Goal: Task Accomplishment & Management: Manage account settings

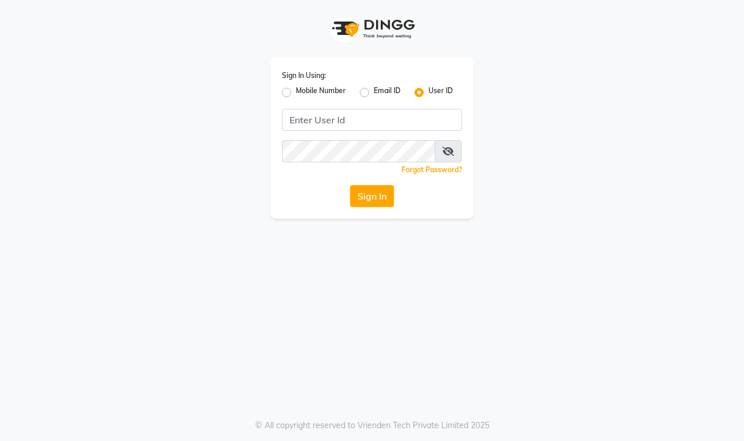
click at [296, 94] on label "Mobile Number" at bounding box center [321, 92] width 50 height 14
click at [296, 93] on input "Mobile Number" at bounding box center [300, 89] width 8 height 8
radio input "true"
radio input "false"
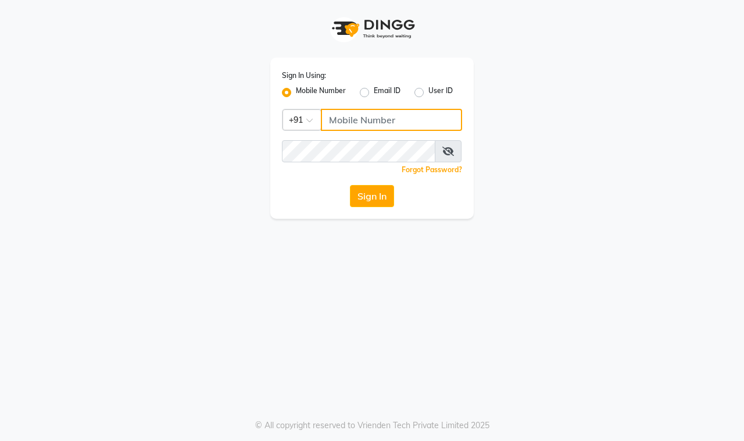
click at [377, 119] on input "Username" at bounding box center [391, 120] width 141 height 22
type input "8369417637"
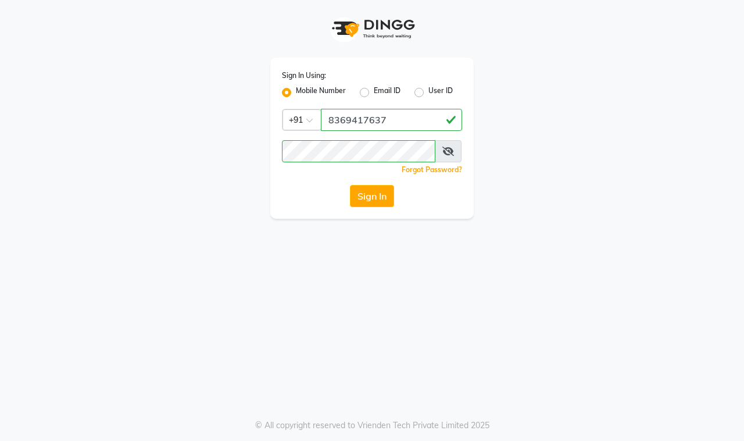
click at [263, 255] on div "Sign In Using: Mobile Number Email ID User ID Country Code × +91 8369417637 Rem…" at bounding box center [372, 220] width 744 height 441
click at [359, 194] on button "Sign In" at bounding box center [372, 196] width 44 height 22
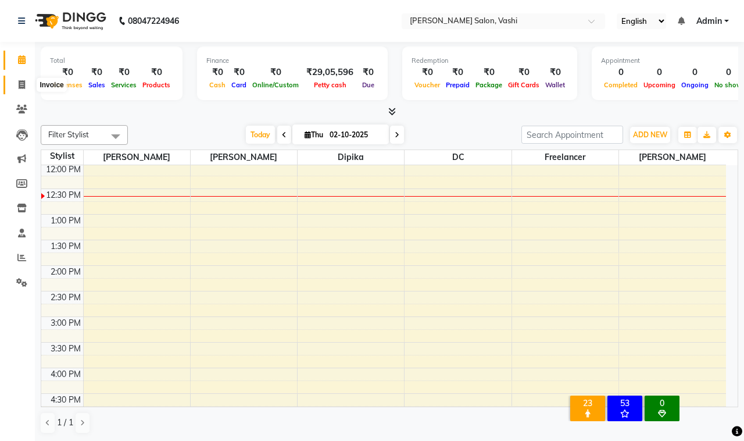
click at [16, 83] on span at bounding box center [22, 84] width 20 height 13
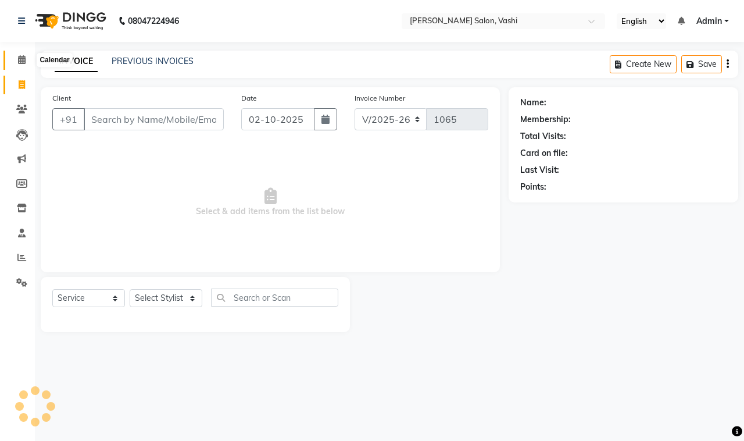
click at [13, 60] on span at bounding box center [22, 59] width 20 height 13
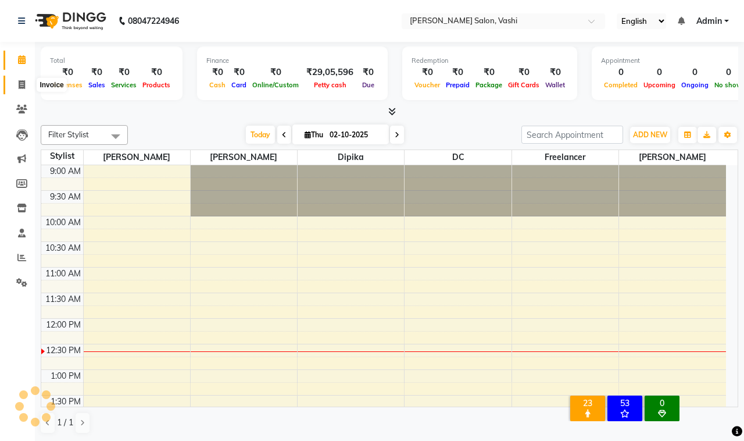
click at [24, 78] on span at bounding box center [22, 84] width 20 height 13
select select "service"
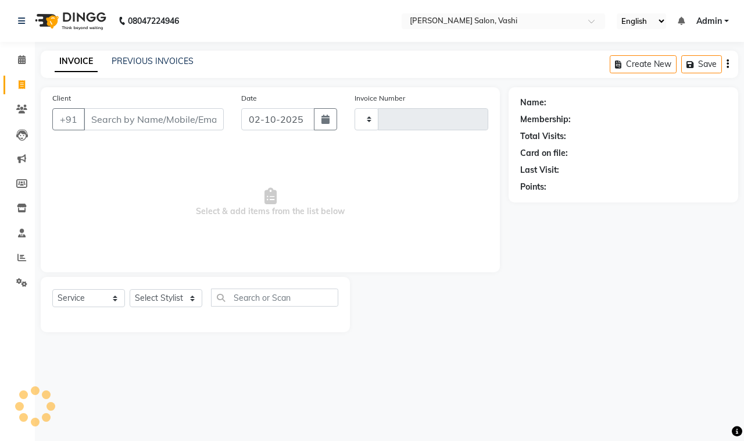
type input "1065"
select select "695"
click at [163, 57] on link "PREVIOUS INVOICES" at bounding box center [153, 61] width 82 height 10
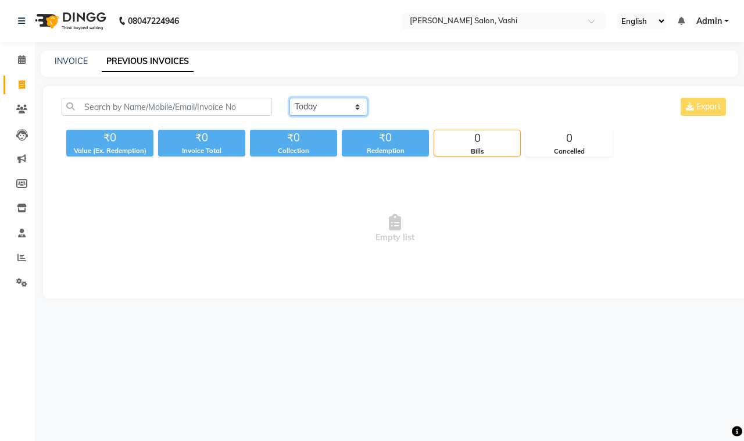
click at [320, 110] on select "Today Yesterday Custom Range" at bounding box center [328, 107] width 78 height 18
click at [62, 62] on link "INVOICE" at bounding box center [71, 61] width 33 height 10
select select "service"
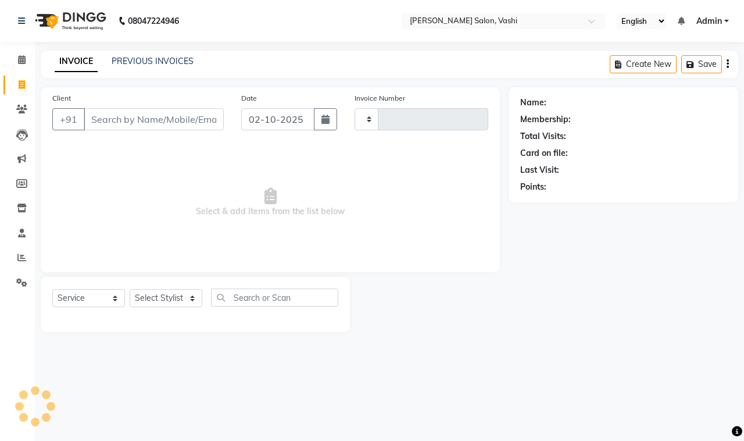
type input "1065"
select select "695"
click at [180, 59] on link "PREVIOUS INVOICES" at bounding box center [153, 61] width 82 height 10
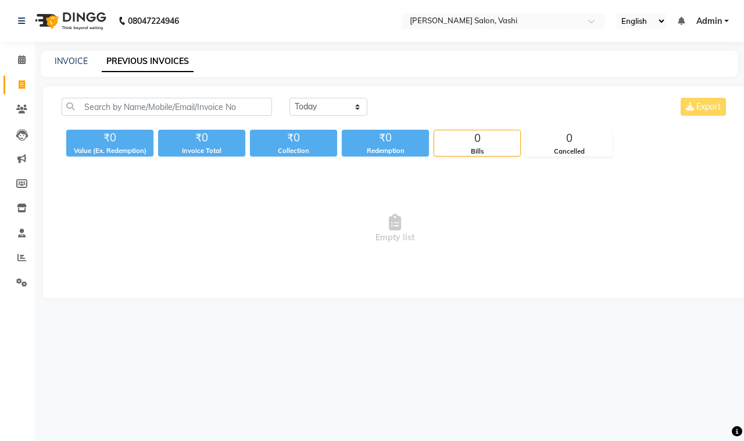
click at [56, 53] on div "INVOICE PREVIOUS INVOICES" at bounding box center [389, 64] width 697 height 26
click at [61, 59] on link "INVOICE" at bounding box center [71, 61] width 33 height 10
select select "695"
select select "service"
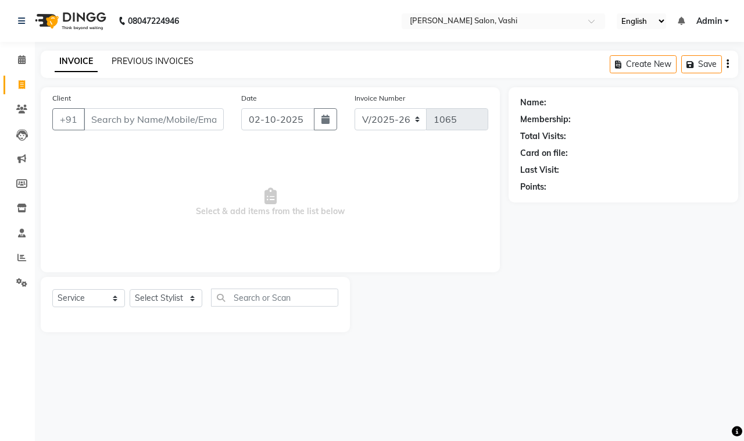
click at [163, 62] on link "PREVIOUS INVOICES" at bounding box center [153, 61] width 82 height 10
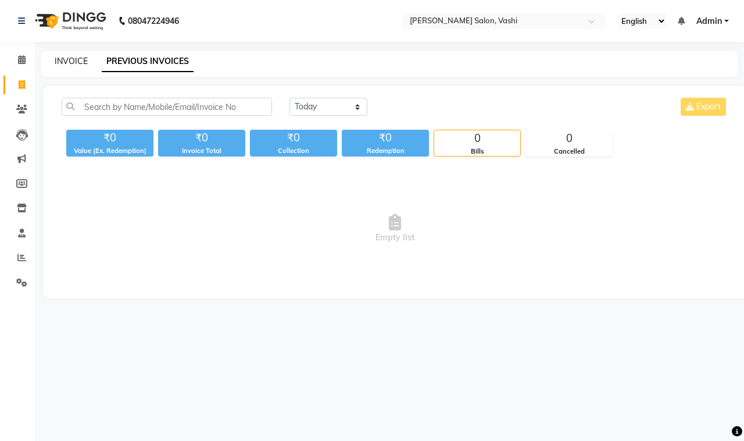
click at [66, 59] on link "INVOICE" at bounding box center [71, 61] width 33 height 10
select select "695"
select select "service"
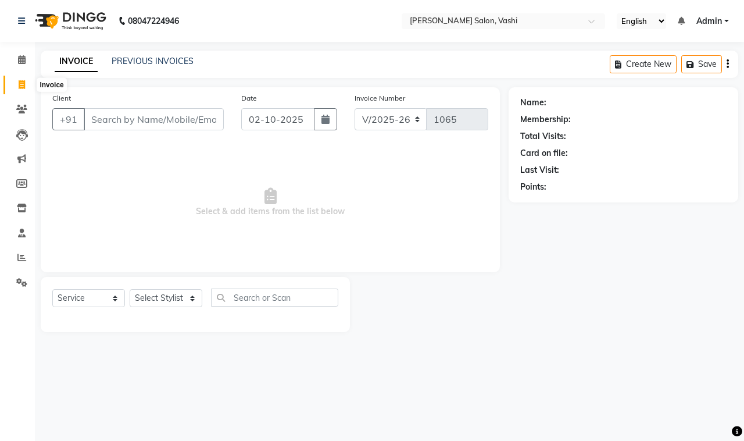
click at [21, 87] on icon at bounding box center [22, 84] width 6 height 9
select select "695"
select select "service"
click at [138, 59] on link "PREVIOUS INVOICES" at bounding box center [153, 61] width 82 height 10
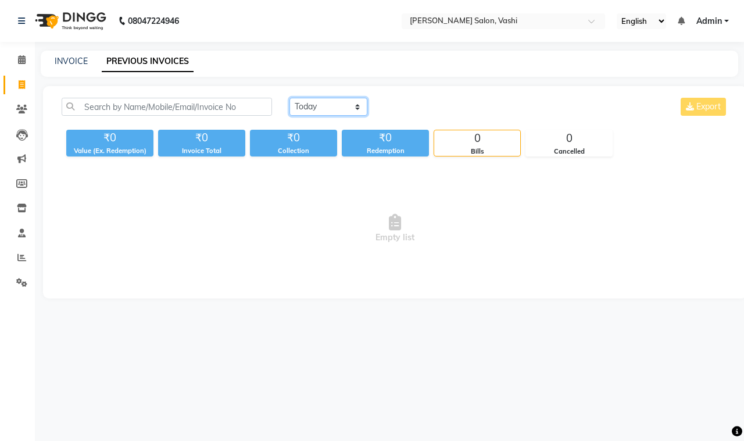
click at [302, 106] on select "Today Yesterday Custom Range" at bounding box center [328, 107] width 78 height 18
select select "[DATE]"
click at [289, 98] on select "Today Yesterday Custom Range" at bounding box center [328, 107] width 78 height 18
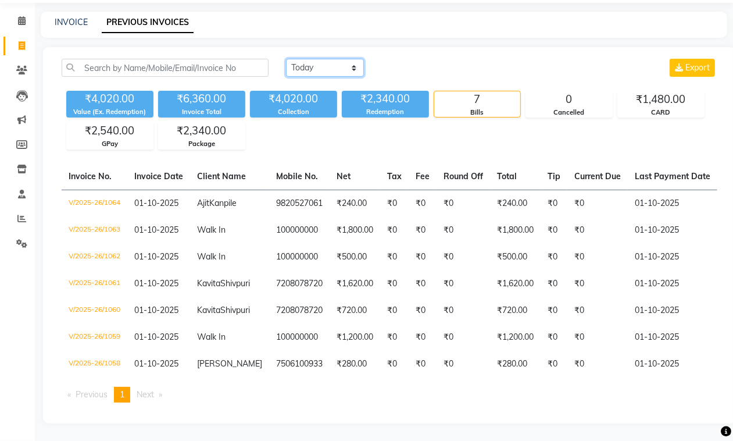
scroll to position [71, 0]
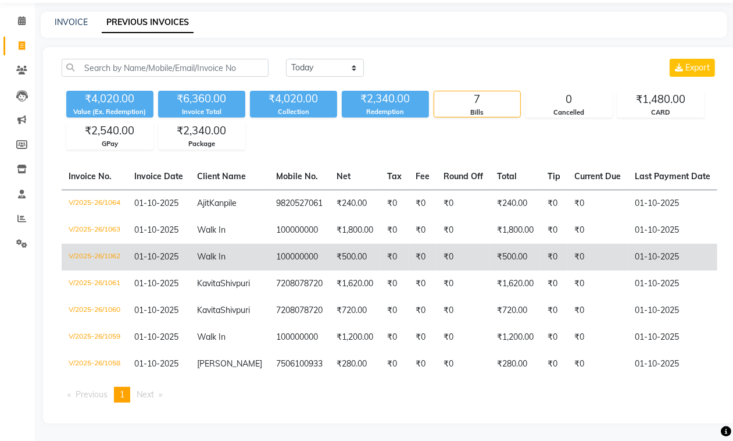
click at [436, 244] on td "₹0" at bounding box center [462, 257] width 53 height 27
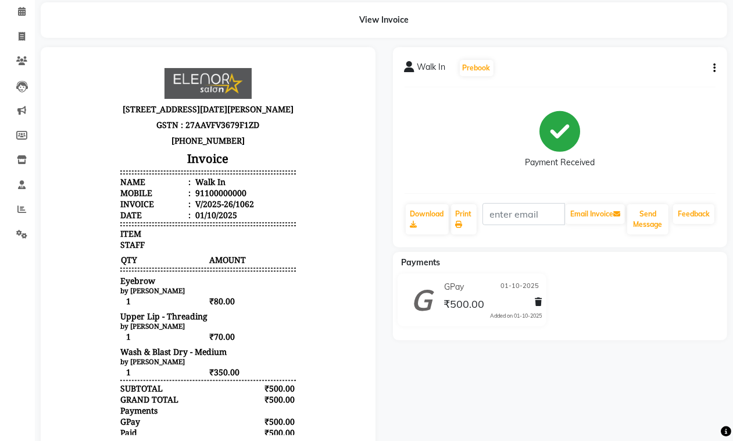
scroll to position [50, 0]
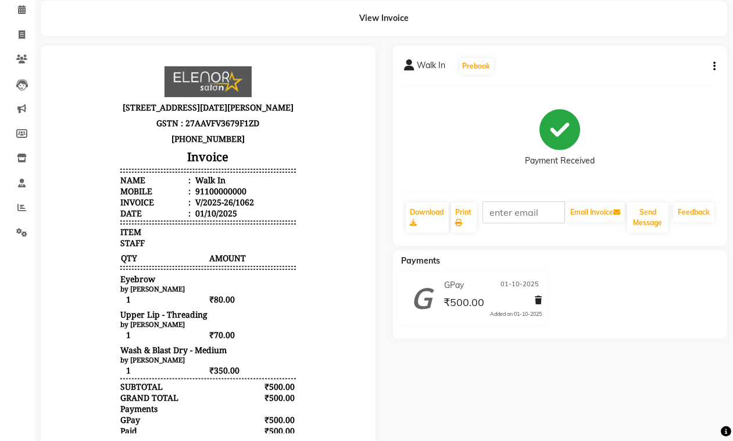
click at [713, 66] on icon "button" at bounding box center [714, 66] width 2 height 1
click at [643, 82] on div "Edit Invoice" at bounding box center [657, 81] width 80 height 15
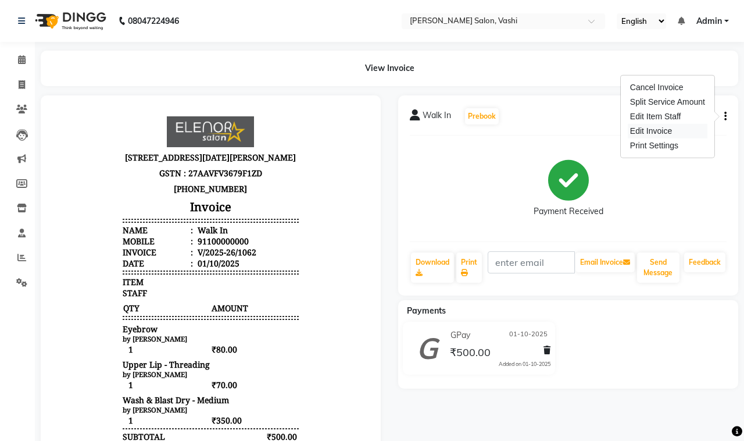
select select "service"
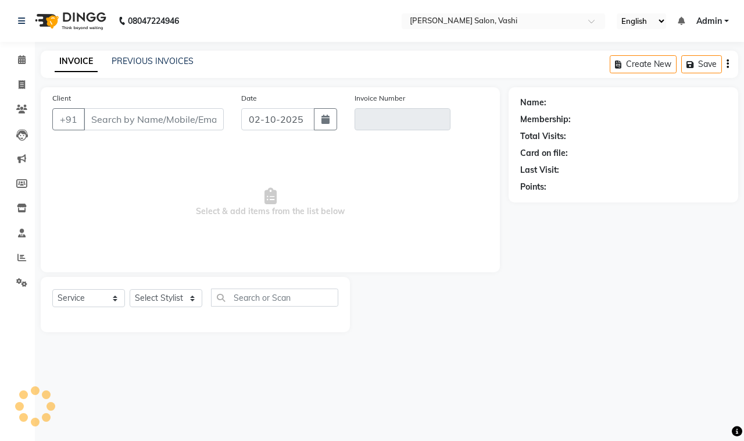
type input "100000000"
type input "V/2025-26/1062"
type input "01-10-2025"
select select "select"
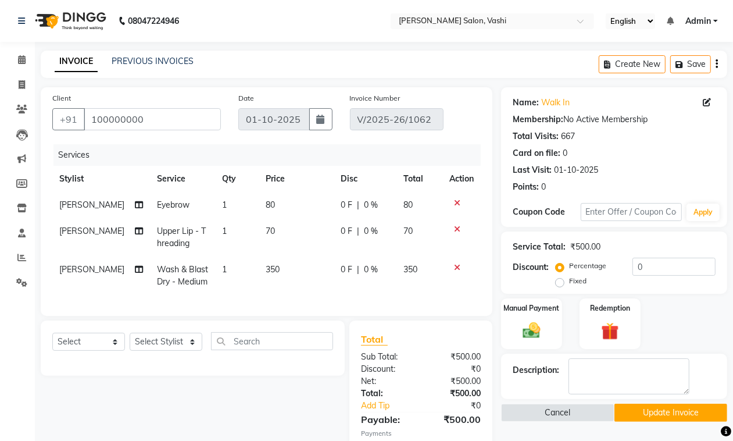
click at [73, 273] on span "Zoya Shaikh" at bounding box center [91, 269] width 65 height 10
select select "10404"
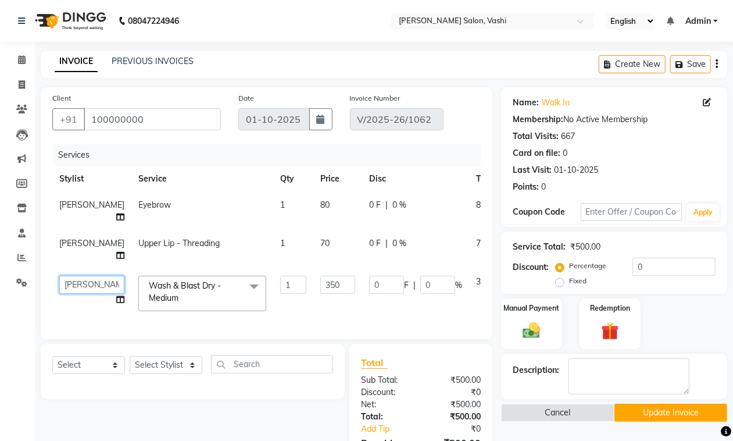
click at [69, 293] on select "DC Dipika Freelancer Hasan Rehan Salmani Vinith Zoya Shaikh" at bounding box center [91, 284] width 65 height 18
select select "85000"
click at [661, 410] on button "Update Invoice" at bounding box center [670, 412] width 113 height 18
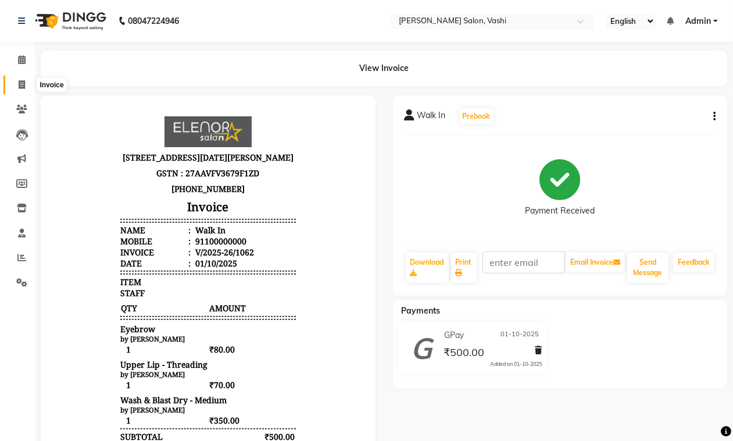
click at [22, 83] on icon at bounding box center [22, 84] width 6 height 9
select select "service"
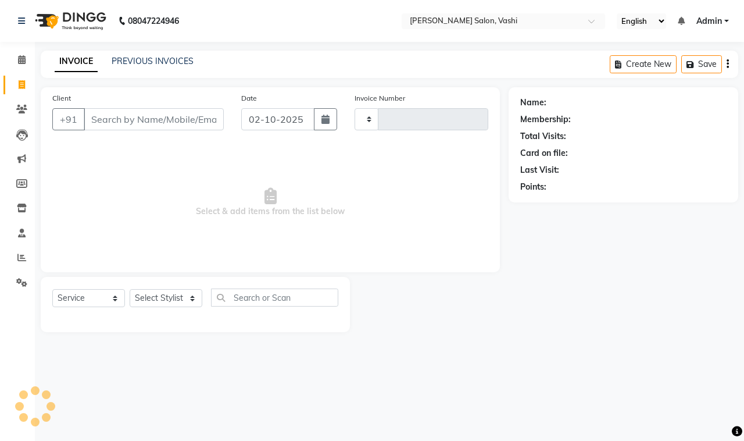
type input "1065"
select select "695"
click at [153, 59] on link "PREVIOUS INVOICES" at bounding box center [153, 61] width 82 height 10
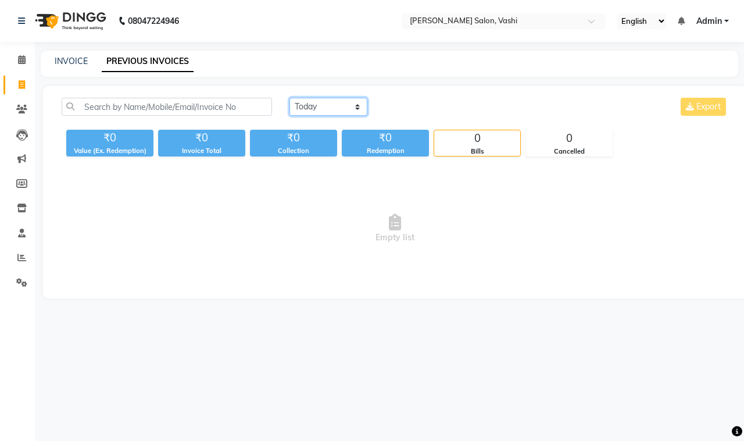
click at [318, 111] on select "Today Yesterday Custom Range" at bounding box center [328, 107] width 78 height 18
select select "yesterday"
click at [289, 98] on select "Today Yesterday Custom Range" at bounding box center [328, 107] width 78 height 18
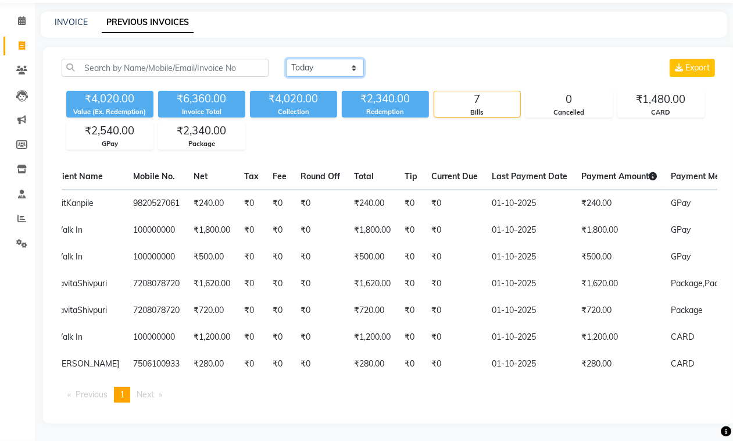
scroll to position [0, 145]
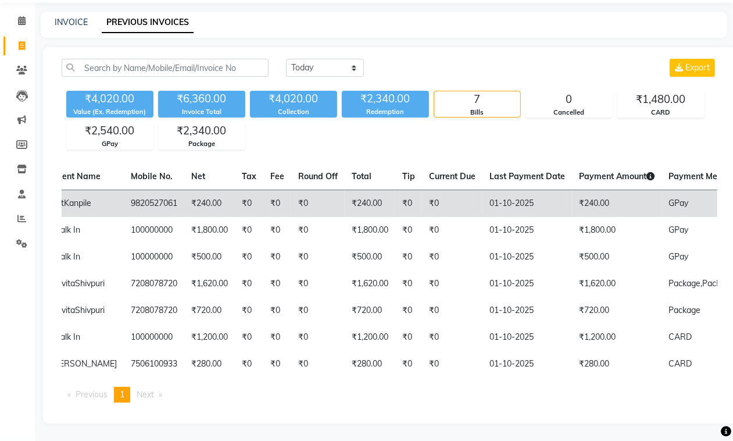
click at [572, 189] on td "₹240.00" at bounding box center [616, 202] width 89 height 27
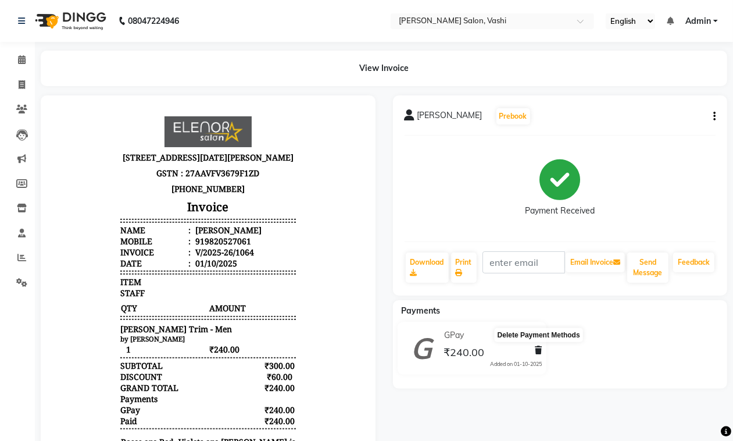
click at [536, 349] on icon at bounding box center [538, 350] width 7 height 8
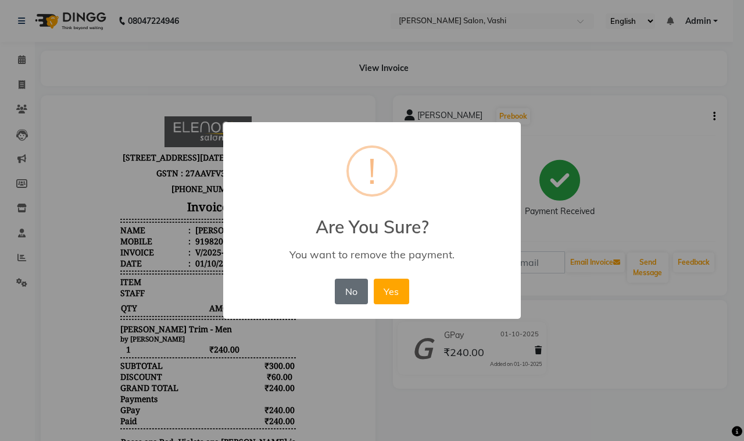
click at [338, 282] on button "No" at bounding box center [351, 291] width 33 height 26
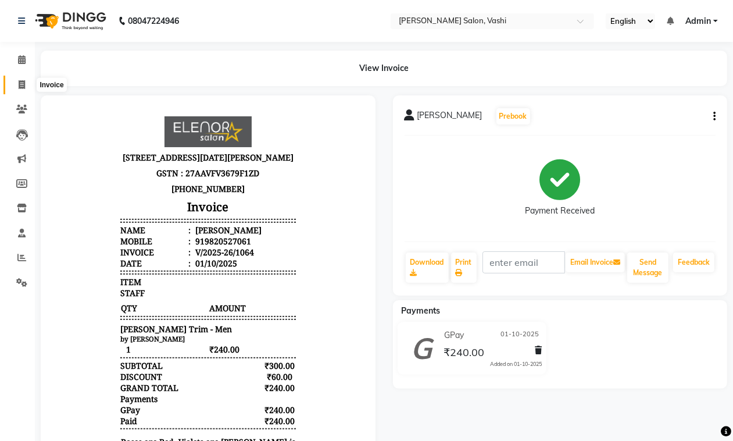
click at [16, 81] on span at bounding box center [22, 84] width 20 height 13
select select "service"
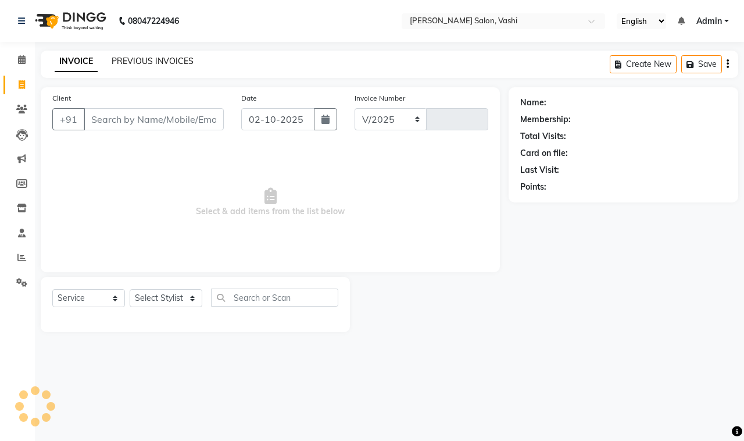
select select "695"
type input "1065"
click at [181, 57] on link "PREVIOUS INVOICES" at bounding box center [153, 61] width 82 height 10
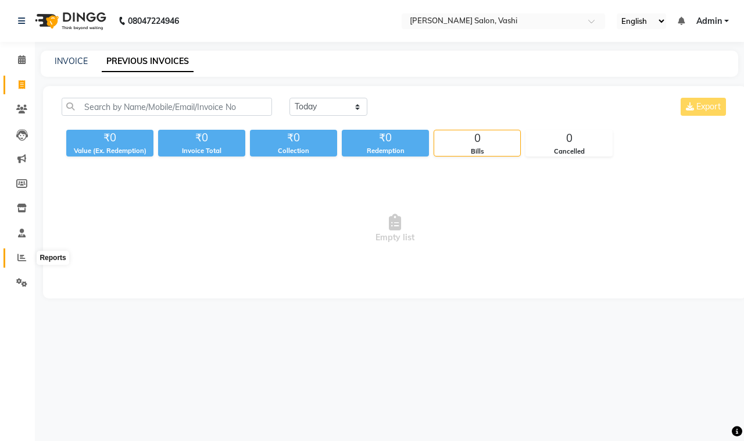
click at [22, 256] on icon at bounding box center [21, 257] width 9 height 9
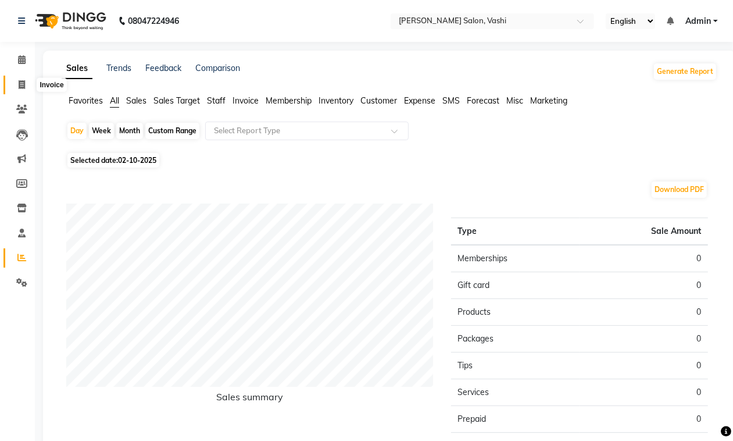
drag, startPoint x: 22, startPoint y: 86, endPoint x: 68, endPoint y: 88, distance: 46.5
click at [22, 86] on icon at bounding box center [22, 84] width 6 height 9
select select "695"
select select "service"
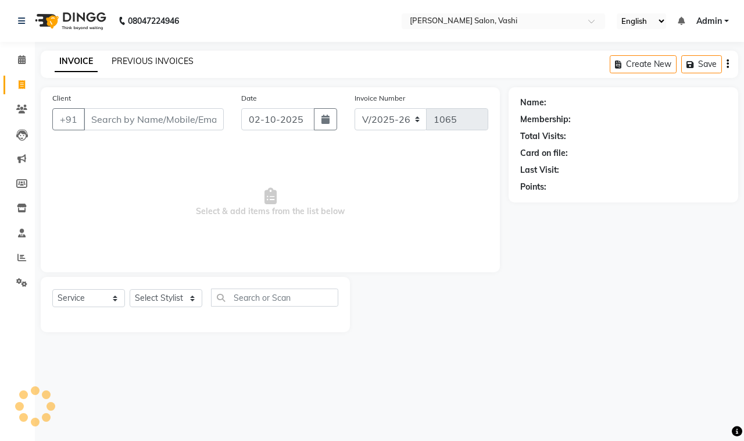
click at [137, 59] on link "PREVIOUS INVOICES" at bounding box center [153, 61] width 82 height 10
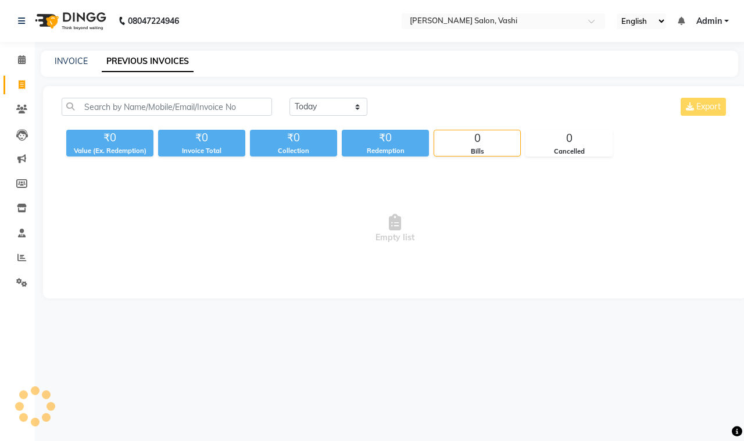
click at [137, 59] on link "PREVIOUS INVOICES" at bounding box center [148, 61] width 92 height 21
click at [285, 102] on div "Today Yesterday Custom Range Export" at bounding box center [509, 111] width 456 height 27
click at [313, 106] on select "Today Yesterday Custom Range" at bounding box center [328, 107] width 78 height 18
select select "yesterday"
click at [289, 98] on select "Today Yesterday Custom Range" at bounding box center [328, 107] width 78 height 18
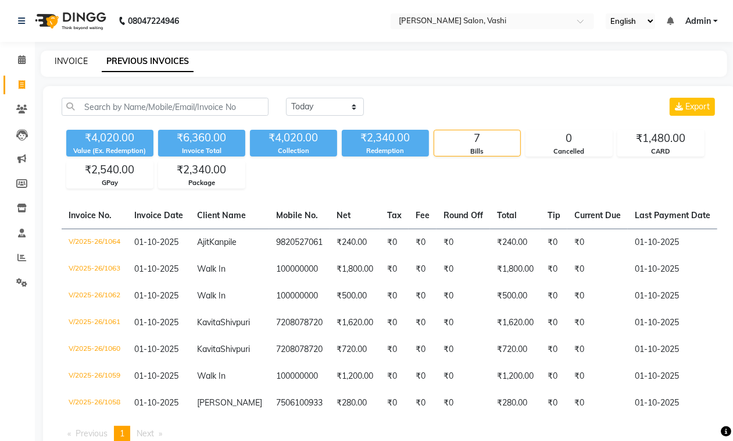
click at [62, 61] on link "INVOICE" at bounding box center [71, 61] width 33 height 10
select select "service"
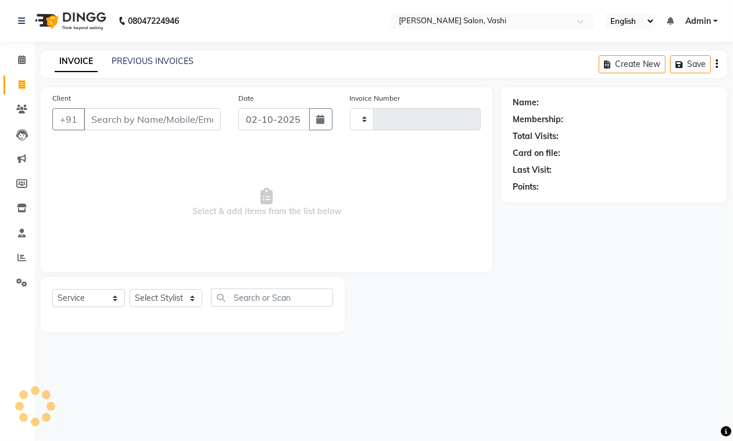
type input "1065"
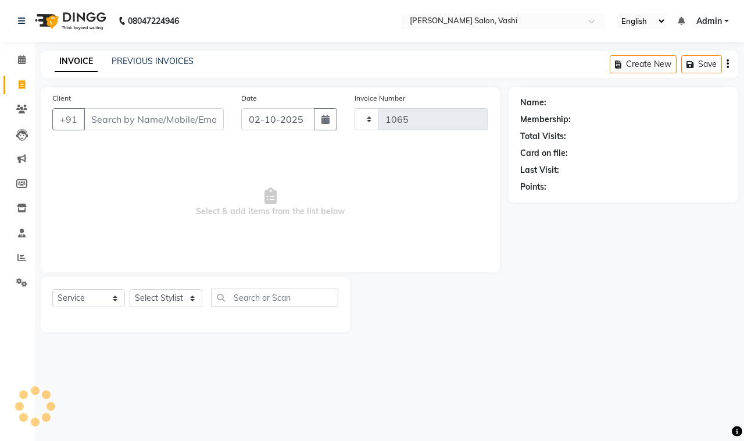
select select "695"
click at [164, 56] on link "PREVIOUS INVOICES" at bounding box center [153, 61] width 82 height 10
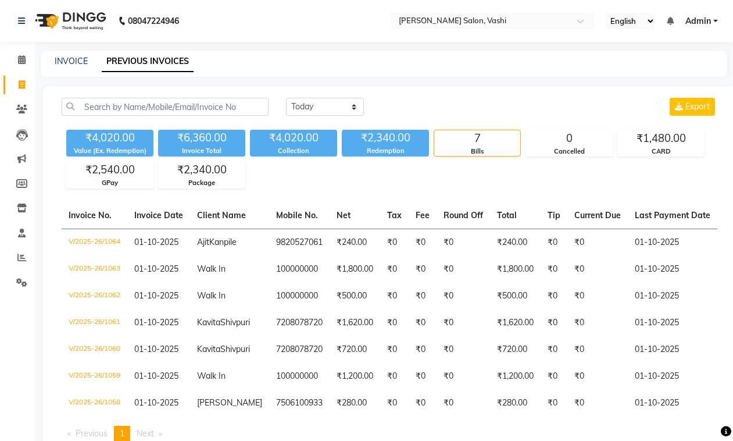
select select "[DATE]"
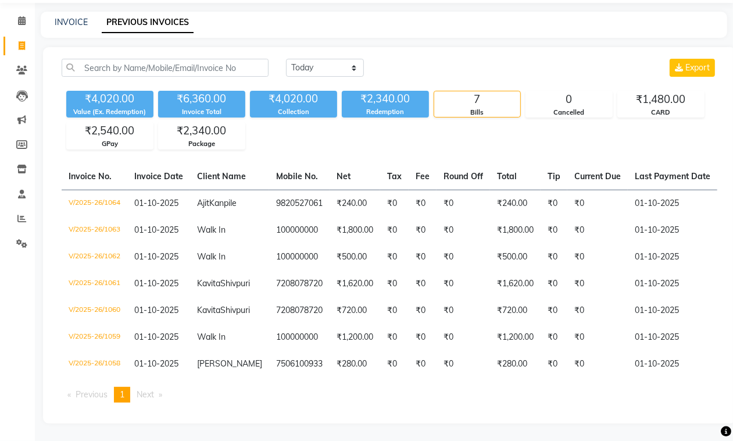
scroll to position [0, 145]
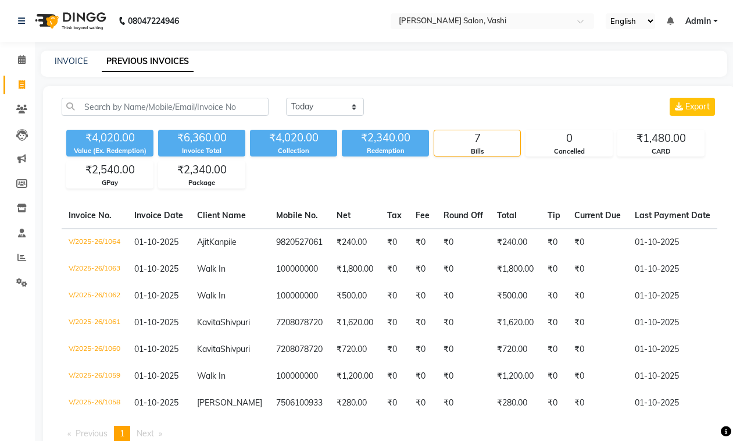
select select "[DATE]"
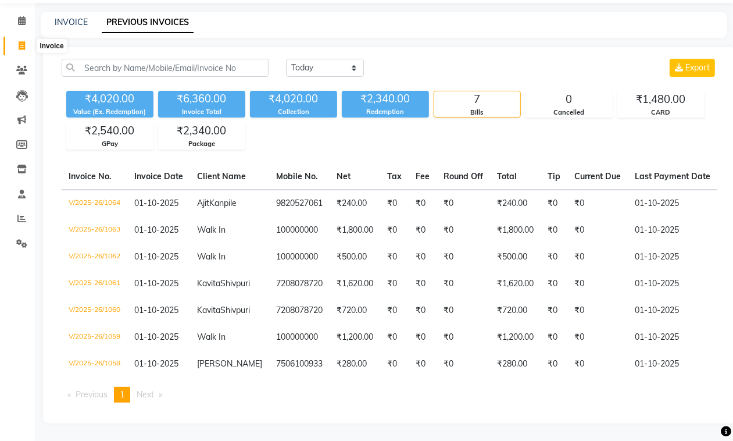
click at [23, 41] on icon at bounding box center [22, 45] width 6 height 9
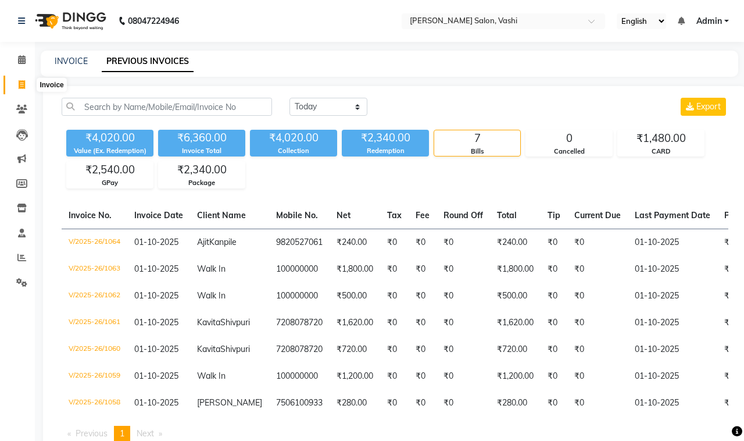
select select "695"
select select "service"
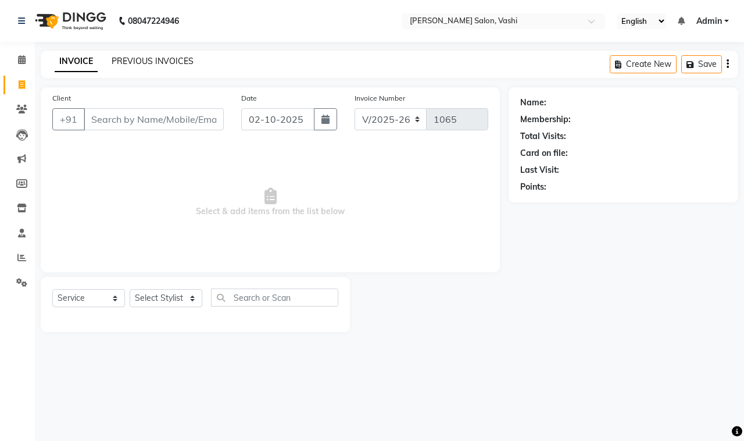
click at [162, 62] on link "PREVIOUS INVOICES" at bounding box center [153, 61] width 82 height 10
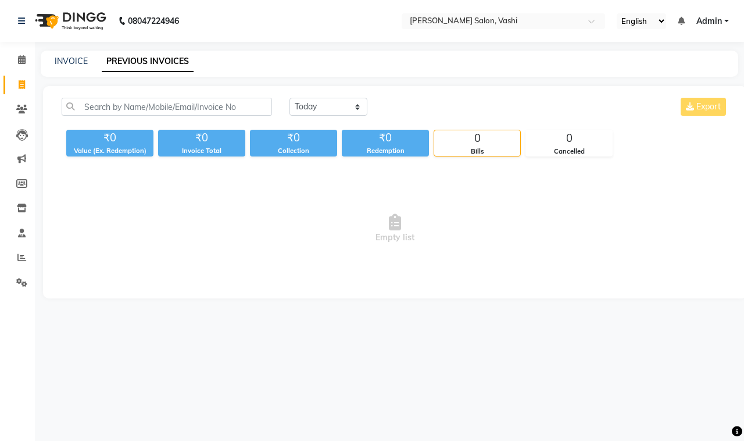
click at [162, 62] on link "PREVIOUS INVOICES" at bounding box center [148, 61] width 92 height 21
click at [71, 59] on link "INVOICE" at bounding box center [71, 61] width 33 height 10
select select "695"
select select "service"
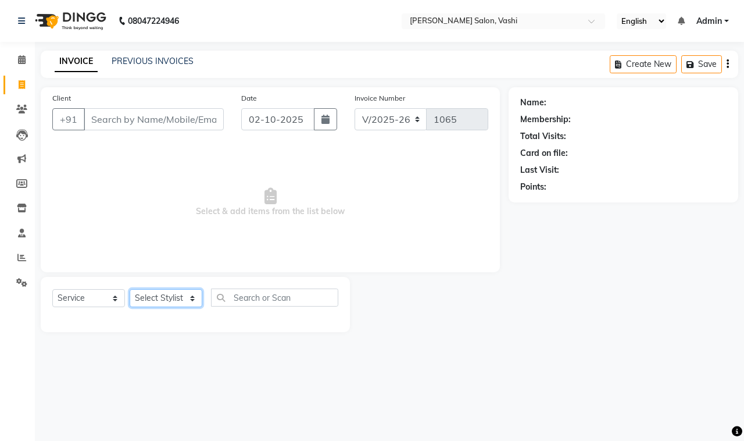
click at [163, 301] on select "Select Stylist DC Dipika Freelancer Hasan Rehan Salmani Vinith Zoya Shaikh" at bounding box center [166, 298] width 73 height 18
select select "10481"
click at [130, 289] on select "Select Stylist DC Dipika Freelancer [PERSON_NAME] [PERSON_NAME] [PERSON_NAME]" at bounding box center [166, 298] width 73 height 18
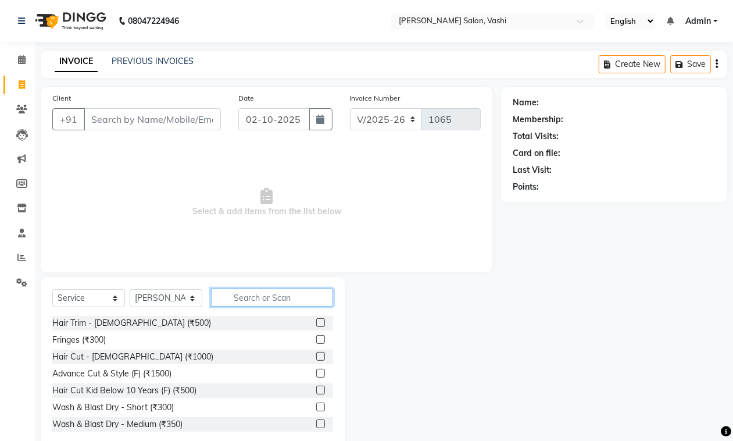
click at [232, 294] on input "text" at bounding box center [272, 297] width 122 height 18
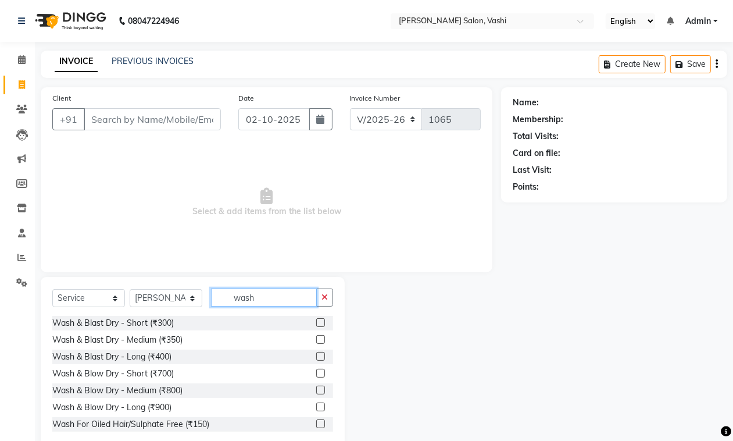
type input "wash"
click at [316, 410] on label at bounding box center [320, 406] width 9 height 9
click at [316, 410] on input "checkbox" at bounding box center [320, 407] width 8 height 8
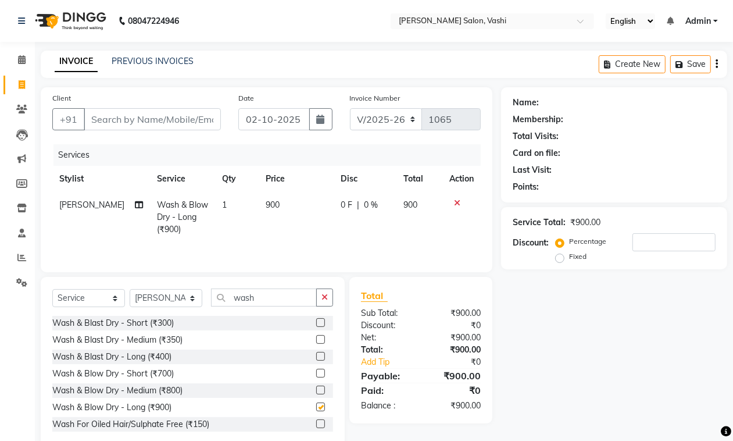
checkbox input "false"
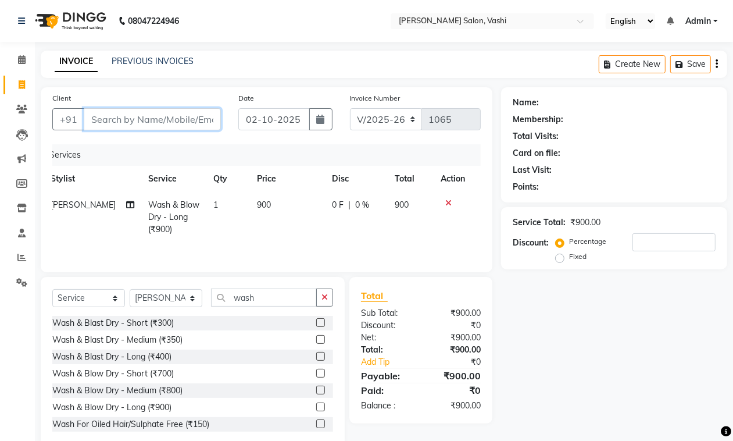
click at [167, 117] on input "Client" at bounding box center [152, 119] width 137 height 22
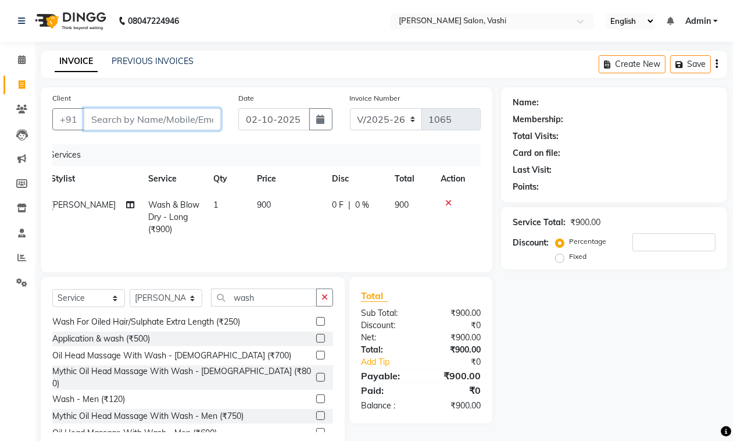
scroll to position [0, 0]
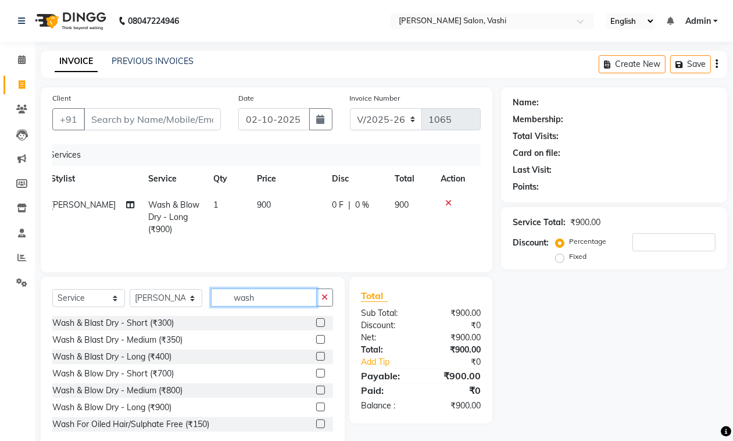
click at [278, 298] on input "wash" at bounding box center [264, 297] width 106 height 18
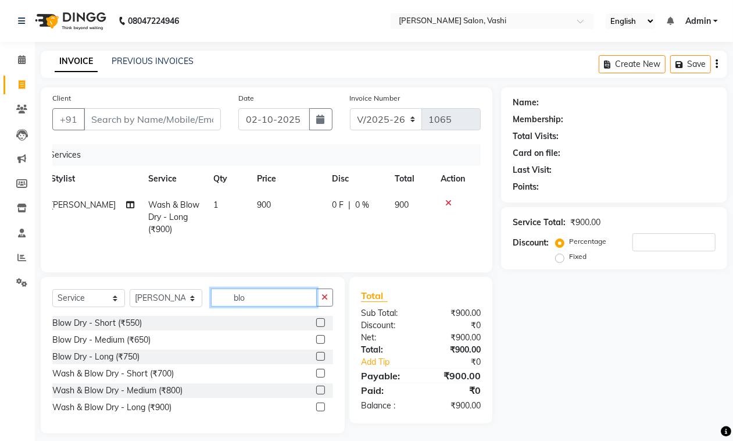
type input "blo"
click at [321, 341] on label at bounding box center [320, 339] width 9 height 9
click at [321, 341] on input "checkbox" at bounding box center [320, 340] width 8 height 8
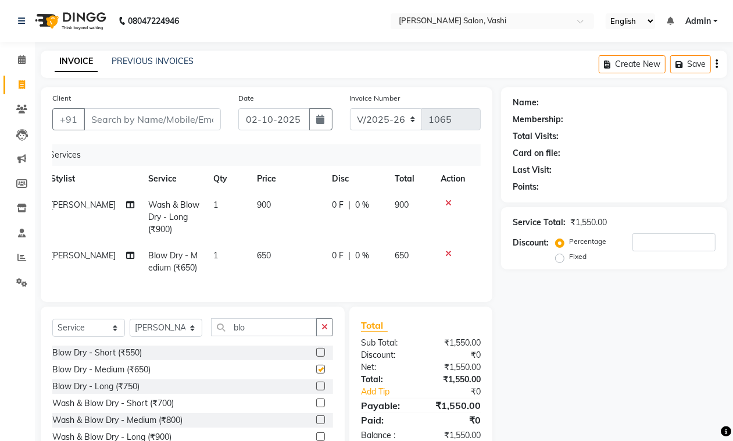
checkbox input "false"
click at [445, 199] on icon at bounding box center [448, 203] width 6 height 8
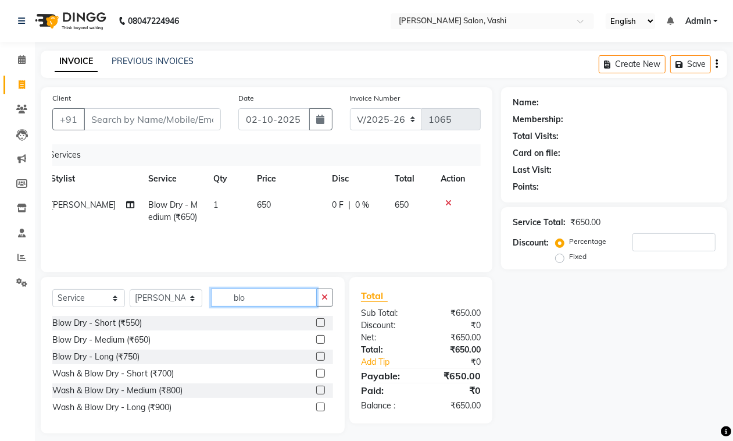
click at [253, 291] on input "blo" at bounding box center [264, 297] width 106 height 18
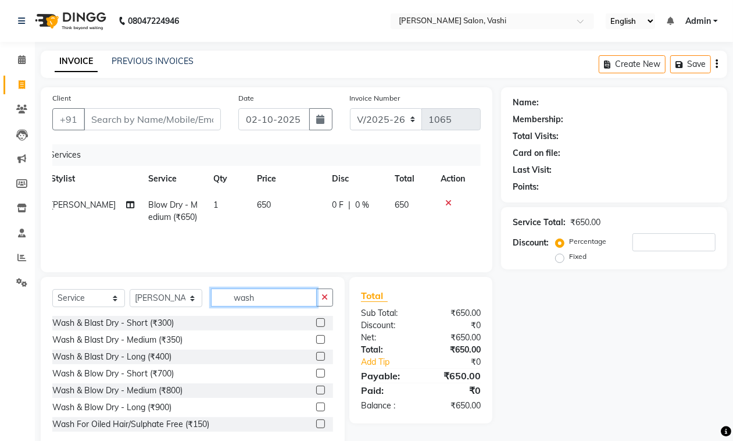
type input "wash"
click at [316, 323] on label at bounding box center [320, 322] width 9 height 9
click at [316, 323] on input "checkbox" at bounding box center [320, 323] width 8 height 8
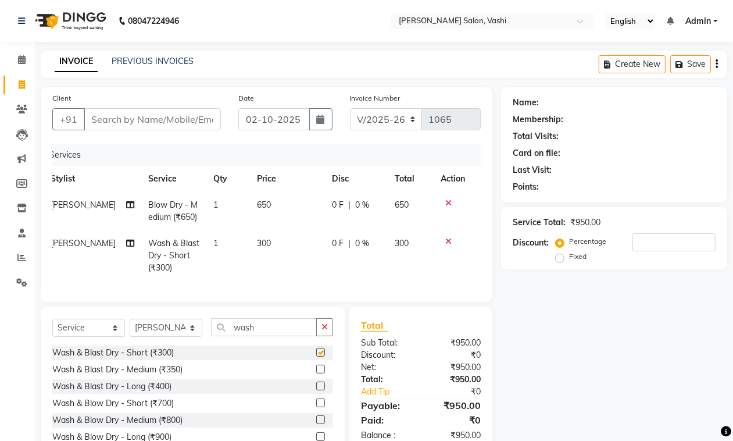
checkbox input "false"
click at [447, 243] on icon at bounding box center [448, 241] width 6 height 8
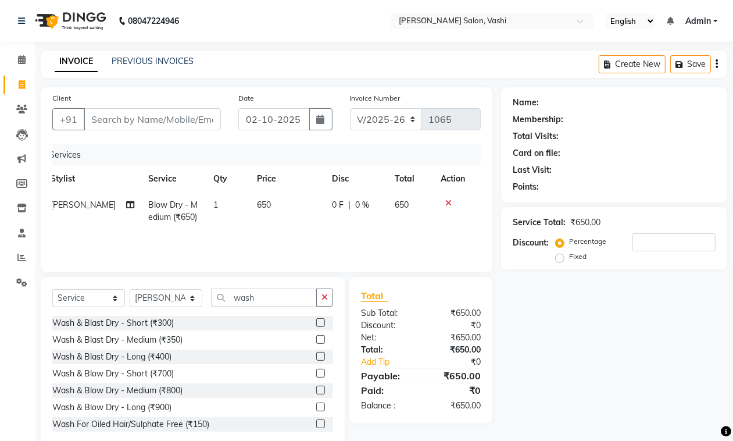
click at [150, 218] on span "Blow Dry - Medium (₹650)" at bounding box center [172, 210] width 49 height 23
select select "10481"
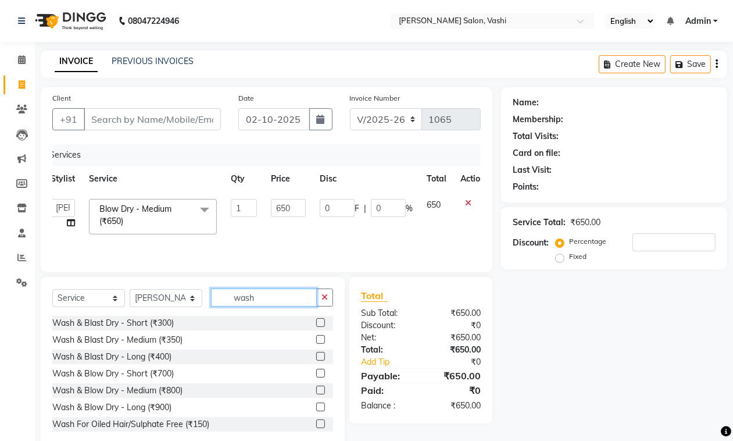
click at [270, 301] on input "wash" at bounding box center [264, 297] width 106 height 18
click at [316, 391] on label at bounding box center [320, 389] width 9 height 9
click at [316, 391] on input "checkbox" at bounding box center [320, 390] width 8 height 8
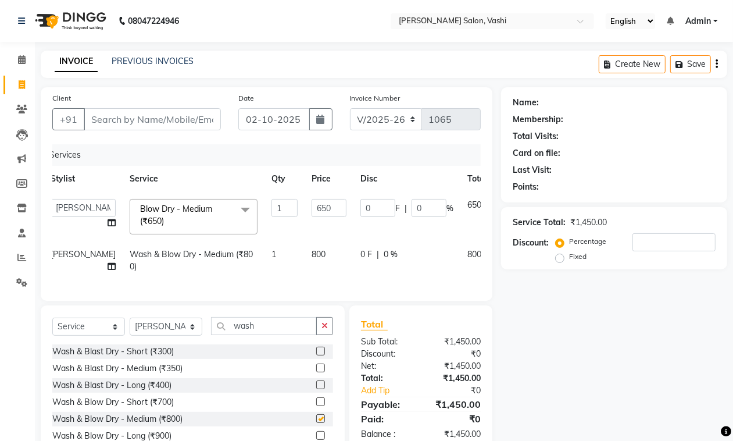
checkbox input "false"
click at [506, 202] on icon at bounding box center [509, 203] width 6 height 8
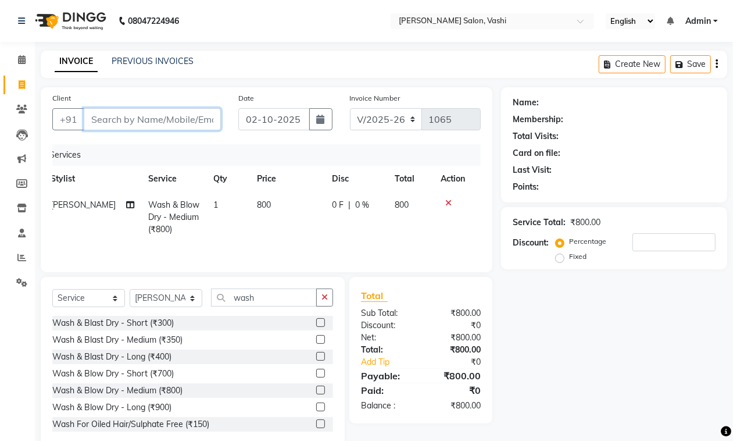
click at [140, 108] on input "Client" at bounding box center [152, 119] width 137 height 22
type input "w"
type input "0"
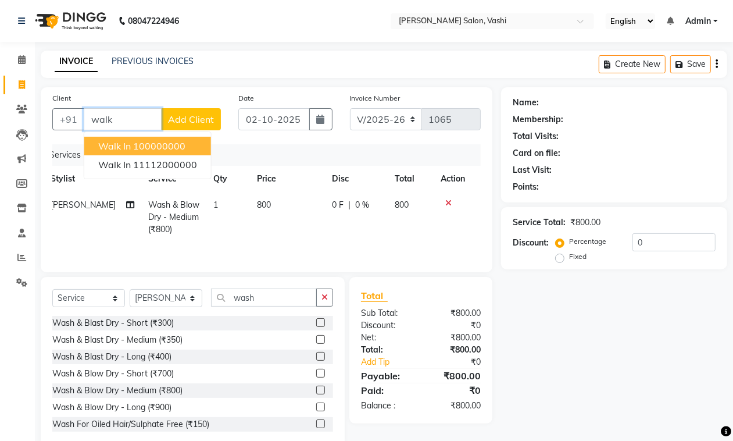
click at [152, 138] on button "Walk In 100000000" at bounding box center [147, 146] width 127 height 19
type input "100000000"
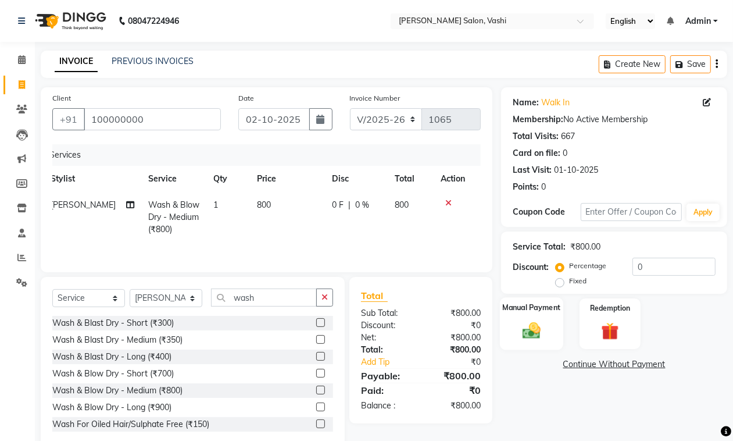
click at [532, 335] on img at bounding box center [531, 330] width 29 height 21
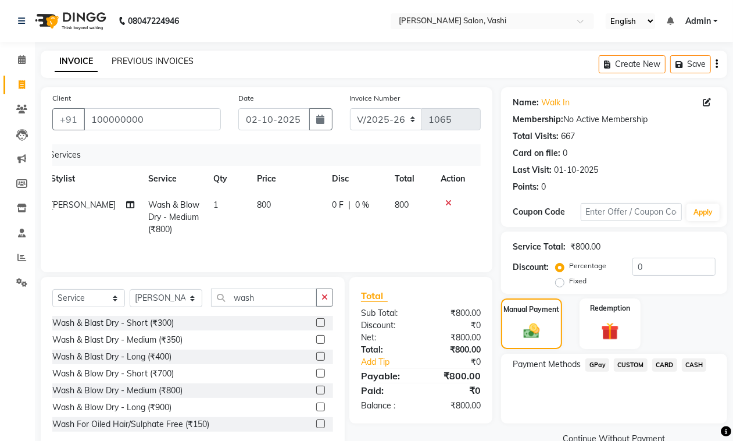
click at [141, 65] on link "PREVIOUS INVOICES" at bounding box center [153, 61] width 82 height 10
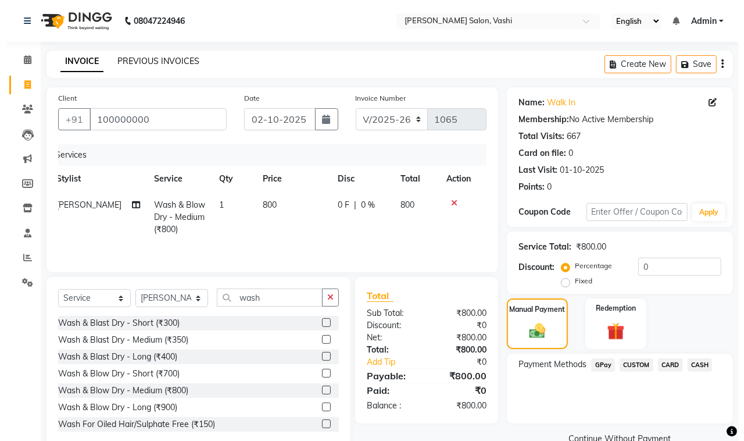
scroll to position [27, 0]
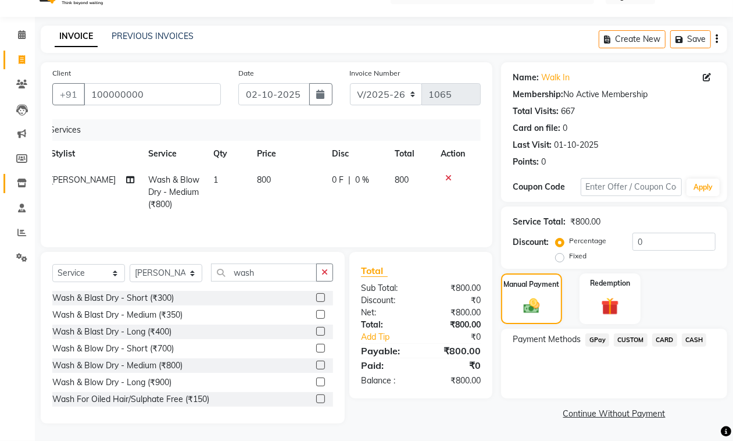
click at [9, 183] on link "Inventory" at bounding box center [17, 183] width 28 height 19
click at [219, 92] on input "100000000" at bounding box center [152, 94] width 137 height 22
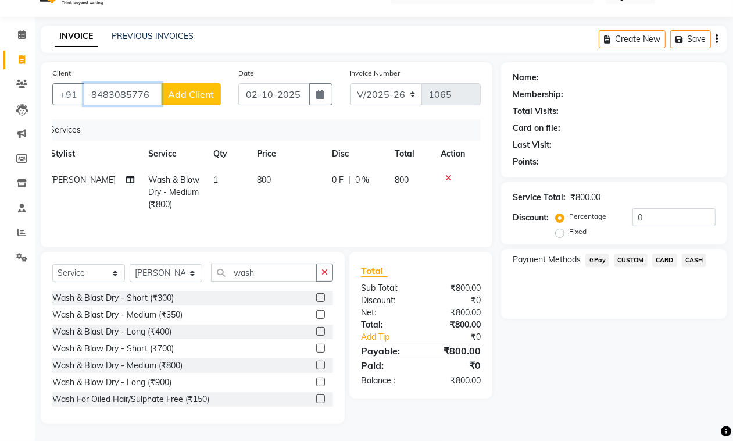
type input "8483085776"
click at [200, 92] on span "Add Client" at bounding box center [191, 94] width 46 height 12
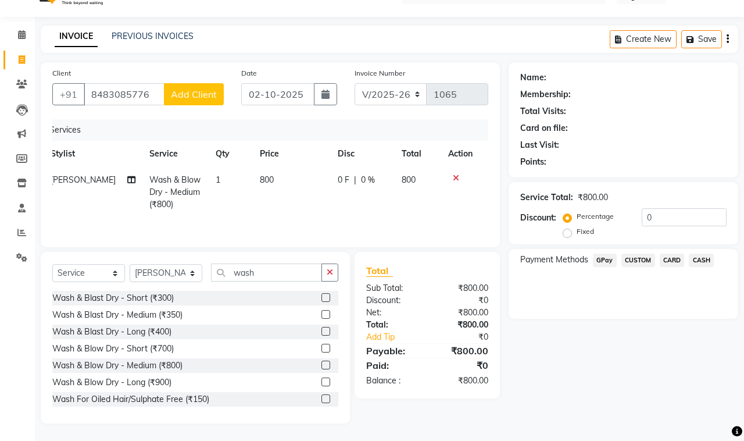
select select "22"
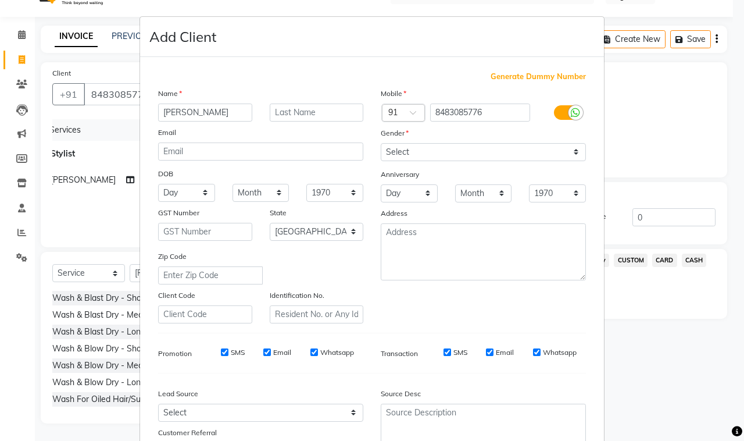
drag, startPoint x: 160, startPoint y: 112, endPoint x: 205, endPoint y: 133, distance: 49.2
click at [161, 113] on input "parul" at bounding box center [205, 112] width 94 height 18
type input "[PERSON_NAME]"
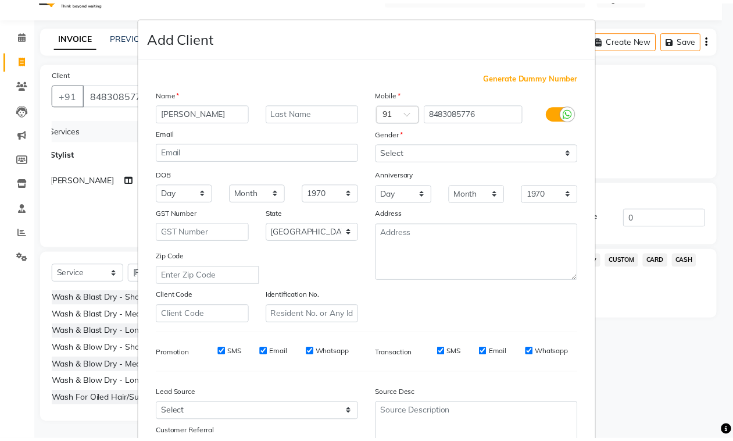
scroll to position [91, 0]
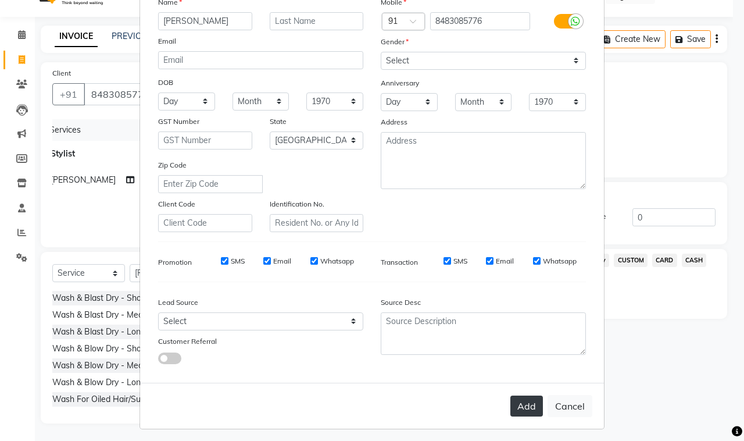
click at [525, 402] on button "Add" at bounding box center [526, 405] width 33 height 21
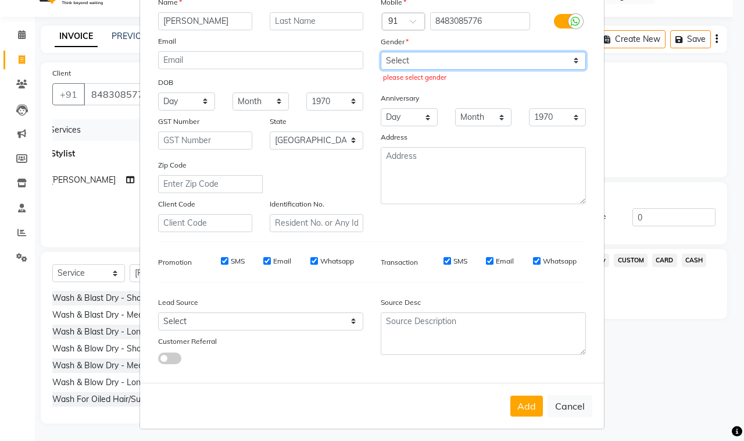
click at [405, 53] on select "Select Male Female Other Prefer Not To Say" at bounding box center [483, 61] width 205 height 18
select select "female"
click at [381, 52] on select "Select Male Female Other Prefer Not To Say" at bounding box center [483, 61] width 205 height 18
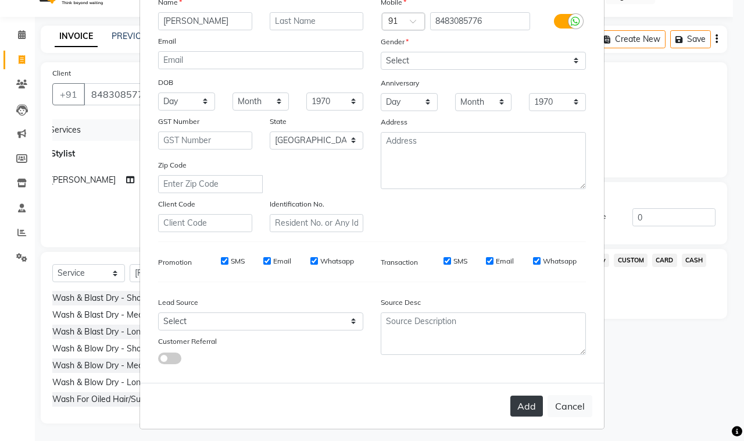
click at [522, 396] on button "Add" at bounding box center [526, 405] width 33 height 21
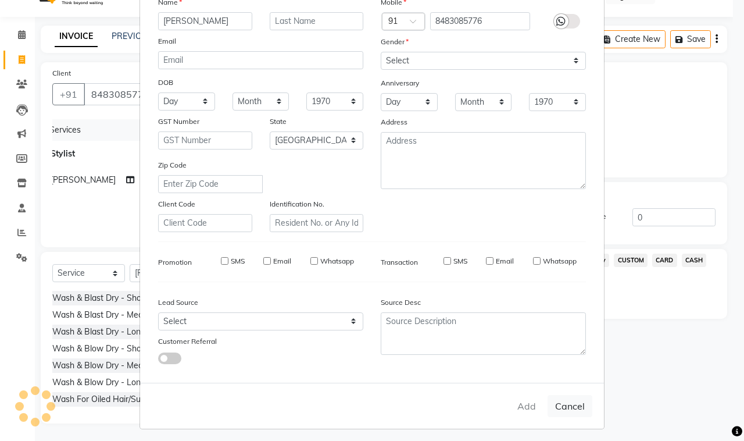
select select
select select "null"
select select
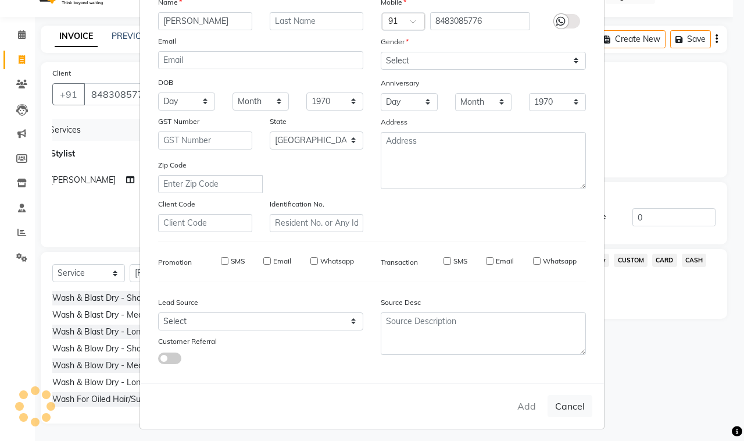
select select
checkbox input "false"
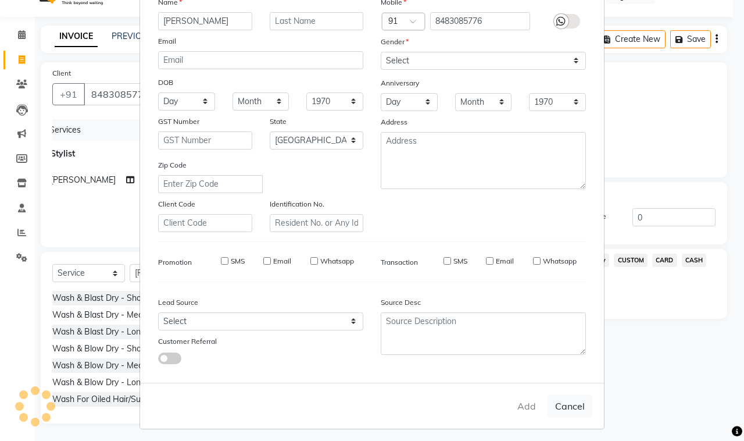
checkbox input "false"
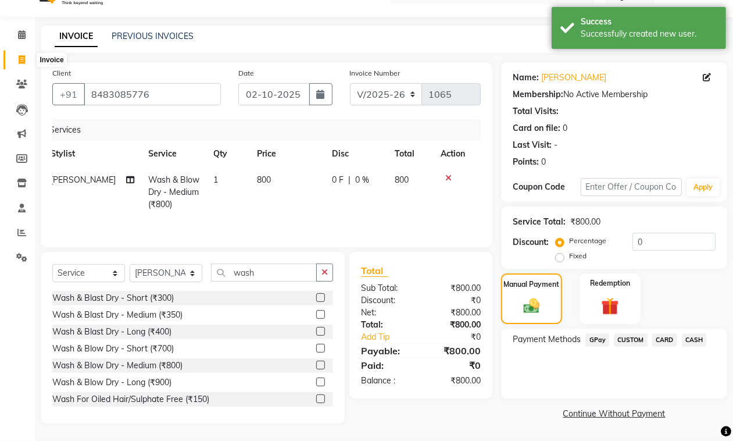
click at [24, 55] on icon at bounding box center [22, 59] width 6 height 9
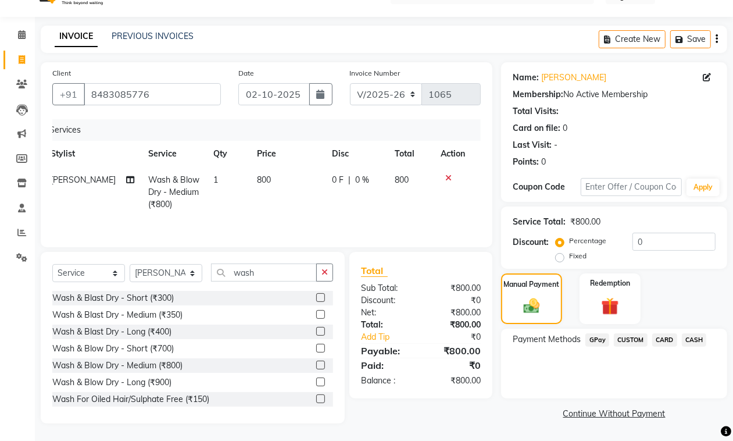
click at [593, 340] on span "GPay" at bounding box center [597, 339] width 24 height 13
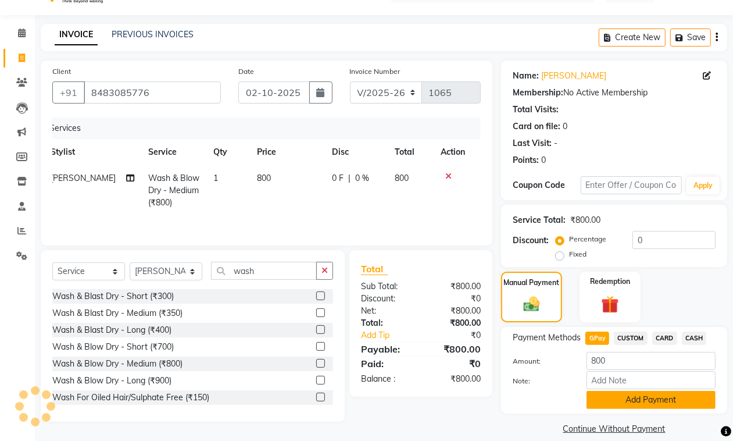
click at [617, 392] on button "Add Payment" at bounding box center [650, 400] width 129 height 18
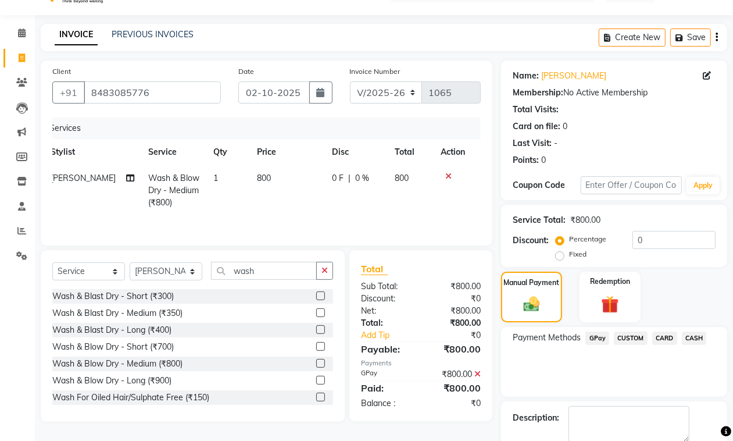
scroll to position [89, 0]
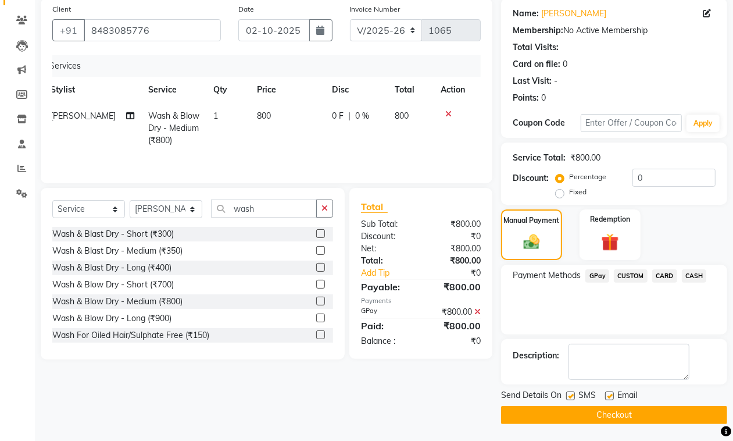
click at [567, 393] on label at bounding box center [570, 395] width 9 height 9
click at [567, 393] on input "checkbox" at bounding box center [570, 396] width 8 height 8
checkbox input "false"
click at [607, 393] on label at bounding box center [609, 395] width 9 height 9
click at [607, 393] on input "checkbox" at bounding box center [609, 396] width 8 height 8
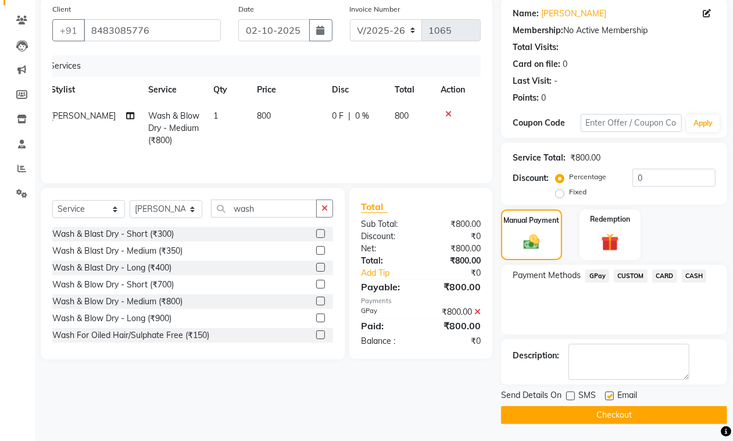
checkbox input "false"
click at [612, 410] on button "Checkout" at bounding box center [614, 415] width 226 height 18
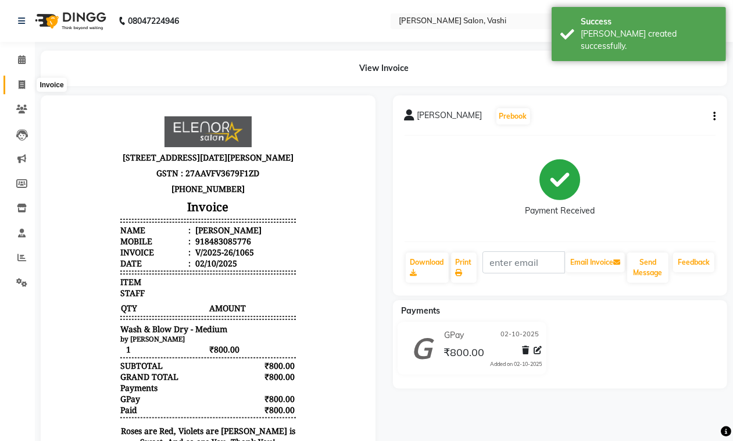
click at [22, 85] on icon at bounding box center [22, 84] width 6 height 9
select select "695"
select select "service"
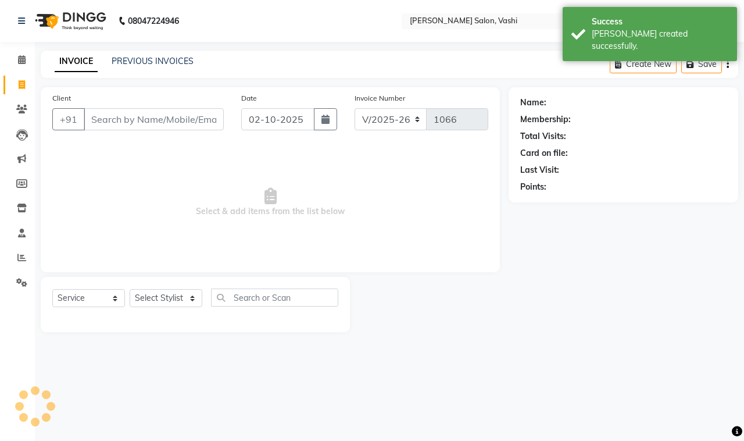
click at [174, 55] on div "PREVIOUS INVOICES" at bounding box center [153, 61] width 82 height 12
click at [170, 58] on link "PREVIOUS INVOICES" at bounding box center [153, 61] width 82 height 10
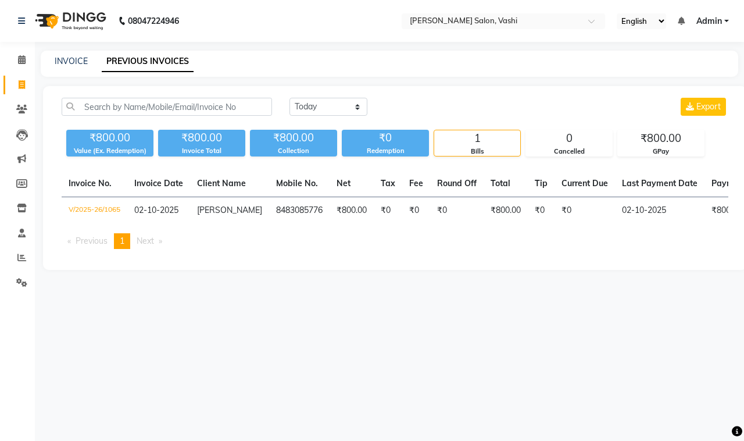
click at [152, 59] on link "PREVIOUS INVOICES" at bounding box center [148, 61] width 92 height 21
click at [65, 62] on link "INVOICE" at bounding box center [71, 61] width 33 height 10
select select "695"
select select "service"
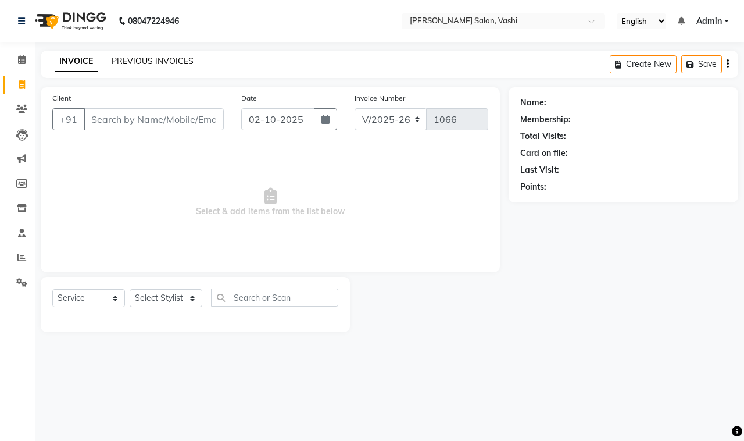
click at [164, 63] on link "PREVIOUS INVOICES" at bounding box center [153, 61] width 82 height 10
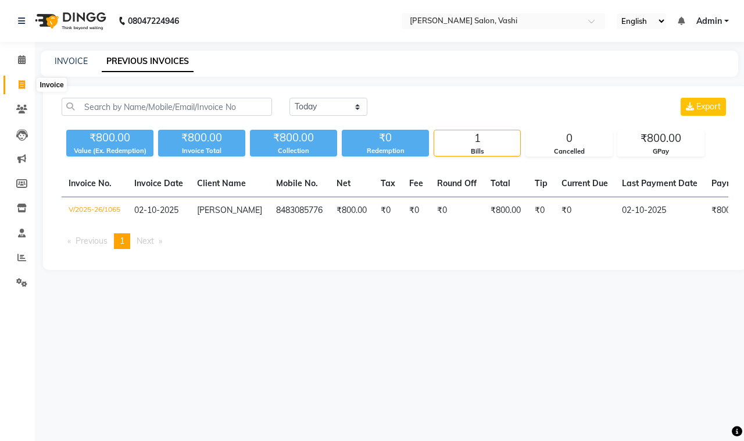
click at [22, 88] on icon at bounding box center [22, 84] width 6 height 9
select select "service"
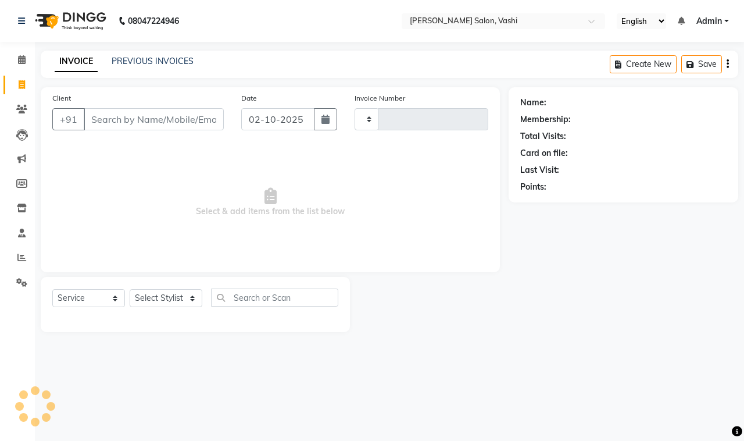
type input "1066"
select select "695"
click at [127, 118] on input "Client" at bounding box center [154, 119] width 140 height 22
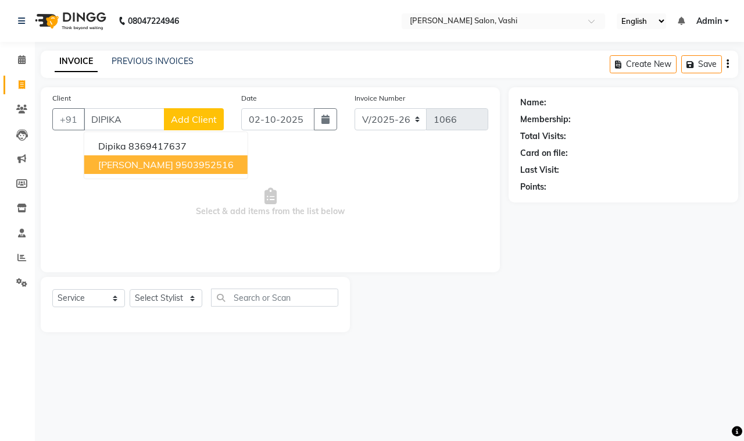
click at [139, 164] on span "Dipika Raichandani" at bounding box center [135, 165] width 75 height 12
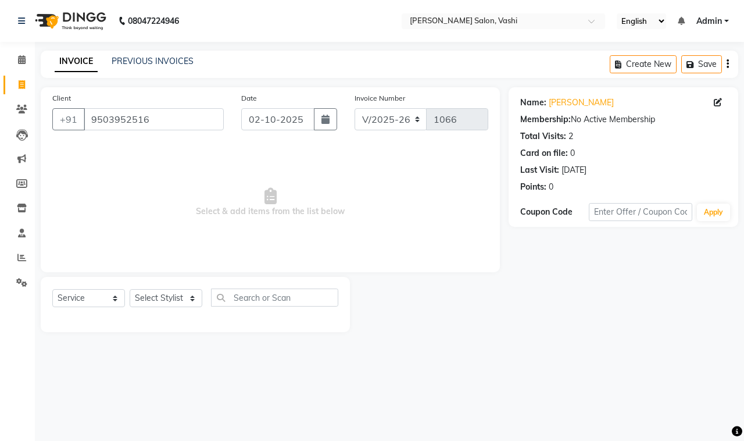
click at [164, 99] on div "Client +91 9503952516" at bounding box center [138, 116] width 189 height 48
click at [160, 117] on input "9503952516" at bounding box center [154, 119] width 140 height 22
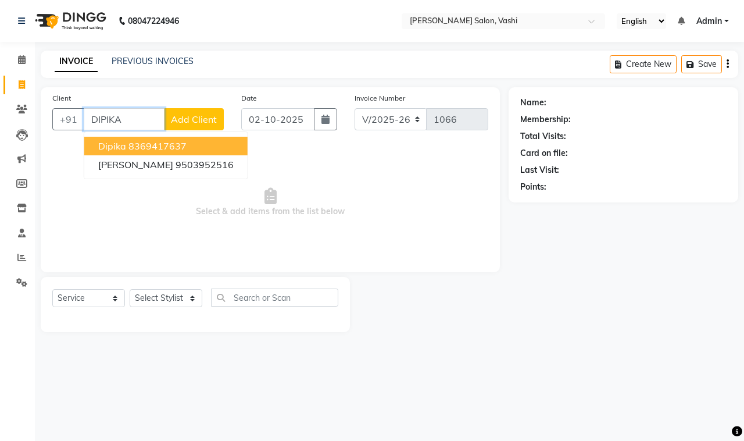
click at [163, 146] on ngb-highlight "8369417637" at bounding box center [157, 146] width 58 height 12
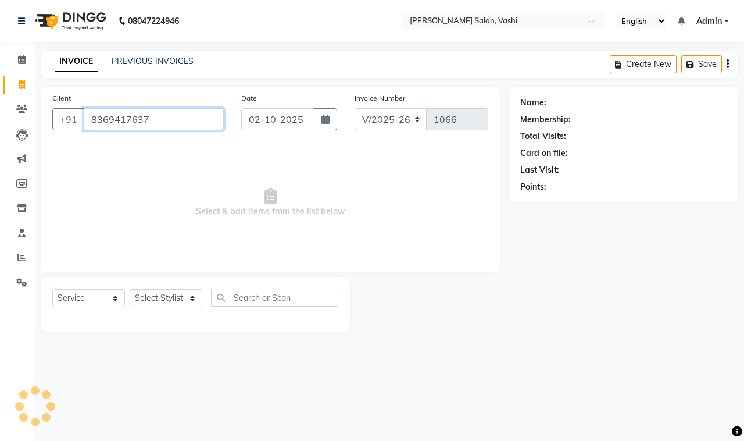
type input "8369417637"
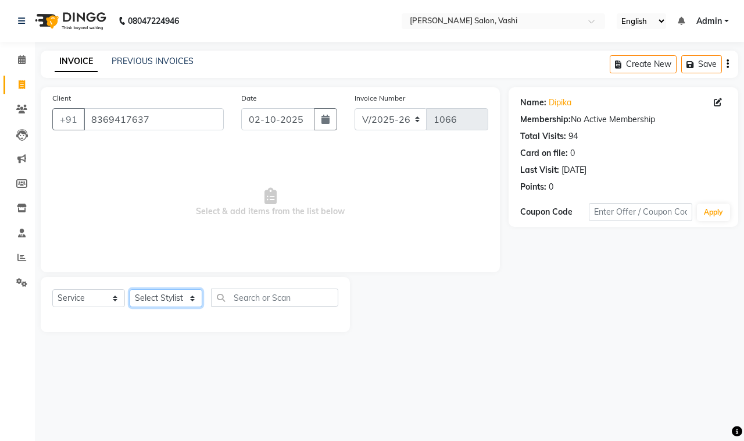
click at [171, 296] on select "Select Stylist DC Dipika Freelancer Hasan Rehan Salmani Vinith Zoya Shaikh" at bounding box center [166, 298] width 73 height 18
select select "85000"
click at [130, 289] on select "Select Stylist DC Dipika Freelancer Hasan Rehan Salmani Vinith Zoya Shaikh" at bounding box center [166, 298] width 73 height 18
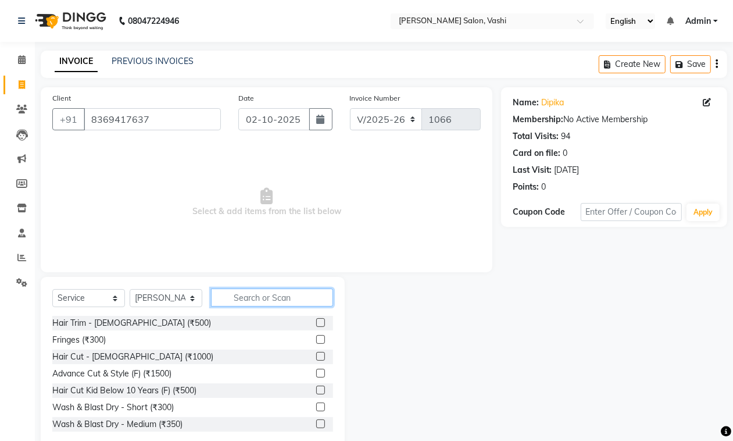
click at [248, 293] on input "text" at bounding box center [272, 297] width 122 height 18
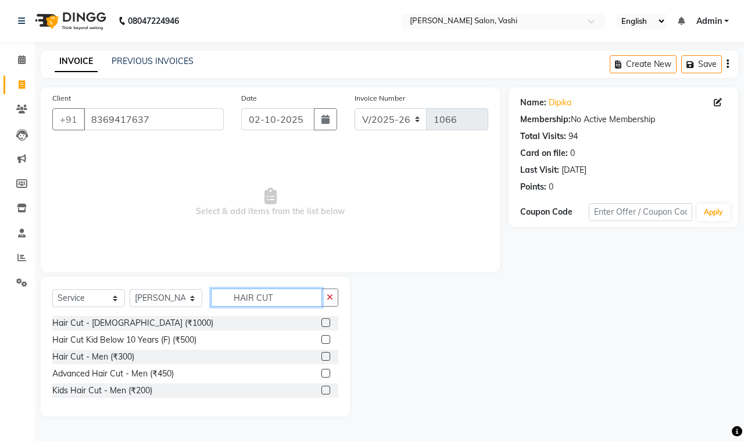
type input "HAIR CUT"
click at [329, 357] on label at bounding box center [325, 356] width 9 height 9
click at [329, 357] on input "checkbox" at bounding box center [325, 357] width 8 height 8
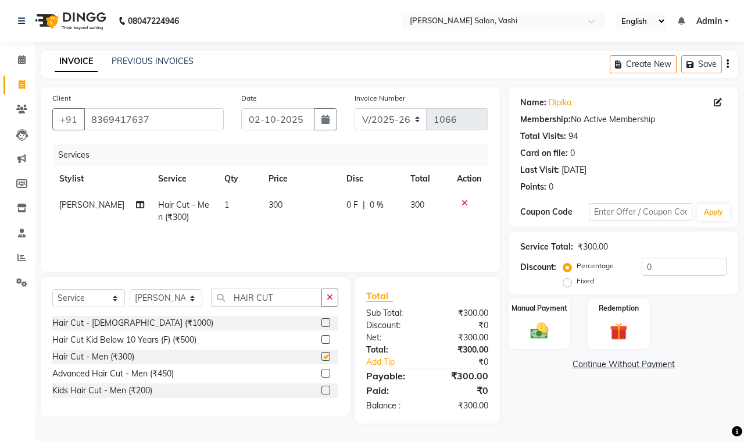
checkbox input "false"
click at [281, 304] on input "HAIR CUT" at bounding box center [266, 297] width 111 height 18
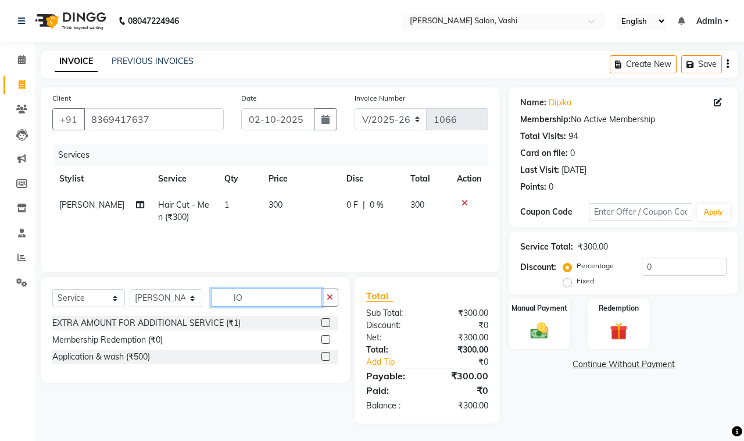
type input "I"
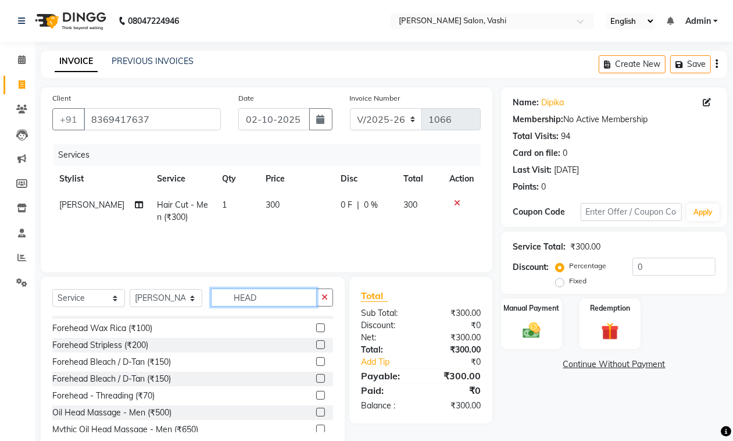
scroll to position [96, 0]
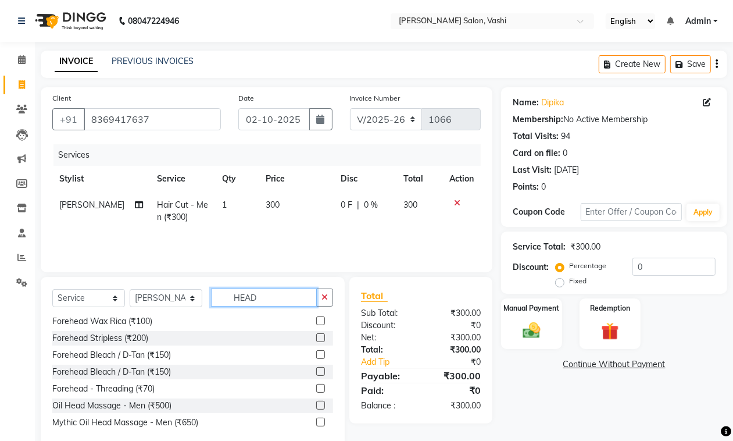
type input "HEAD"
click at [316, 400] on label at bounding box center [320, 404] width 9 height 9
click at [316, 402] on input "checkbox" at bounding box center [320, 406] width 8 height 8
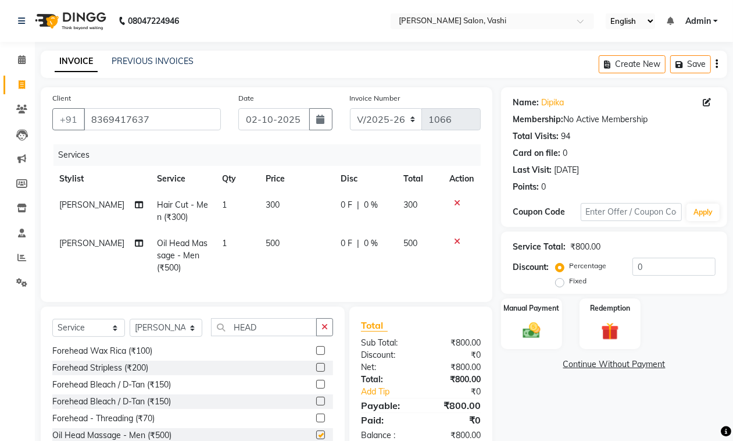
checkbox input "false"
click at [632, 273] on input "0" at bounding box center [673, 266] width 83 height 18
type input "50"
click at [539, 328] on img at bounding box center [531, 330] width 29 height 21
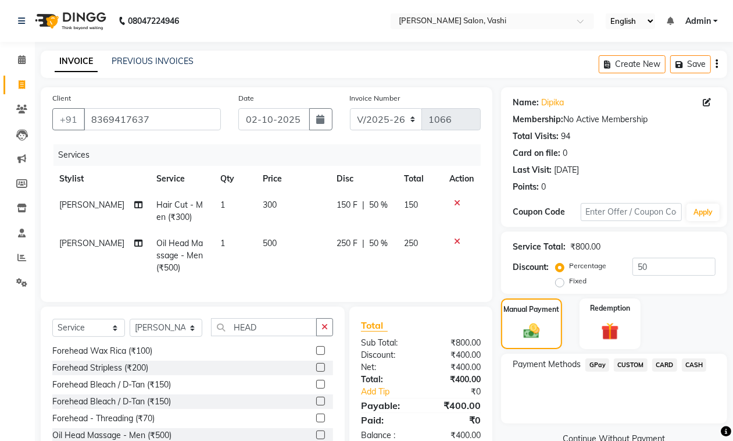
scroll to position [65, 0]
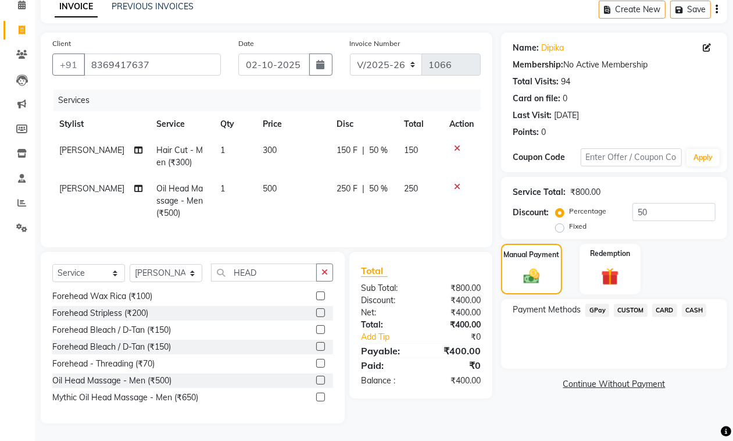
click at [700, 303] on span "CASH" at bounding box center [694, 309] width 25 height 13
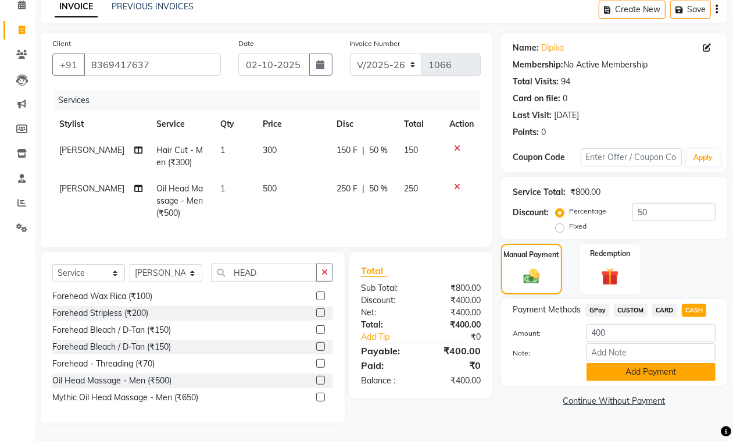
click at [619, 363] on button "Add Payment" at bounding box center [650, 372] width 129 height 18
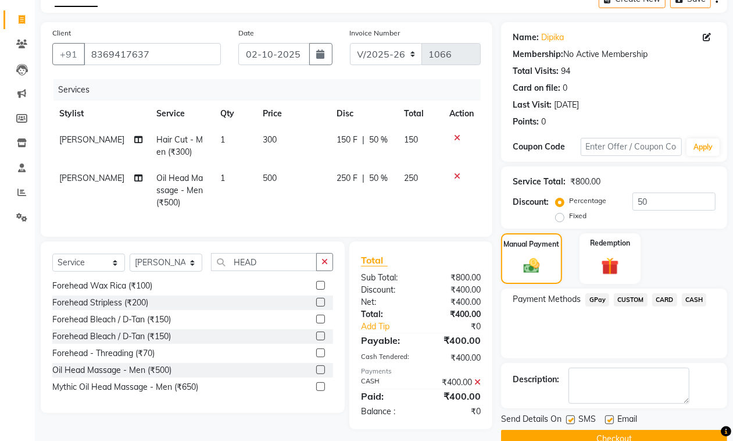
click at [568, 421] on label at bounding box center [570, 419] width 9 height 9
click at [568, 421] on input "checkbox" at bounding box center [570, 420] width 8 height 8
checkbox input "false"
click at [614, 422] on div "Email" at bounding box center [625, 420] width 41 height 15
click at [611, 421] on label at bounding box center [609, 419] width 9 height 9
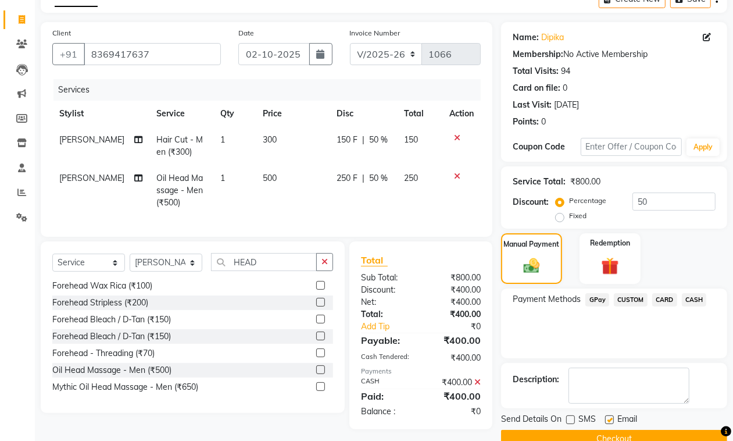
click at [611, 421] on input "checkbox" at bounding box center [609, 420] width 8 height 8
checkbox input "false"
click at [614, 433] on button "Checkout" at bounding box center [614, 438] width 226 height 18
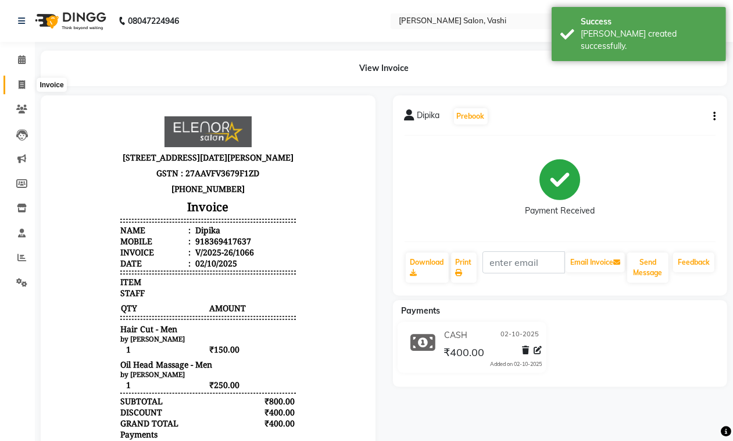
click at [17, 80] on span at bounding box center [22, 84] width 20 height 13
select select "service"
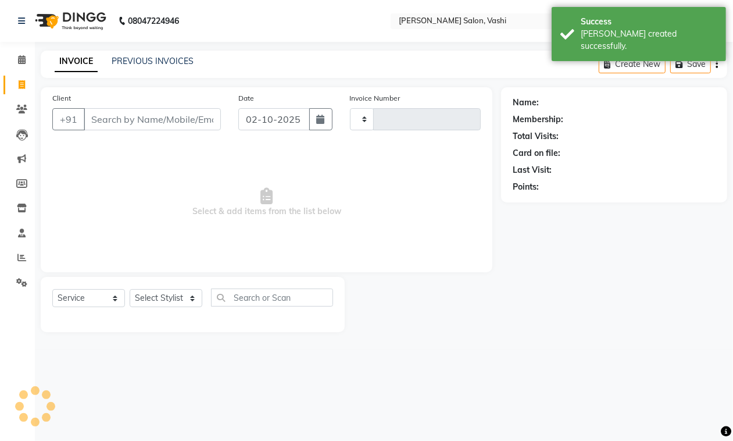
type input "1067"
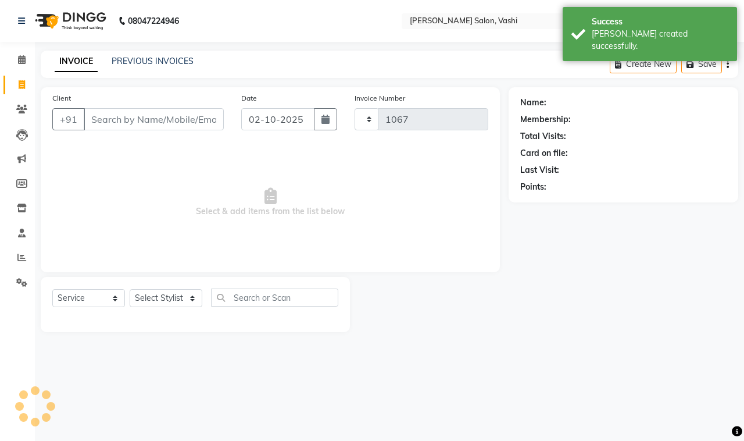
select select "695"
click at [132, 65] on link "PREVIOUS INVOICES" at bounding box center [153, 61] width 82 height 10
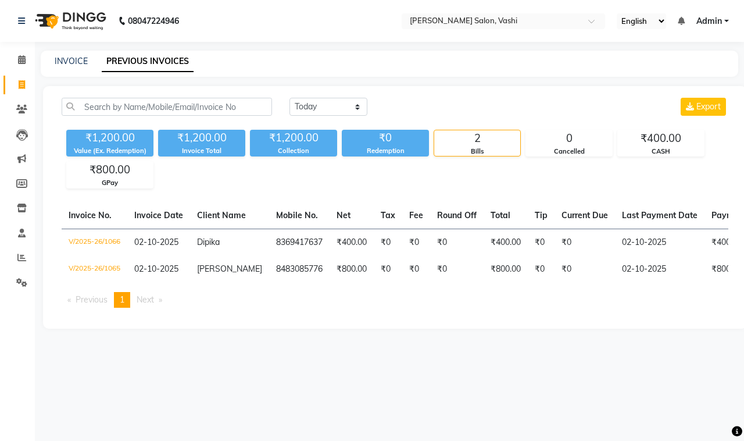
click at [19, 77] on link "Invoice" at bounding box center [17, 85] width 28 height 19
select select "695"
select select "service"
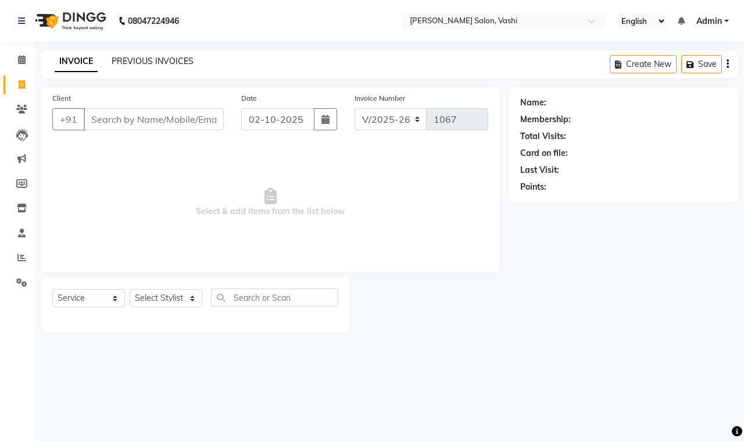
click at [160, 56] on link "PREVIOUS INVOICES" at bounding box center [153, 61] width 82 height 10
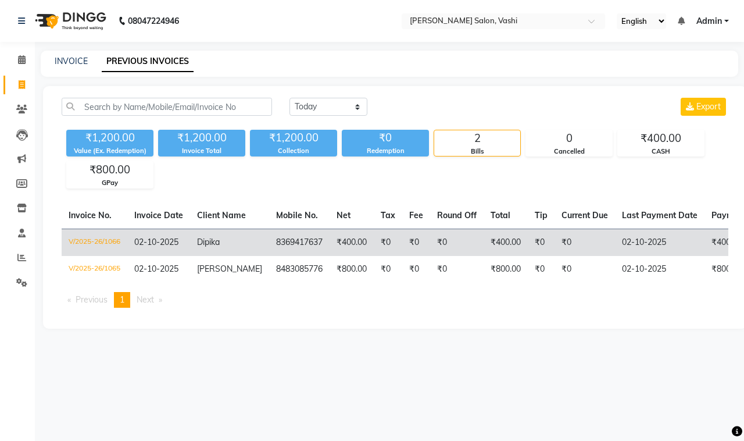
click at [457, 253] on td "₹0" at bounding box center [456, 241] width 53 height 27
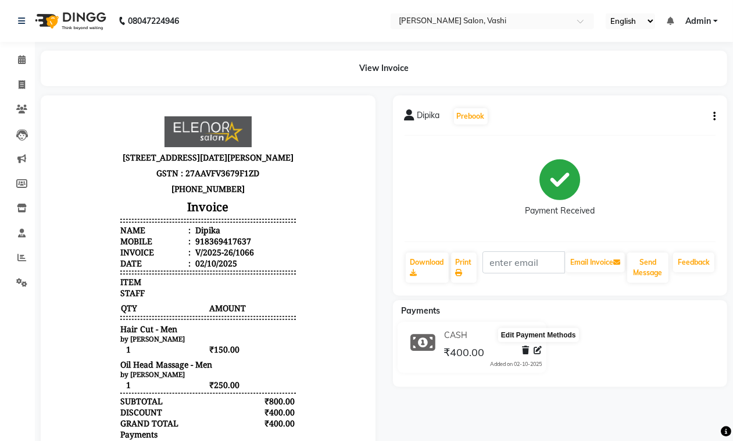
click at [536, 349] on icon at bounding box center [537, 350] width 8 height 8
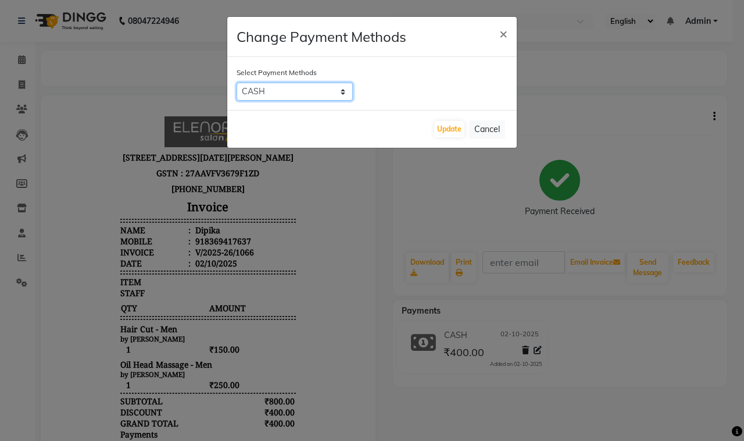
click at [307, 97] on select "GPay CUSTOM CARD CASH" at bounding box center [295, 92] width 116 height 18
select select "5"
click at [237, 83] on select "GPay CUSTOM CARD CASH" at bounding box center [295, 92] width 116 height 18
click at [443, 126] on button "Update" at bounding box center [449, 129] width 30 height 16
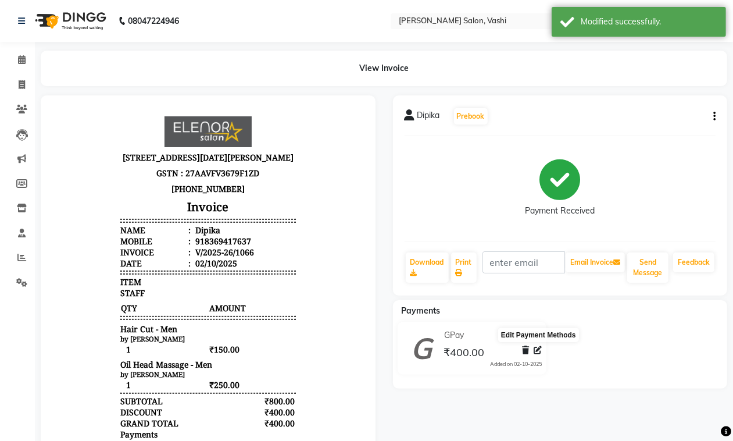
click at [536, 350] on icon at bounding box center [537, 350] width 8 height 8
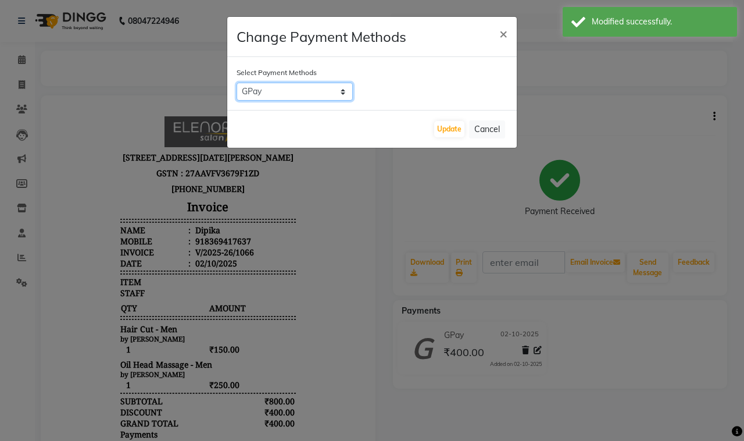
click at [274, 92] on select "GPay CUSTOM CARD CASH" at bounding box center [295, 92] width 116 height 18
select select "2"
click at [237, 83] on select "GPay CUSTOM CARD CASH" at bounding box center [295, 92] width 116 height 18
click at [450, 128] on button "Update" at bounding box center [449, 129] width 30 height 16
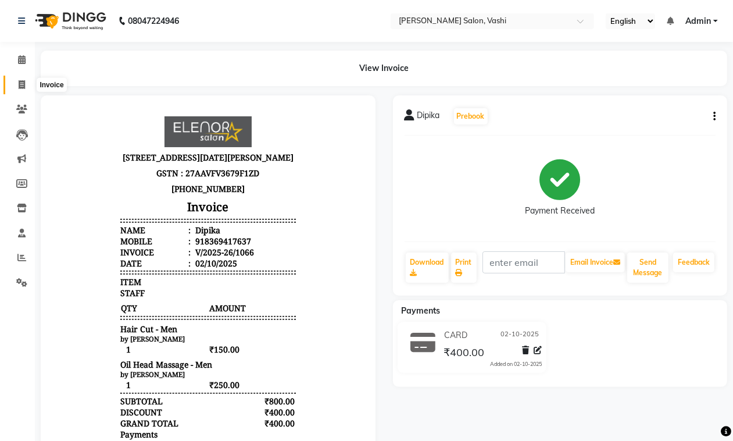
click at [26, 81] on span at bounding box center [22, 84] width 20 height 13
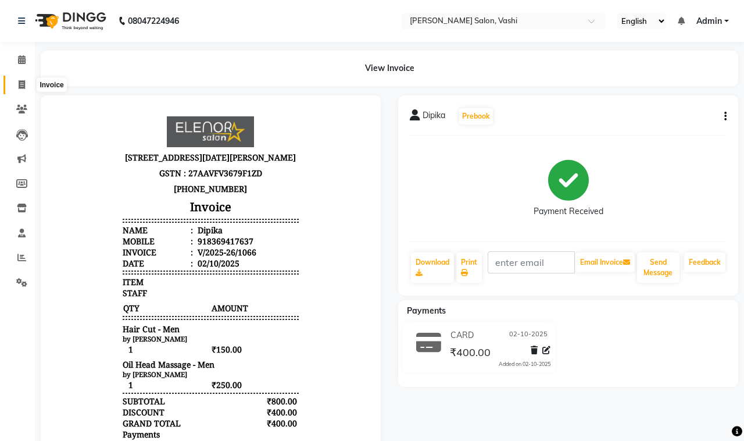
select select "695"
select select "service"
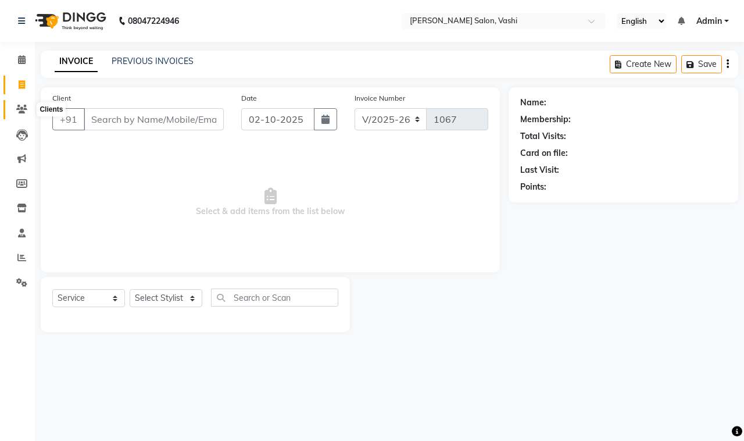
click at [27, 108] on span at bounding box center [22, 109] width 20 height 13
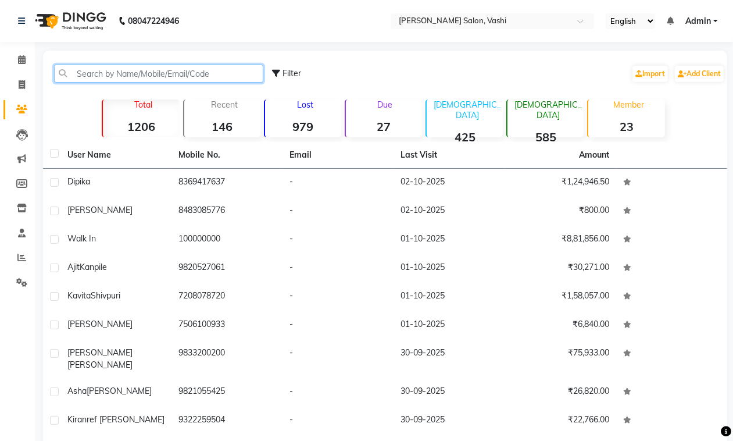
click at [148, 76] on input "text" at bounding box center [158, 74] width 209 height 18
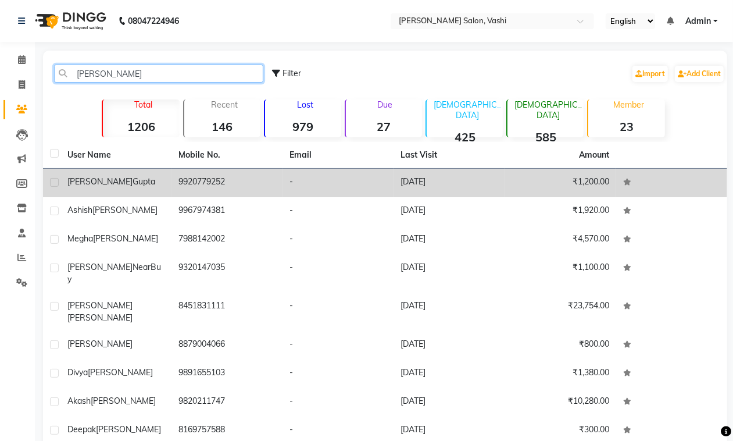
type input "[PERSON_NAME]"
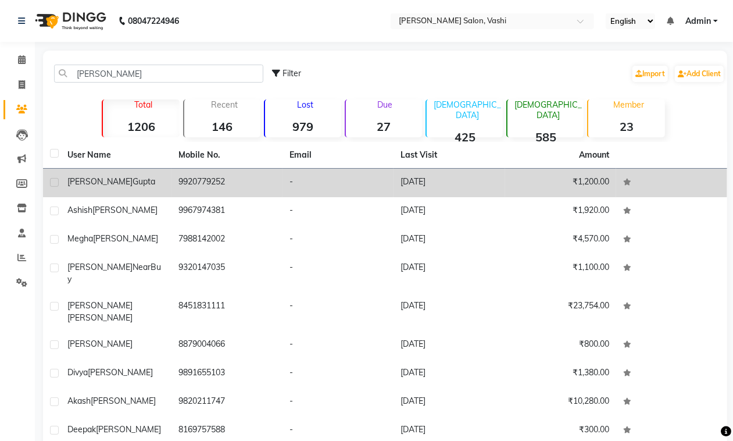
click at [127, 176] on div "[PERSON_NAME]" at bounding box center [115, 182] width 97 height 12
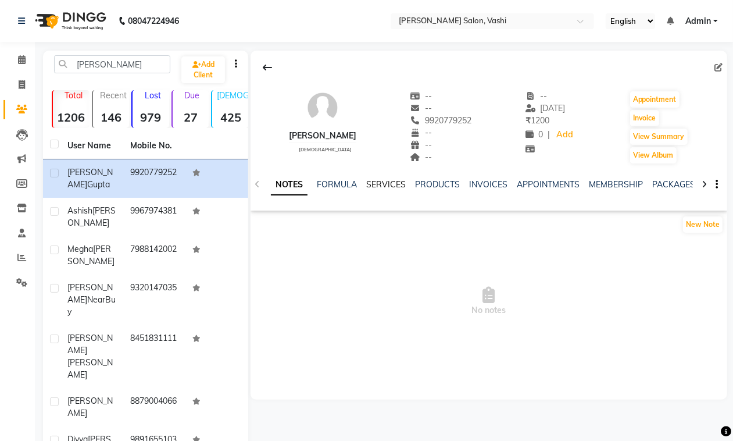
click at [396, 180] on link "SERVICES" at bounding box center [386, 184] width 40 height 10
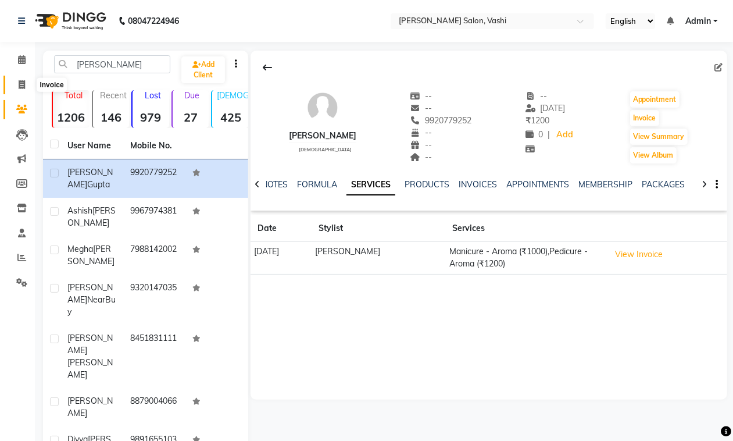
click at [24, 88] on icon at bounding box center [22, 84] width 6 height 9
select select "695"
select select "service"
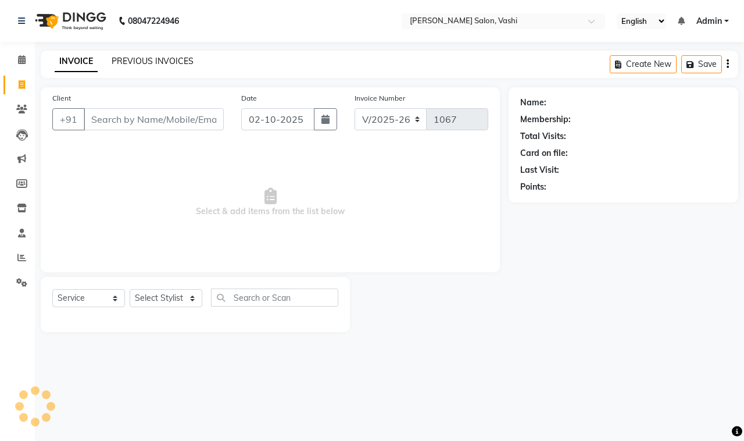
click at [178, 63] on link "PREVIOUS INVOICES" at bounding box center [153, 61] width 82 height 10
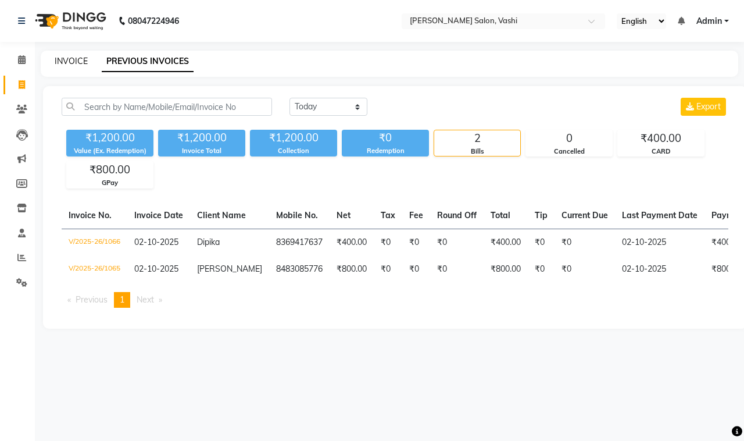
click at [73, 63] on link "INVOICE" at bounding box center [71, 61] width 33 height 10
select select "695"
select select "service"
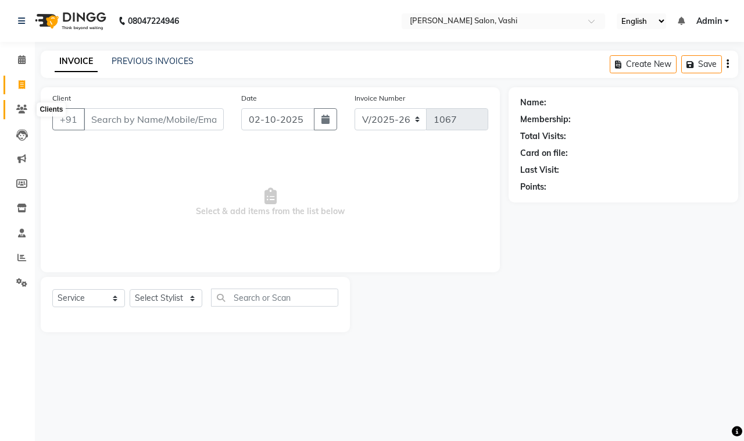
click at [24, 103] on span at bounding box center [22, 109] width 20 height 13
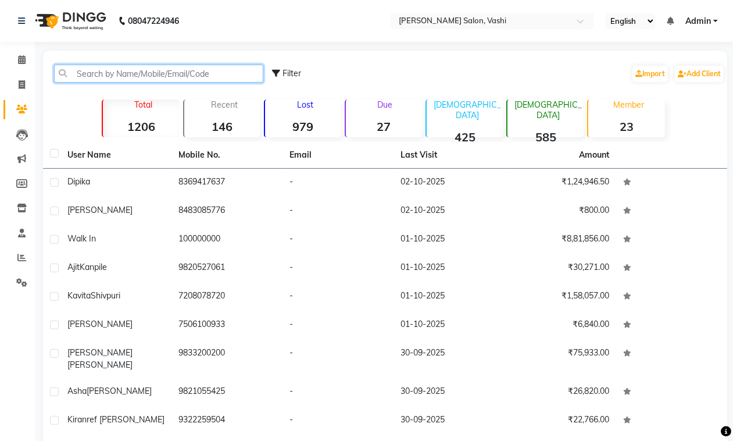
click at [150, 74] on input "text" at bounding box center [158, 74] width 209 height 18
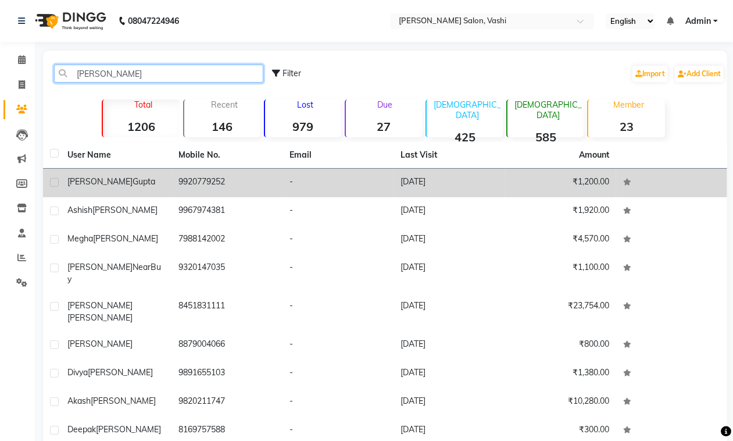
type input "GUPTA"
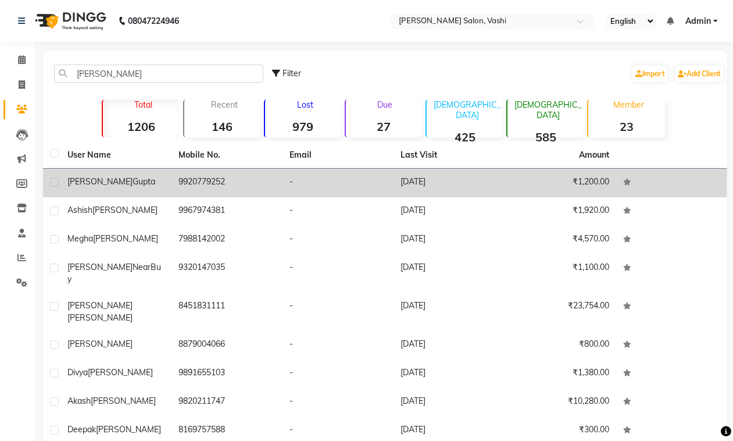
click at [152, 177] on div "dhiraj gupta" at bounding box center [115, 182] width 97 height 12
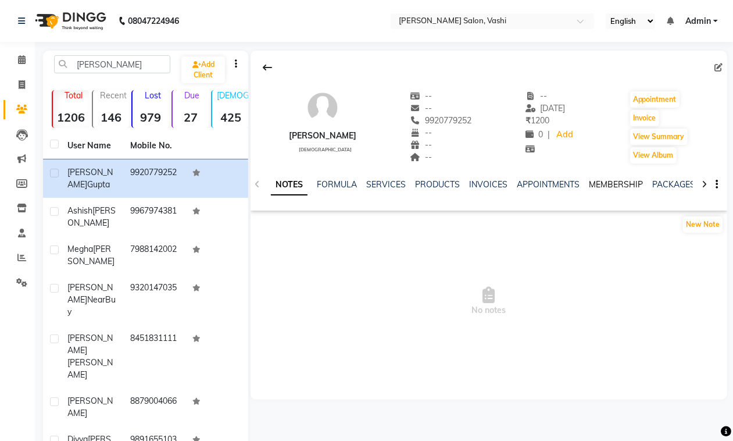
click at [623, 183] on link "MEMBERSHIP" at bounding box center [616, 184] width 54 height 10
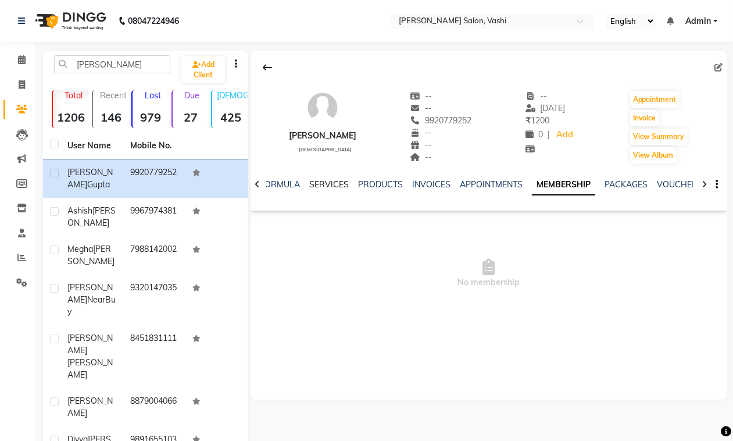
click at [327, 179] on link "SERVICES" at bounding box center [329, 184] width 40 height 10
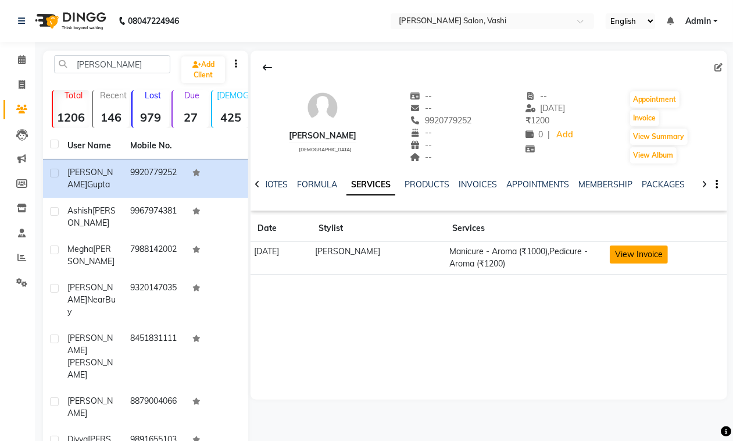
click at [645, 250] on button "View Invoice" at bounding box center [639, 254] width 58 height 18
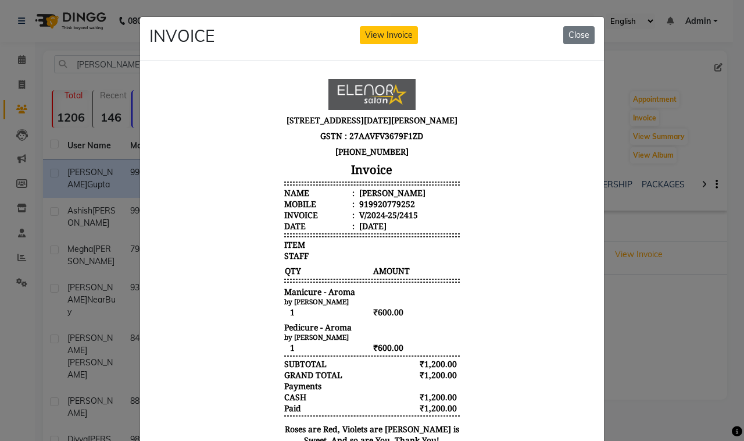
click at [580, 47] on div "INVOICE View Invoice Close" at bounding box center [372, 39] width 464 height 44
click at [580, 34] on button "Close" at bounding box center [578, 35] width 31 height 18
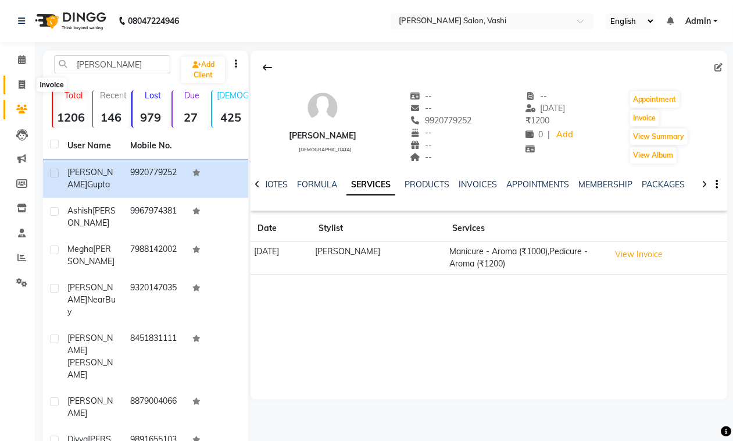
click at [16, 85] on span at bounding box center [22, 84] width 20 height 13
select select "695"
select select "service"
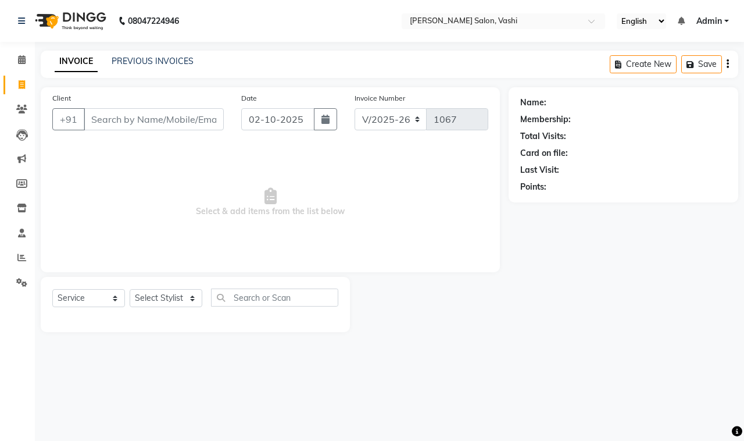
click at [187, 53] on div "INVOICE PREVIOUS INVOICES Create New Save" at bounding box center [389, 64] width 697 height 27
click at [188, 56] on link "PREVIOUS INVOICES" at bounding box center [153, 61] width 82 height 10
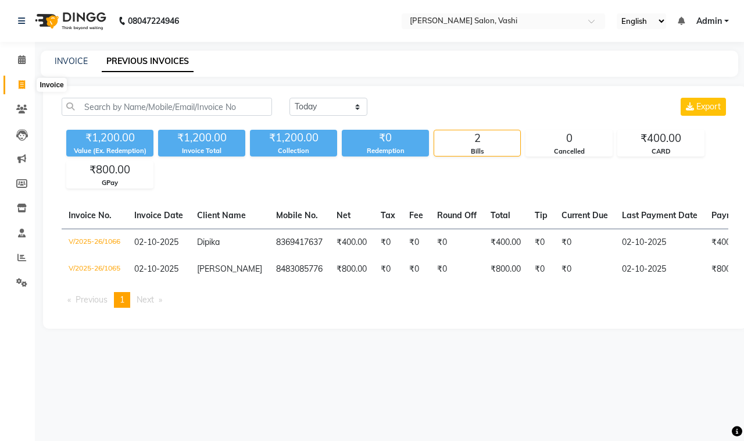
click at [16, 86] on span at bounding box center [22, 84] width 20 height 13
select select "695"
select select "service"
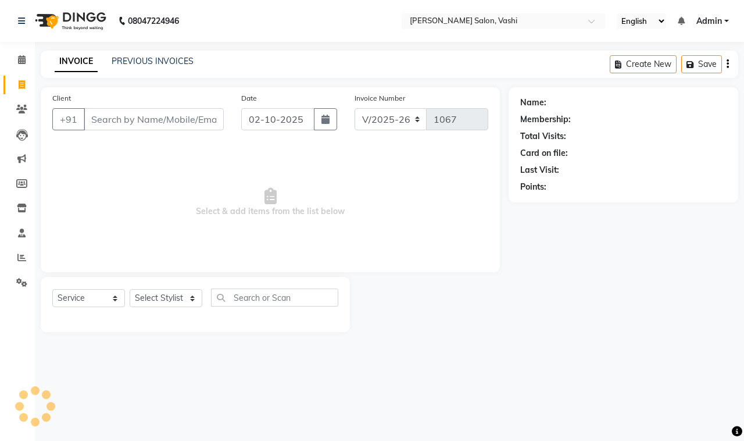
click at [113, 122] on input "Client" at bounding box center [154, 119] width 140 height 22
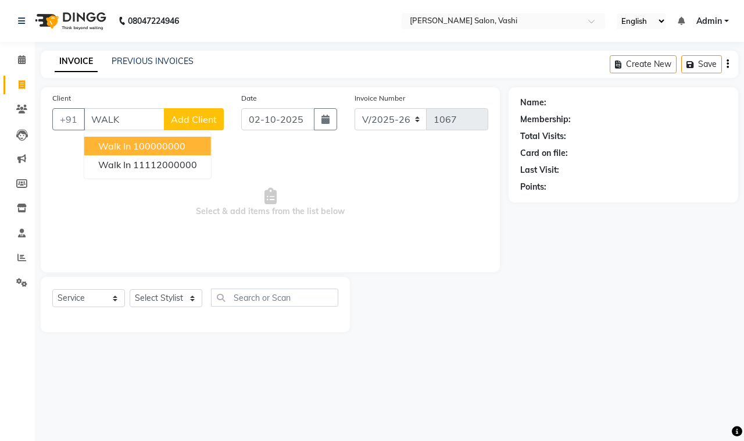
click at [126, 149] on span "Walk In" at bounding box center [114, 146] width 33 height 12
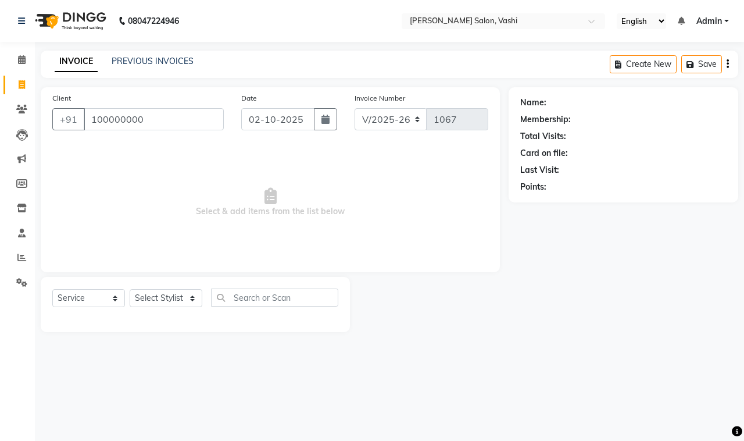
type input "100000000"
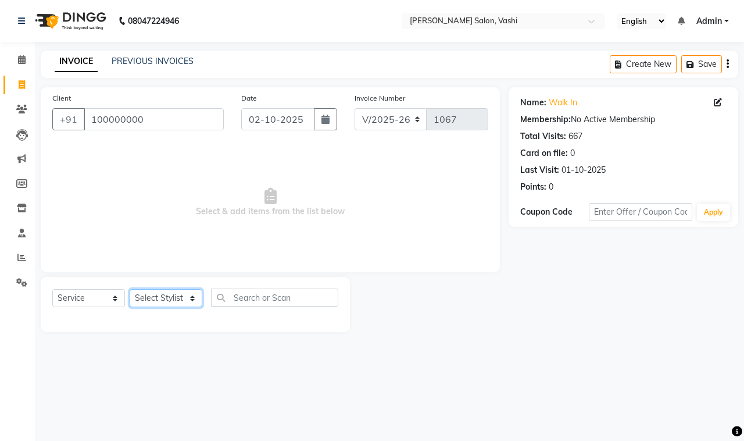
click at [163, 289] on select "Select Stylist DC Dipika Freelancer [PERSON_NAME] [PERSON_NAME] [PERSON_NAME]" at bounding box center [166, 298] width 73 height 18
select select "10481"
click at [130, 289] on select "Select Stylist DC Dipika Freelancer [PERSON_NAME] [PERSON_NAME] [PERSON_NAME]" at bounding box center [166, 298] width 73 height 18
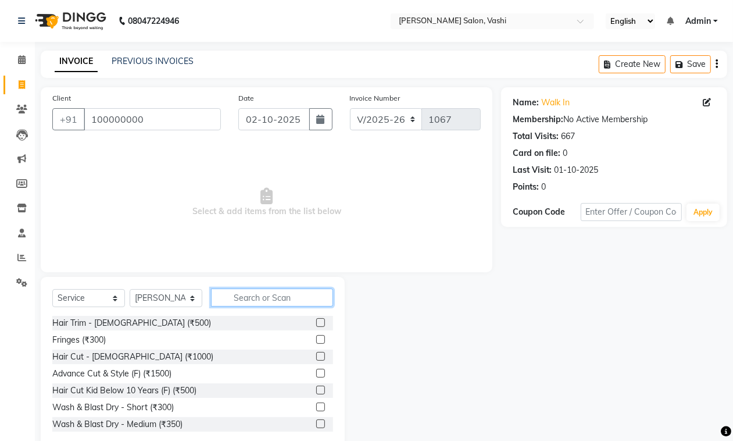
click at [287, 298] on input "text" at bounding box center [272, 297] width 122 height 18
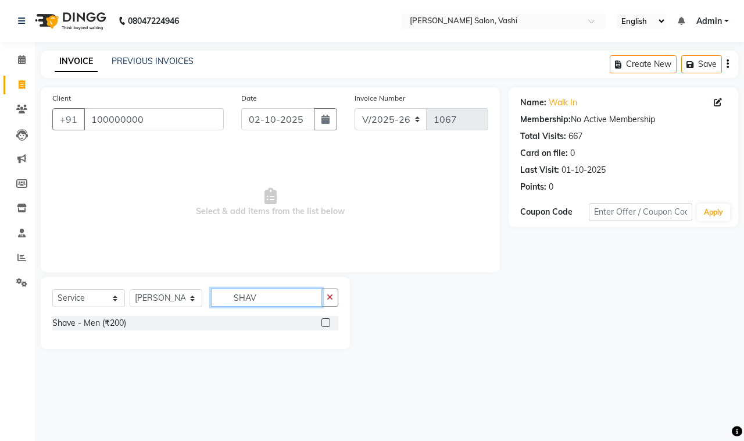
type input "SHAV"
click at [324, 321] on label at bounding box center [325, 322] width 9 height 9
click at [324, 321] on input "checkbox" at bounding box center [325, 323] width 8 height 8
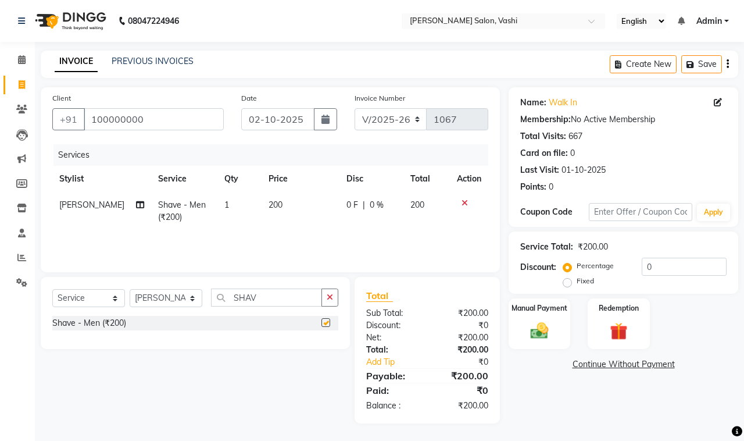
checkbox input "false"
click at [549, 331] on img at bounding box center [539, 331] width 30 height 22
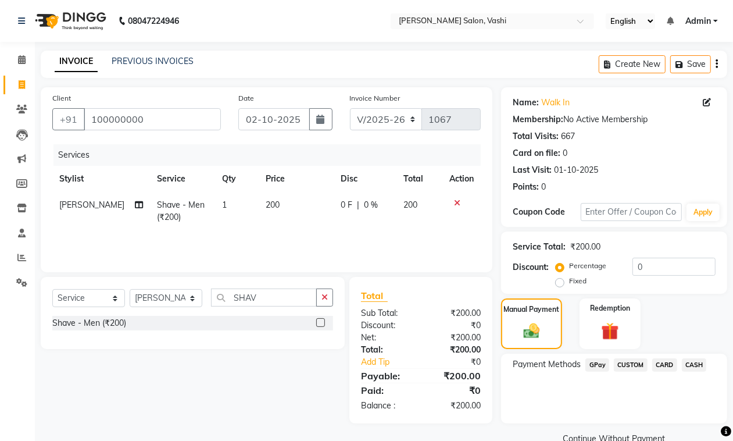
click at [690, 361] on span "CASH" at bounding box center [694, 364] width 25 height 13
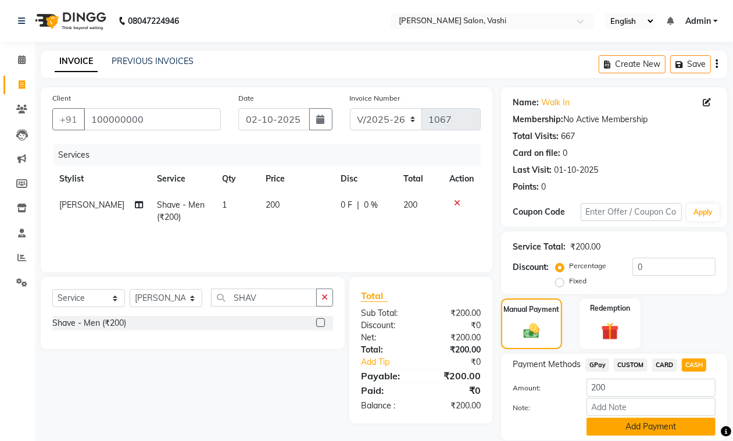
click at [666, 423] on button "Add Payment" at bounding box center [650, 426] width 129 height 18
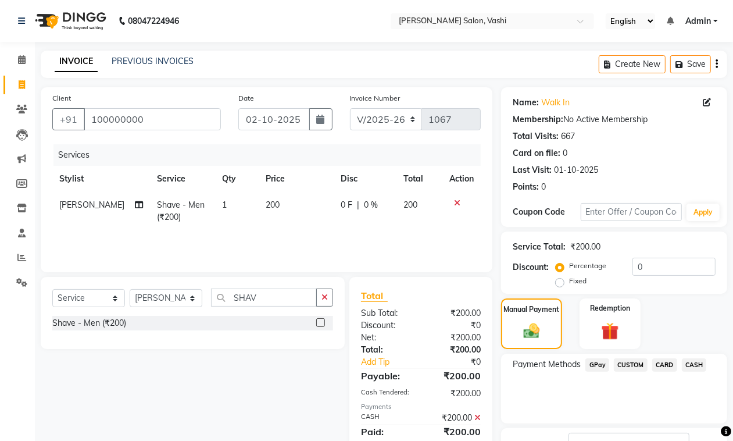
scroll to position [89, 0]
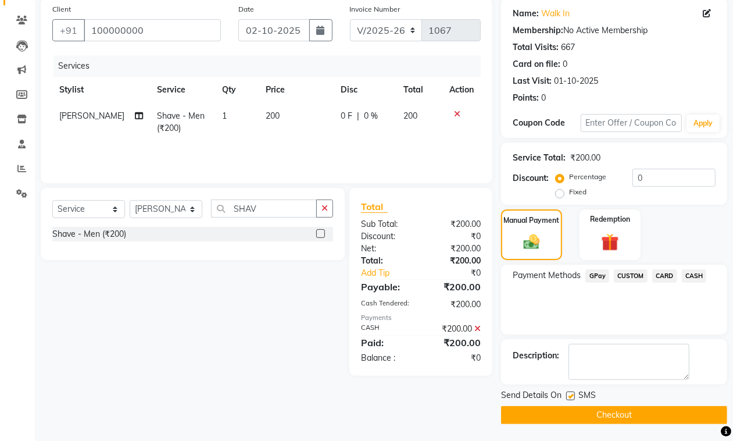
click at [568, 392] on label at bounding box center [570, 395] width 9 height 9
click at [568, 392] on input "checkbox" at bounding box center [570, 396] width 8 height 8
checkbox input "false"
click at [576, 413] on button "Checkout" at bounding box center [614, 415] width 226 height 18
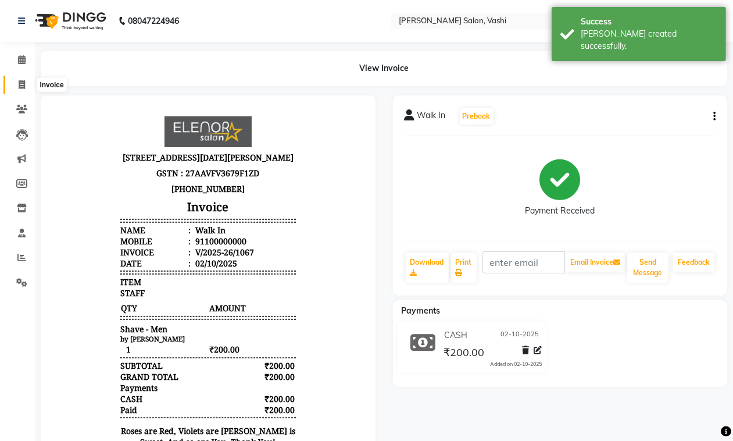
drag, startPoint x: 27, startPoint y: 84, endPoint x: 37, endPoint y: 85, distance: 9.9
click at [24, 85] on span at bounding box center [22, 84] width 20 height 13
select select "service"
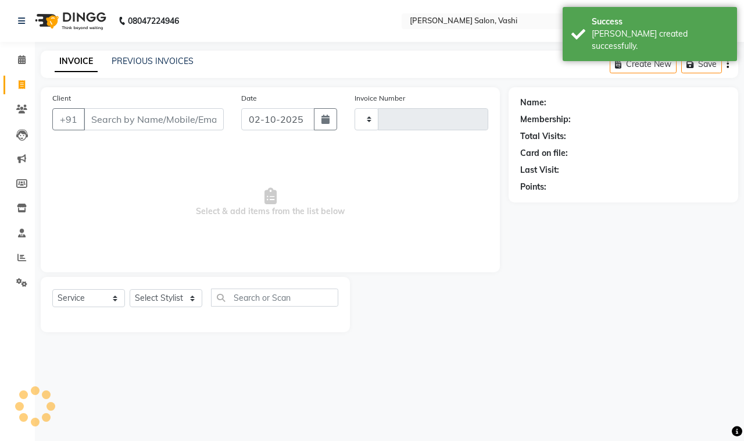
type input "1068"
select select "695"
click at [146, 298] on select "Select Stylist DC Dipika Freelancer [PERSON_NAME] [PERSON_NAME] [PERSON_NAME]" at bounding box center [166, 298] width 73 height 18
select select "10404"
click at [130, 289] on select "Select Stylist DC Dipika Freelancer [PERSON_NAME] [PERSON_NAME] [PERSON_NAME]" at bounding box center [166, 298] width 73 height 18
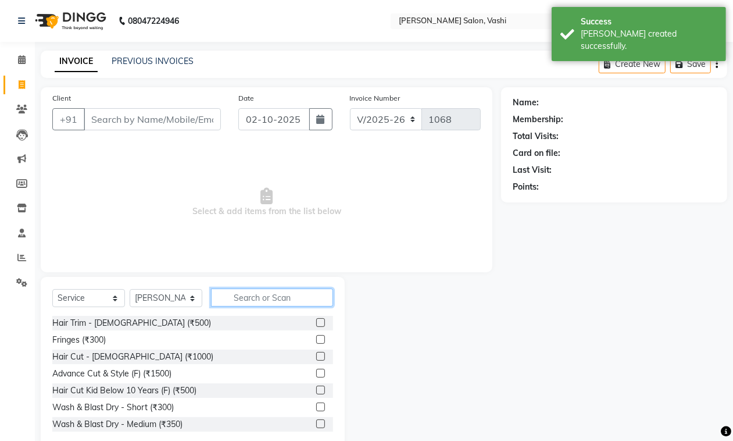
click at [280, 289] on input "text" at bounding box center [272, 297] width 122 height 18
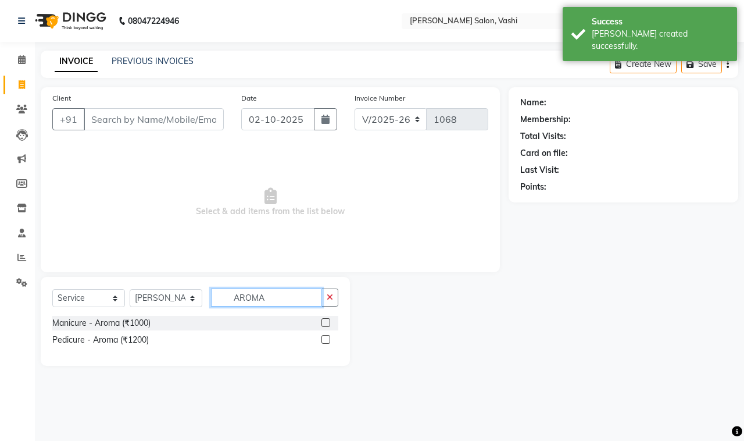
type input "AROMA"
click at [326, 320] on label at bounding box center [325, 322] width 9 height 9
click at [326, 320] on input "checkbox" at bounding box center [325, 323] width 8 height 8
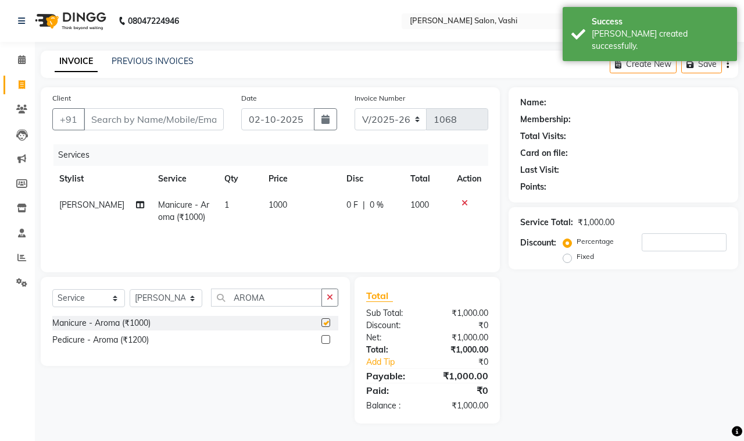
checkbox input "false"
click at [327, 346] on div at bounding box center [325, 341] width 8 height 12
click at [327, 340] on label at bounding box center [325, 339] width 9 height 9
click at [327, 340] on input "checkbox" at bounding box center [325, 340] width 8 height 8
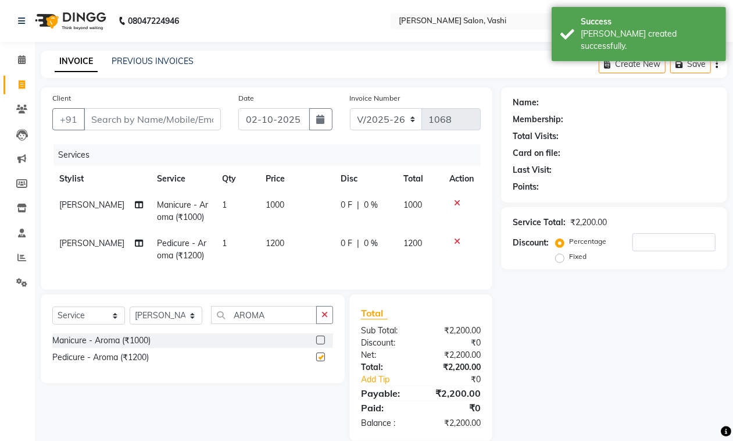
checkbox input "false"
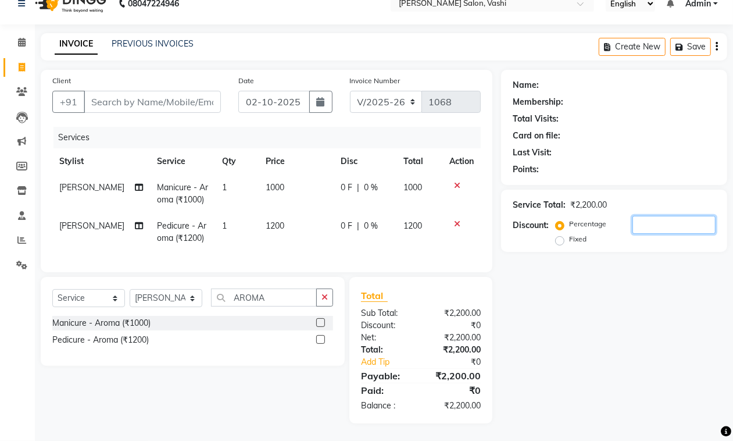
click at [644, 216] on input "number" at bounding box center [673, 225] width 83 height 18
type input "3"
click at [19, 85] on span at bounding box center [22, 91] width 20 height 13
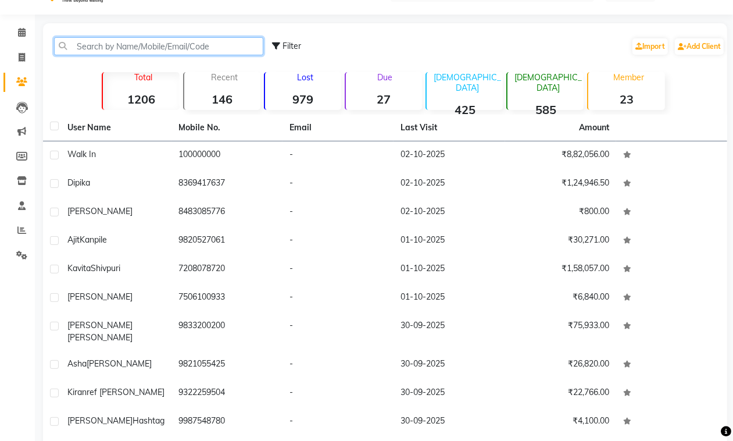
click at [146, 41] on input "text" at bounding box center [158, 46] width 209 height 18
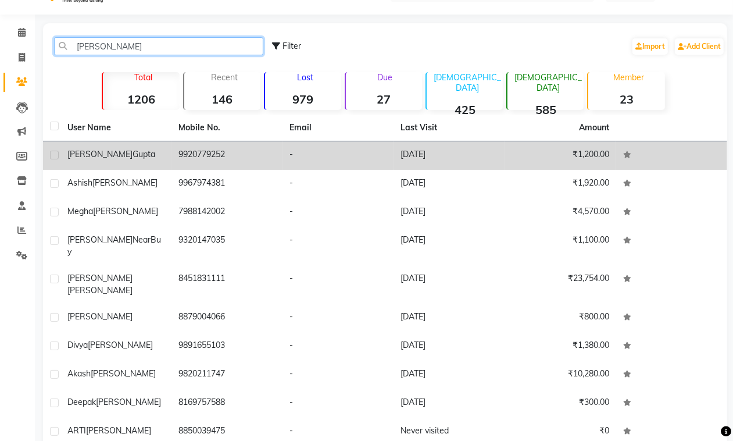
type input "GUPTA"
click at [130, 155] on div "dhiraj gupta" at bounding box center [115, 154] width 97 height 12
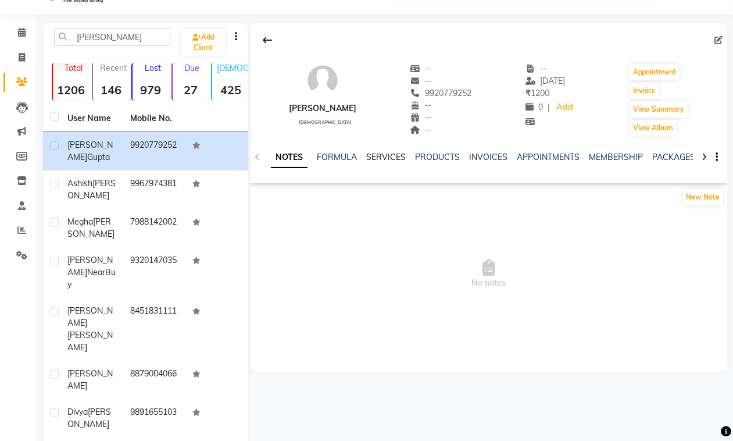
click at [378, 156] on link "SERVICES" at bounding box center [386, 157] width 40 height 10
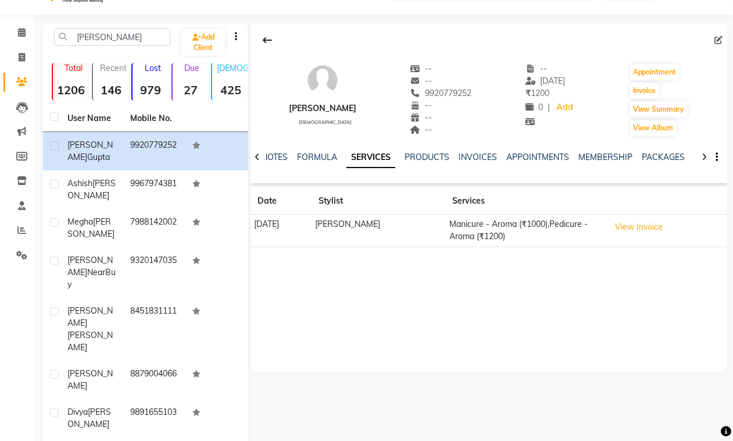
click at [446, 375] on div "dhiraj gupta male -- -- 9920779252 -- -- -- -- 15-03-2025 ₹ 1200 0 | Add Appoin…" at bounding box center [487, 303] width 479 height 561
click at [21, 48] on link "Invoice" at bounding box center [17, 57] width 28 height 19
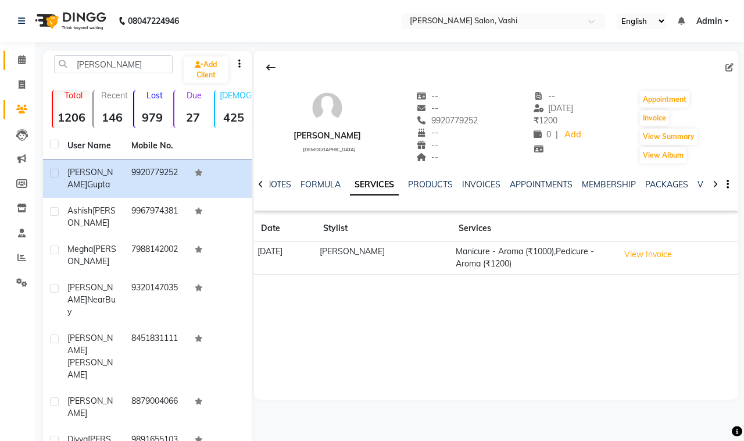
select select "695"
select select "service"
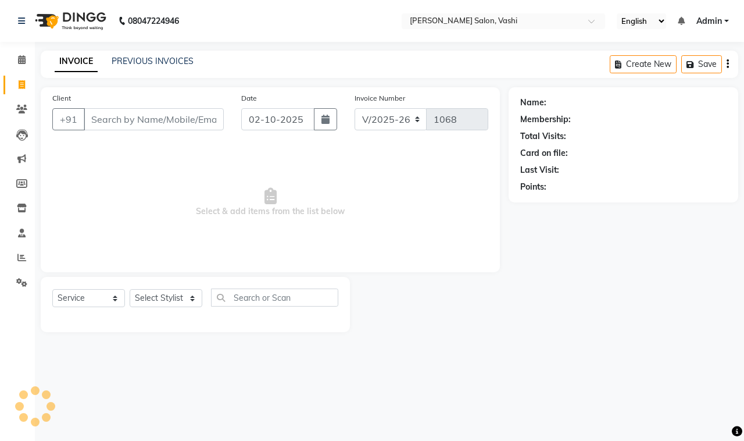
click at [126, 111] on input "Client" at bounding box center [154, 119] width 140 height 22
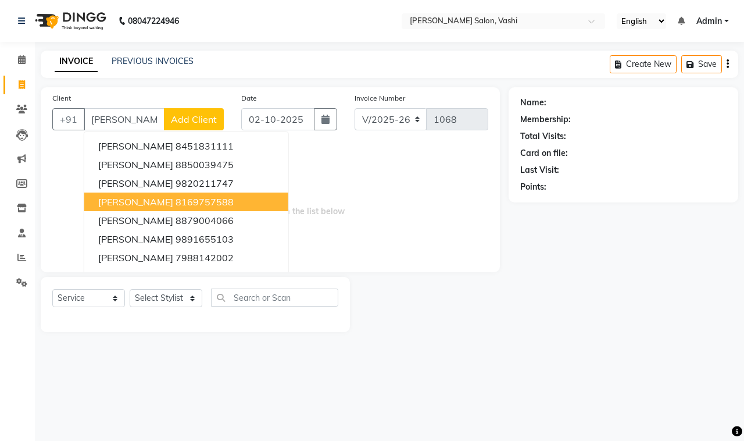
type input "GUPTA"
click at [336, 231] on span "Select & add items from the list below" at bounding box center [270, 202] width 436 height 116
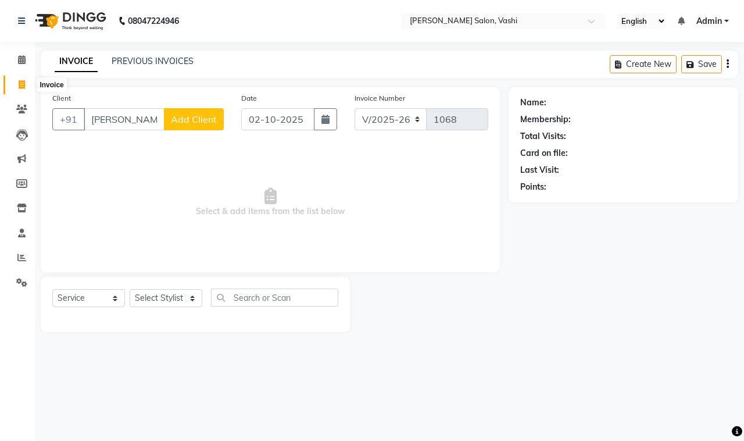
click at [24, 86] on icon at bounding box center [22, 84] width 6 height 9
select select "service"
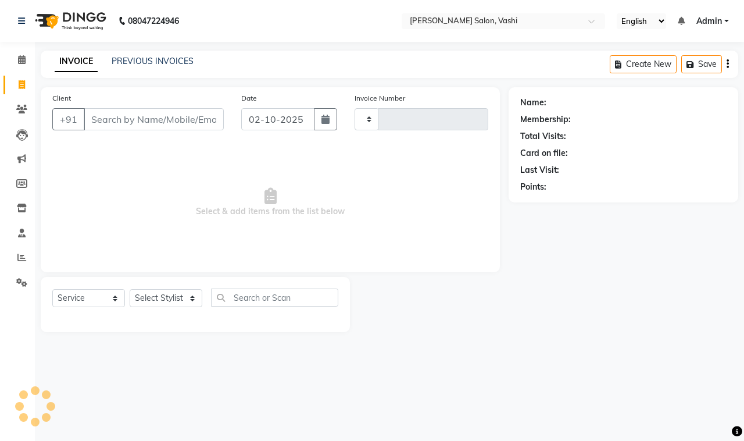
type input "1068"
select select "695"
click at [160, 61] on link "PREVIOUS INVOICES" at bounding box center [153, 61] width 82 height 10
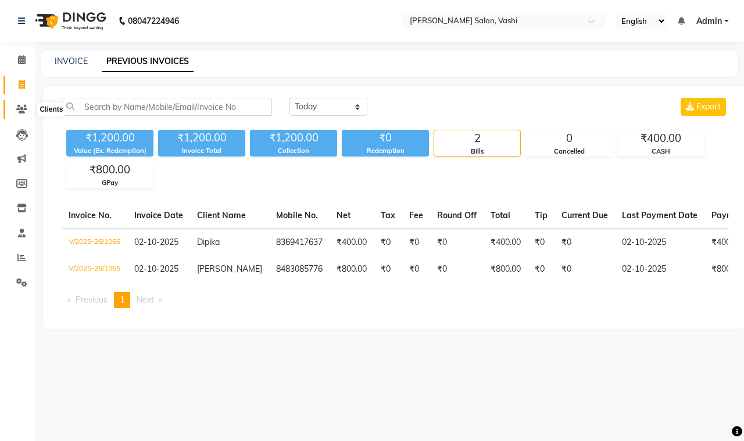
click at [17, 103] on span at bounding box center [22, 109] width 20 height 13
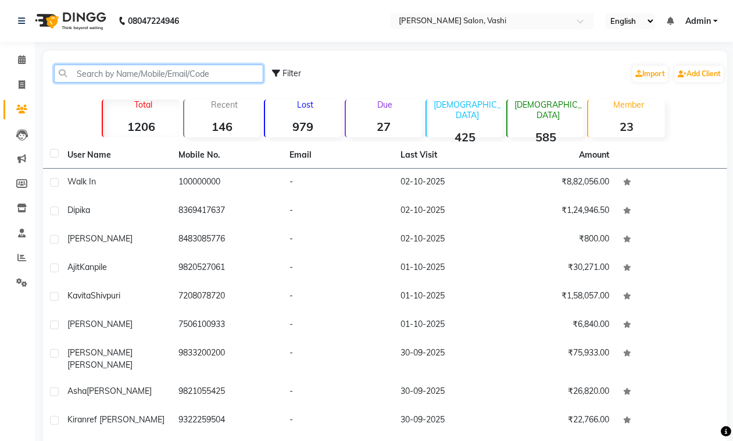
click at [157, 74] on input "text" at bounding box center [158, 74] width 209 height 18
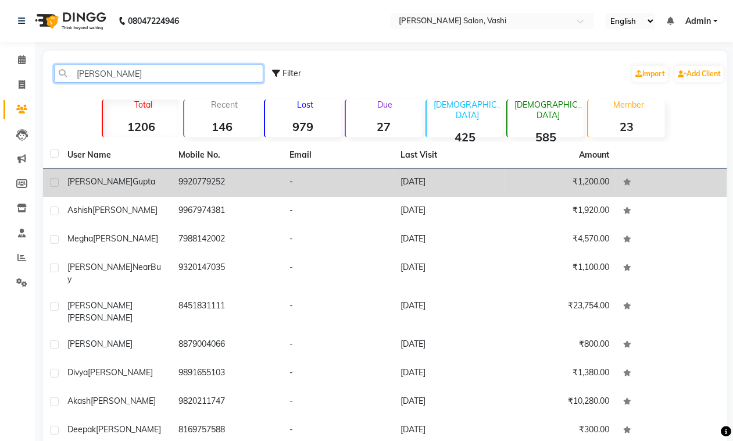
type input "GUPTA"
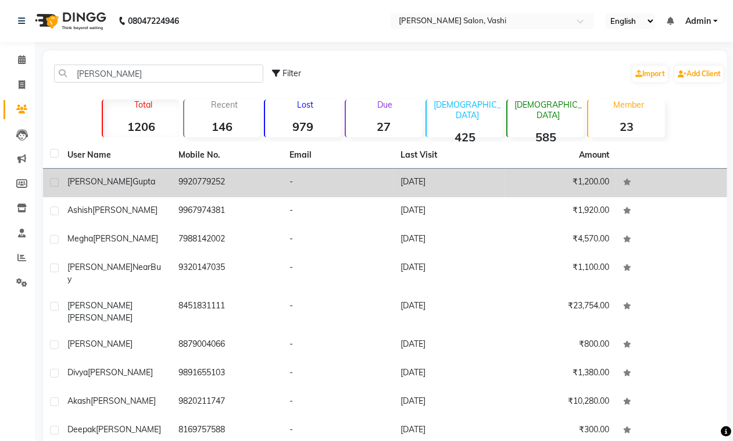
click at [93, 176] on div "dhiraj gupta" at bounding box center [115, 182] width 97 height 12
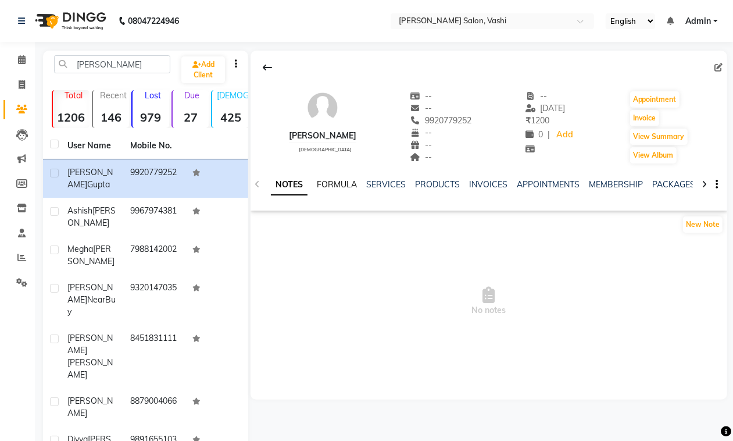
click at [349, 182] on link "FORMULA" at bounding box center [337, 184] width 40 height 10
click at [387, 184] on link "SERVICES" at bounding box center [385, 184] width 40 height 10
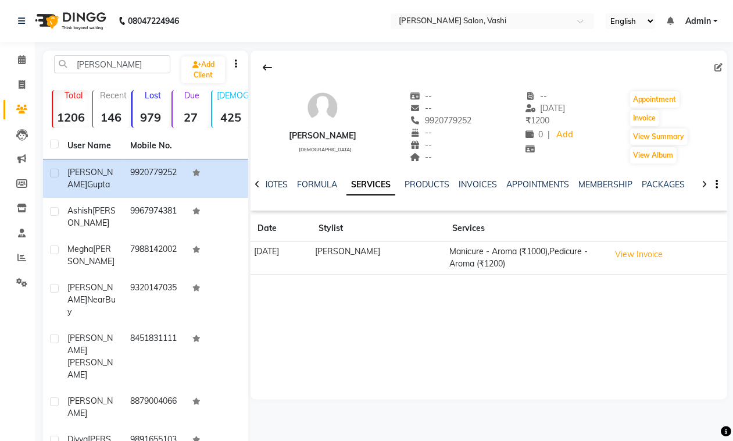
click at [378, 187] on link "SERVICES" at bounding box center [370, 184] width 49 height 21
click at [379, 192] on link "SERVICES" at bounding box center [370, 184] width 49 height 21
click at [477, 184] on link "INVOICES" at bounding box center [478, 184] width 38 height 10
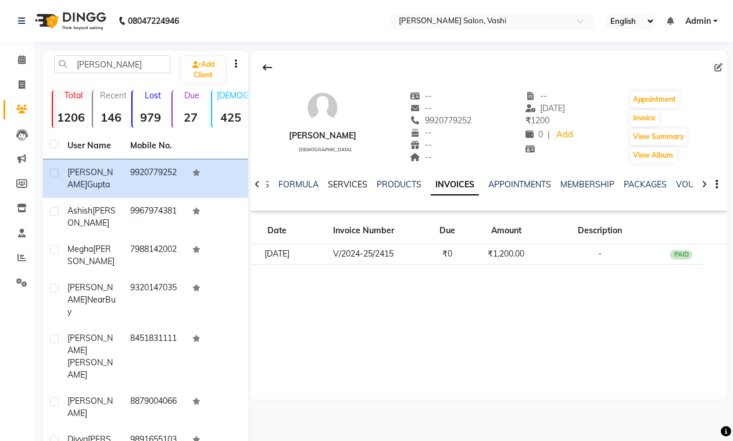
click at [334, 189] on link "SERVICES" at bounding box center [348, 184] width 40 height 10
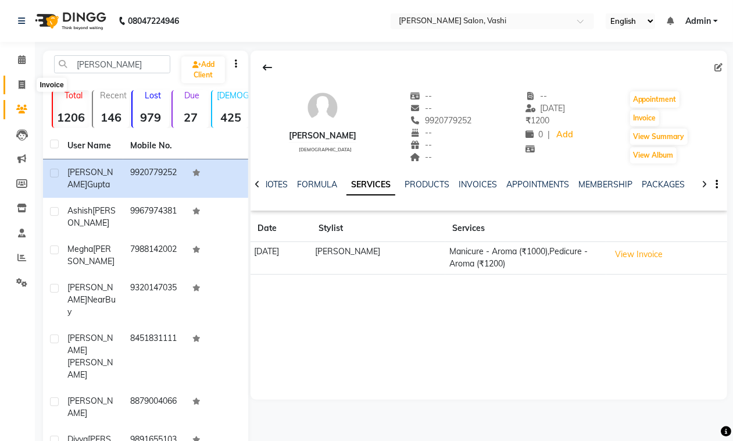
click at [20, 88] on icon at bounding box center [22, 84] width 6 height 9
select select "695"
select select "service"
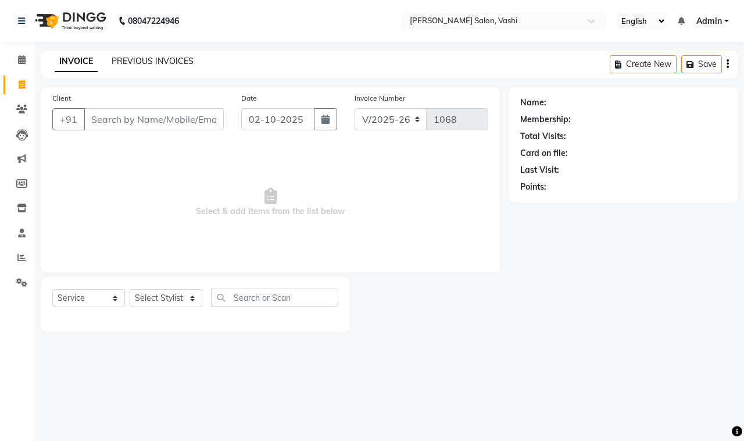
click at [144, 59] on link "PREVIOUS INVOICES" at bounding box center [153, 61] width 82 height 10
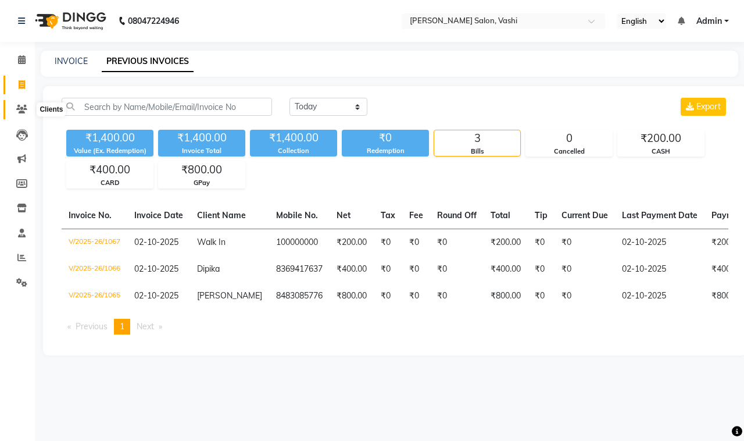
click at [22, 114] on span at bounding box center [22, 109] width 20 height 13
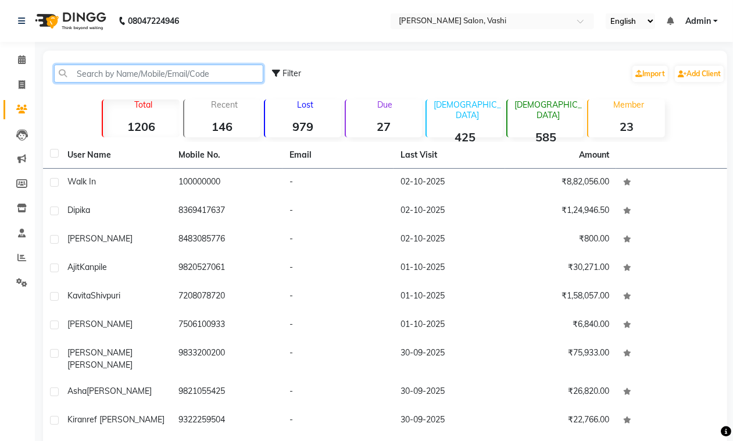
click at [142, 67] on input "text" at bounding box center [158, 74] width 209 height 18
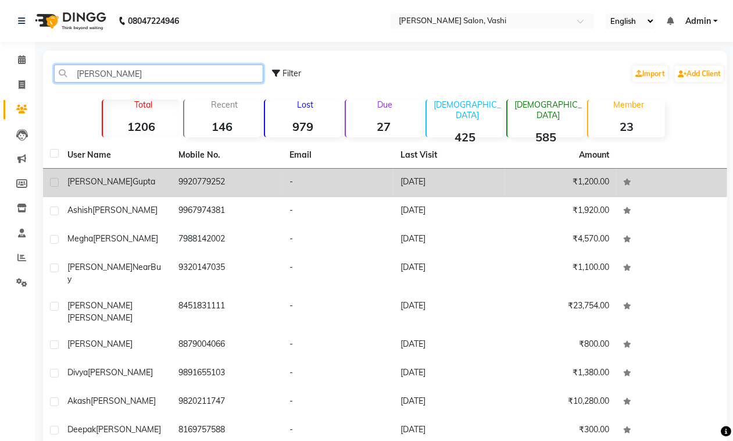
type input "GUPTA"
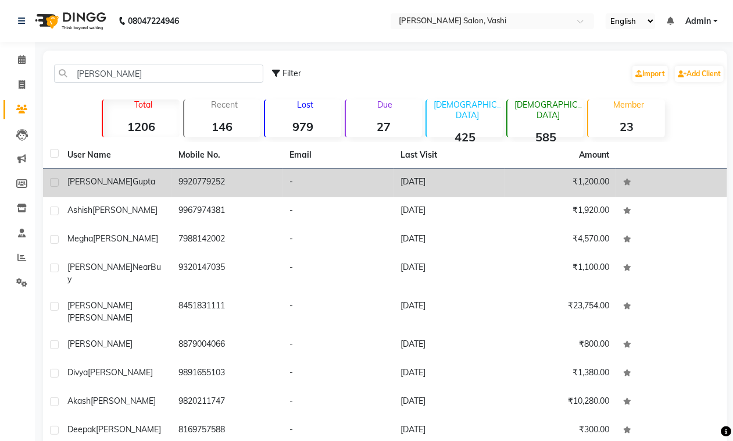
click at [221, 180] on td "9920779252" at bounding box center [226, 183] width 111 height 28
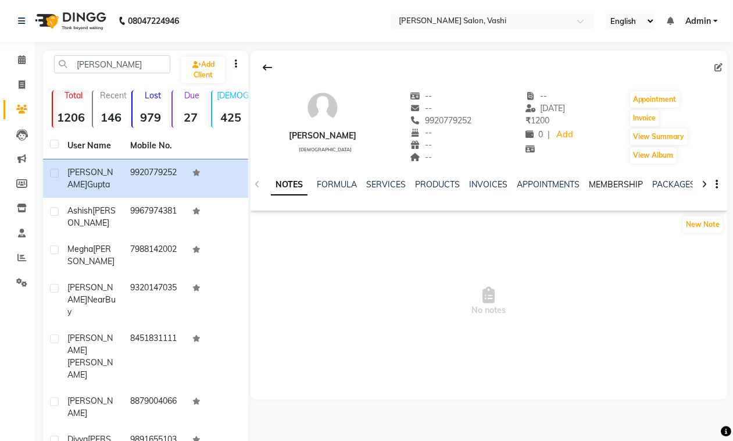
click at [606, 181] on link "MEMBERSHIP" at bounding box center [616, 184] width 54 height 10
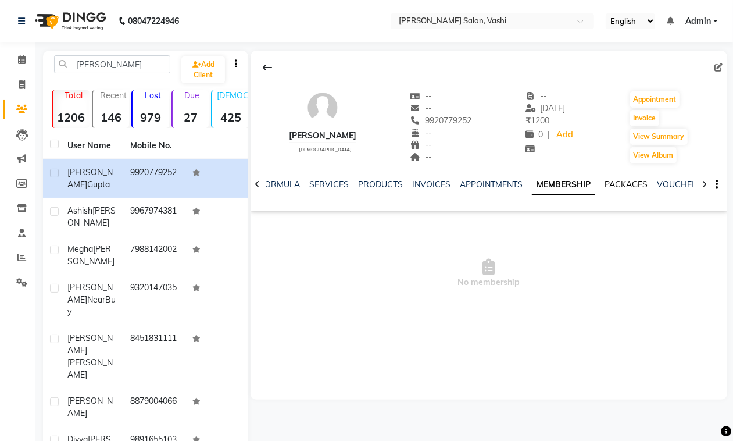
click at [611, 177] on div "NOTES FORMULA SERVICES PRODUCTS INVOICES APPOINTMENTS MEMBERSHIP PACKAGES VOUCH…" at bounding box center [488, 184] width 477 height 40
click at [317, 183] on link "SERVICES" at bounding box center [329, 184] width 40 height 10
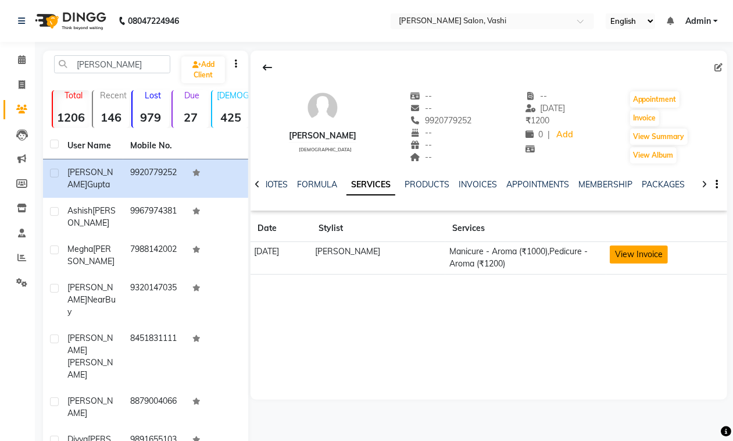
click at [651, 248] on button "View Invoice" at bounding box center [639, 254] width 58 height 18
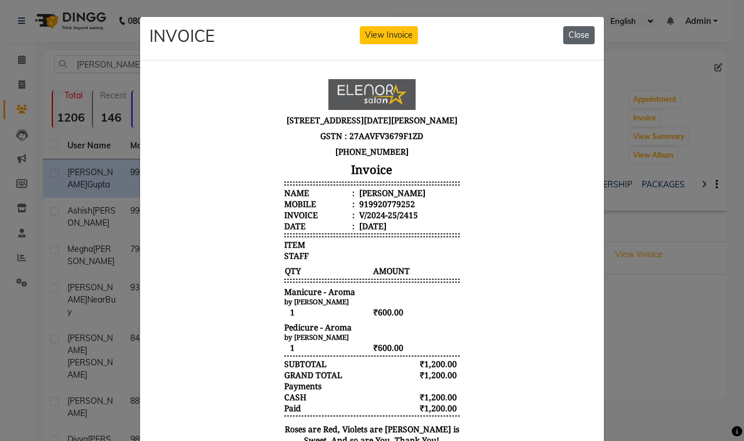
click at [564, 30] on button "Close" at bounding box center [578, 35] width 31 height 18
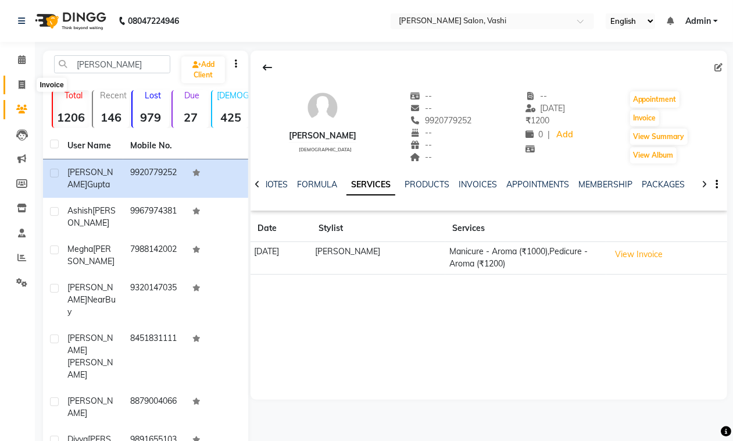
click at [22, 80] on icon at bounding box center [22, 84] width 6 height 9
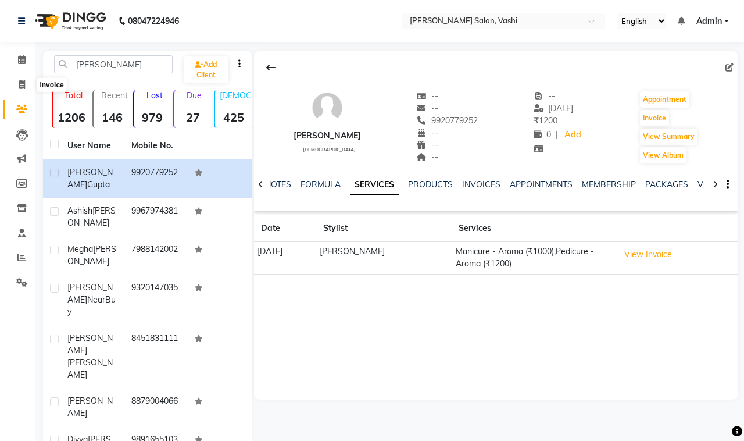
select select "695"
select select "service"
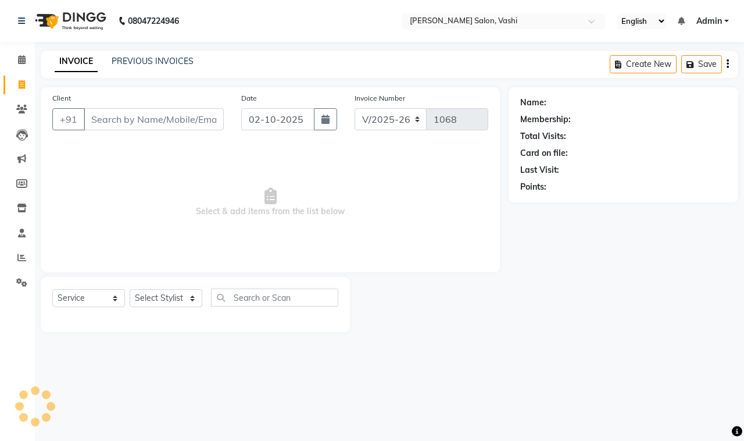
click at [148, 114] on input "Client" at bounding box center [154, 119] width 140 height 22
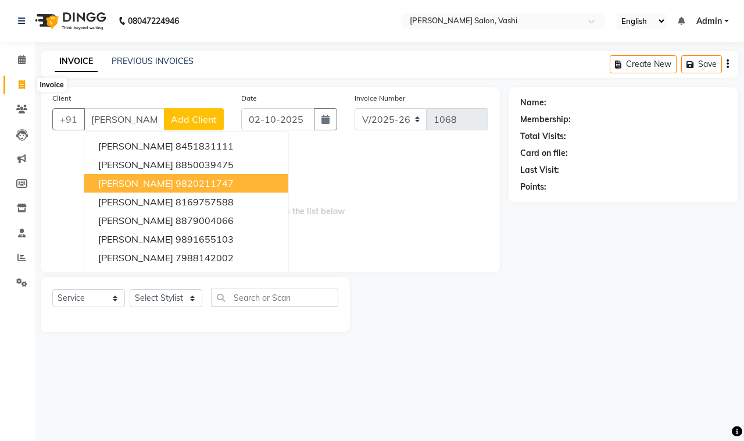
type input "GUPTA"
click at [16, 80] on span at bounding box center [22, 84] width 20 height 13
select select "service"
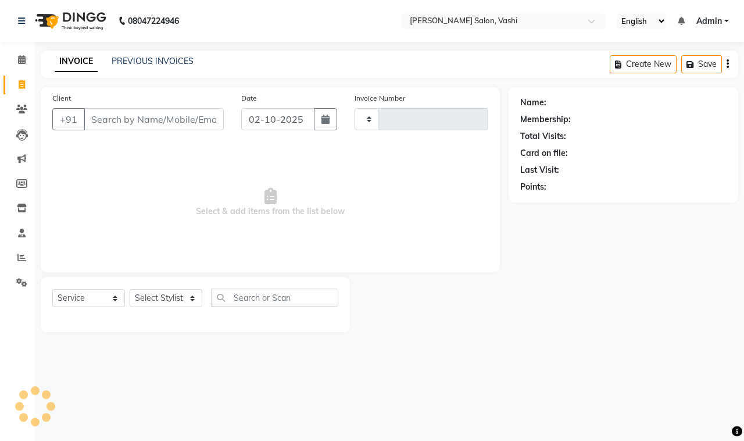
type input "1068"
select select "695"
click at [132, 117] on input "Client" at bounding box center [154, 119] width 140 height 22
click at [19, 109] on icon at bounding box center [21, 109] width 11 height 9
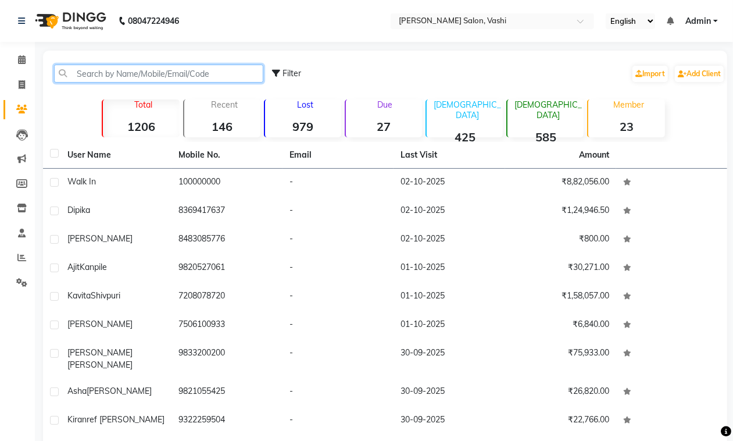
click at [126, 65] on input "text" at bounding box center [158, 74] width 209 height 18
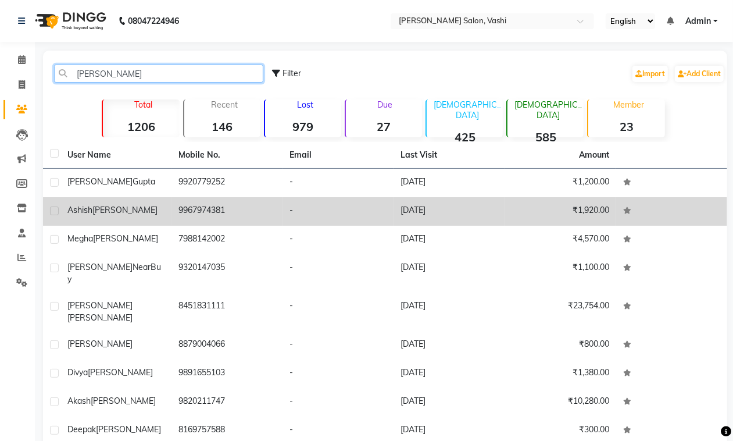
type input "GUPTA"
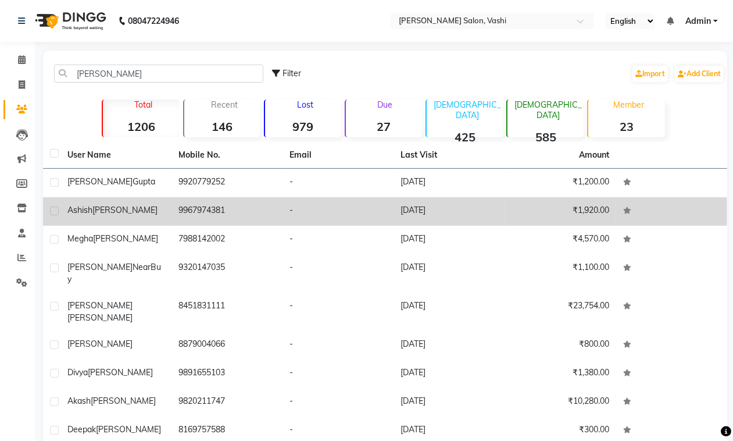
click at [292, 199] on td "-" at bounding box center [337, 211] width 111 height 28
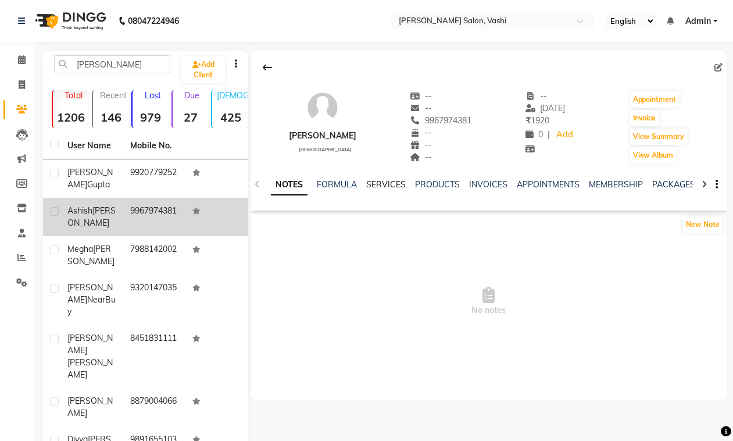
click at [379, 186] on link "SERVICES" at bounding box center [386, 184] width 40 height 10
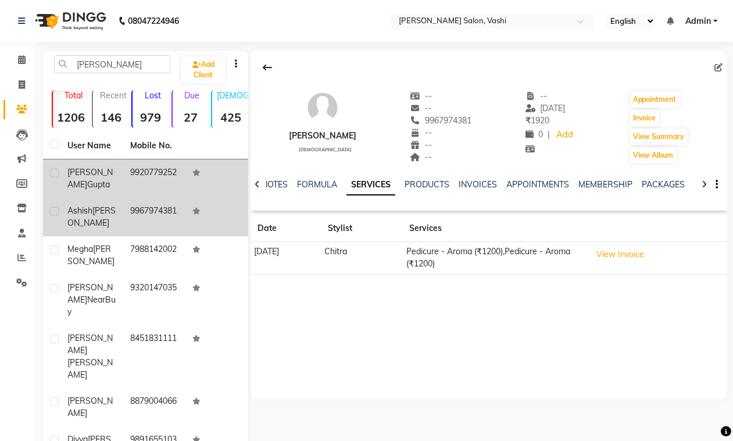
click at [96, 178] on td "[PERSON_NAME]" at bounding box center [91, 178] width 63 height 38
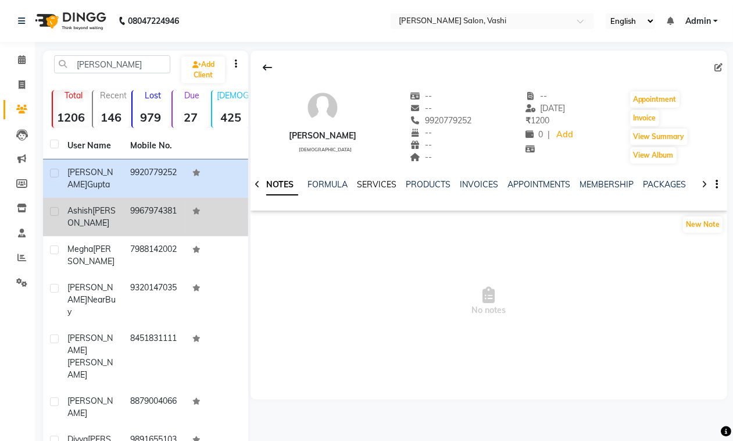
click at [367, 186] on link "SERVICES" at bounding box center [377, 184] width 40 height 10
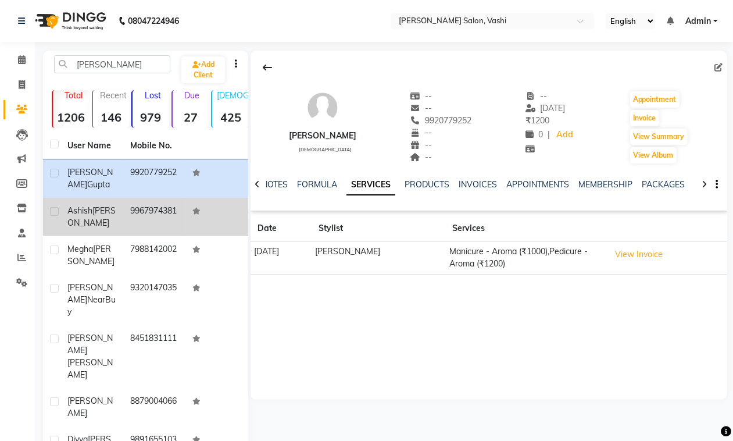
click at [86, 225] on span "Gupta" at bounding box center [91, 216] width 48 height 23
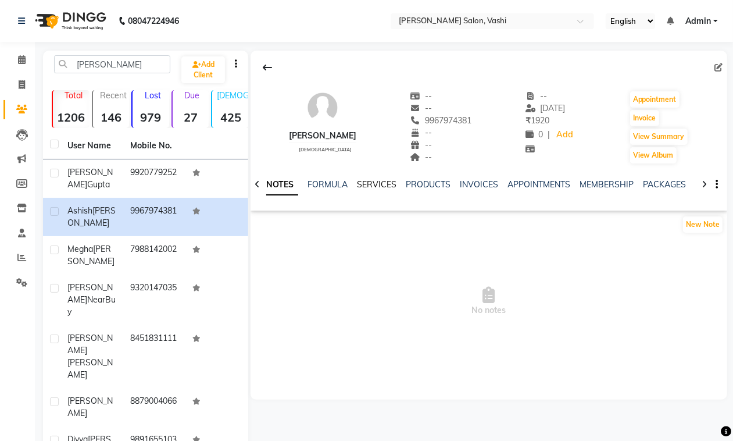
click at [366, 184] on link "SERVICES" at bounding box center [377, 184] width 40 height 10
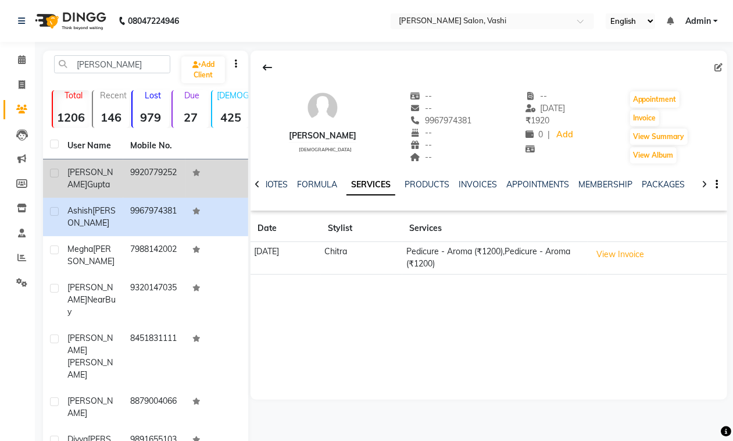
click at [92, 178] on td "[PERSON_NAME]" at bounding box center [91, 178] width 63 height 38
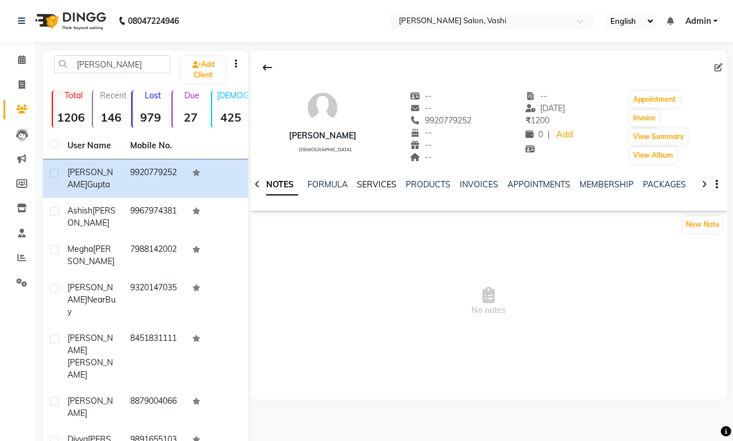
click at [370, 185] on link "SERVICES" at bounding box center [377, 184] width 40 height 10
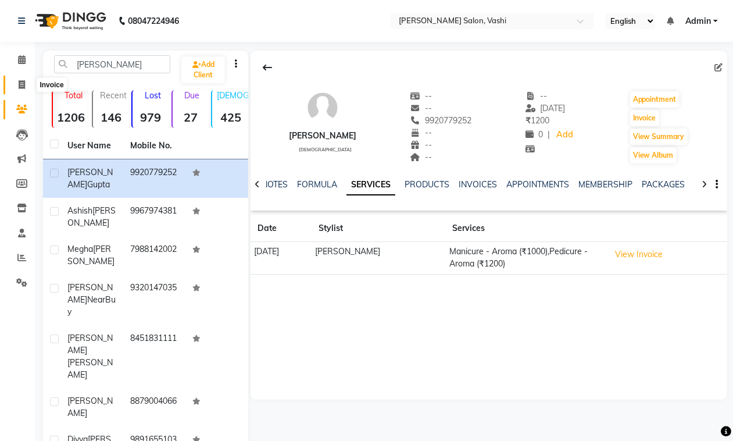
click at [22, 78] on span at bounding box center [22, 84] width 20 height 13
select select "695"
select select "service"
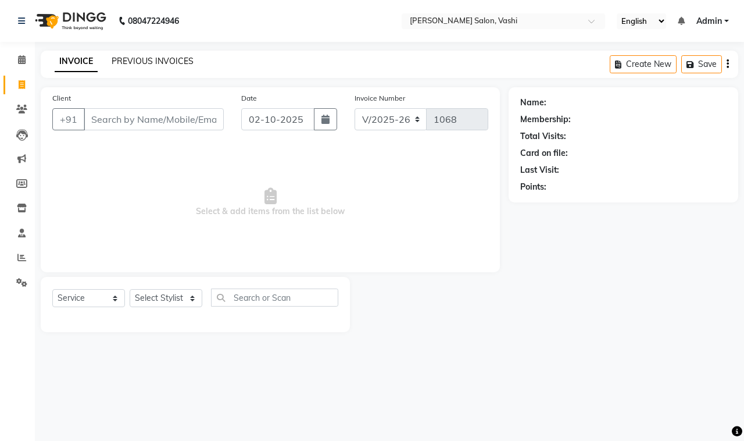
click at [167, 62] on link "PREVIOUS INVOICES" at bounding box center [153, 61] width 82 height 10
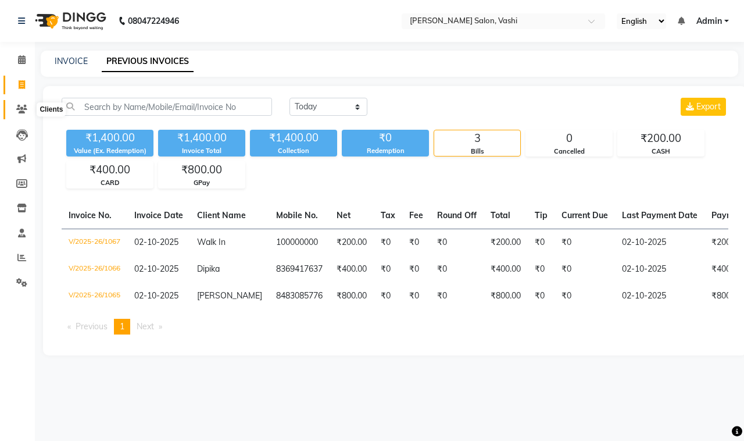
click at [19, 105] on icon at bounding box center [21, 109] width 11 height 9
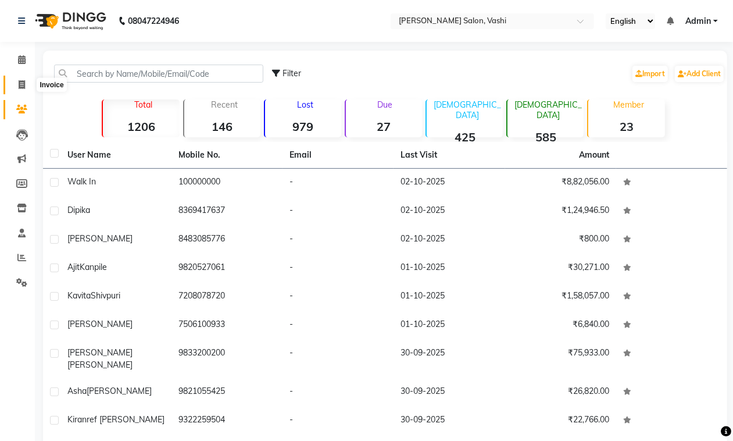
click at [22, 90] on span at bounding box center [22, 84] width 20 height 13
select select "service"
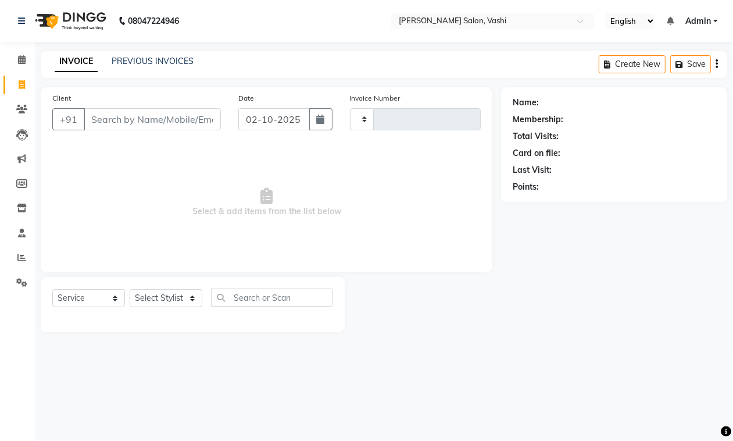
type input "1068"
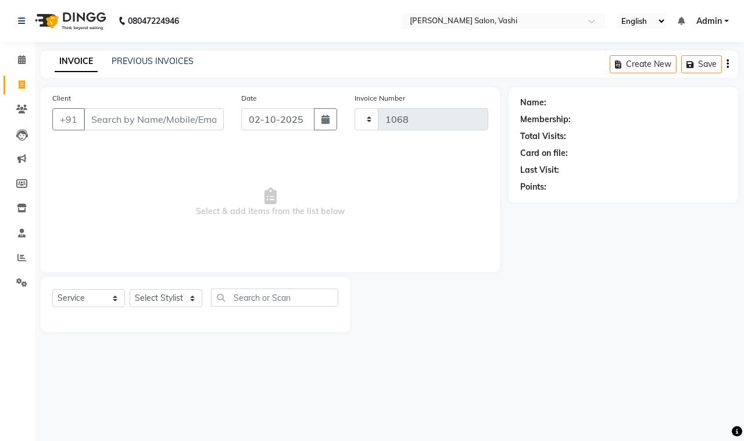
select select "695"
click at [131, 56] on link "PREVIOUS INVOICES" at bounding box center [153, 61] width 82 height 10
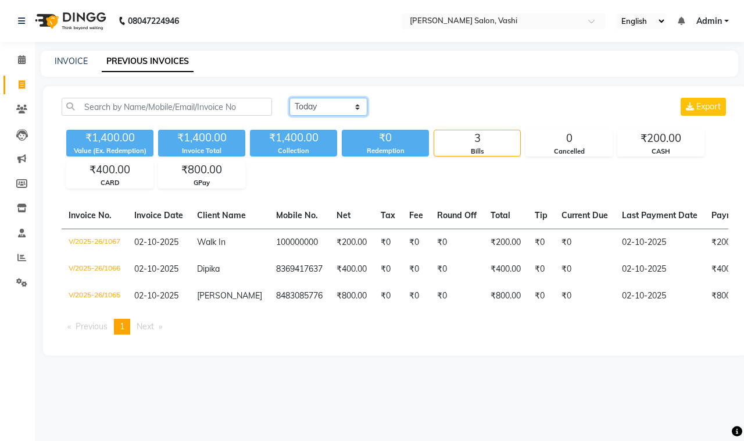
click at [334, 111] on select "Today Yesterday Custom Range" at bounding box center [328, 107] width 78 height 18
click at [289, 98] on select "Today Yesterday Custom Range" at bounding box center [328, 107] width 78 height 18
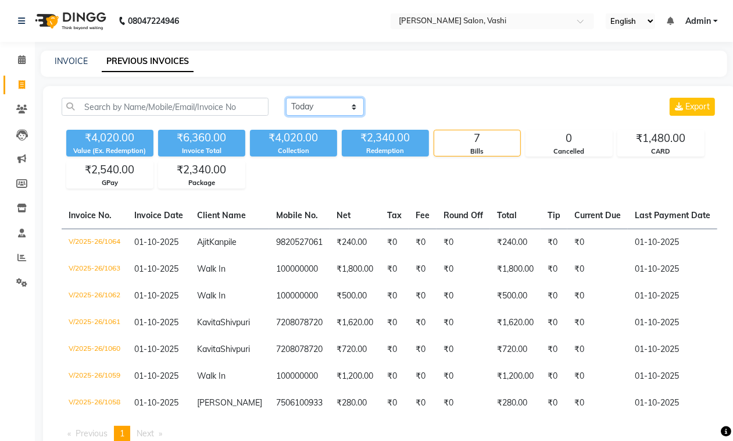
drag, startPoint x: 347, startPoint y: 101, endPoint x: 342, endPoint y: 106, distance: 7.8
click at [347, 101] on select "Today Yesterday Custom Range" at bounding box center [325, 107] width 78 height 18
select select "range"
click at [286, 98] on select "Today Yesterday Custom Range" at bounding box center [325, 107] width 78 height 18
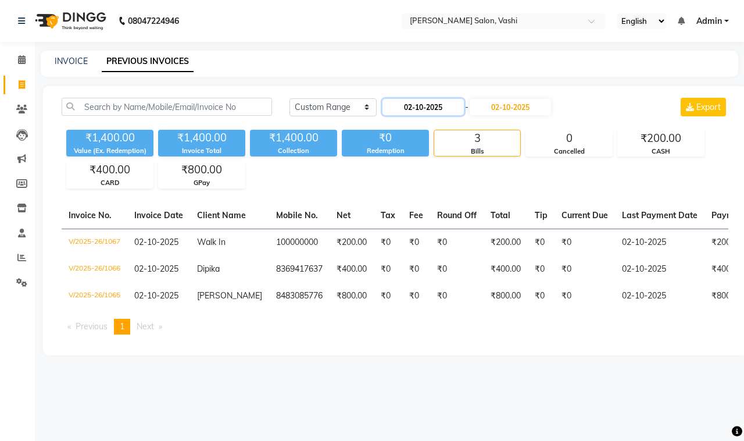
click at [428, 103] on input "02-10-2025" at bounding box center [422, 107] width 81 height 16
select select "10"
select select "2025"
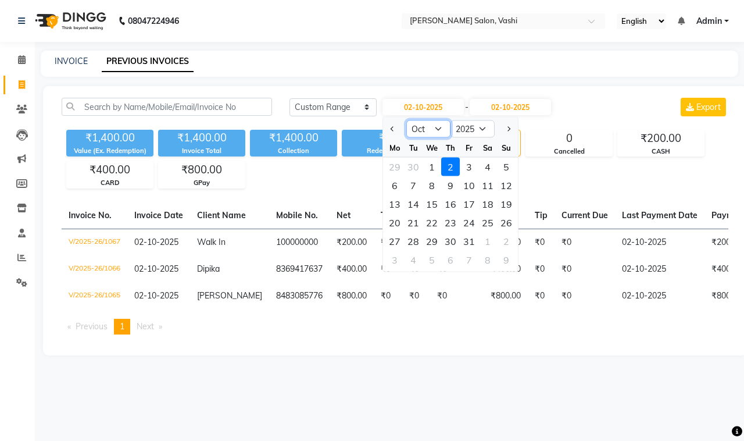
click at [436, 129] on select "Jan Feb Mar Apr May Jun Jul Aug Sep Oct Nov Dec" at bounding box center [428, 128] width 44 height 17
select select "9"
click at [406, 120] on select "Jan Feb Mar Apr May Jun Jul Aug Sep Oct Nov Dec" at bounding box center [428, 128] width 44 height 17
click at [467, 222] on div "26" at bounding box center [469, 222] width 19 height 19
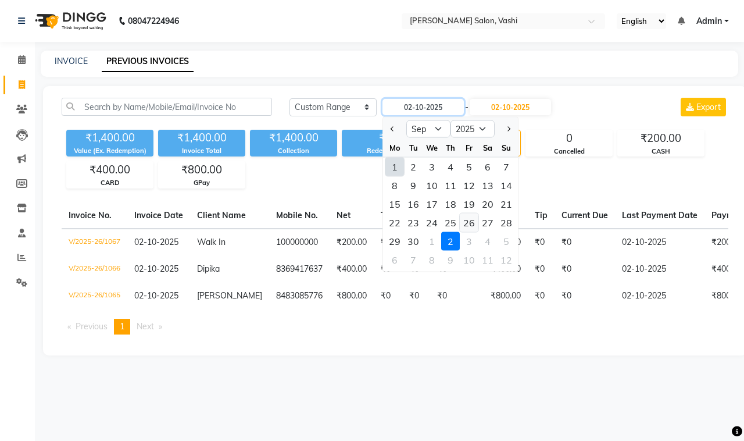
type input "26-09-2025"
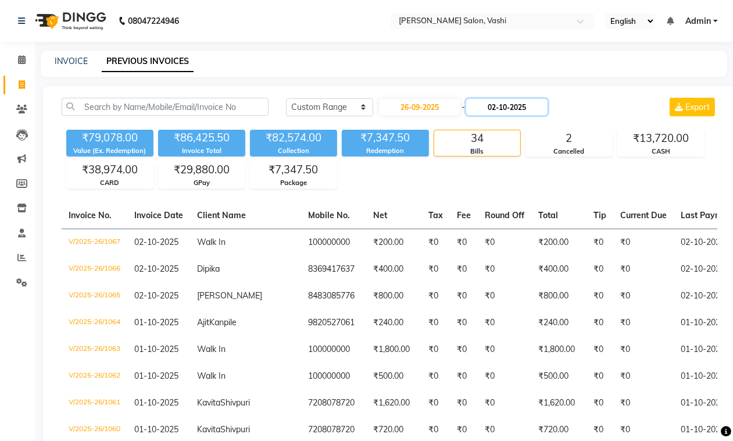
click at [503, 101] on input "02-10-2025" at bounding box center [506, 107] width 81 height 16
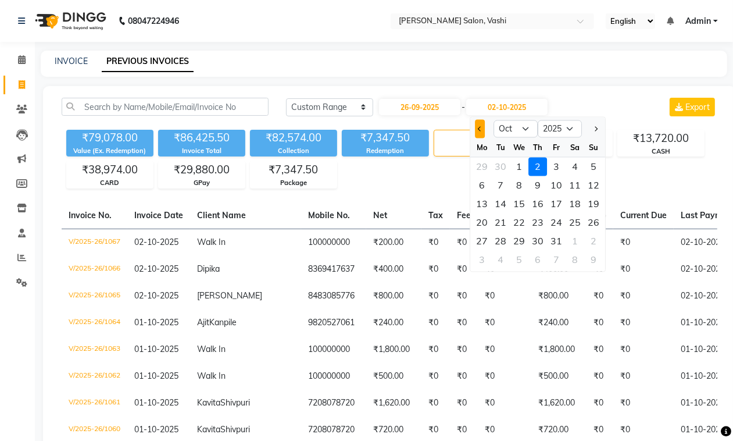
click at [479, 130] on span "Previous month" at bounding box center [480, 128] width 5 height 5
select select "9"
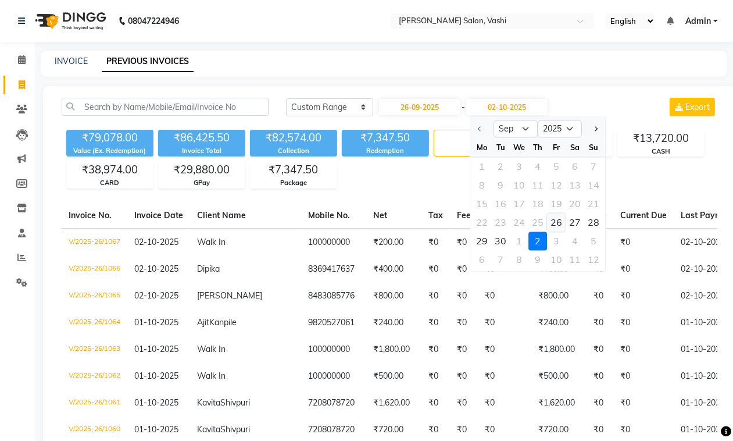
click at [548, 223] on div "26" at bounding box center [556, 222] width 19 height 19
type input "26-09-2025"
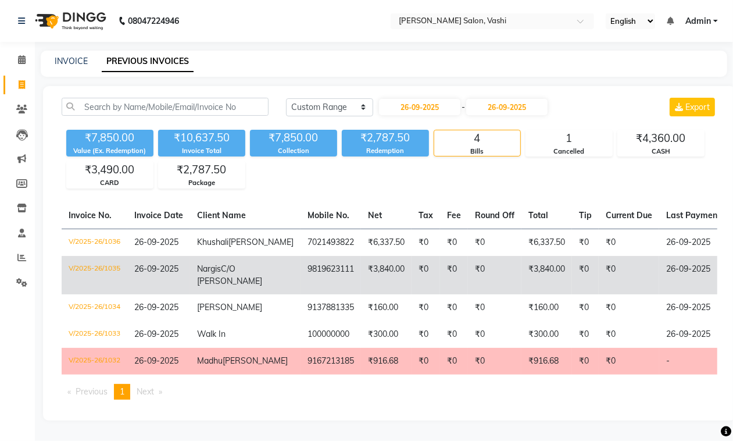
click at [411, 275] on td "₹0" at bounding box center [425, 275] width 28 height 38
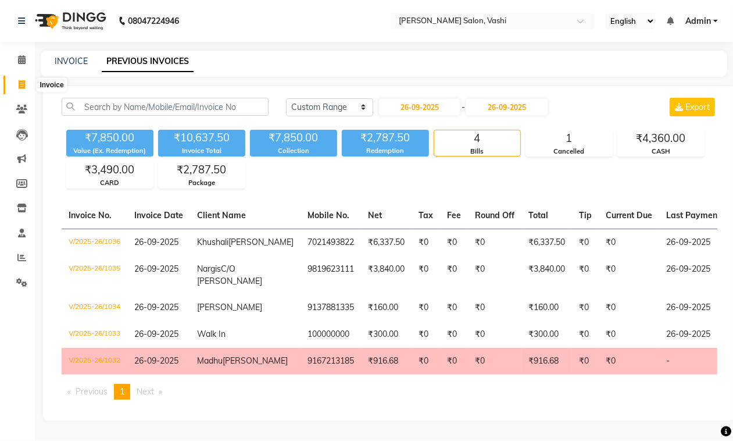
click at [25, 85] on span at bounding box center [22, 84] width 20 height 13
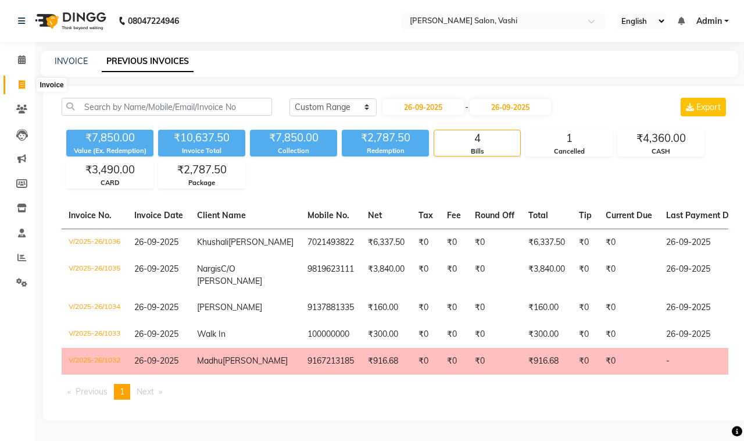
select select "695"
select select "service"
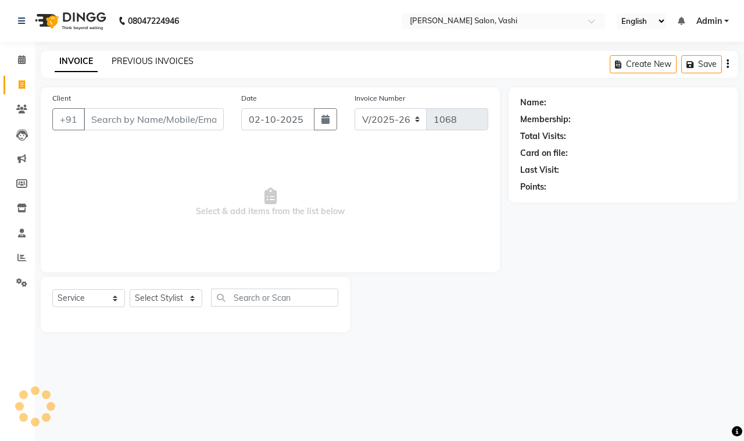
click at [120, 62] on link "PREVIOUS INVOICES" at bounding box center [153, 61] width 82 height 10
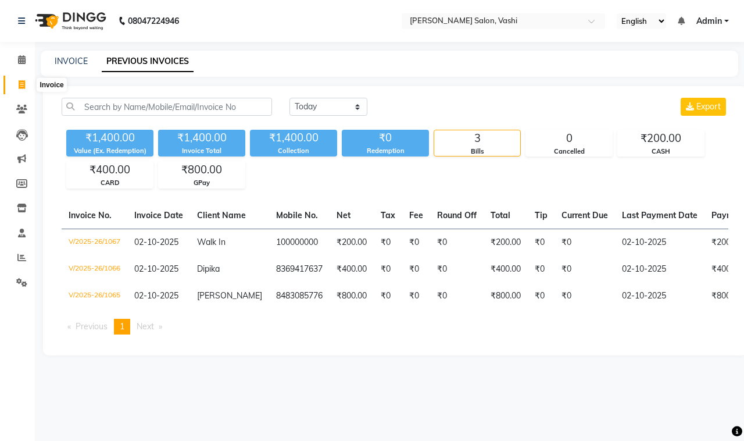
click at [16, 84] on span at bounding box center [22, 84] width 20 height 13
select select "695"
select select "service"
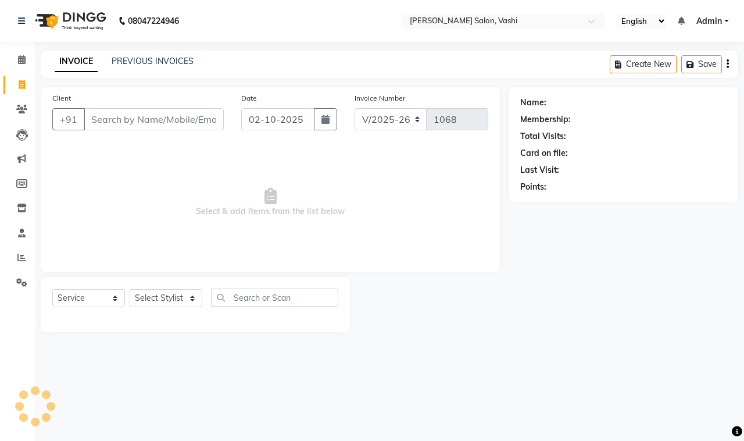
click at [131, 120] on input "Client" at bounding box center [154, 119] width 140 height 22
type input "D"
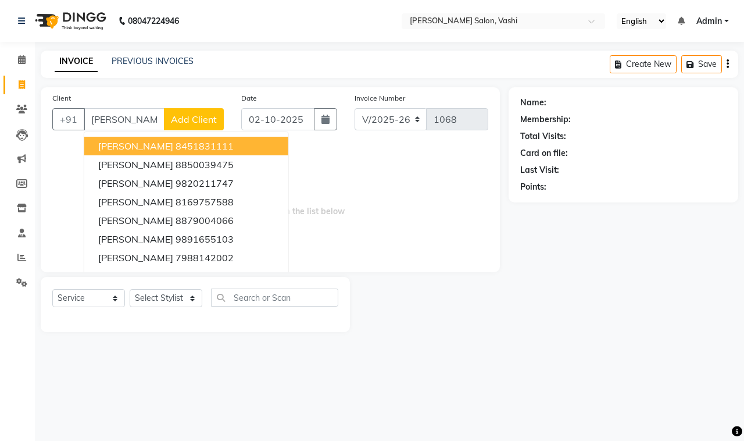
click at [131, 116] on input "GUPTA" at bounding box center [124, 119] width 81 height 22
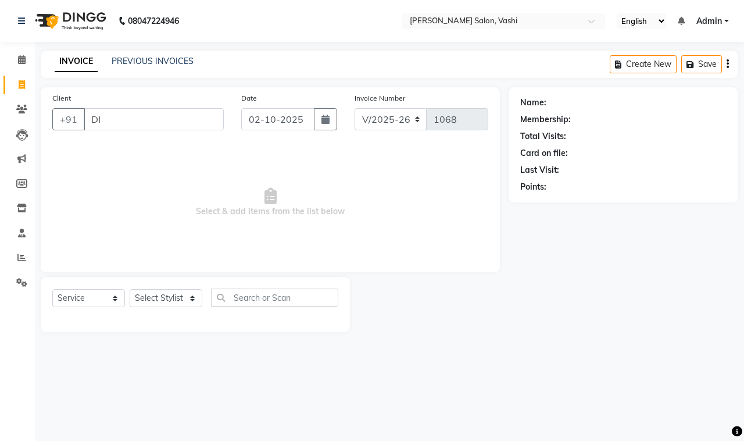
type input "D"
type input "d"
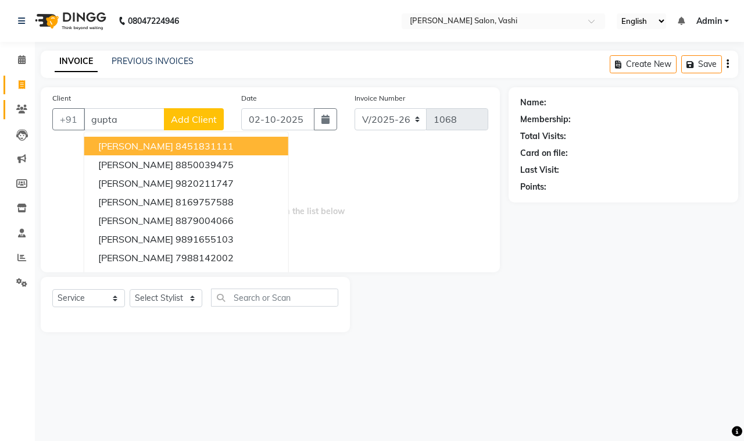
type input "gupta"
click at [17, 103] on span at bounding box center [22, 109] width 20 height 13
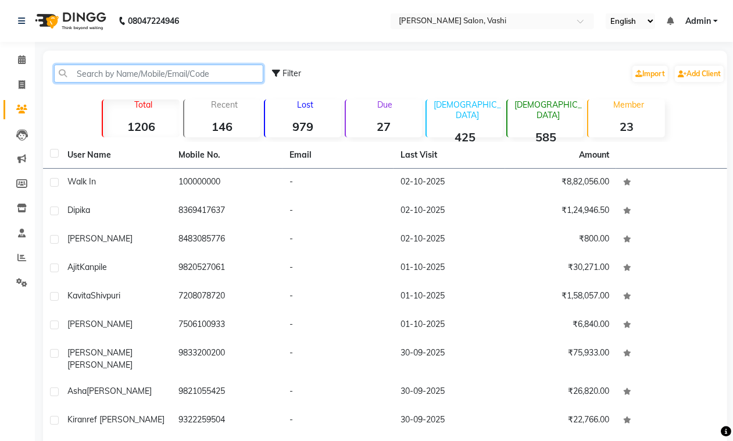
click at [184, 71] on input "text" at bounding box center [158, 74] width 209 height 18
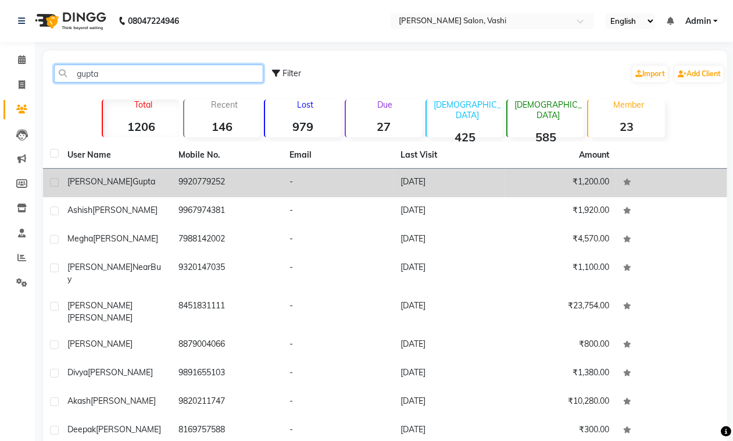
type input "gupta"
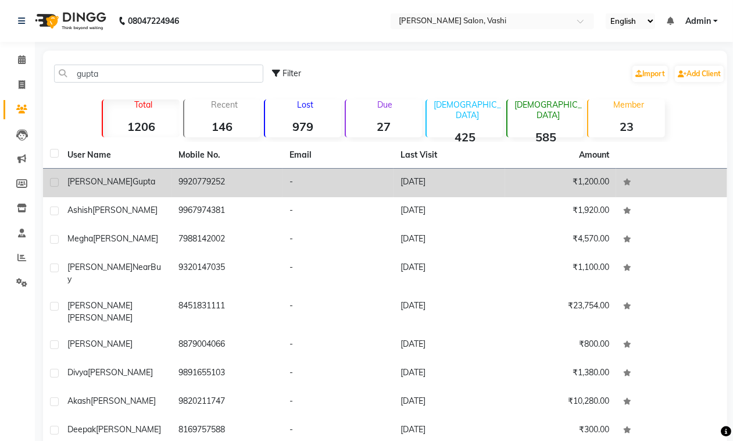
click at [179, 184] on td "9920779252" at bounding box center [226, 183] width 111 height 28
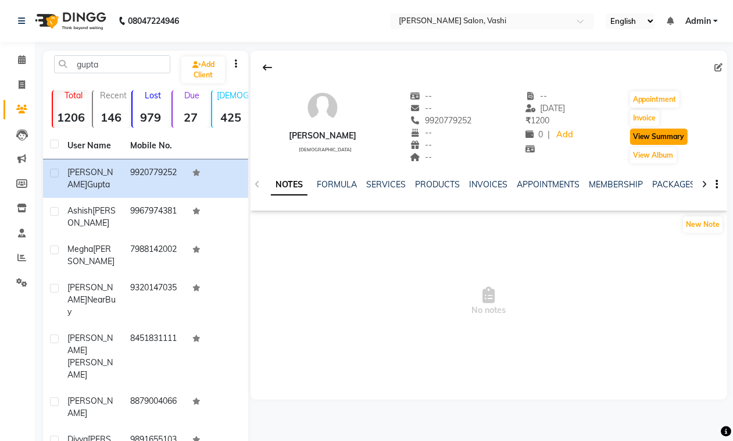
click at [657, 137] on button "View Summary" at bounding box center [659, 136] width 58 height 16
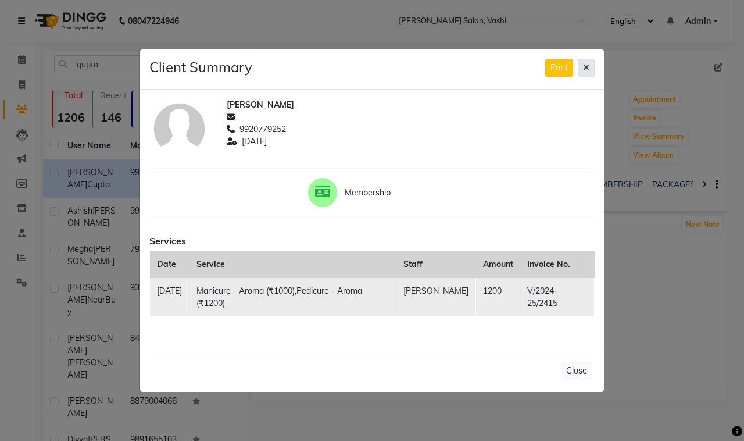
click at [584, 64] on icon at bounding box center [586, 67] width 6 height 8
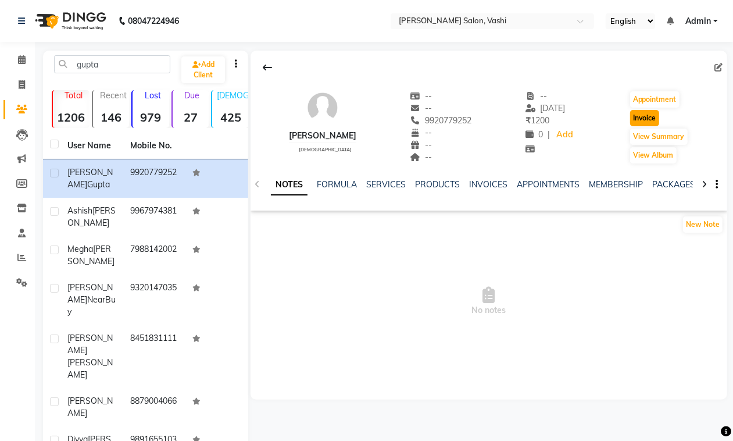
click at [653, 116] on button "Invoice" at bounding box center [644, 118] width 29 height 16
select select "service"
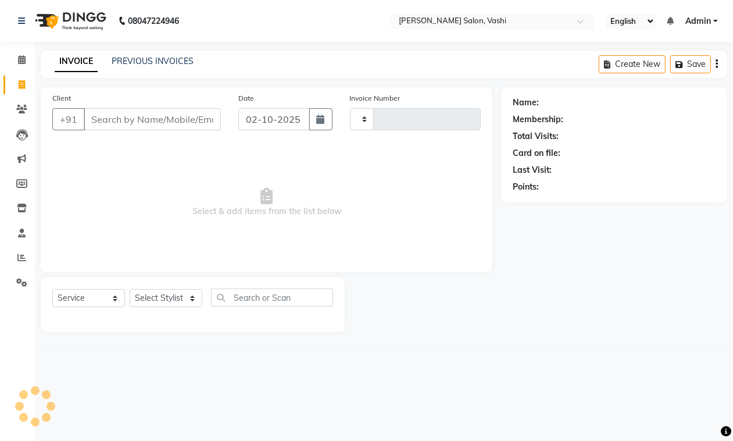
type input "1068"
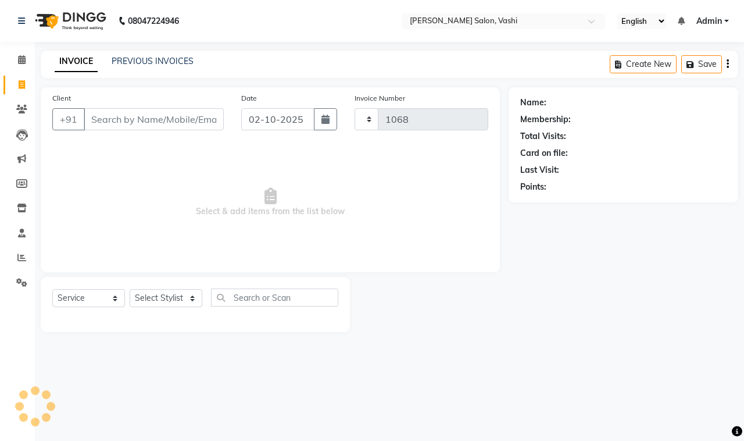
select select "695"
type input "9920779252"
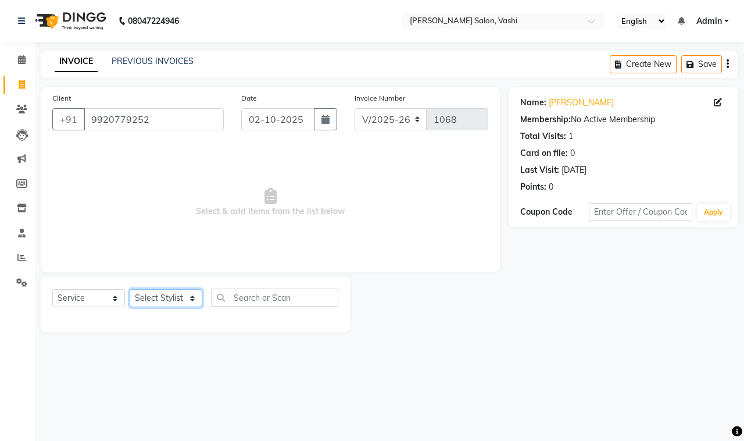
click at [150, 301] on select "Select Stylist DC Dipika Freelancer Hasan Rehan Salmani Vinith Zoya Shaikh" at bounding box center [166, 298] width 73 height 18
select select "10404"
click at [130, 289] on select "Select Stylist DC Dipika Freelancer Hasan Rehan Salmani Vinith Zoya Shaikh" at bounding box center [166, 298] width 73 height 18
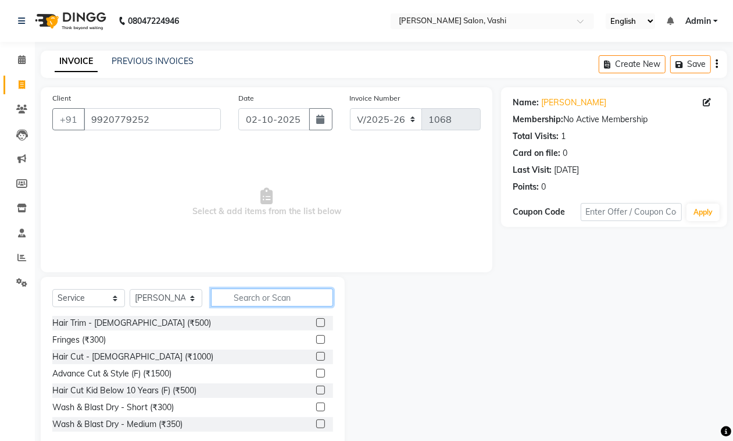
click at [303, 306] on input "text" at bounding box center [272, 297] width 122 height 18
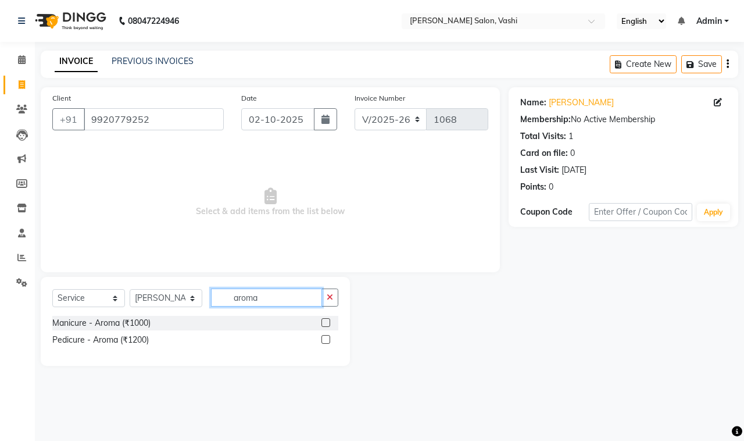
type input "aroma"
click at [324, 323] on label at bounding box center [325, 322] width 9 height 9
click at [324, 323] on input "checkbox" at bounding box center [325, 323] width 8 height 8
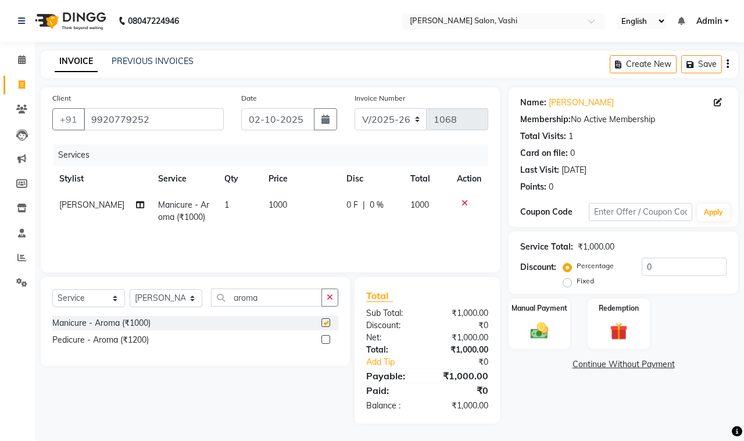
checkbox input "false"
click at [325, 343] on label at bounding box center [325, 339] width 9 height 9
click at [325, 343] on input "checkbox" at bounding box center [325, 340] width 8 height 8
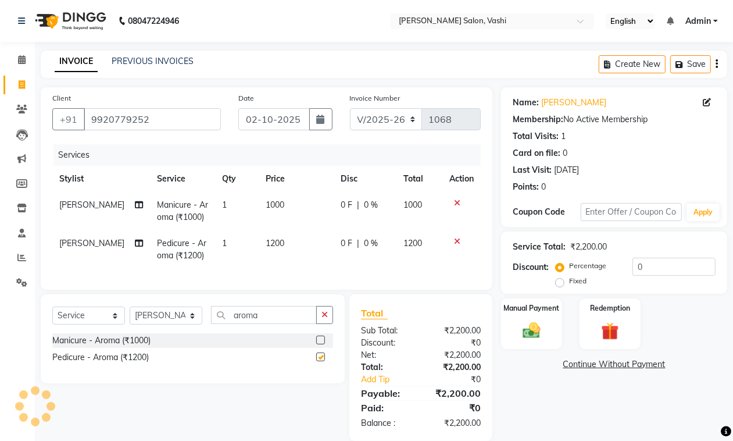
checkbox input "false"
click at [266, 324] on input "aroma" at bounding box center [264, 315] width 106 height 18
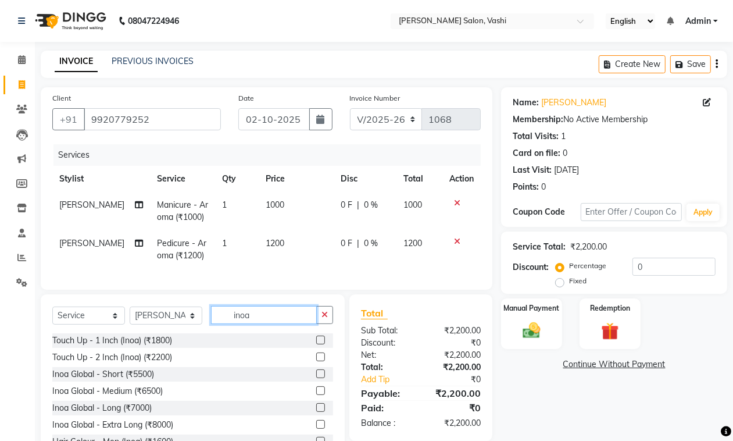
scroll to position [1, 0]
type input "inoa"
click at [732, 178] on div "Name: Dhiraj Gupta Membership: No Active Membership Total Visits: 1 Card on fil…" at bounding box center [618, 276] width 235 height 378
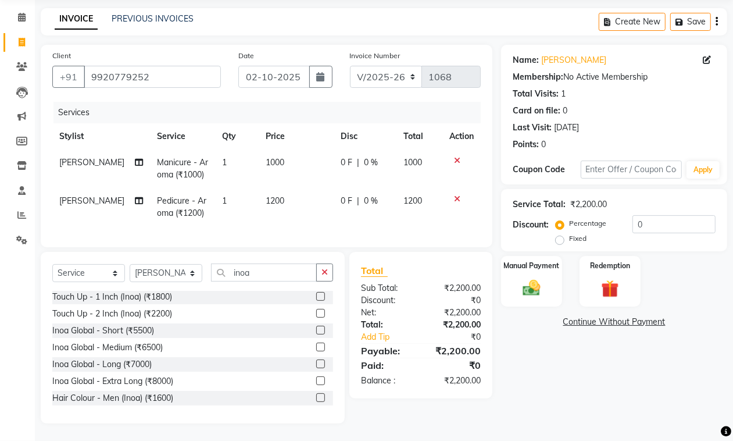
scroll to position [53, 0]
click at [316, 398] on label at bounding box center [320, 397] width 9 height 9
click at [316, 398] on input "checkbox" at bounding box center [320, 398] width 8 height 8
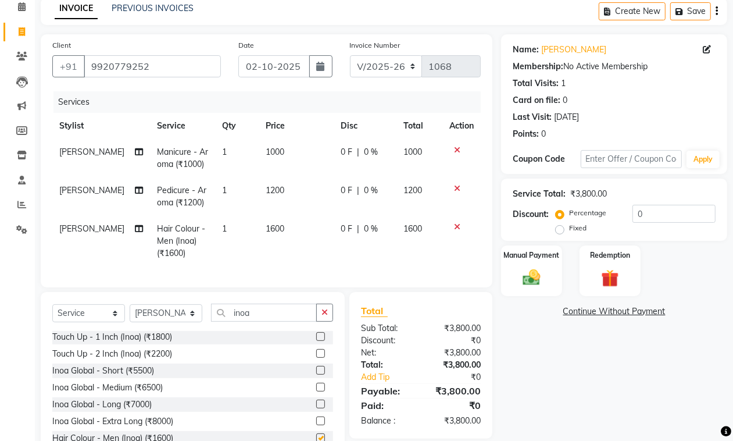
checkbox input "false"
click at [298, 231] on td "1600" at bounding box center [297, 241] width 76 height 51
select select "10404"
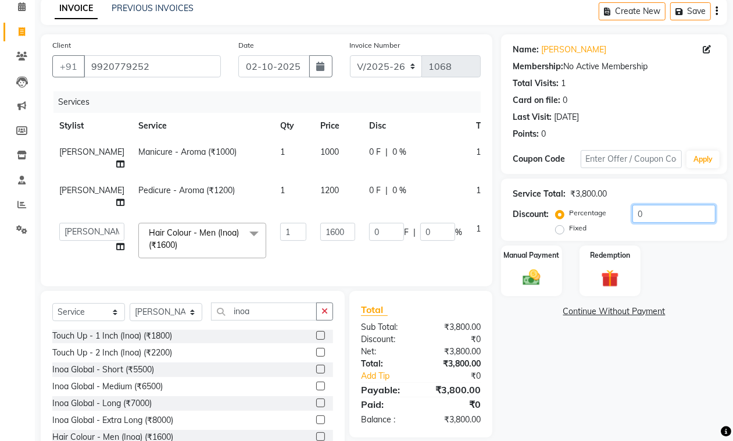
click at [632, 215] on input "0" at bounding box center [673, 214] width 83 height 18
type input "30"
type input "480"
type input "30"
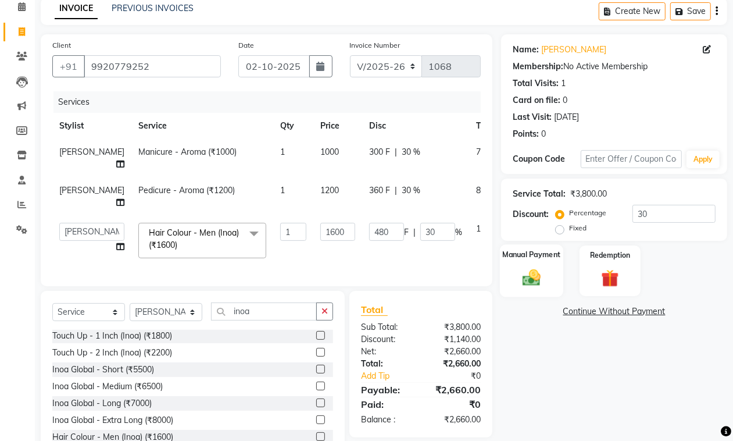
click at [518, 257] on label "Manual Payment" at bounding box center [532, 254] width 58 height 11
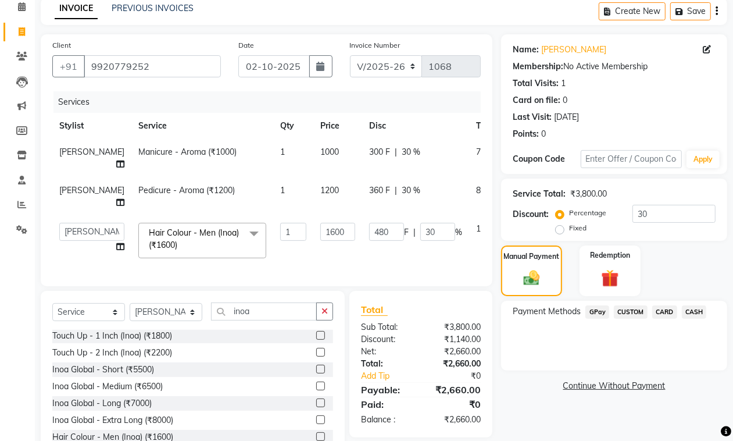
click at [596, 309] on span "GPay" at bounding box center [597, 311] width 24 height 13
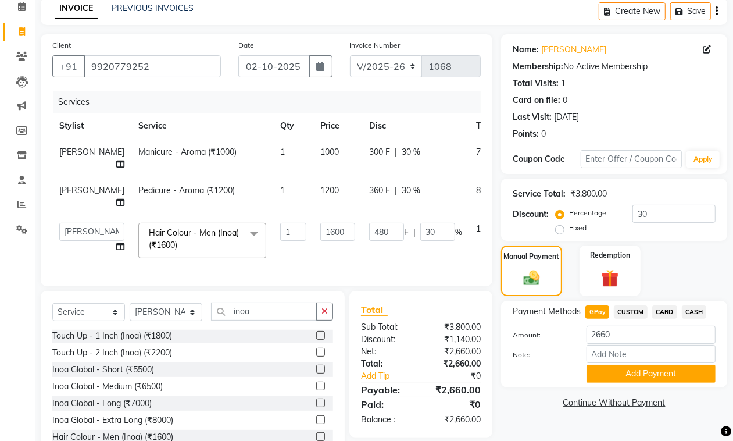
scroll to position [127, 0]
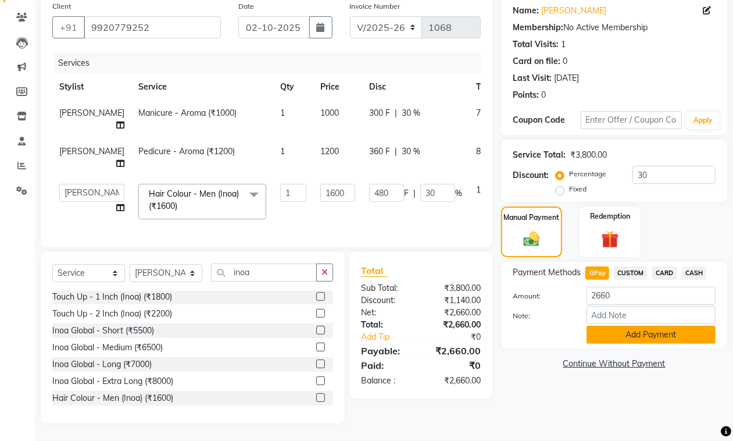
click at [639, 325] on button "Add Payment" at bounding box center [650, 334] width 129 height 18
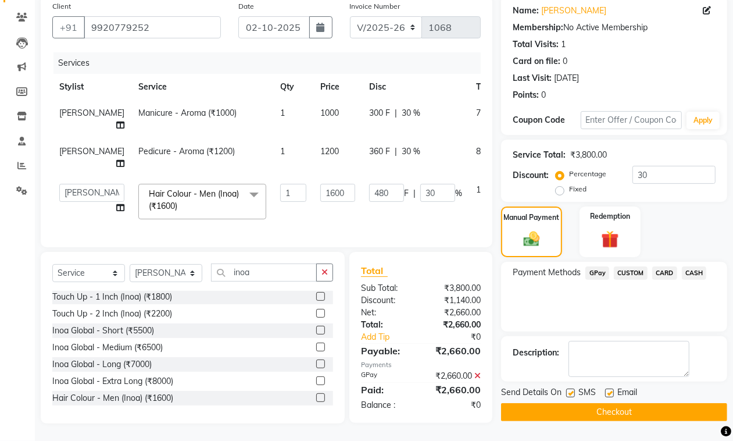
click at [609, 388] on label at bounding box center [609, 392] width 9 height 9
click at [609, 389] on input "checkbox" at bounding box center [609, 393] width 8 height 8
checkbox input "false"
click at [571, 388] on label at bounding box center [570, 392] width 9 height 9
click at [571, 389] on input "checkbox" at bounding box center [570, 393] width 8 height 8
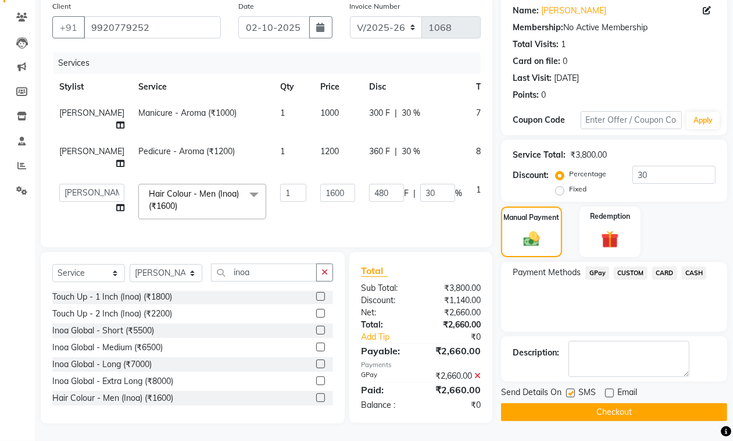
checkbox input "false"
click at [580, 403] on button "Checkout" at bounding box center [614, 412] width 226 height 18
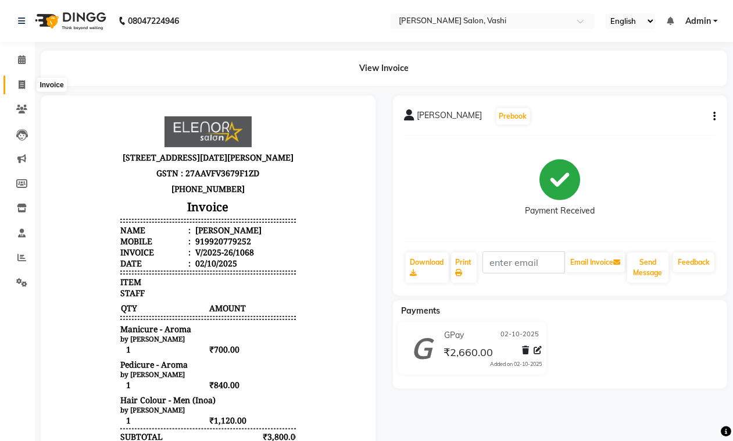
click at [21, 85] on icon at bounding box center [22, 84] width 6 height 9
select select "695"
select select "service"
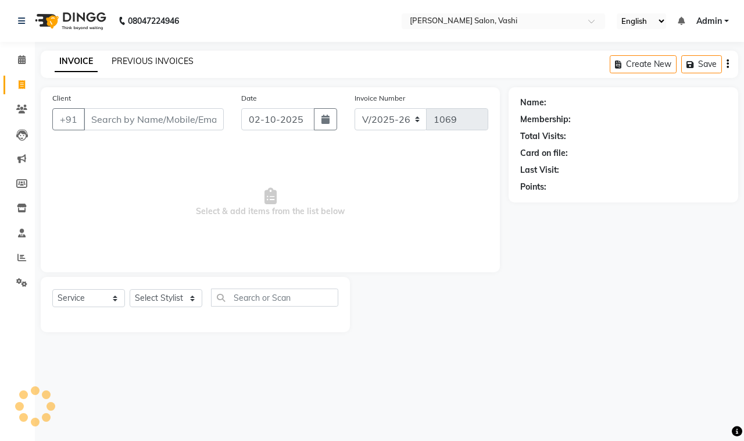
click at [153, 63] on link "PREVIOUS INVOICES" at bounding box center [153, 61] width 82 height 10
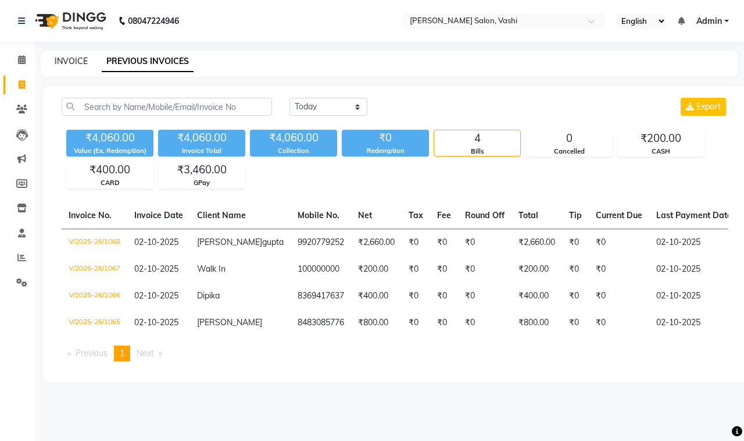
click at [56, 57] on link "INVOICE" at bounding box center [71, 61] width 33 height 10
select select "695"
select select "service"
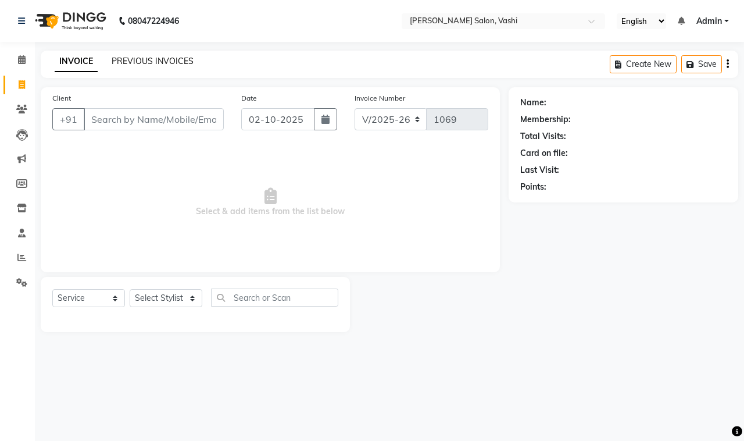
click at [150, 65] on link "PREVIOUS INVOICES" at bounding box center [153, 61] width 82 height 10
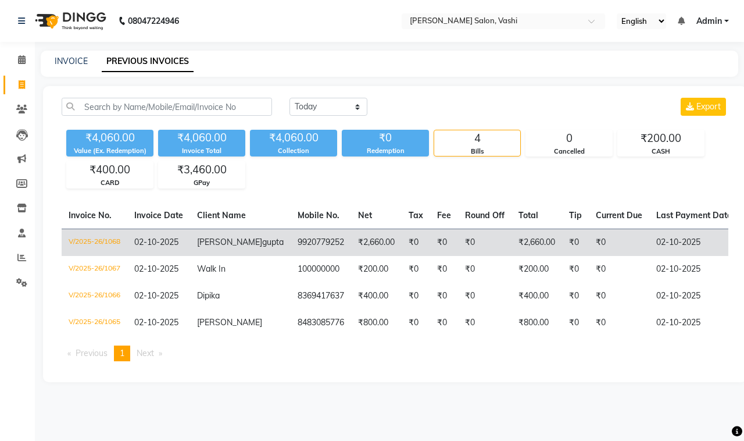
click at [511, 235] on td "₹2,660.00" at bounding box center [536, 241] width 51 height 27
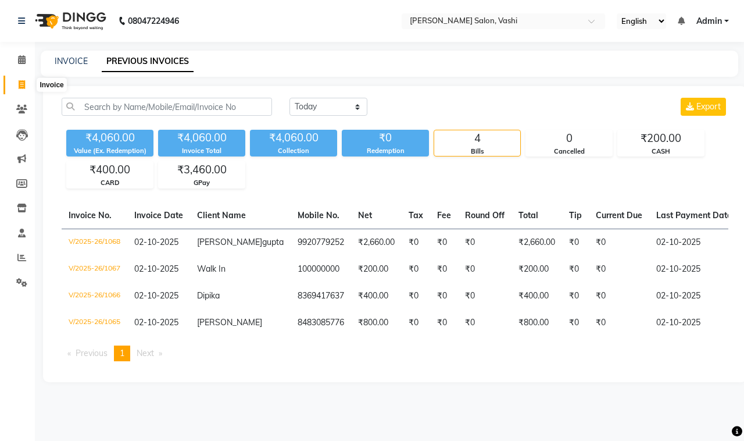
click at [22, 83] on icon at bounding box center [22, 84] width 6 height 9
select select "service"
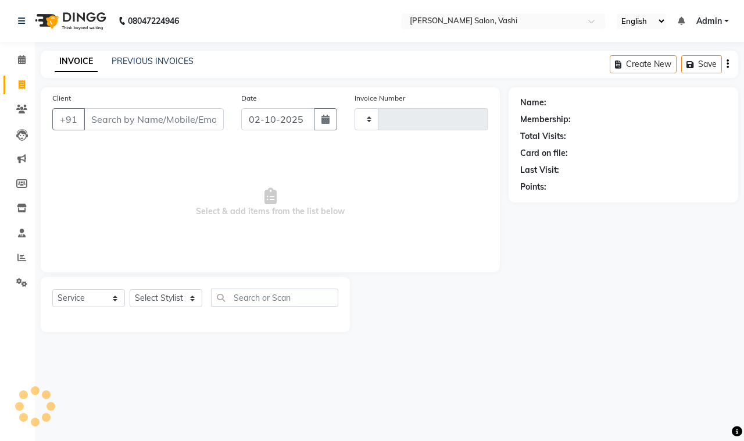
type input "1069"
select select "695"
drag, startPoint x: 161, startPoint y: 114, endPoint x: 172, endPoint y: 94, distance: 23.7
click at [163, 105] on div "Client +91" at bounding box center [138, 116] width 189 height 48
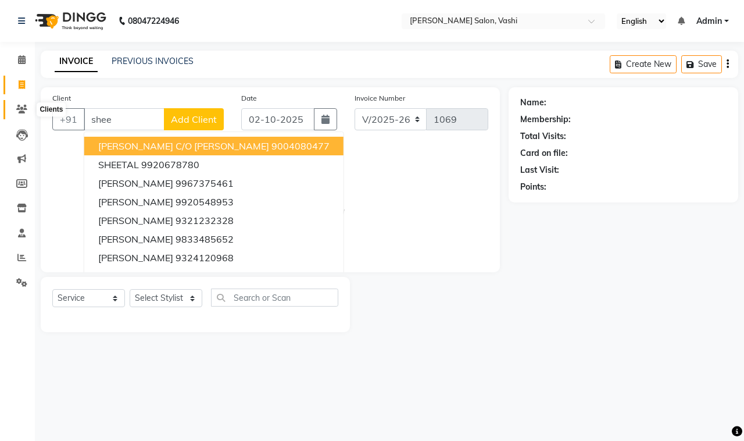
type input "shee"
click at [20, 106] on icon at bounding box center [21, 109] width 11 height 9
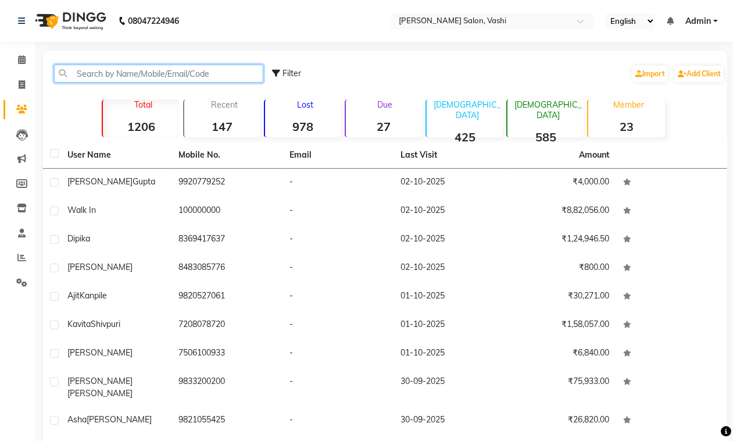
click at [181, 74] on input "text" at bounding box center [158, 74] width 209 height 18
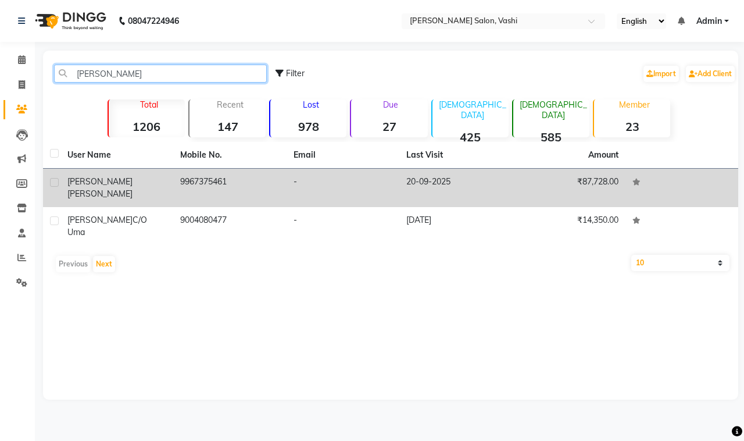
type input "sheela"
click at [123, 187] on div "Sheela Abraham" at bounding box center [116, 188] width 99 height 24
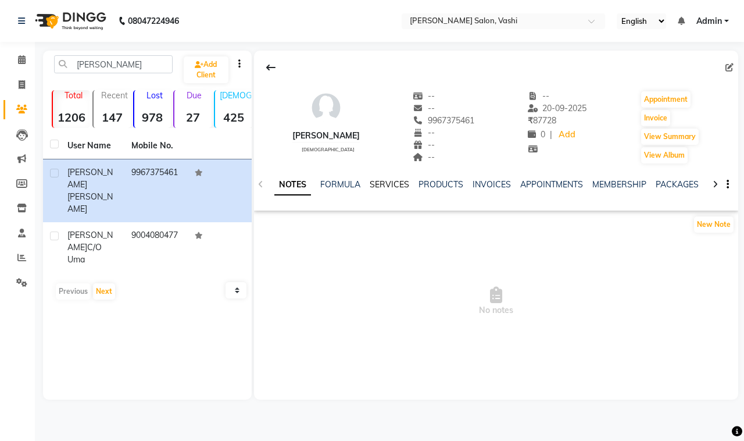
click at [391, 189] on link "SERVICES" at bounding box center [390, 184] width 40 height 10
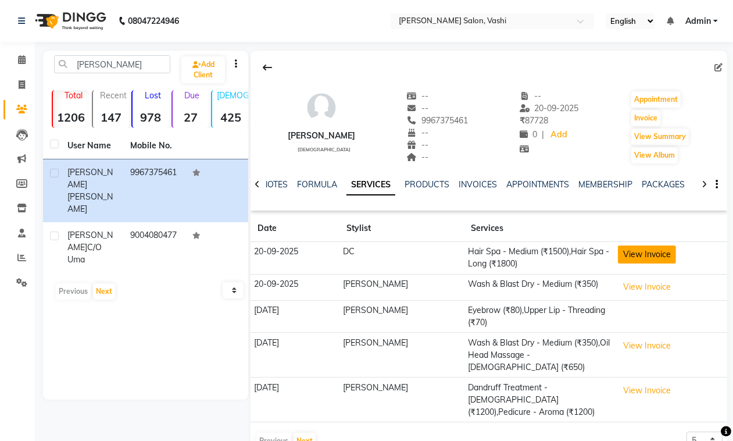
click at [621, 250] on button "View Invoice" at bounding box center [647, 254] width 58 height 18
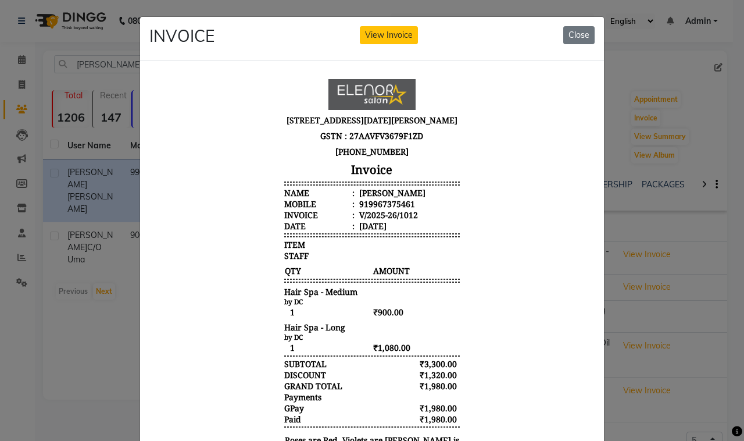
click at [570, 263] on html "Shop No 2/10/11, Mahavir Dham CHS, Plot No 112, Sector 12, Vashi, Navi Mumbai -…" at bounding box center [371, 276] width 445 height 414
drag, startPoint x: 570, startPoint y: 263, endPoint x: 568, endPoint y: 295, distance: 32.0
click at [568, 295] on html "Shop No 2/10/11, Mahavir Dham CHS, Plot No 112, Sector 12, Vashi, Navi Mumbai -…" at bounding box center [371, 276] width 445 height 414
click at [575, 26] on button "Close" at bounding box center [578, 35] width 31 height 18
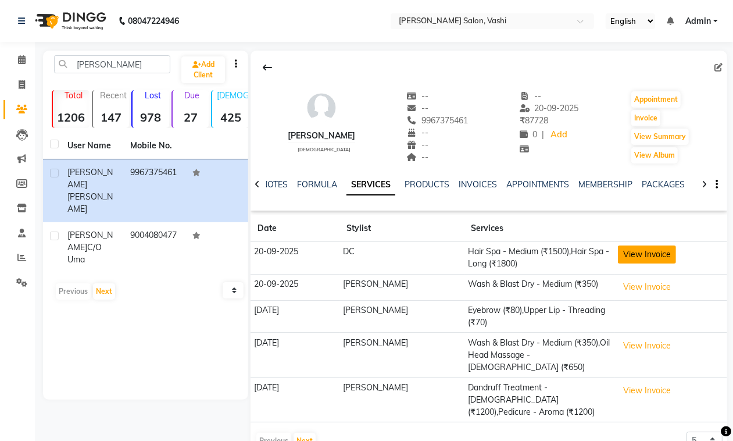
click at [629, 249] on button "View Invoice" at bounding box center [647, 254] width 58 height 18
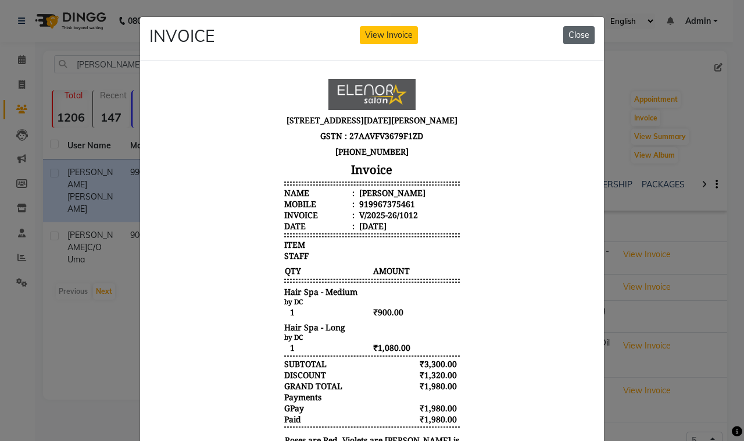
click at [571, 39] on button "Close" at bounding box center [578, 35] width 31 height 18
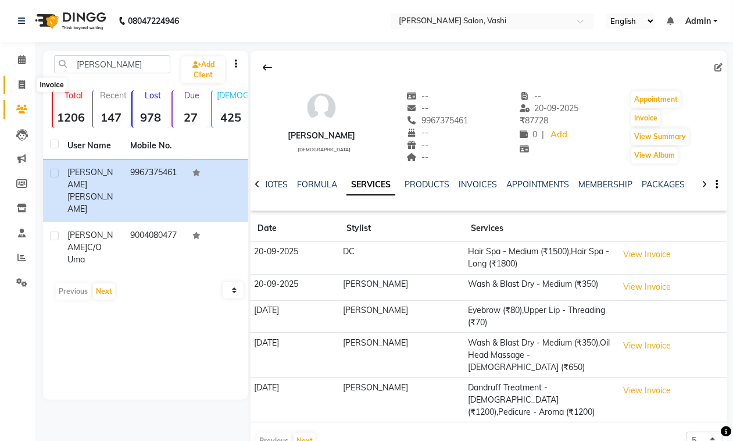
click at [13, 88] on span at bounding box center [22, 84] width 20 height 13
select select "695"
select select "service"
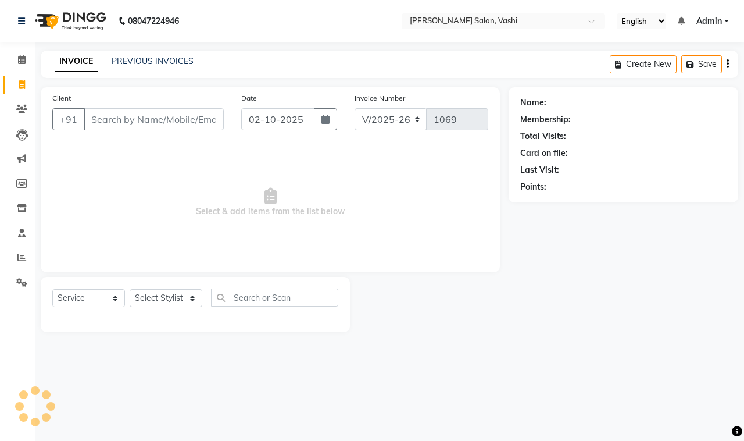
click at [19, 86] on icon at bounding box center [22, 84] width 6 height 9
select select "service"
type input "1069"
select select "695"
click at [151, 59] on link "PREVIOUS INVOICES" at bounding box center [153, 61] width 82 height 10
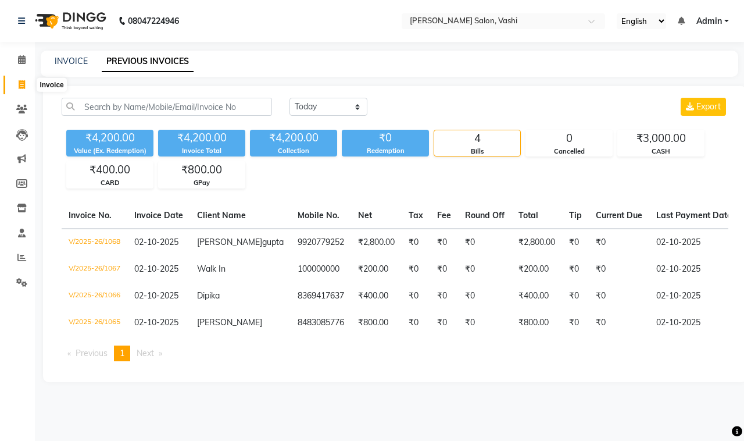
click at [24, 86] on icon at bounding box center [22, 84] width 6 height 9
select select "695"
select select "service"
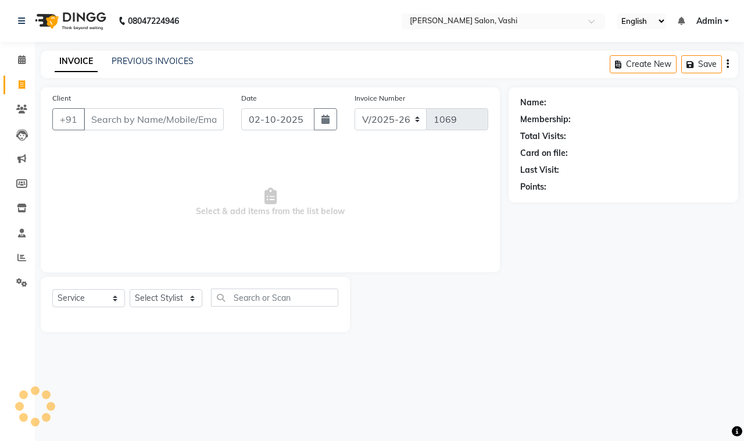
click at [125, 109] on input "Client" at bounding box center [154, 119] width 140 height 22
type input "d"
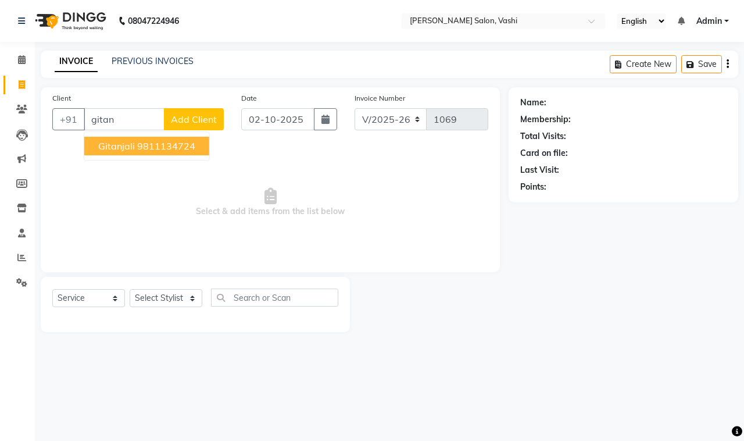
click at [132, 154] on button "Gitanjali 9811134724" at bounding box center [146, 146] width 125 height 19
type input "9811134724"
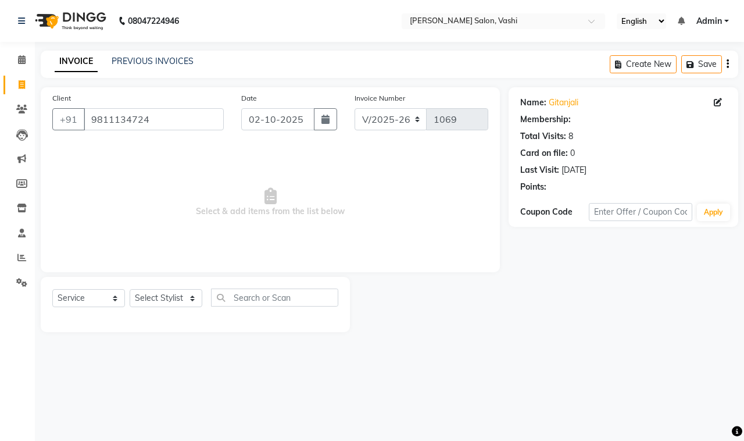
select select "1: Object"
click at [25, 108] on icon at bounding box center [21, 109] width 11 height 9
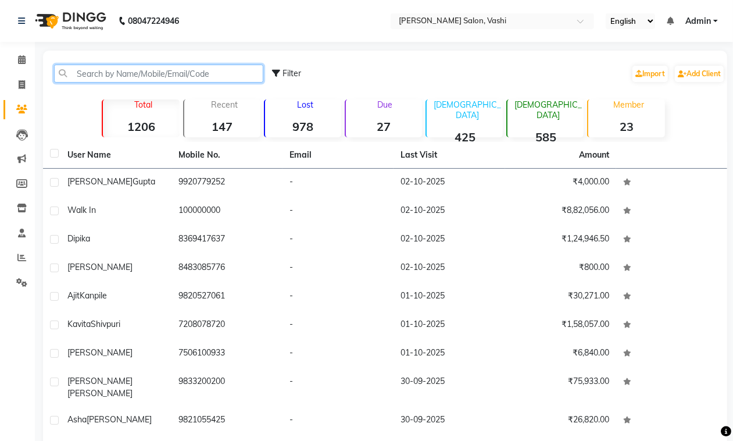
click at [179, 74] on input "text" at bounding box center [158, 74] width 209 height 18
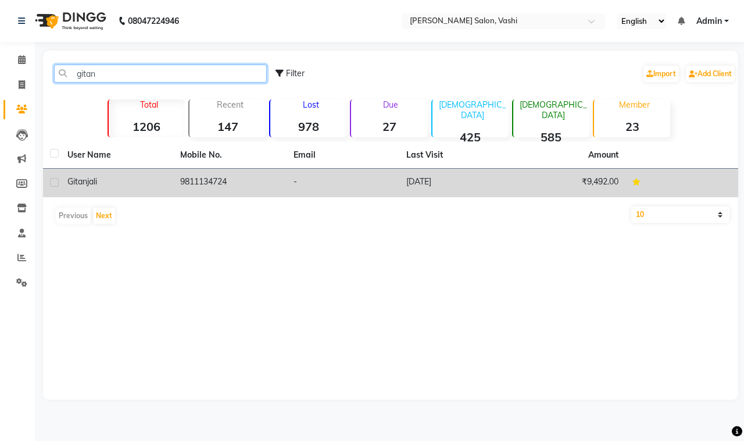
type input "gitan"
click at [231, 170] on td "9811134724" at bounding box center [229, 183] width 113 height 28
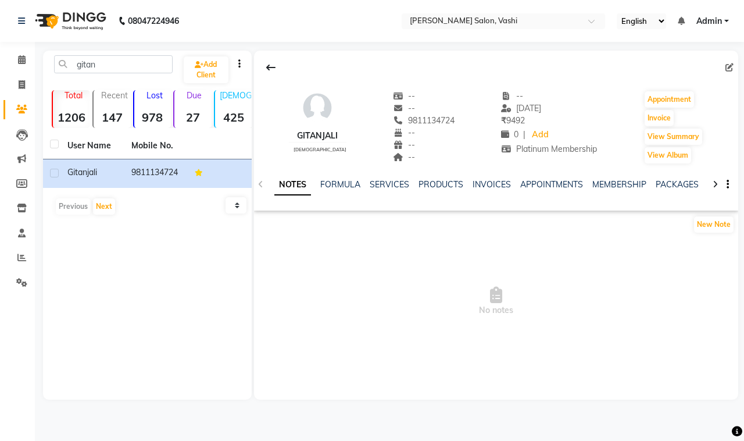
click at [410, 187] on ul "NOTES FORMULA SERVICES PRODUCTS INVOICES APPOINTMENTS MEMBERSHIP PACKAGES VOUCH…" at bounding box center [643, 184] width 738 height 12
click at [391, 178] on div "SERVICES" at bounding box center [390, 184] width 40 height 12
click at [391, 181] on link "SERVICES" at bounding box center [390, 184] width 40 height 10
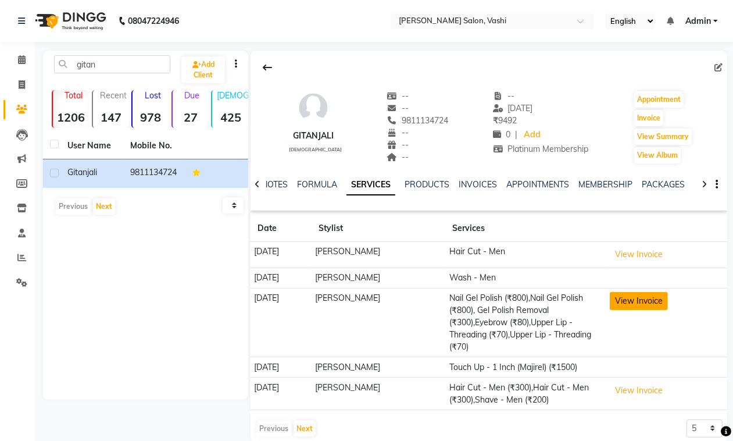
click at [650, 306] on button "View Invoice" at bounding box center [639, 301] width 58 height 18
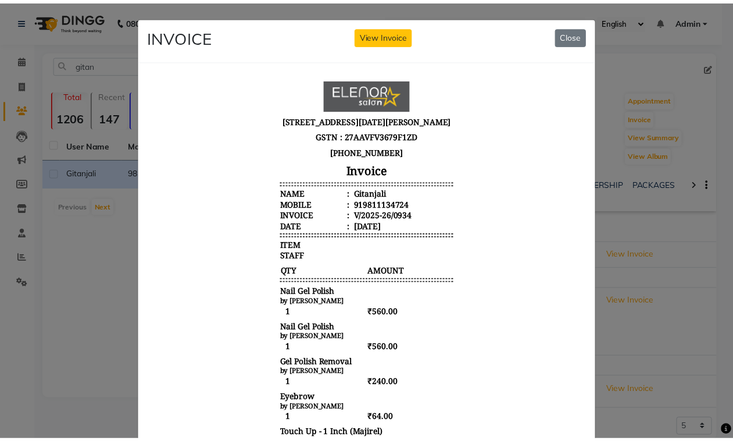
scroll to position [9, 0]
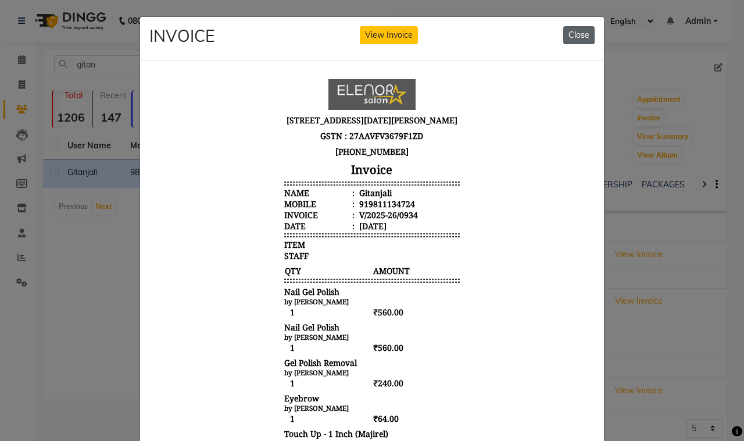
click at [577, 33] on button "Close" at bounding box center [578, 35] width 31 height 18
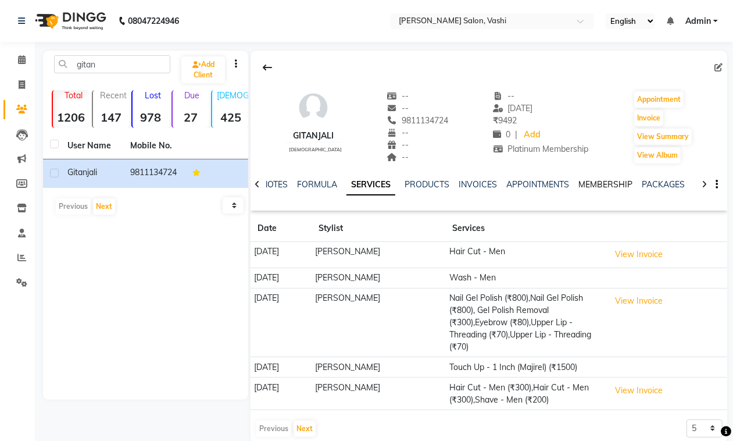
click at [615, 185] on link "MEMBERSHIP" at bounding box center [605, 184] width 54 height 10
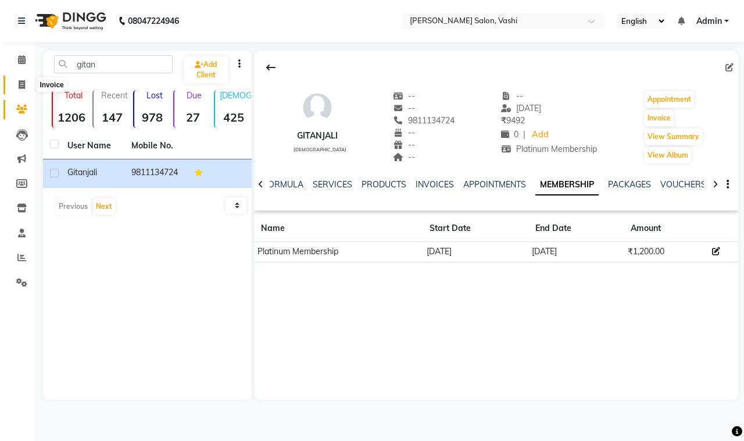
click at [15, 83] on span at bounding box center [22, 84] width 20 height 13
select select "service"
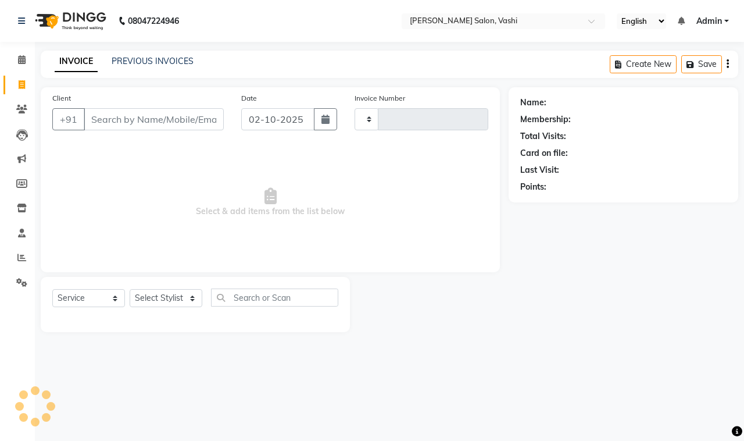
type input "1069"
select select "695"
click at [129, 124] on input "Client" at bounding box center [154, 119] width 140 height 22
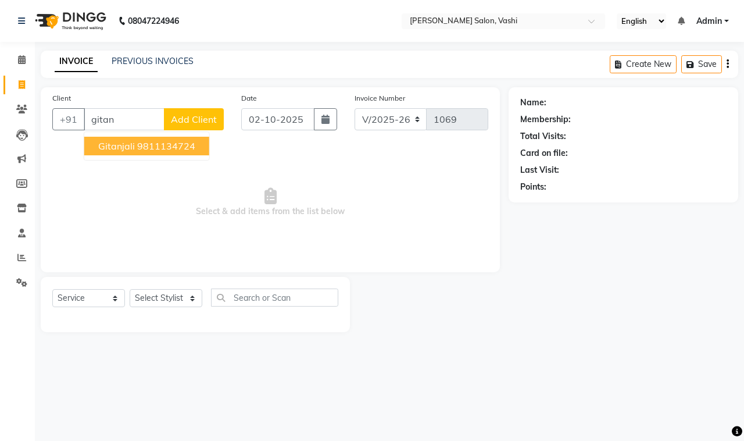
click at [123, 146] on span "Gitanjali" at bounding box center [116, 146] width 37 height 12
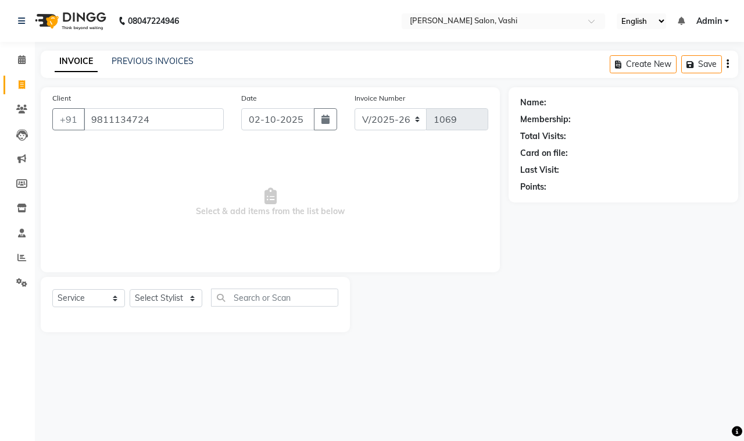
type input "9811134724"
select select "1: Object"
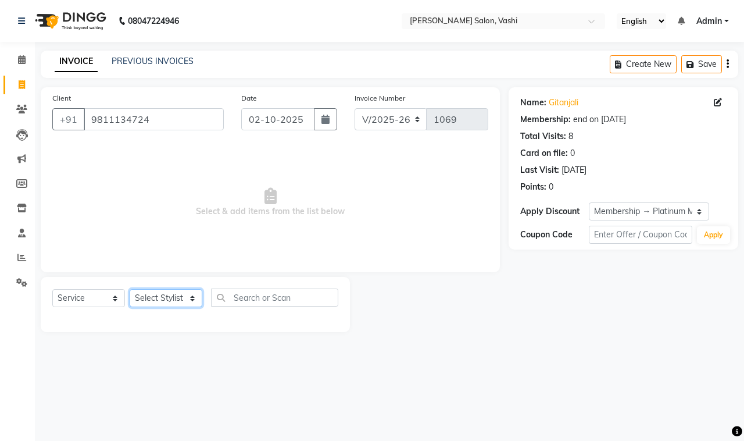
click at [166, 298] on select "Select Stylist DC Dipika Freelancer Hasan Rehan Salmani Vinith Zoya Shaikh" at bounding box center [166, 298] width 73 height 18
click at [130, 289] on select "Select Stylist DC Dipika Freelancer Hasan Rehan Salmani Vinith Zoya Shaikh" at bounding box center [166, 298] width 73 height 18
click at [157, 295] on select "Select Stylist DC Dipika Freelancer Hasan Rehan Salmani Vinith Zoya Shaikh" at bounding box center [166, 298] width 73 height 18
select select "10404"
click at [130, 289] on select "Select Stylist DC Dipika Freelancer Hasan Rehan Salmani Vinith Zoya Shaikh" at bounding box center [166, 298] width 73 height 18
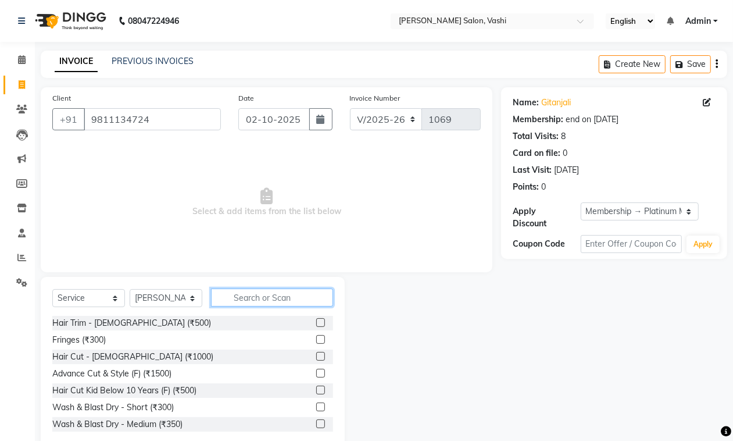
drag, startPoint x: 236, startPoint y: 306, endPoint x: 281, endPoint y: 312, distance: 45.2
click at [238, 306] on input "text" at bounding box center [272, 297] width 122 height 18
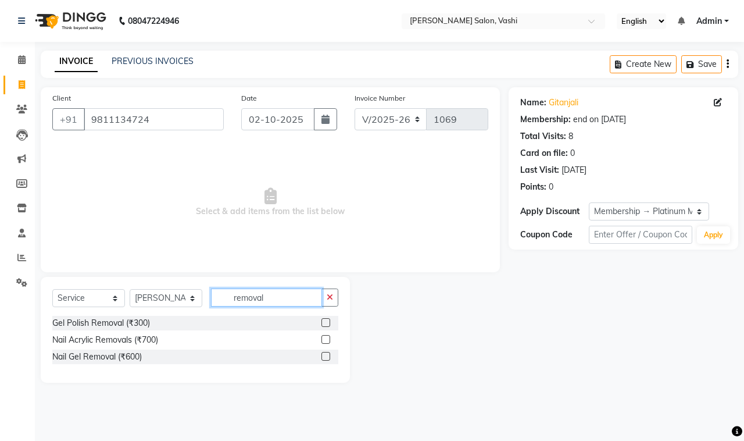
type input "removal"
click at [325, 323] on label at bounding box center [325, 322] width 9 height 9
click at [325, 323] on input "checkbox" at bounding box center [325, 323] width 8 height 8
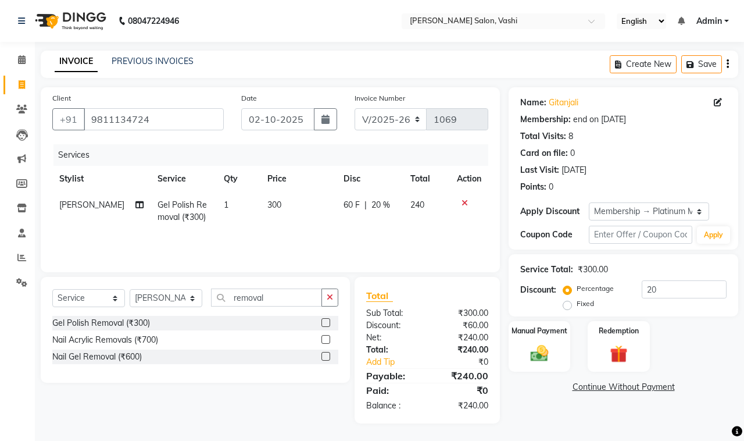
click at [326, 325] on label at bounding box center [325, 322] width 9 height 9
click at [326, 325] on input "checkbox" at bounding box center [325, 323] width 8 height 8
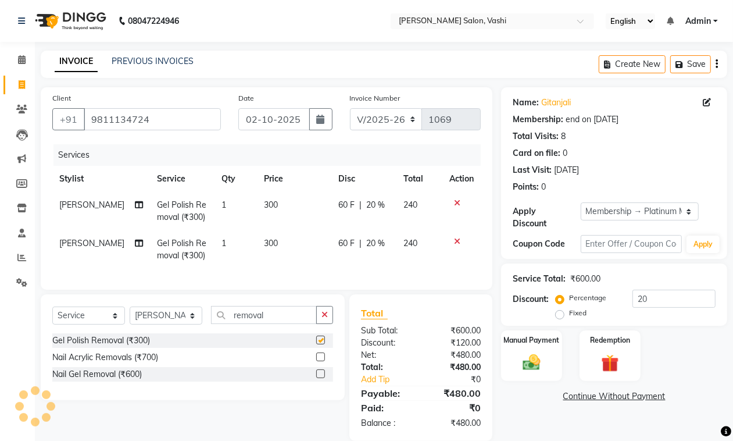
checkbox input "false"
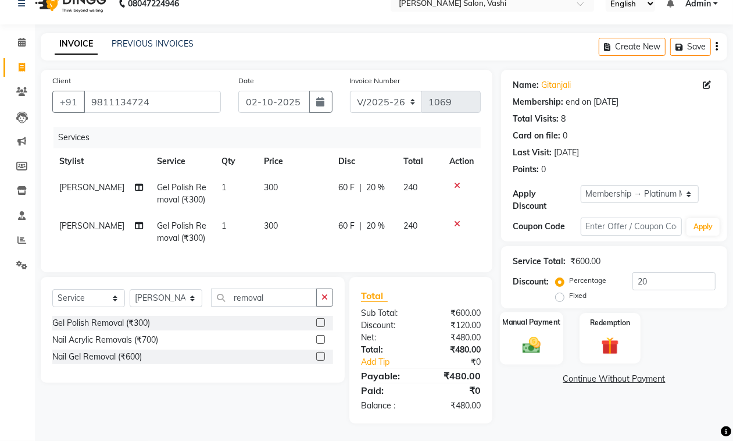
click at [538, 334] on img at bounding box center [531, 344] width 29 height 21
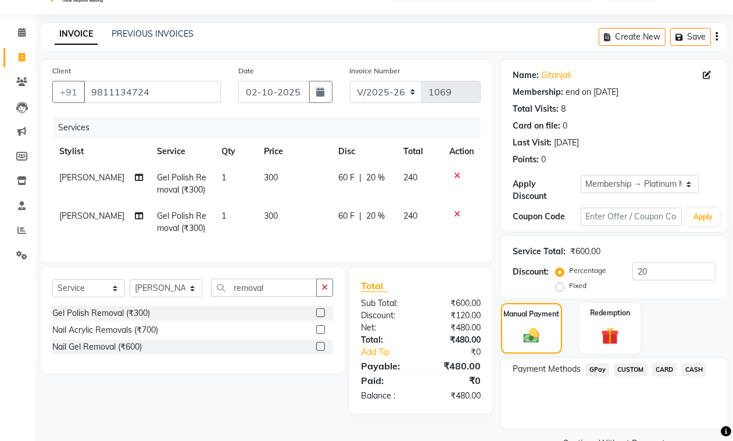
click at [592, 369] on span "GPay" at bounding box center [597, 369] width 24 height 13
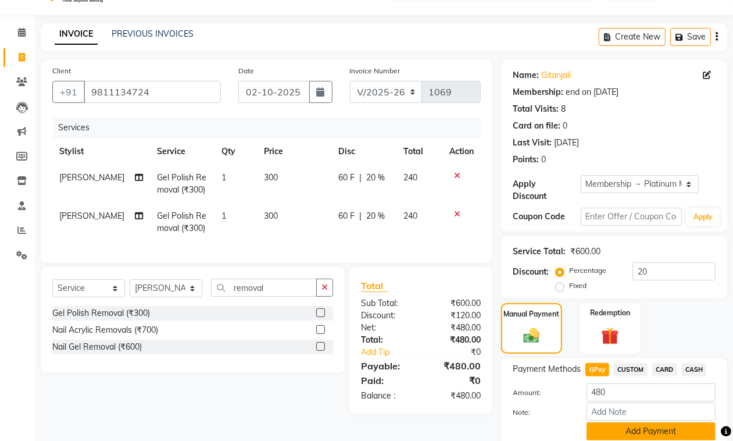
drag, startPoint x: 637, startPoint y: 429, endPoint x: 646, endPoint y: 425, distance: 9.9
click at [638, 428] on button "Add Payment" at bounding box center [650, 431] width 129 height 18
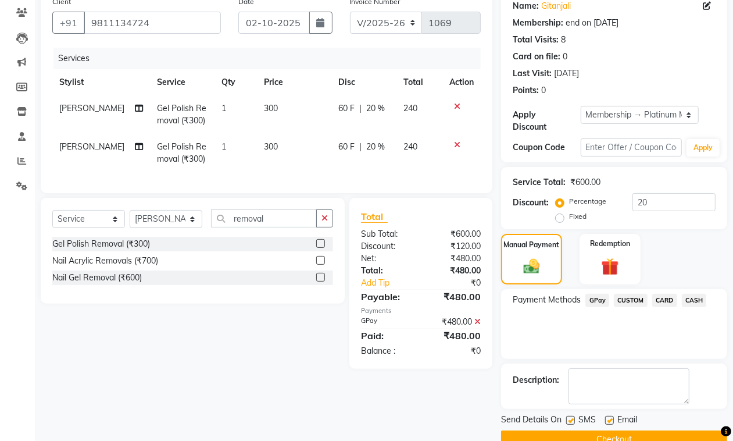
scroll to position [121, 0]
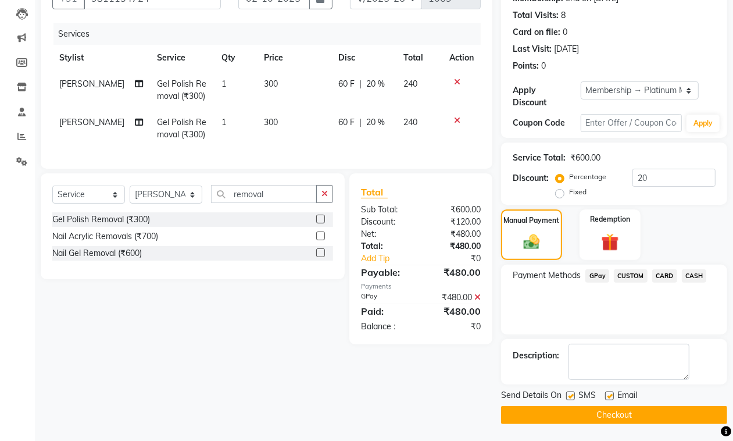
click at [608, 395] on label at bounding box center [609, 395] width 9 height 9
click at [608, 395] on input "checkbox" at bounding box center [609, 396] width 8 height 8
checkbox input "false"
click at [571, 397] on label at bounding box center [570, 395] width 9 height 9
click at [571, 397] on input "checkbox" at bounding box center [570, 396] width 8 height 8
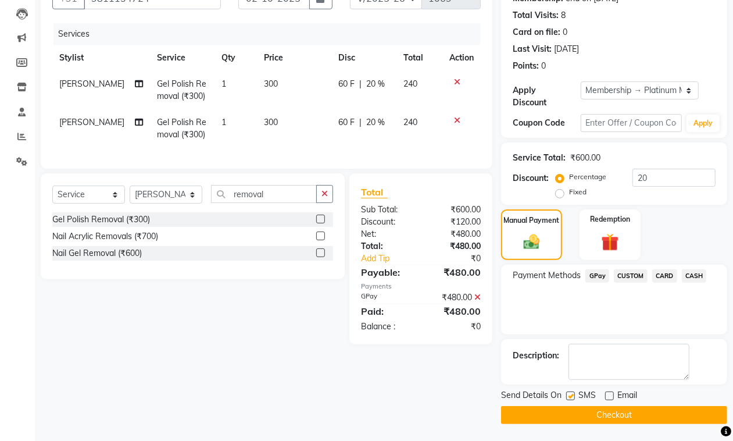
checkbox input "false"
click at [582, 416] on button "Checkout" at bounding box center [614, 415] width 226 height 18
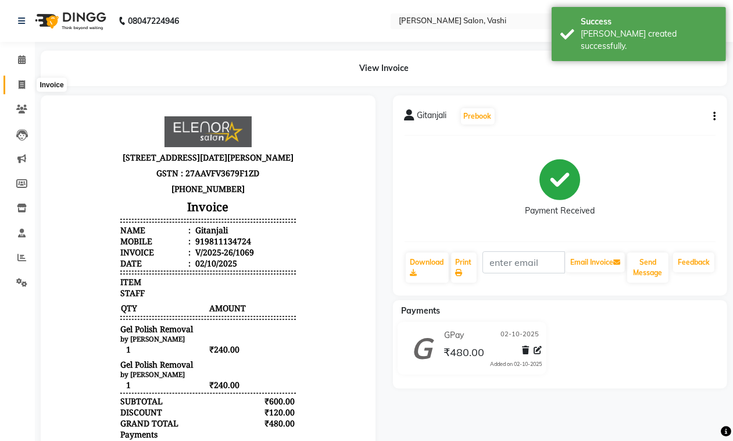
click at [16, 85] on span at bounding box center [22, 84] width 20 height 13
select select "service"
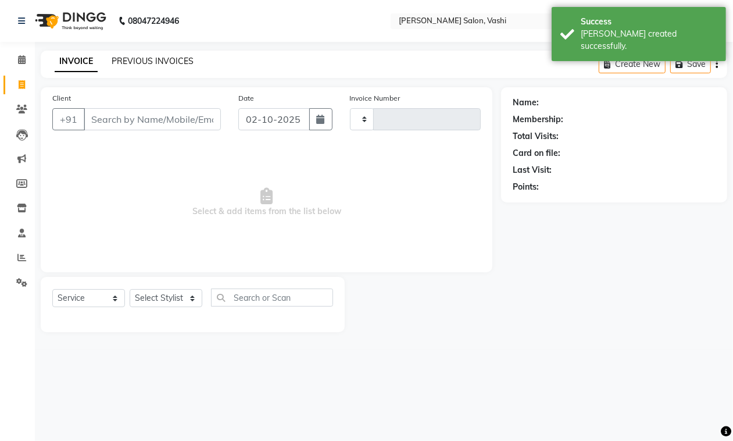
type input "1070"
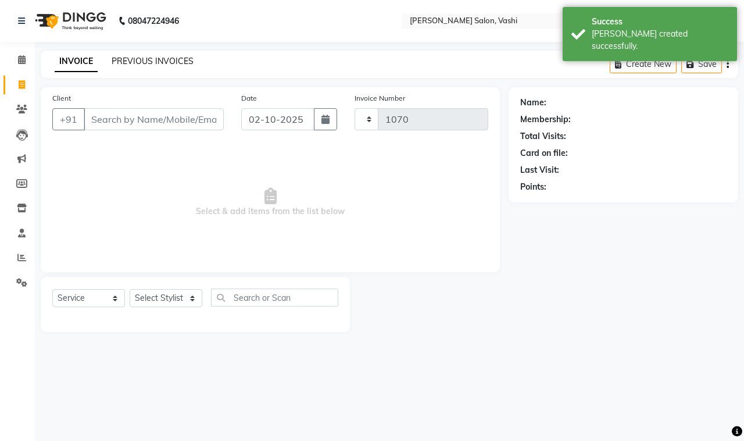
select select "695"
click at [140, 56] on link "PREVIOUS INVOICES" at bounding box center [153, 61] width 82 height 10
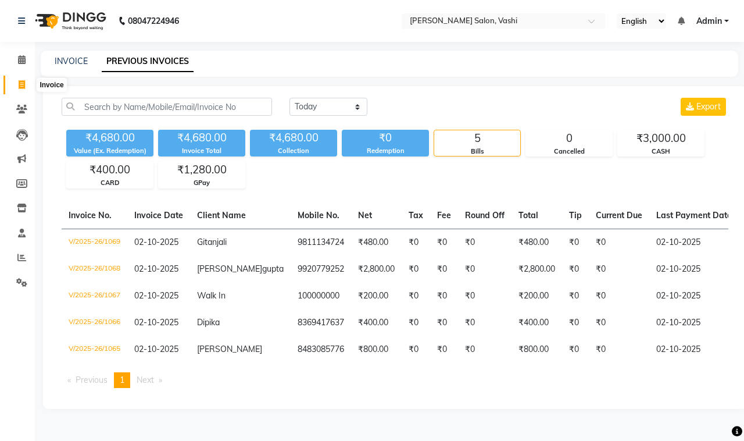
click at [19, 81] on icon at bounding box center [22, 84] width 6 height 9
select select "695"
select select "service"
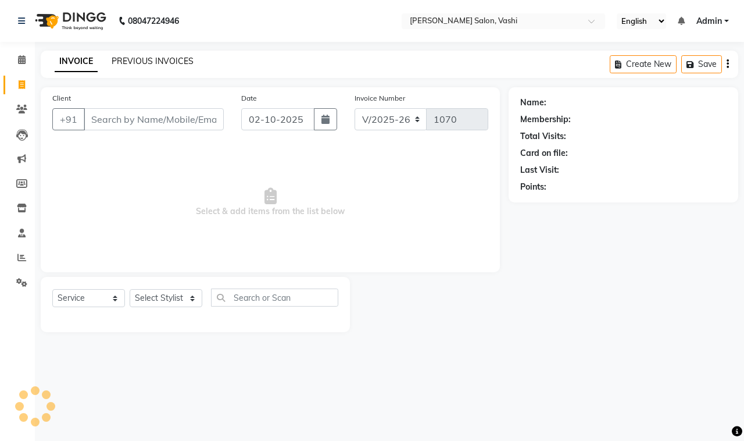
click at [149, 62] on link "PREVIOUS INVOICES" at bounding box center [153, 61] width 82 height 10
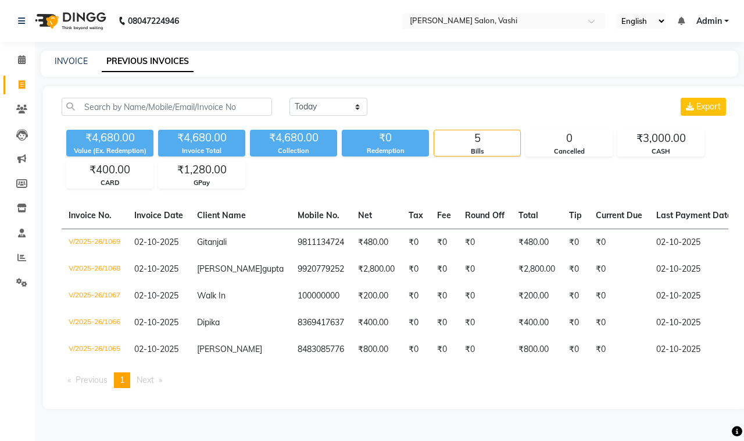
click at [64, 53] on div "INVOICE PREVIOUS INVOICES" at bounding box center [389, 64] width 697 height 26
click at [67, 62] on link "INVOICE" at bounding box center [71, 61] width 33 height 10
select select "695"
select select "service"
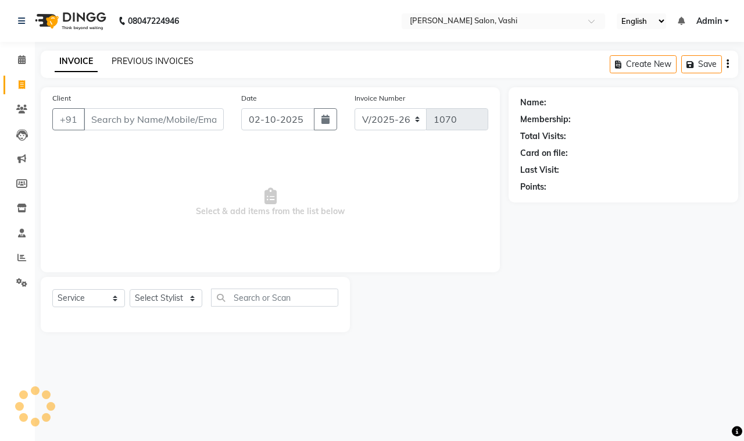
click at [166, 59] on link "PREVIOUS INVOICES" at bounding box center [153, 61] width 82 height 10
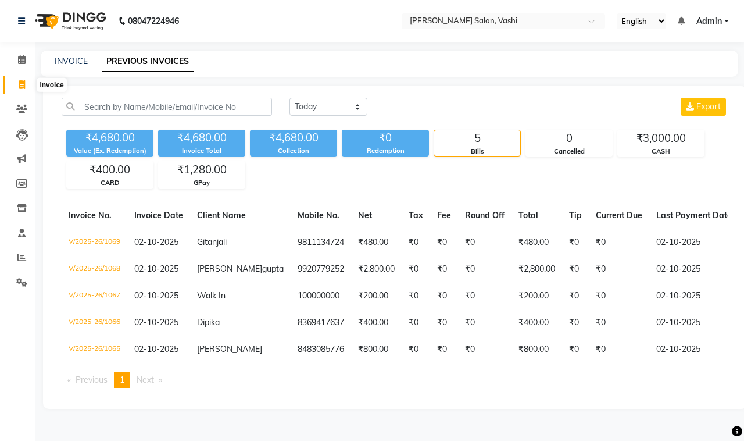
click at [16, 81] on span at bounding box center [22, 84] width 20 height 13
select select "service"
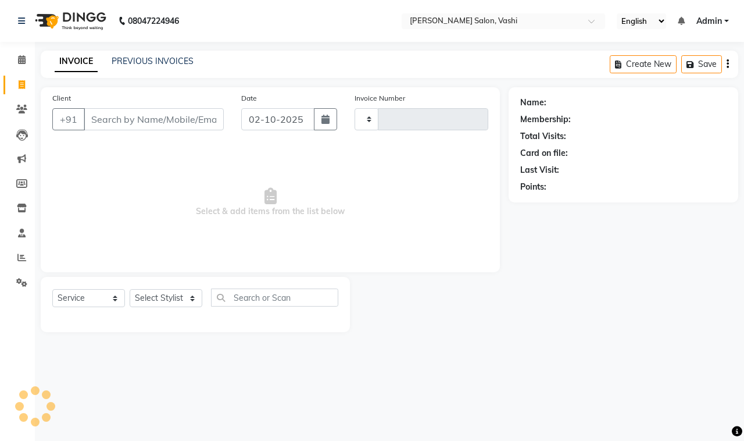
type input "1070"
select select "695"
click at [147, 125] on input "Client" at bounding box center [154, 119] width 140 height 22
click at [17, 112] on icon at bounding box center [21, 109] width 11 height 9
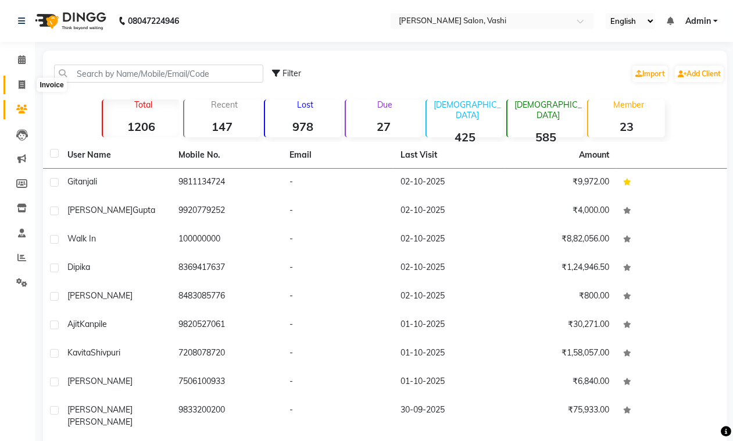
click at [22, 83] on icon at bounding box center [22, 84] width 6 height 9
select select "695"
select select "service"
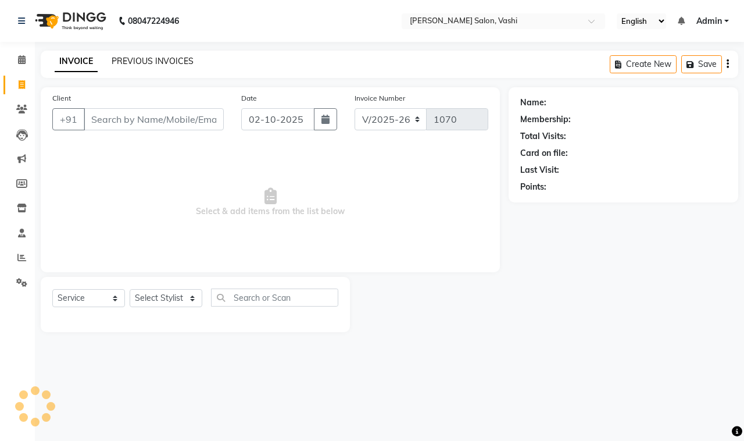
click at [129, 59] on link "PREVIOUS INVOICES" at bounding box center [153, 61] width 82 height 10
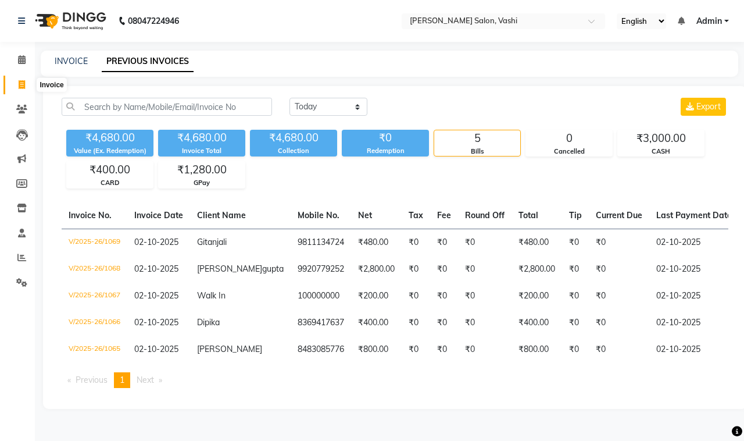
click at [23, 85] on icon at bounding box center [22, 84] width 6 height 9
select select "695"
select select "service"
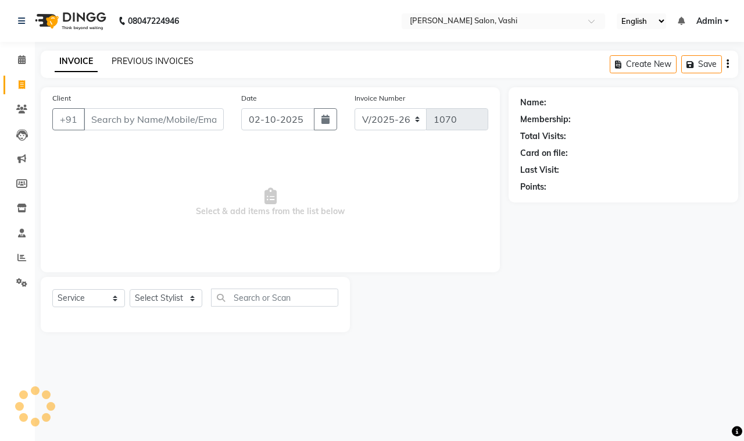
click at [166, 61] on link "PREVIOUS INVOICES" at bounding box center [153, 61] width 82 height 10
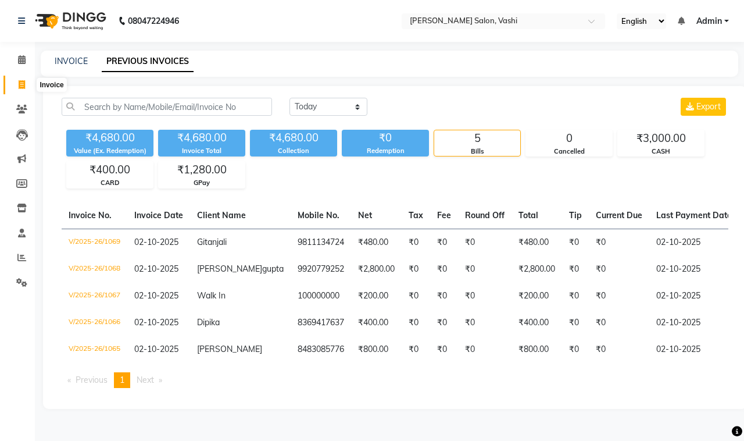
click at [28, 85] on span at bounding box center [22, 84] width 20 height 13
select select "695"
select select "service"
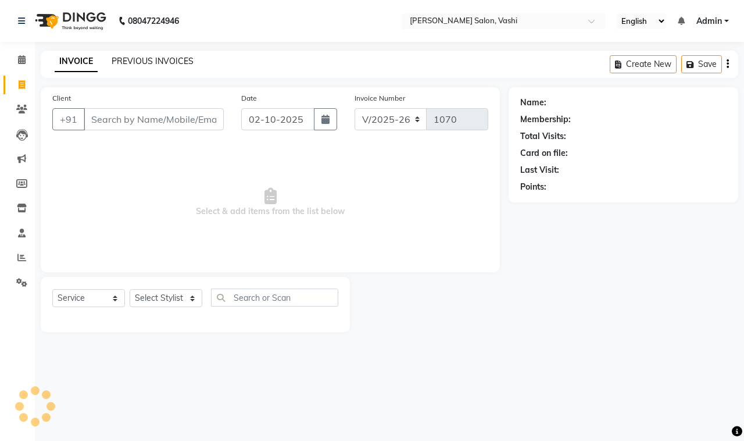
click at [164, 61] on link "PREVIOUS INVOICES" at bounding box center [153, 61] width 82 height 10
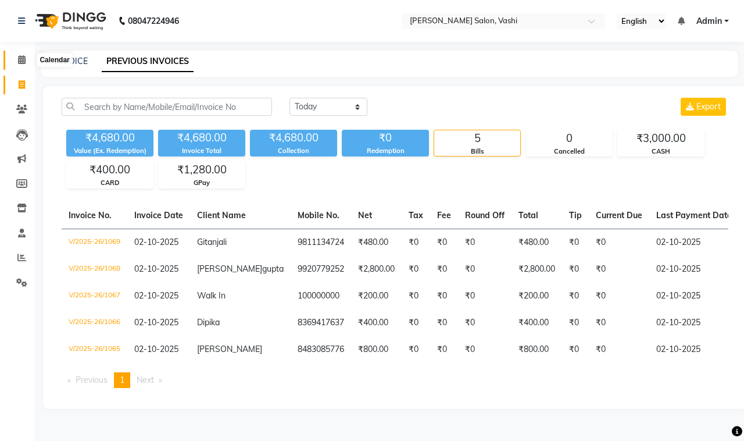
click at [19, 60] on icon at bounding box center [22, 59] width 8 height 9
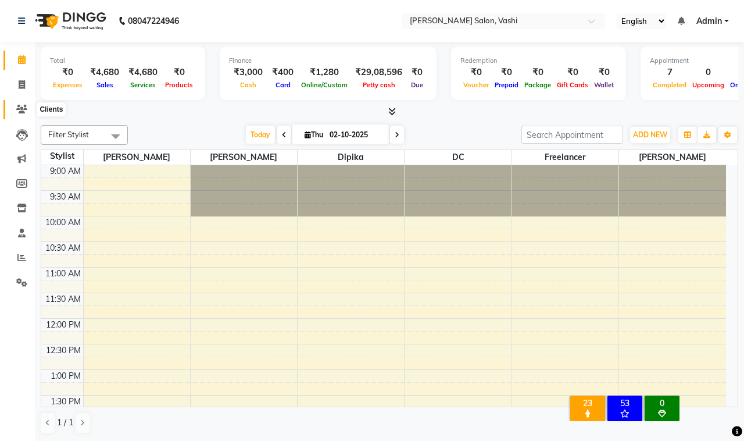
click at [25, 112] on icon at bounding box center [21, 109] width 11 height 9
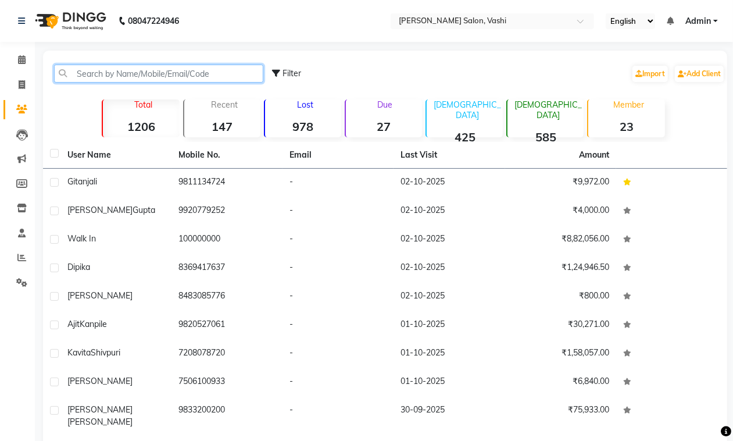
click at [149, 66] on input "text" at bounding box center [158, 74] width 209 height 18
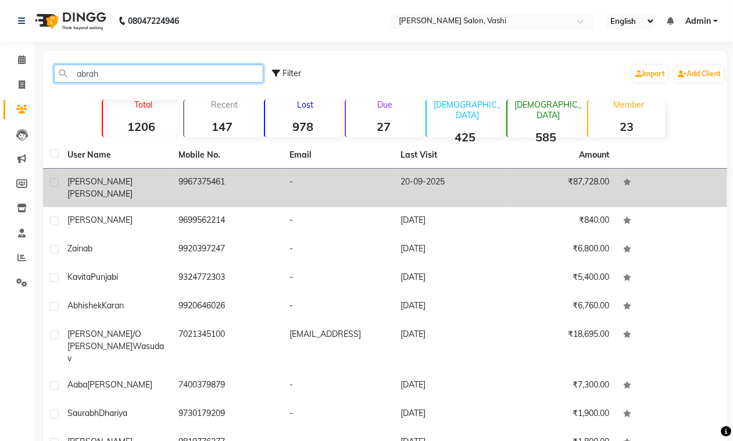
type input "abrah"
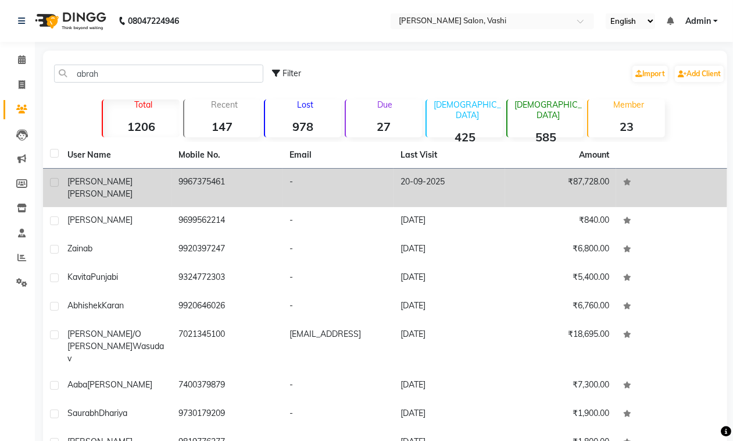
click at [211, 175] on td "9967375461" at bounding box center [226, 188] width 111 height 38
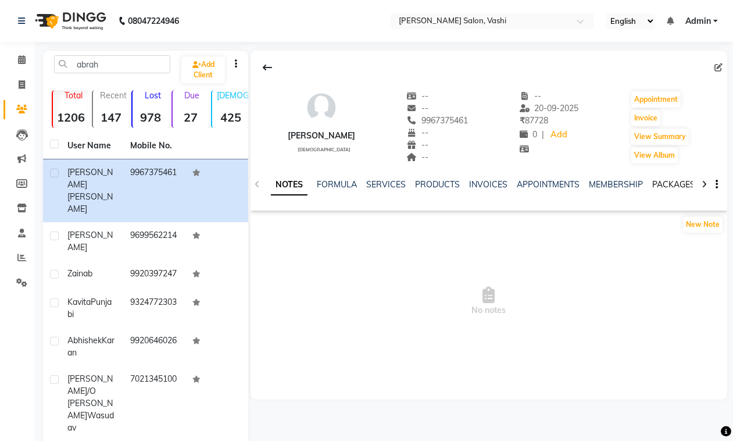
click at [664, 184] on link "PACKAGES" at bounding box center [673, 184] width 43 height 10
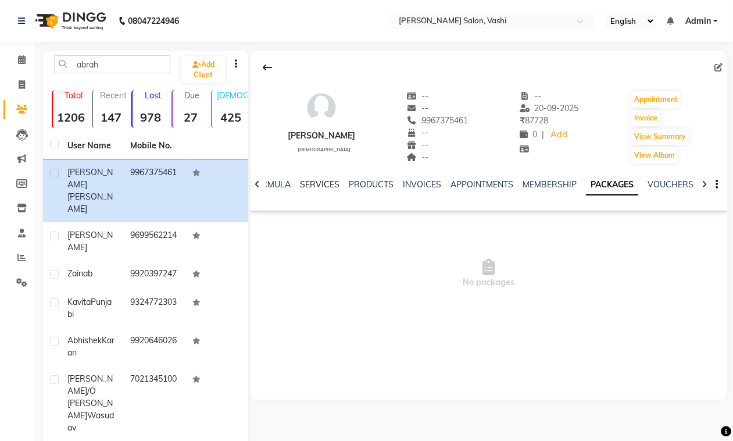
click at [323, 185] on link "SERVICES" at bounding box center [320, 184] width 40 height 10
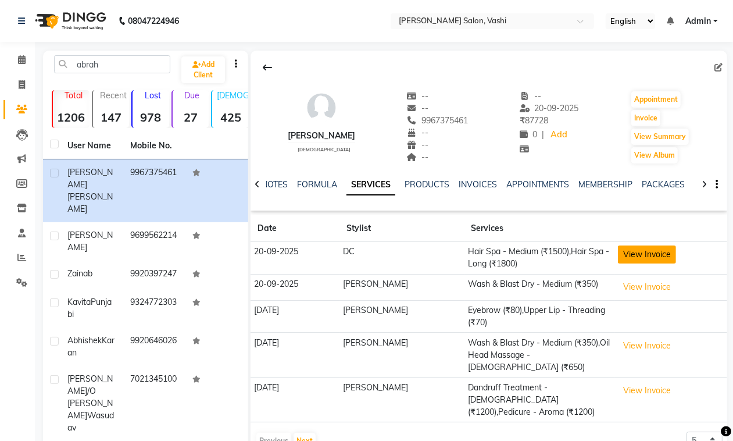
click at [634, 259] on button "View Invoice" at bounding box center [647, 254] width 58 height 18
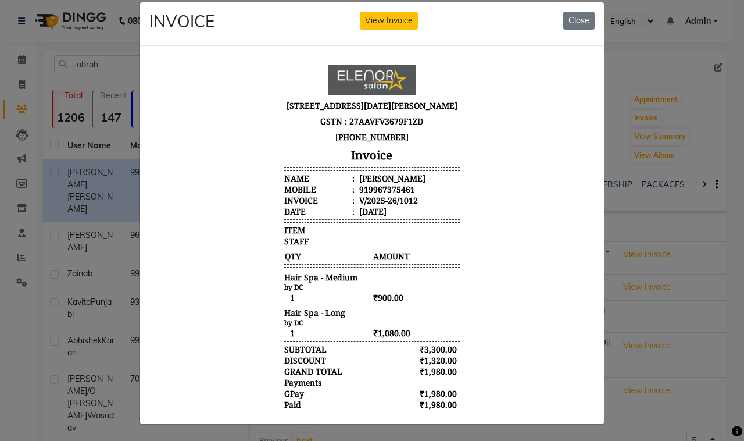
scroll to position [69, 0]
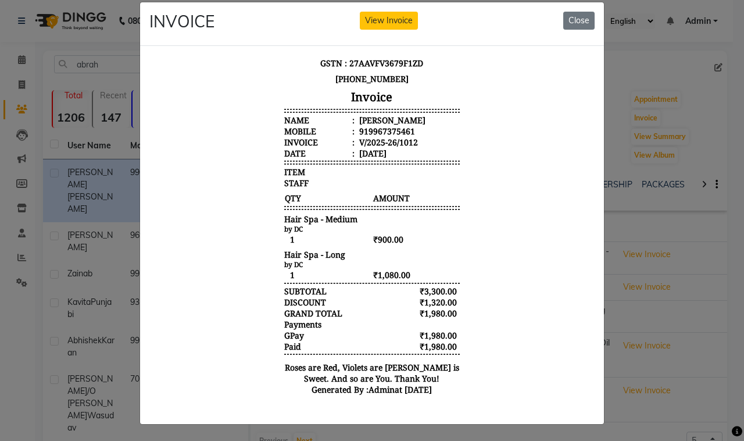
drag, startPoint x: 578, startPoint y: 265, endPoint x: 744, endPoint y: 425, distance: 231.0
click at [572, 15] on button "Close" at bounding box center [578, 21] width 31 height 18
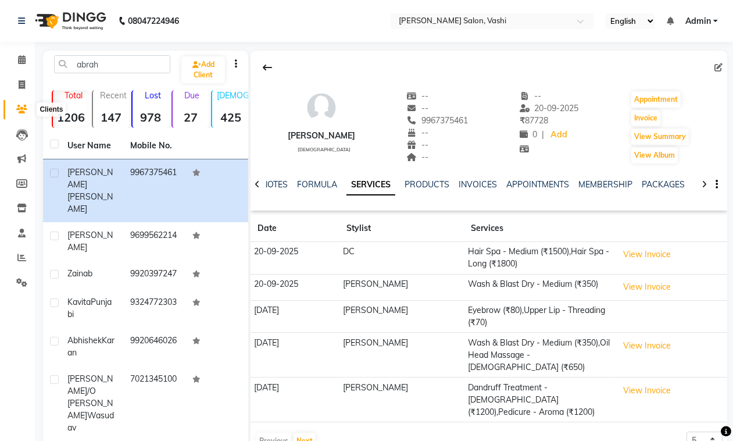
click at [23, 112] on icon at bounding box center [21, 109] width 11 height 9
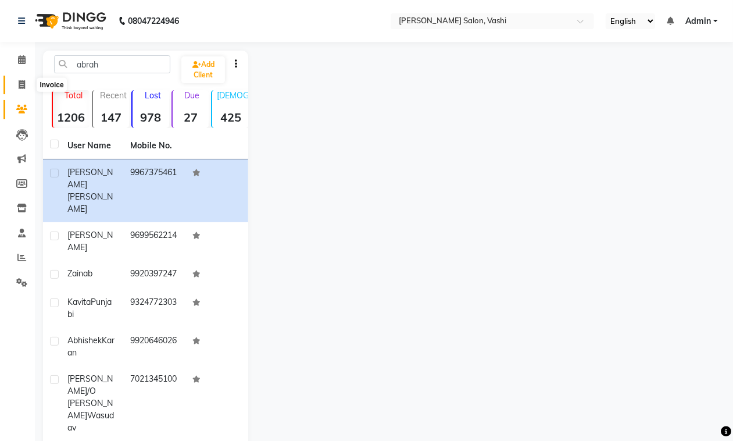
click at [20, 88] on icon at bounding box center [22, 84] width 6 height 9
select select "service"
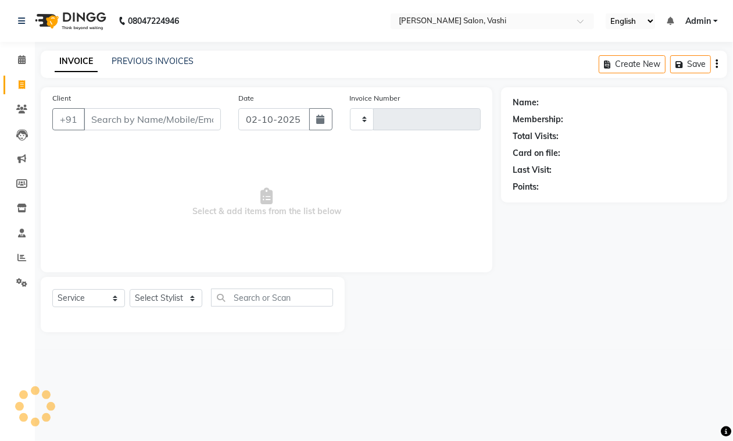
type input "1070"
select select "695"
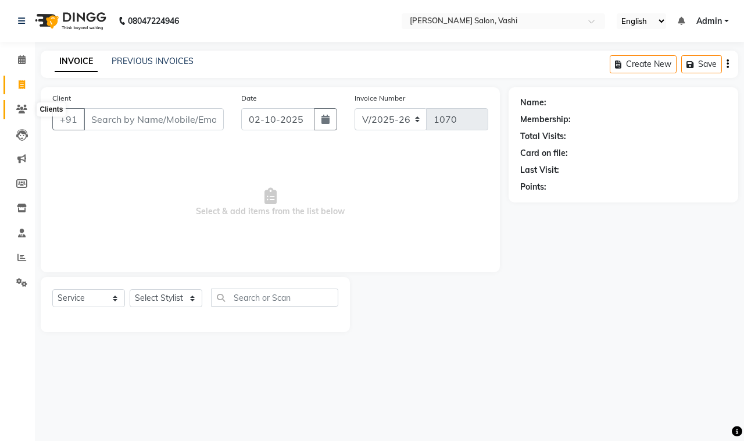
click at [19, 106] on icon at bounding box center [21, 109] width 11 height 9
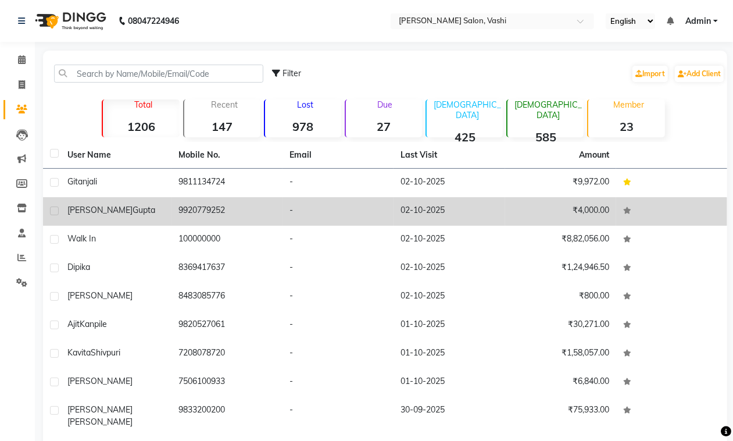
click at [127, 219] on td "dhiraj gupta" at bounding box center [115, 211] width 111 height 28
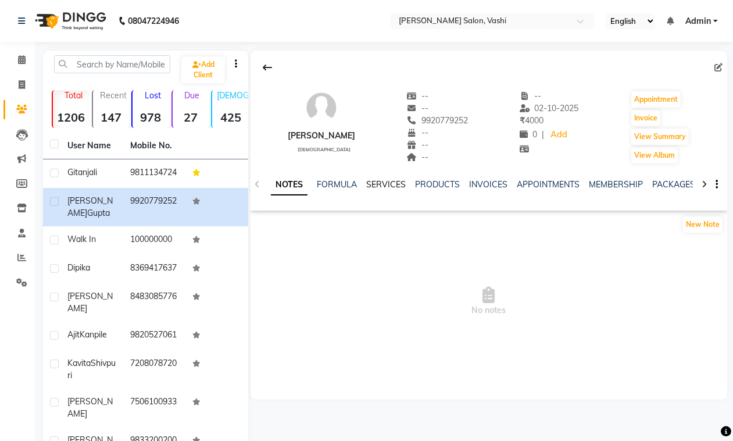
click at [385, 181] on link "SERVICES" at bounding box center [386, 184] width 40 height 10
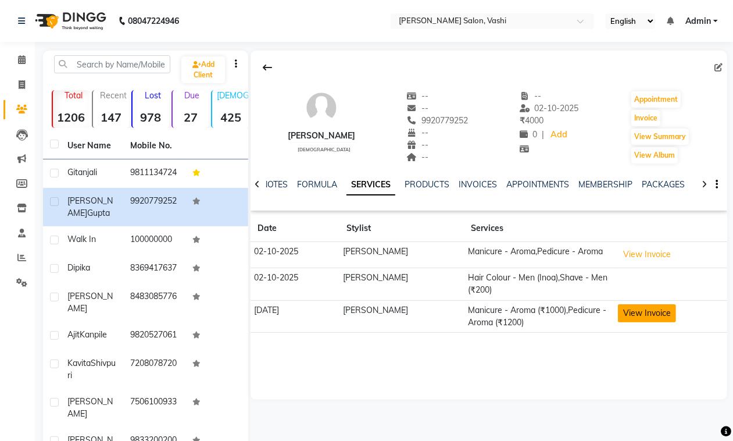
click at [636, 317] on button "View Invoice" at bounding box center [647, 313] width 58 height 18
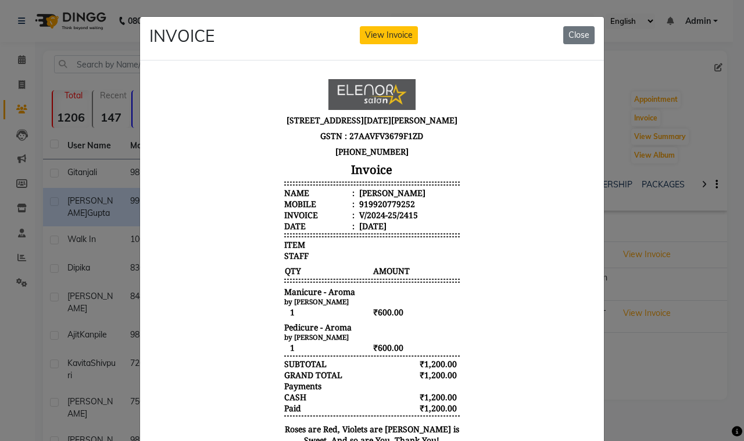
click at [599, 35] on div "INVOICE View Invoice Close" at bounding box center [371, 252] width 465 height 472
click at [557, 45] on div "INVOICE View Invoice Close" at bounding box center [372, 39] width 464 height 44
click at [571, 39] on button "Close" at bounding box center [578, 35] width 31 height 18
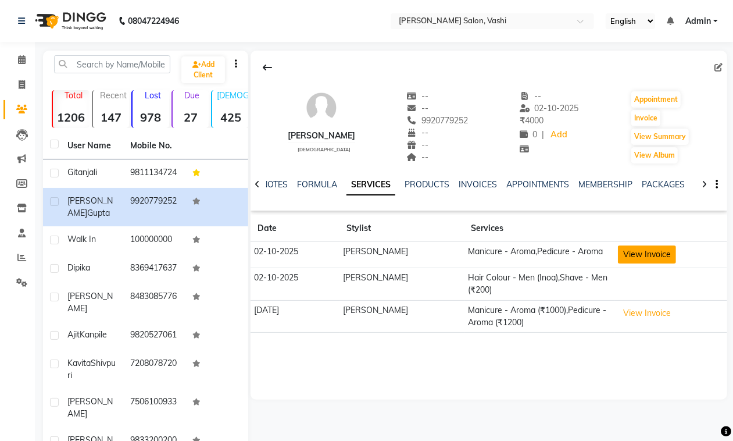
click at [646, 250] on button "View Invoice" at bounding box center [647, 254] width 58 height 18
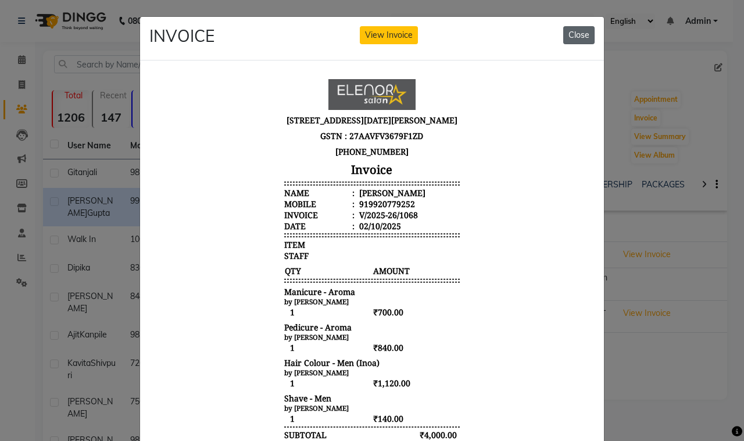
click at [568, 33] on button "Close" at bounding box center [578, 35] width 31 height 18
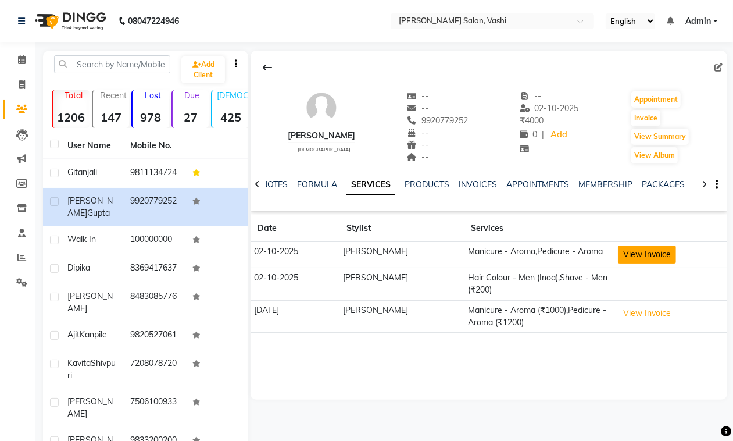
click at [651, 257] on button "View Invoice" at bounding box center [647, 254] width 58 height 18
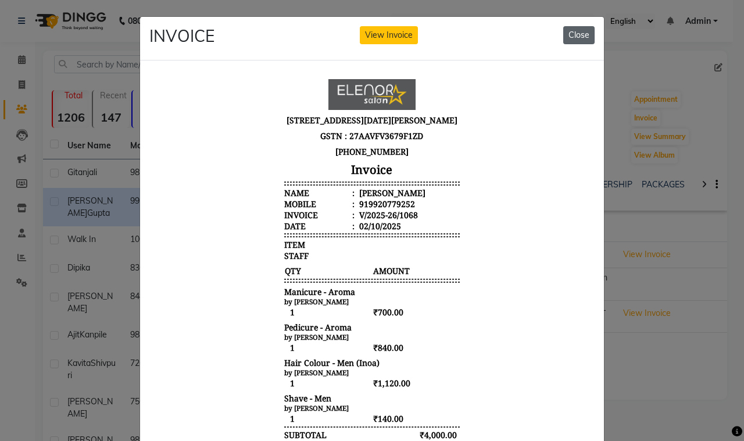
click at [568, 33] on button "Close" at bounding box center [578, 35] width 31 height 18
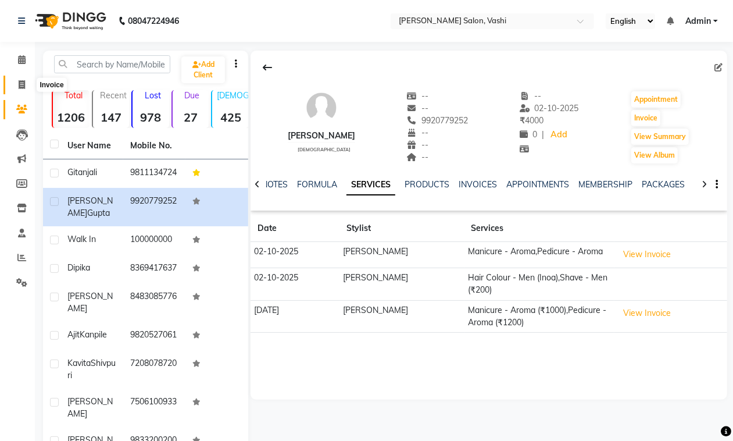
click at [24, 83] on icon at bounding box center [22, 84] width 6 height 9
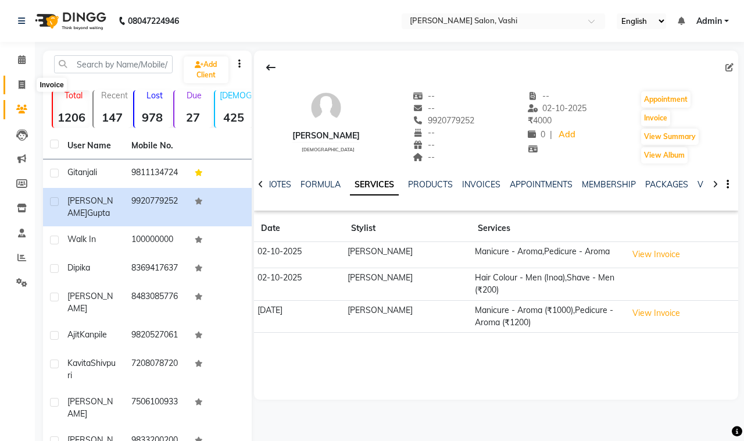
select select "service"
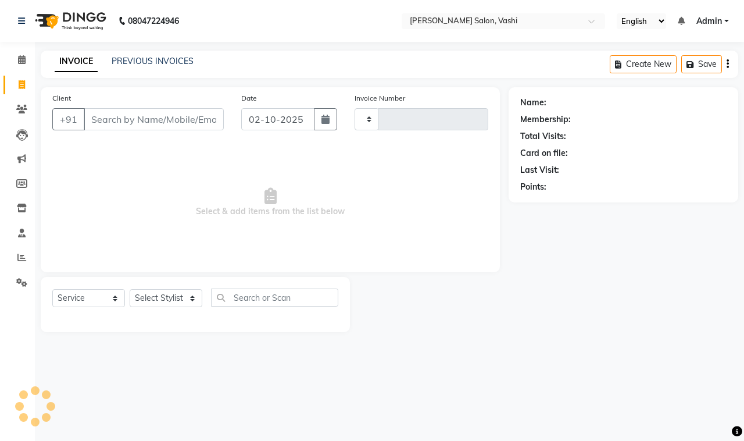
type input "1070"
select select "695"
click at [126, 106] on div "Client +91" at bounding box center [138, 116] width 189 height 48
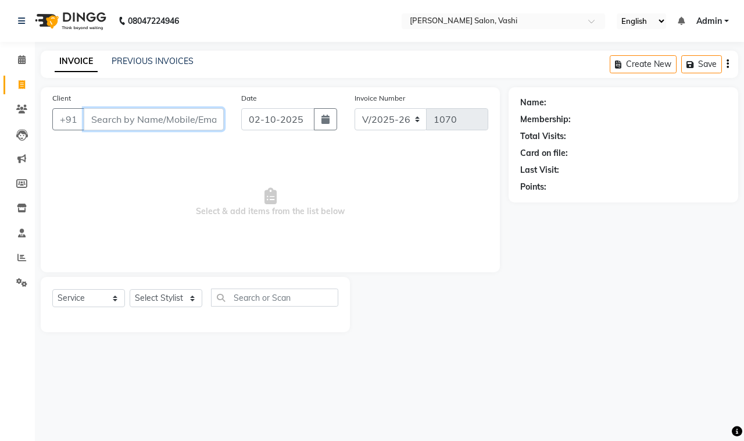
click at [129, 116] on input "Client" at bounding box center [154, 119] width 140 height 22
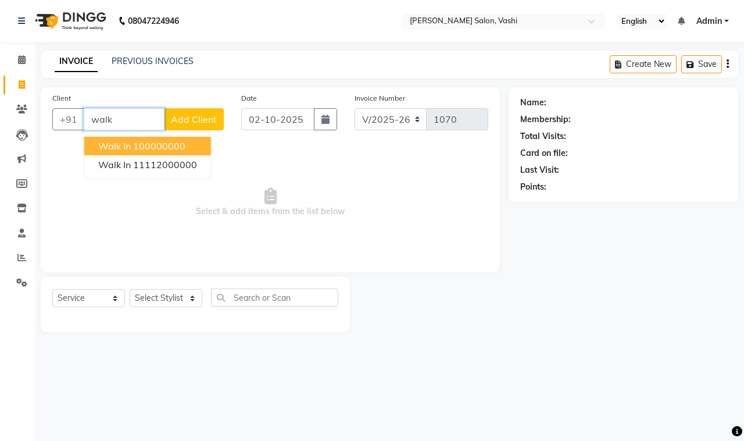
click at [149, 152] on button "Walk In 100000000" at bounding box center [147, 146] width 127 height 19
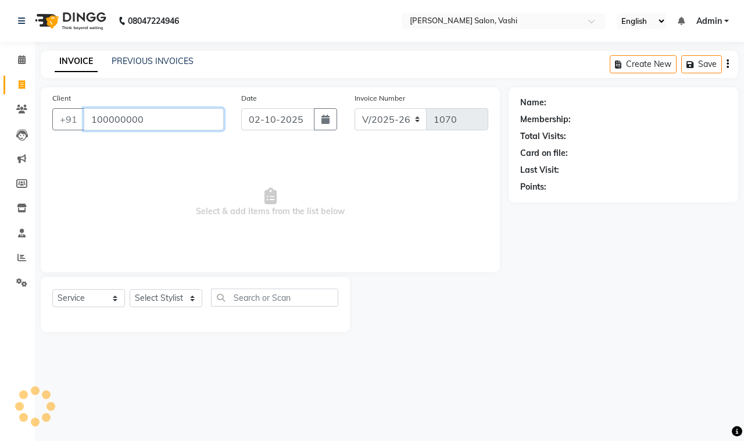
type input "100000000"
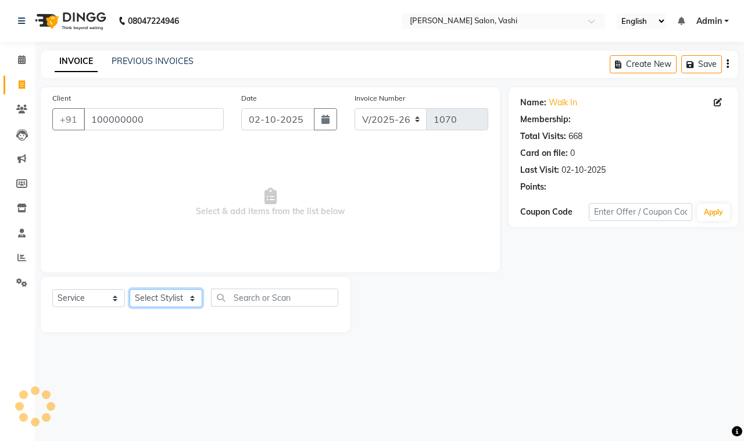
click at [170, 298] on select "Select Stylist DC Dipika Freelancer Hasan Rehan Salmani Vinith Zoya Shaikh" at bounding box center [166, 298] width 73 height 18
select select "10404"
click at [130, 289] on select "Select Stylist DC Dipika Freelancer Hasan Rehan Salmani Vinith Zoya Shaikh" at bounding box center [166, 298] width 73 height 18
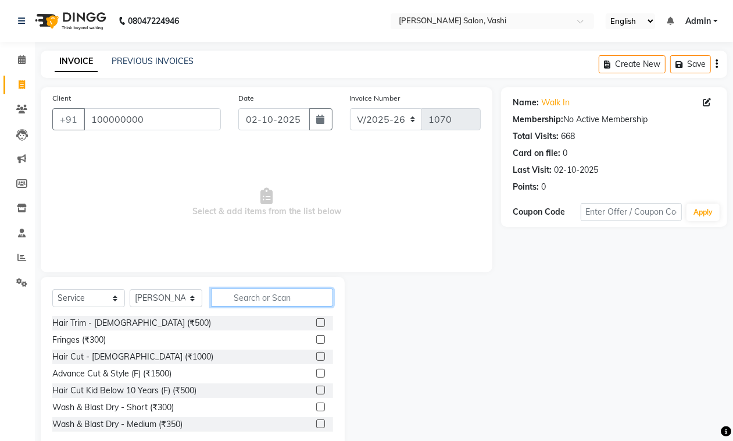
click at [280, 298] on input "text" at bounding box center [272, 297] width 122 height 18
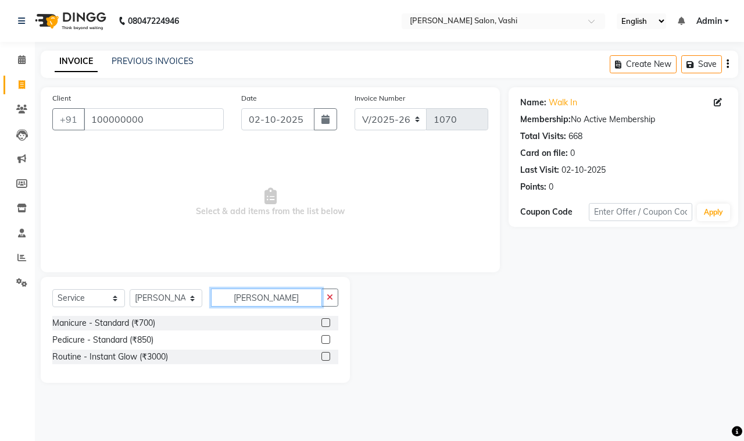
type input "stan"
click at [327, 338] on label at bounding box center [325, 339] width 9 height 9
click at [327, 338] on input "checkbox" at bounding box center [325, 340] width 8 height 8
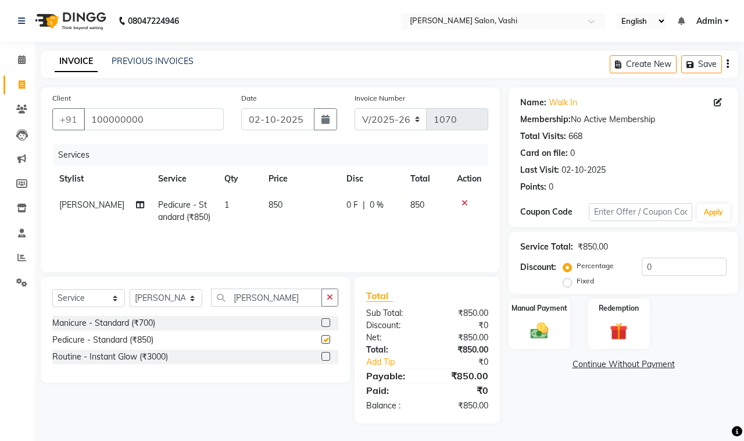
checkbox input "false"
drag, startPoint x: 658, startPoint y: 271, endPoint x: 628, endPoint y: 272, distance: 30.2
click at [638, 269] on div "Percentage Fixed 0" at bounding box center [645, 272] width 161 height 31
type input "20"
click at [527, 340] on img at bounding box center [539, 331] width 30 height 22
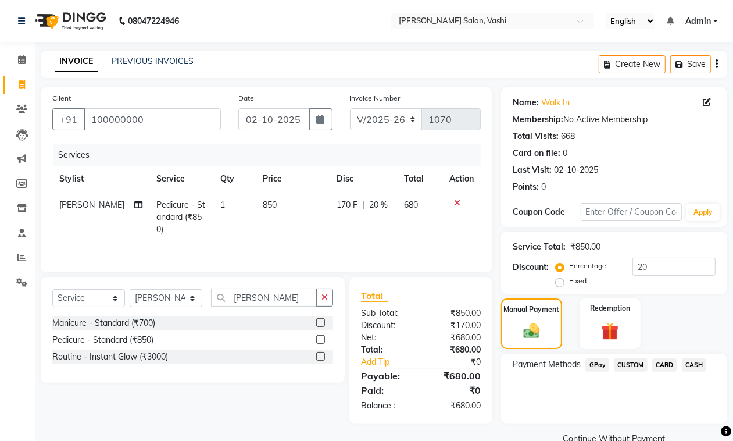
click at [601, 364] on span "GPay" at bounding box center [597, 364] width 24 height 13
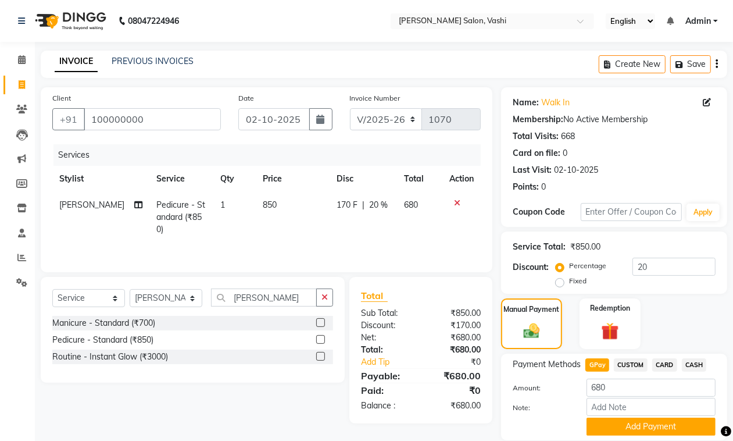
scroll to position [39, 0]
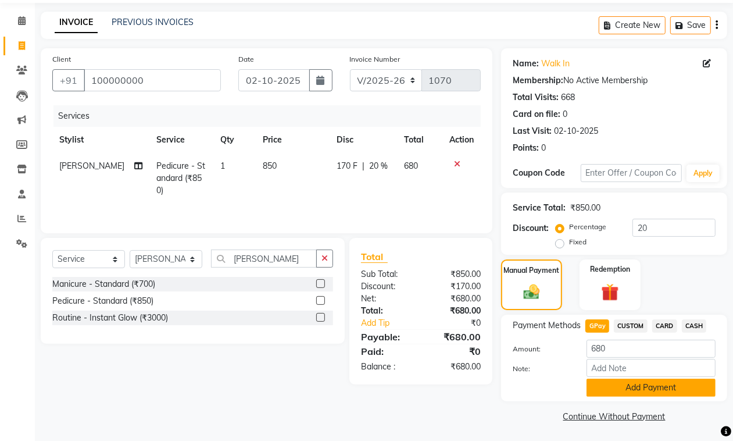
click at [640, 382] on button "Add Payment" at bounding box center [650, 387] width 129 height 18
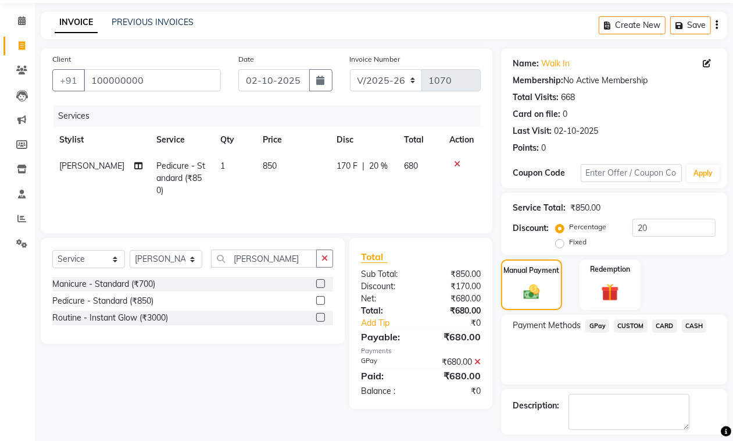
scroll to position [89, 0]
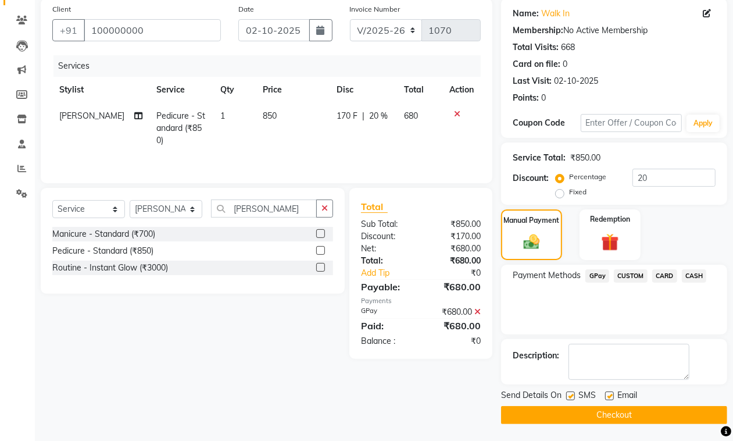
drag, startPoint x: 570, startPoint y: 395, endPoint x: 585, endPoint y: 404, distance: 17.4
click at [571, 395] on label at bounding box center [570, 395] width 9 height 9
click at [571, 395] on input "checkbox" at bounding box center [570, 396] width 8 height 8
checkbox input "false"
click at [610, 393] on label at bounding box center [609, 395] width 9 height 9
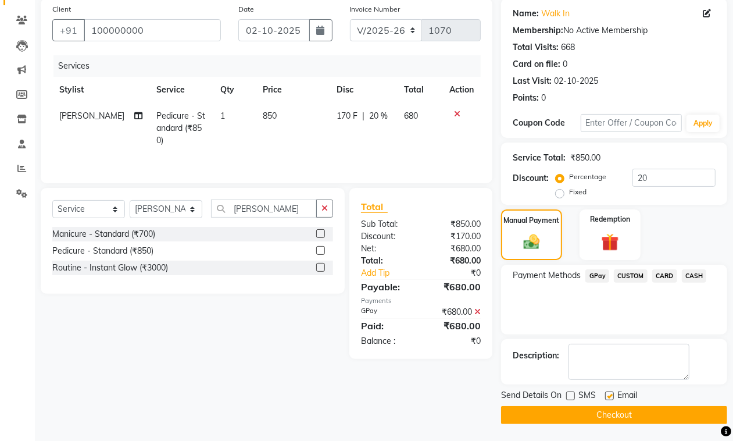
click at [610, 393] on input "checkbox" at bounding box center [609, 396] width 8 height 8
checkbox input "false"
click at [606, 416] on button "Checkout" at bounding box center [614, 415] width 226 height 18
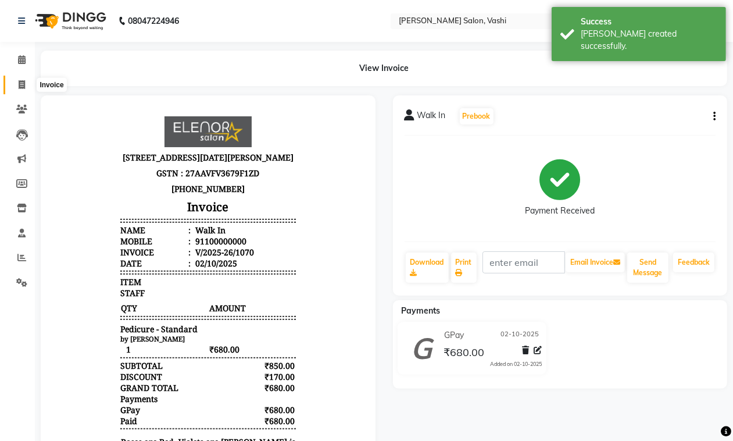
click at [19, 82] on icon at bounding box center [22, 84] width 6 height 9
select select "service"
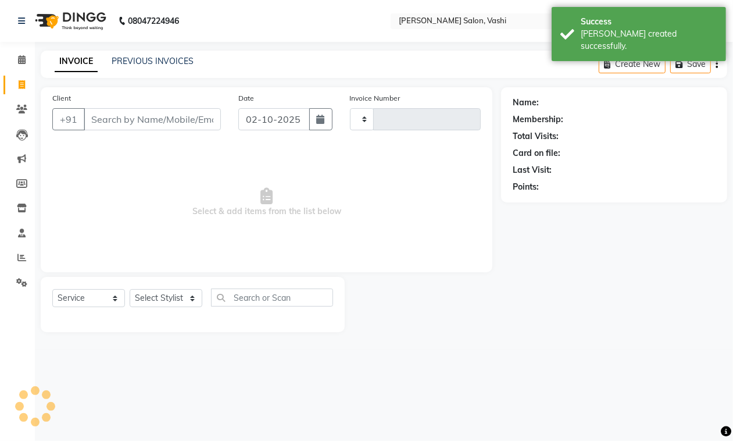
type input "1071"
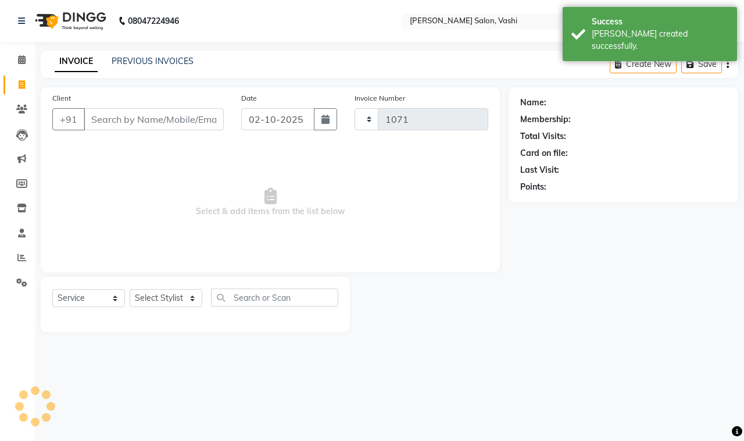
select select "695"
click at [19, 108] on icon at bounding box center [21, 109] width 11 height 9
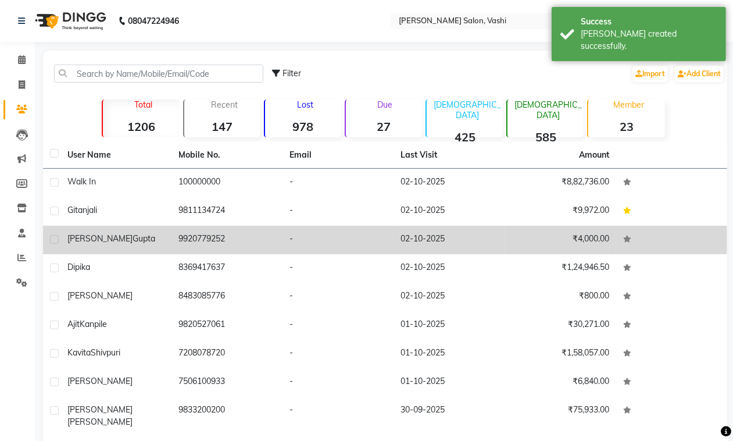
click at [123, 245] on td "dhiraj gupta" at bounding box center [115, 239] width 111 height 28
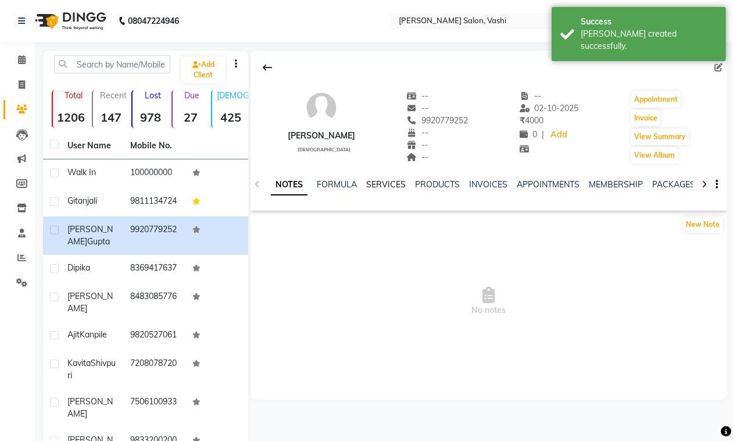
click at [385, 182] on link "SERVICES" at bounding box center [386, 184] width 40 height 10
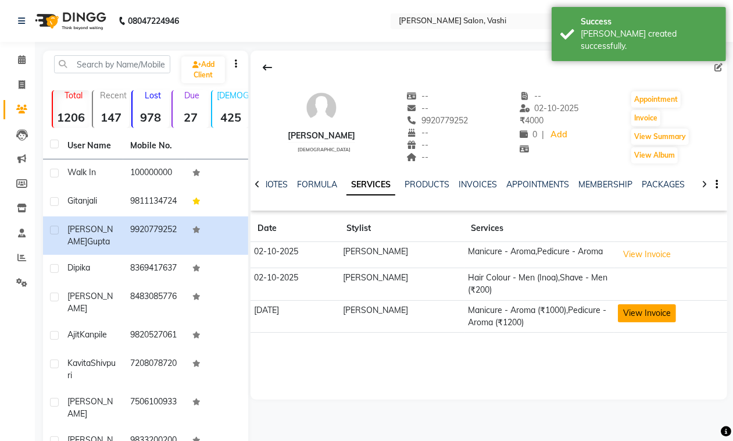
click at [629, 313] on button "View Invoice" at bounding box center [647, 313] width 58 height 18
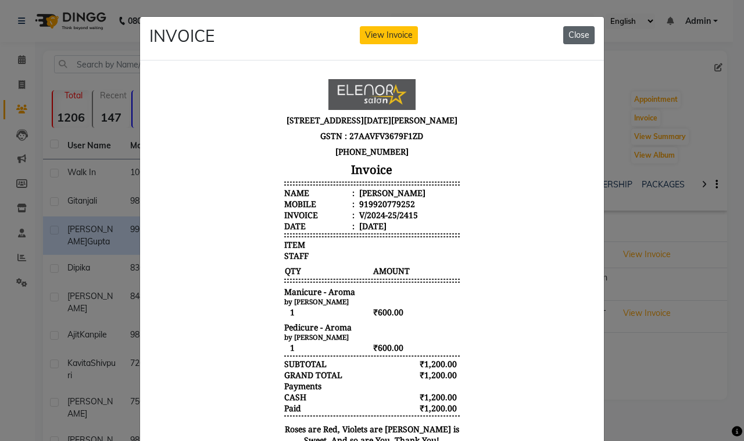
click at [574, 34] on button "Close" at bounding box center [578, 35] width 31 height 18
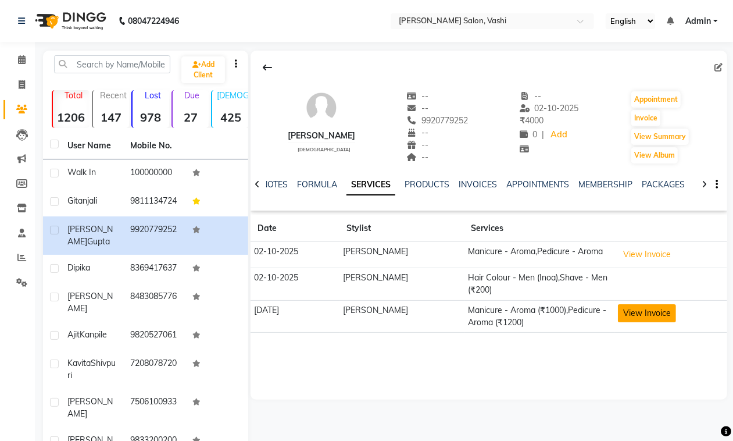
click at [646, 313] on button "View Invoice" at bounding box center [647, 313] width 58 height 18
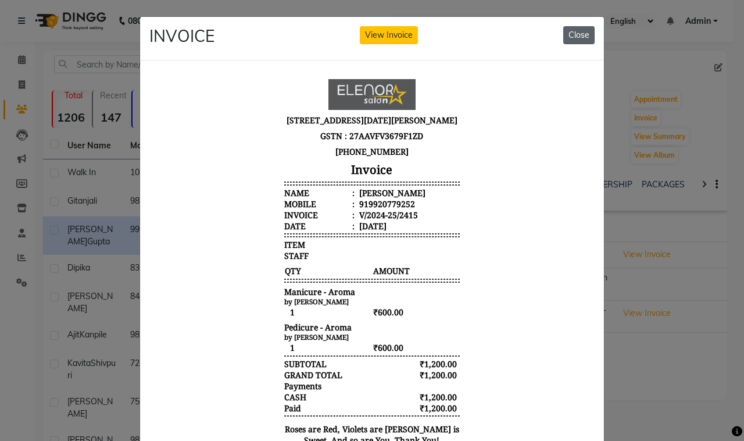
click at [572, 40] on button "Close" at bounding box center [578, 35] width 31 height 18
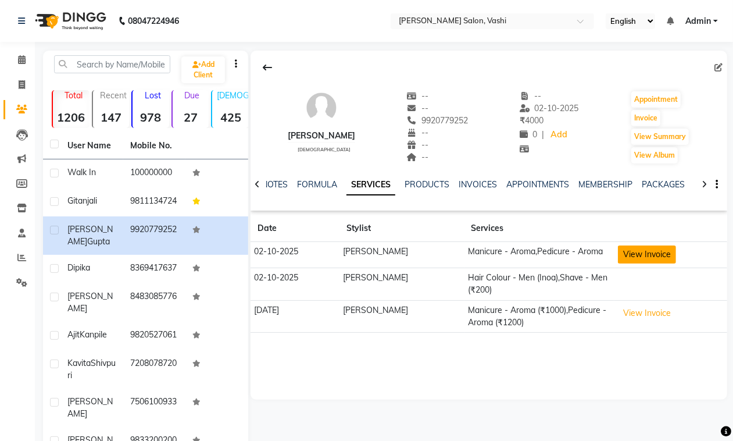
click at [646, 257] on button "View Invoice" at bounding box center [647, 254] width 58 height 18
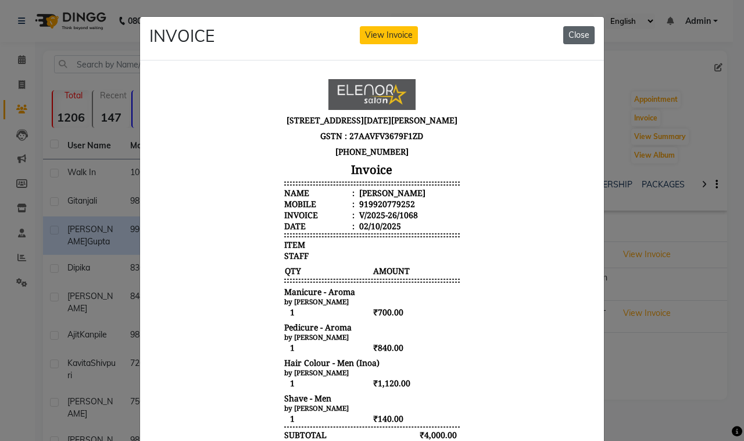
click at [576, 38] on button "Close" at bounding box center [578, 35] width 31 height 18
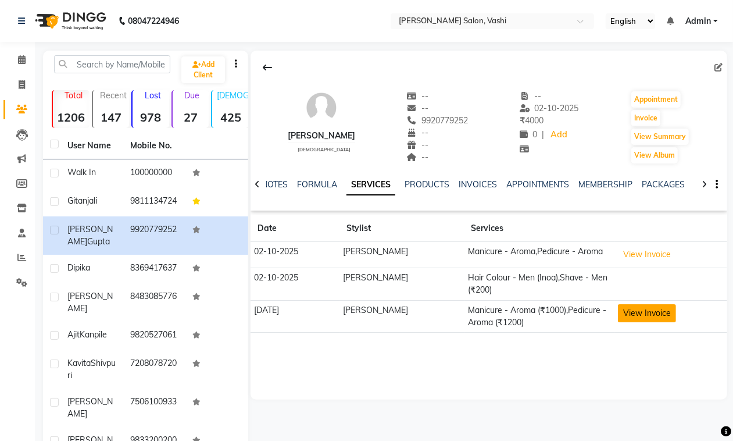
click at [636, 317] on button "View Invoice" at bounding box center [647, 313] width 58 height 18
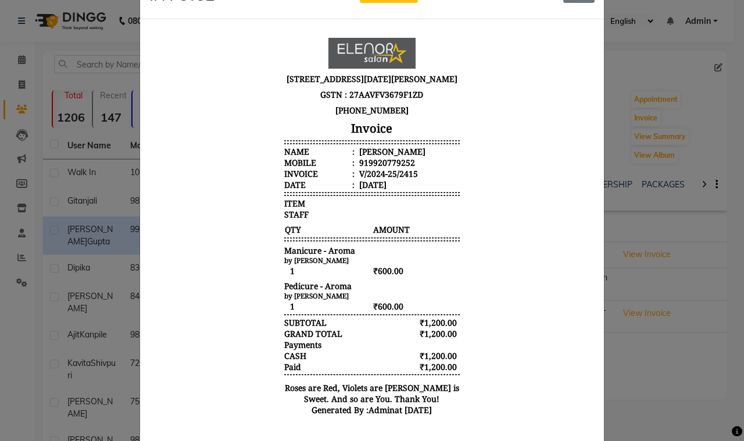
scroll to position [3, 0]
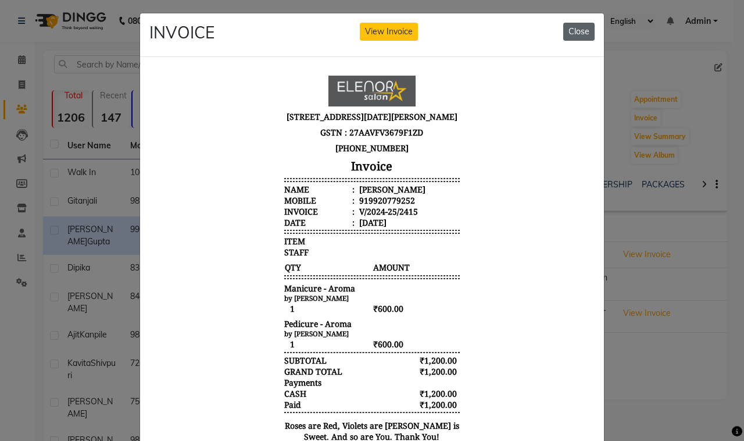
click at [580, 32] on button "Close" at bounding box center [578, 32] width 31 height 18
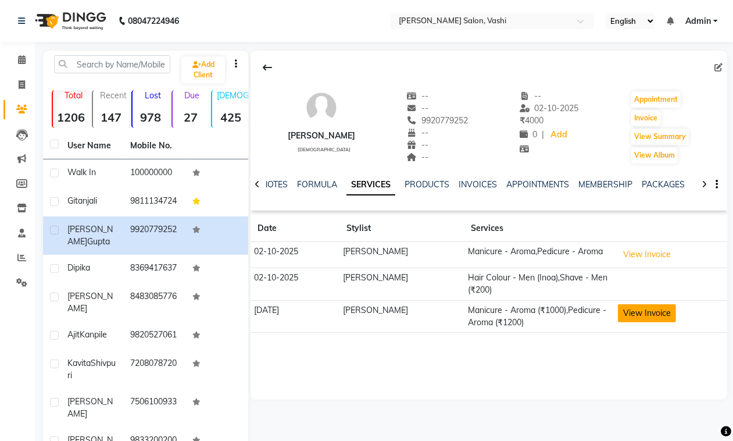
click at [652, 318] on button "View Invoice" at bounding box center [647, 313] width 58 height 18
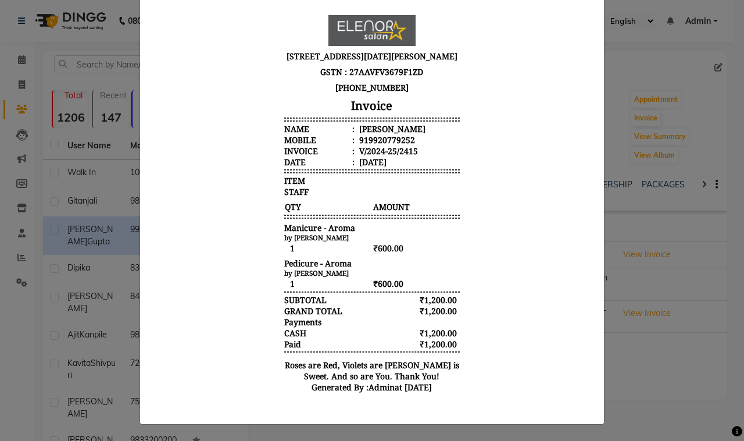
scroll to position [0, 0]
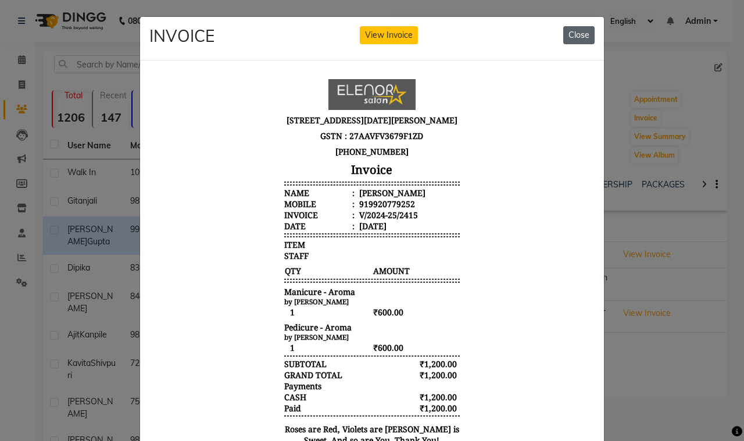
click at [564, 33] on button "Close" at bounding box center [578, 35] width 31 height 18
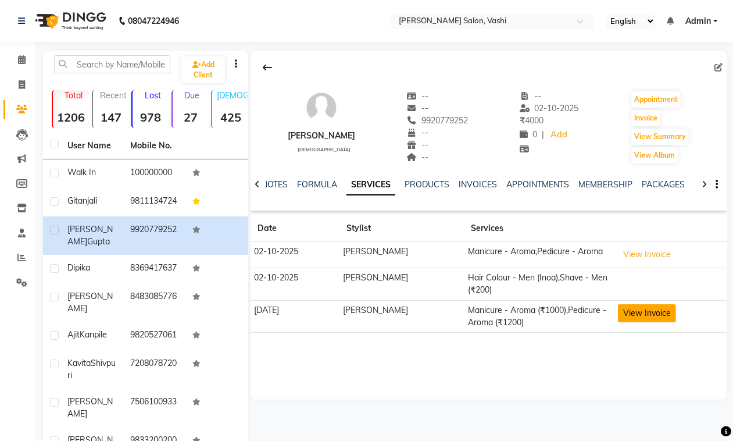
click at [631, 318] on button "View Invoice" at bounding box center [647, 313] width 58 height 18
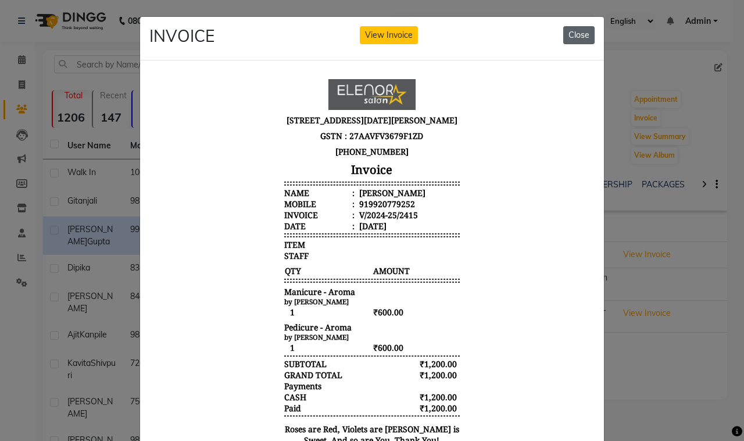
click at [583, 35] on button "Close" at bounding box center [578, 35] width 31 height 18
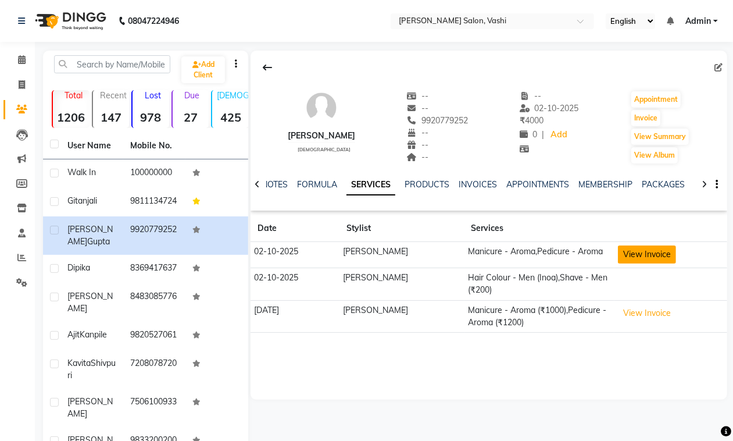
click at [632, 257] on button "View Invoice" at bounding box center [647, 254] width 58 height 18
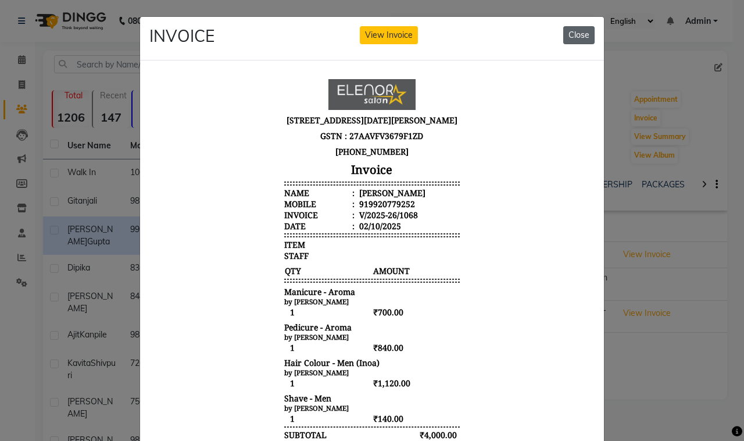
click at [568, 38] on button "Close" at bounding box center [578, 35] width 31 height 18
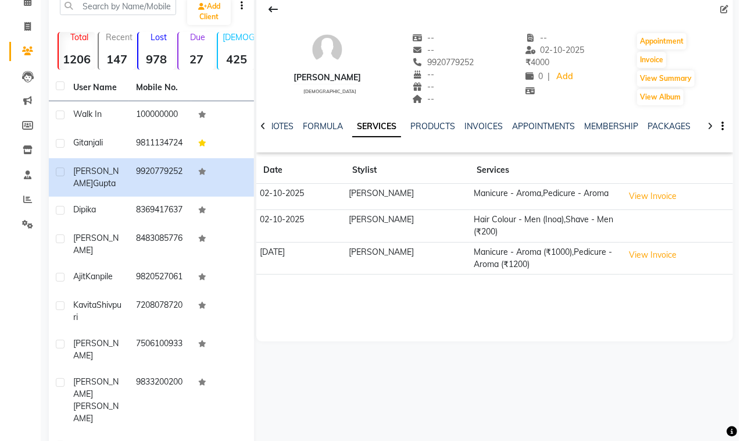
scroll to position [28, 0]
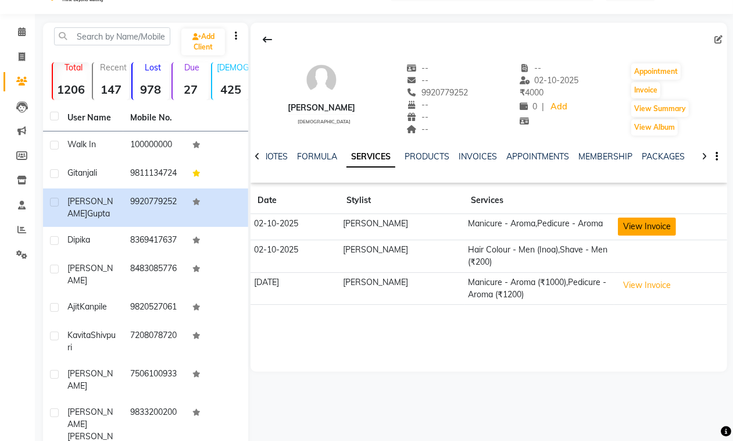
click at [653, 221] on button "View Invoice" at bounding box center [647, 226] width 58 height 18
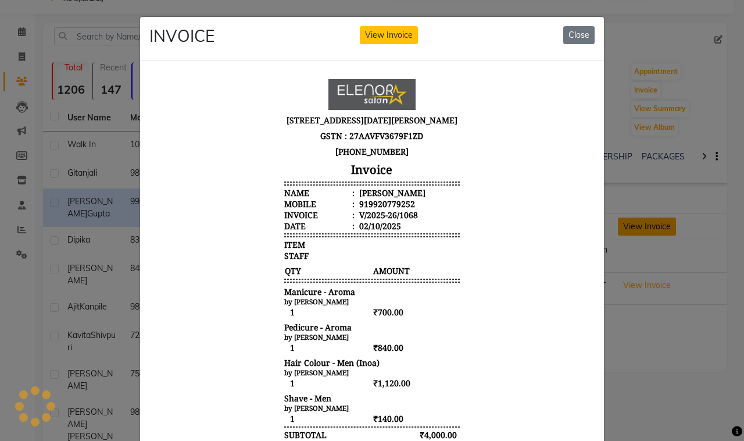
scroll to position [0, 0]
click at [353, 45] on div "INVOICE View Invoice Close" at bounding box center [372, 39] width 464 height 44
click at [373, 35] on button "View Invoice" at bounding box center [389, 35] width 58 height 18
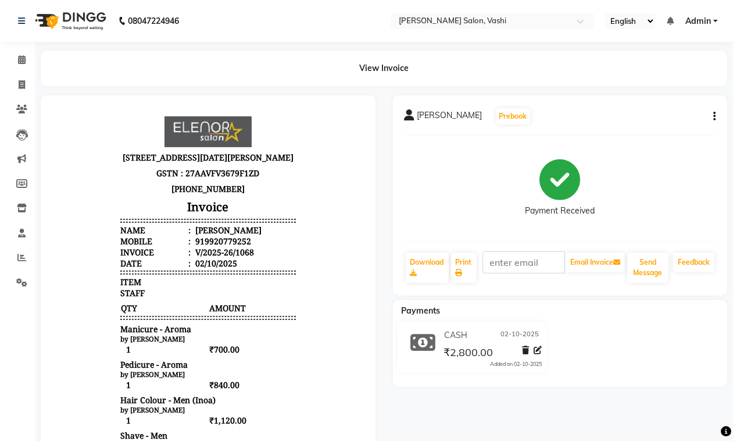
click at [713, 117] on icon "button" at bounding box center [714, 116] width 2 height 1
click at [635, 129] on div "Edit Invoice" at bounding box center [657, 131] width 80 height 15
select select "service"
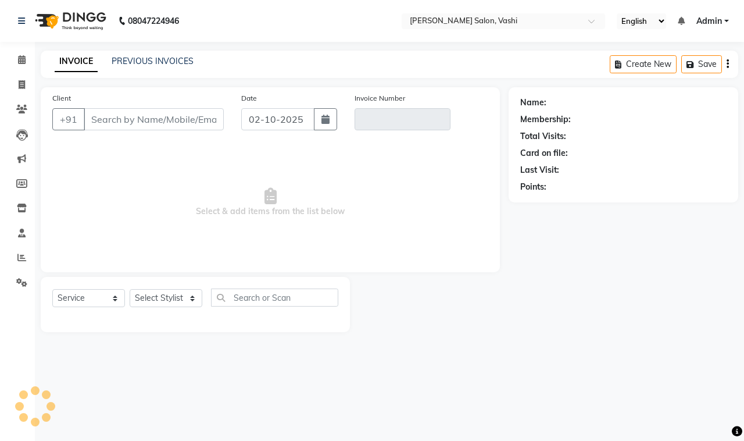
type input "9920779252"
type input "V/2025-26/1068"
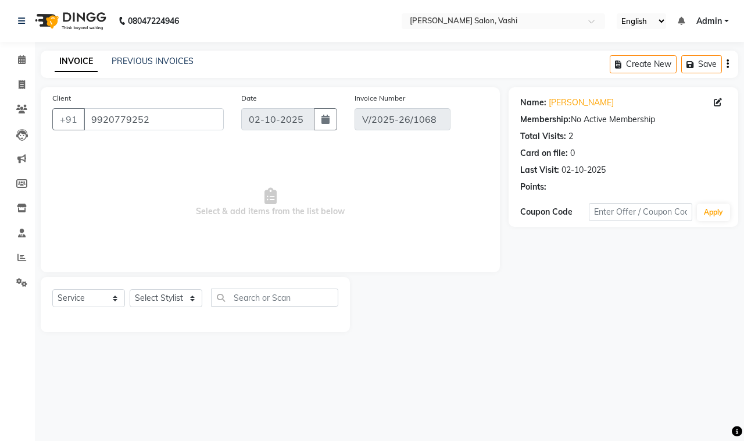
select select "select"
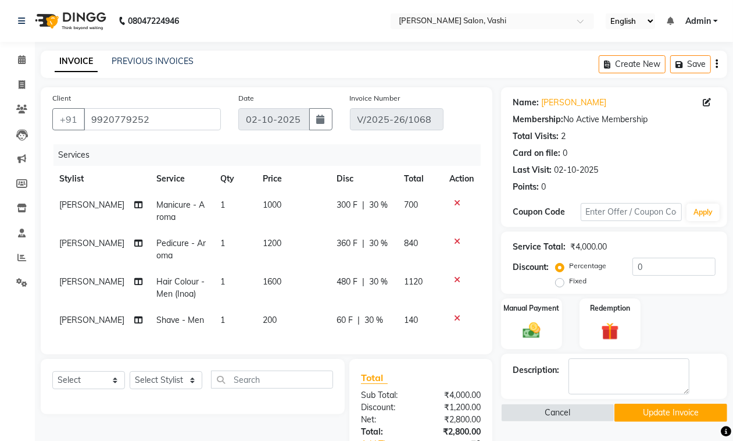
click at [370, 205] on span "30 %" at bounding box center [378, 205] width 19 height 12
select select "10404"
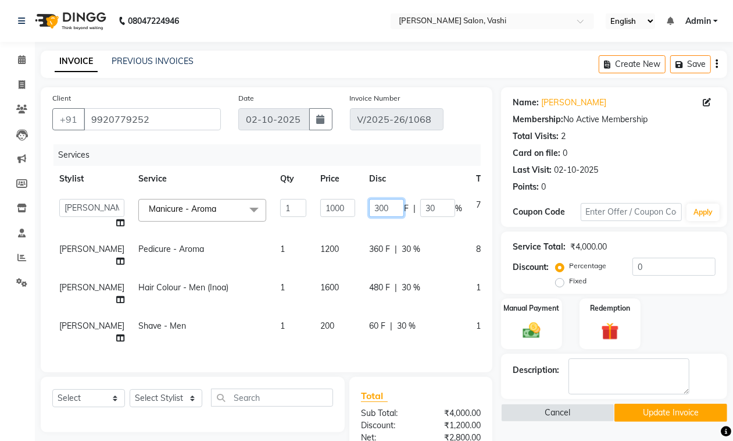
drag, startPoint x: 333, startPoint y: 207, endPoint x: 367, endPoint y: 205, distance: 34.3
click at [369, 206] on div "300 F | 30 %" at bounding box center [415, 208] width 93 height 18
type input "6"
type input "5"
type input "400"
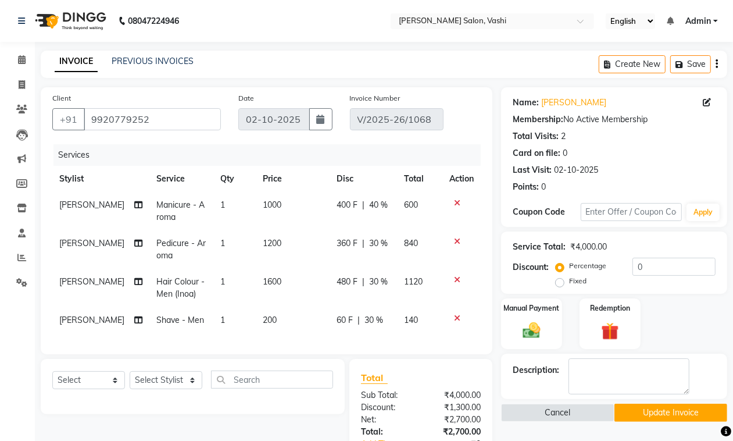
click at [336, 245] on span "360 F" at bounding box center [346, 243] width 21 height 12
select select "10404"
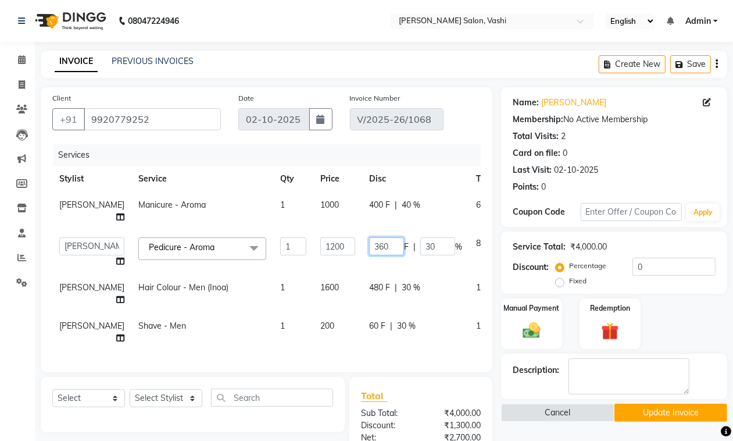
click at [369, 255] on input "360" at bounding box center [386, 246] width 35 height 18
drag, startPoint x: 335, startPoint y: 259, endPoint x: 353, endPoint y: 259, distance: 18.0
click at [369, 255] on input "360" at bounding box center [386, 246] width 35 height 18
drag, startPoint x: 336, startPoint y: 259, endPoint x: 356, endPoint y: 262, distance: 20.0
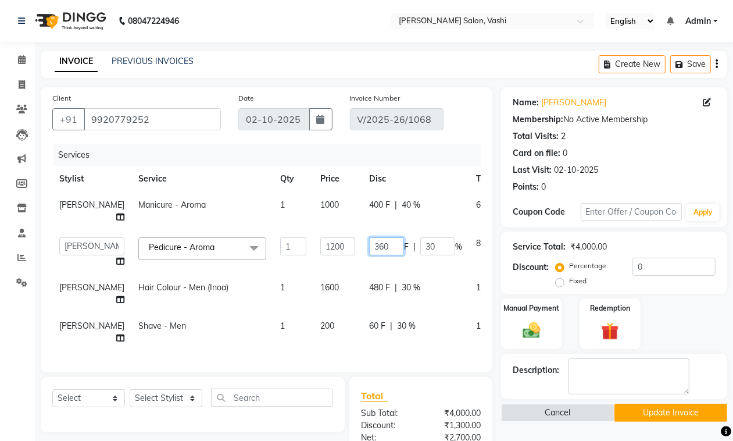
click at [369, 255] on input "360" at bounding box center [386, 246] width 35 height 18
type input "600"
click at [492, 298] on div "Manual Payment Redemption" at bounding box center [614, 323] width 244 height 51
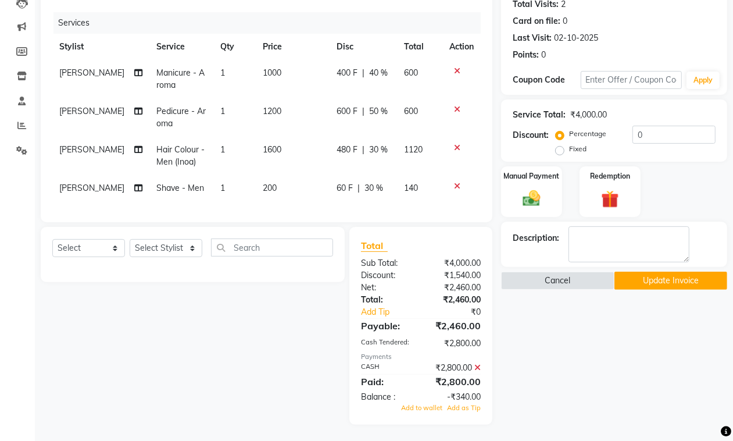
scroll to position [133, 0]
click at [479, 371] on icon at bounding box center [477, 367] width 6 height 8
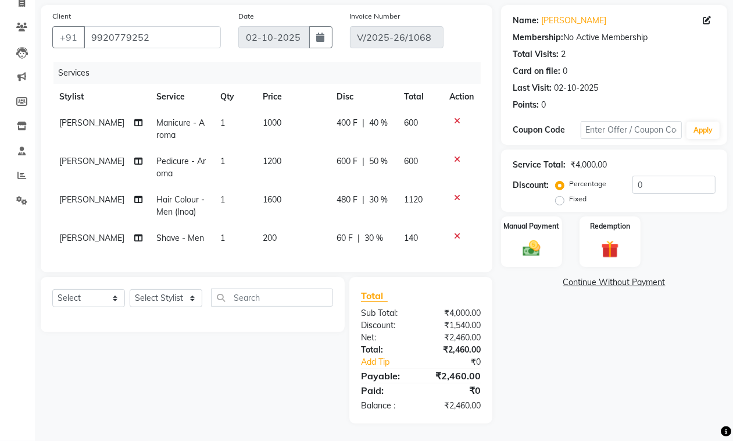
click at [336, 232] on span "60 F" at bounding box center [344, 238] width 16 height 12
select select "85000"
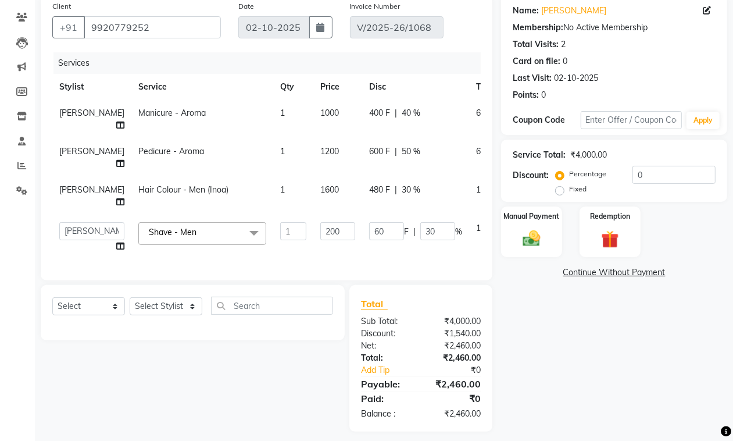
scroll to position [133, 0]
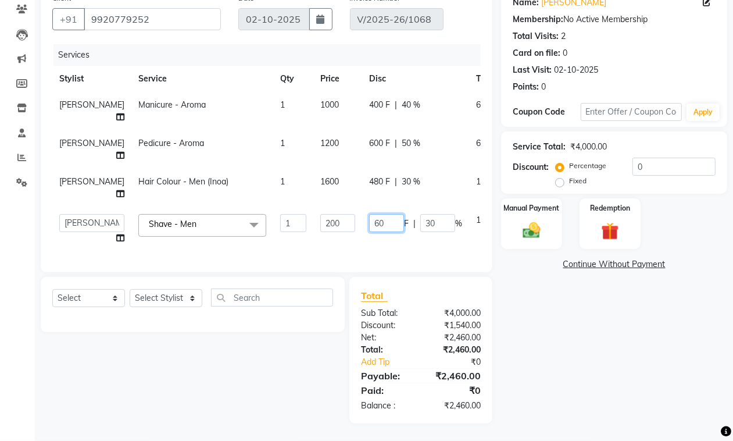
drag, startPoint x: 332, startPoint y: 213, endPoint x: 350, endPoint y: 216, distance: 17.6
click at [369, 216] on input "60" at bounding box center [386, 223] width 35 height 18
type input "50"
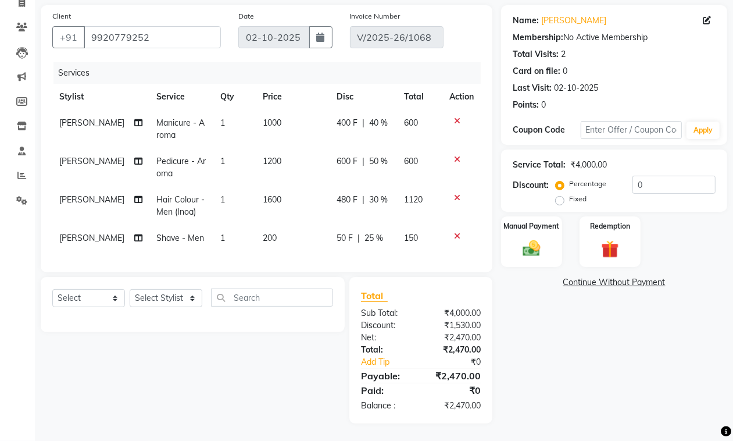
scroll to position [92, 0]
click at [512, 266] on div "Name: Dhiraj Gupta Membership: No Active Membership Total Visits: 2 Card on fil…" at bounding box center [618, 214] width 235 height 418
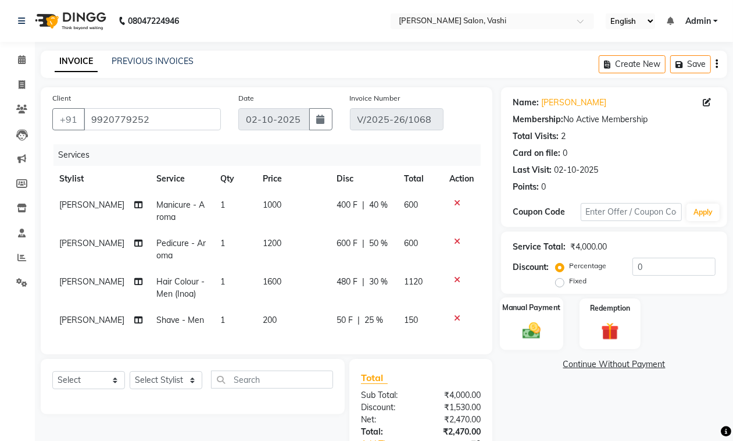
click at [529, 331] on img at bounding box center [531, 330] width 29 height 21
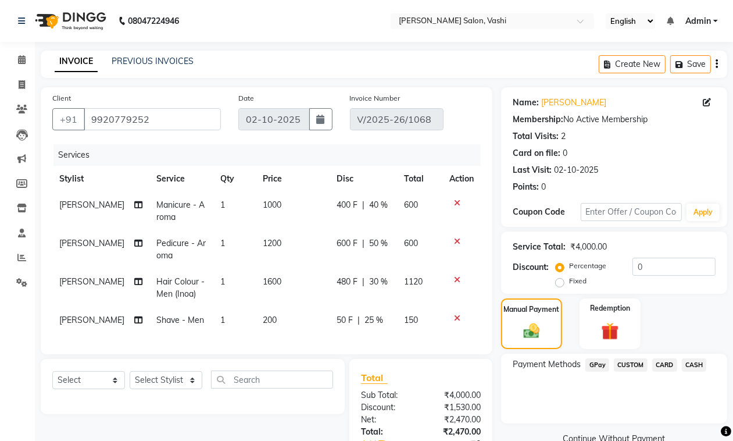
click at [690, 364] on span "CASH" at bounding box center [694, 364] width 25 height 13
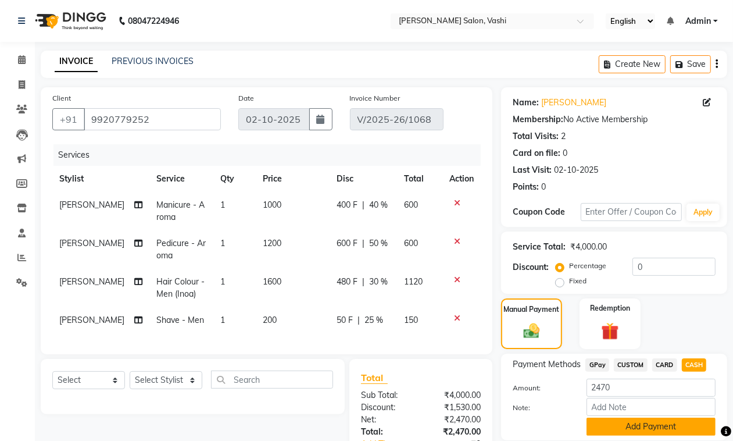
click at [609, 420] on button "Add Payment" at bounding box center [650, 426] width 129 height 18
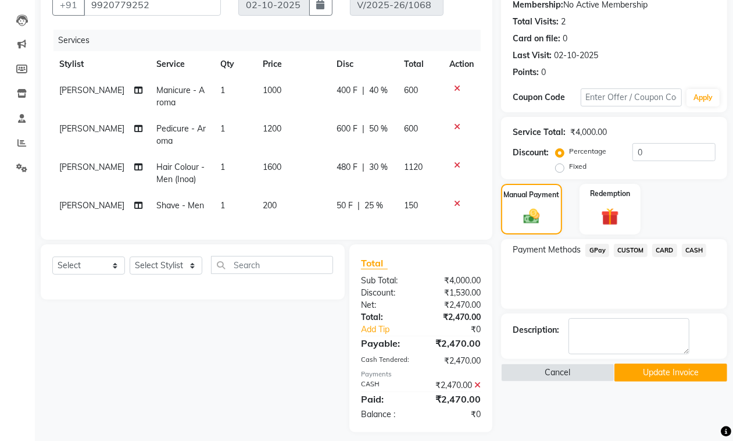
scroll to position [134, 0]
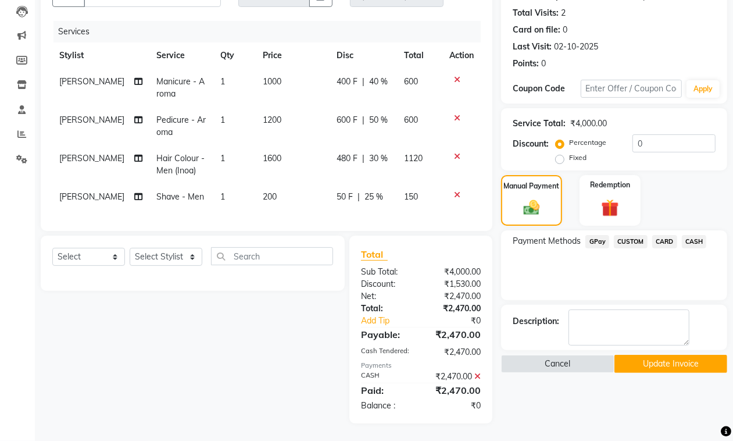
click at [668, 359] on button "Update Invoice" at bounding box center [670, 364] width 113 height 18
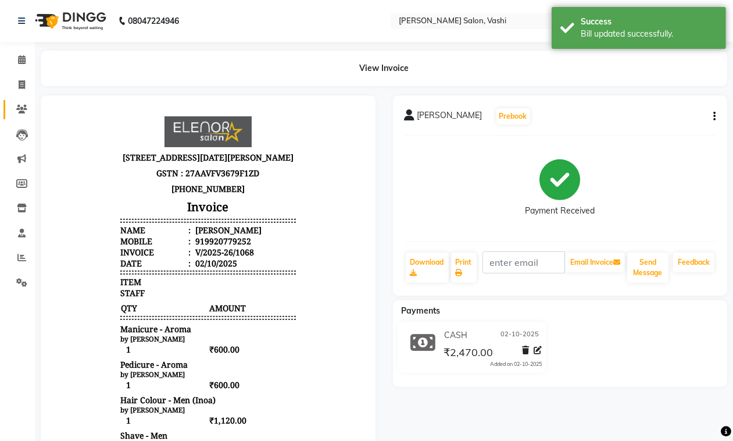
click at [24, 101] on link "Clients" at bounding box center [17, 109] width 28 height 19
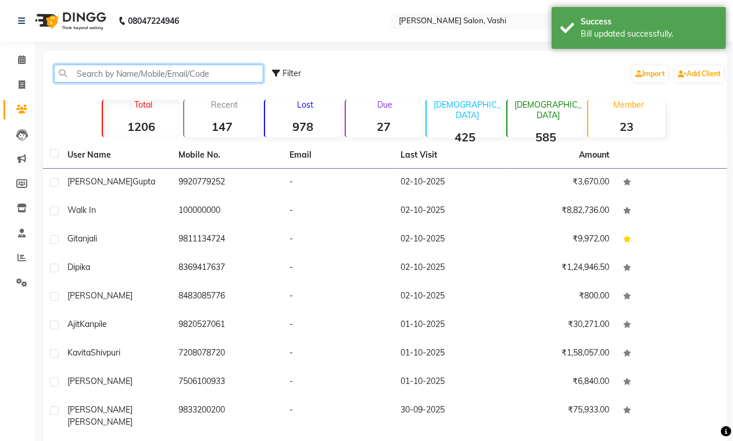
click at [103, 76] on input "text" at bounding box center [158, 74] width 209 height 18
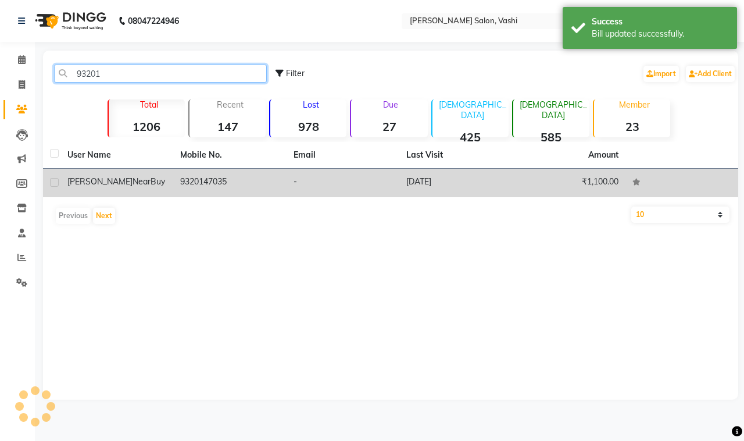
type input "93201"
click at [227, 187] on td "9320147035" at bounding box center [229, 183] width 113 height 28
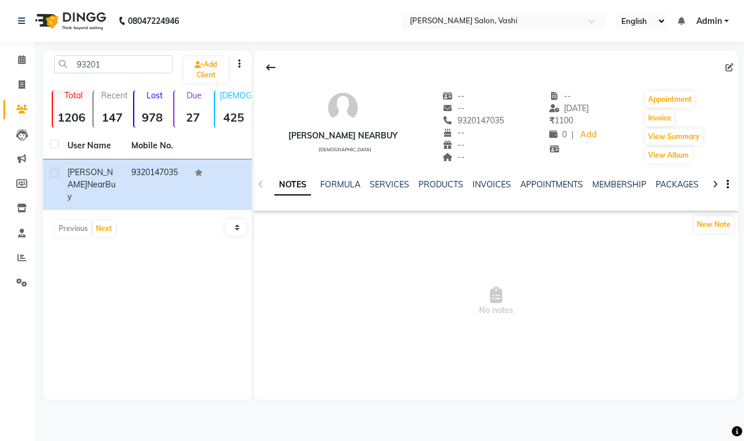
click at [366, 185] on ul "NOTES FORMULA SERVICES PRODUCTS INVOICES APPOINTMENTS MEMBERSHIP PACKAGES VOUCH…" at bounding box center [643, 184] width 738 height 12
click at [379, 185] on link "SERVICES" at bounding box center [390, 184] width 40 height 10
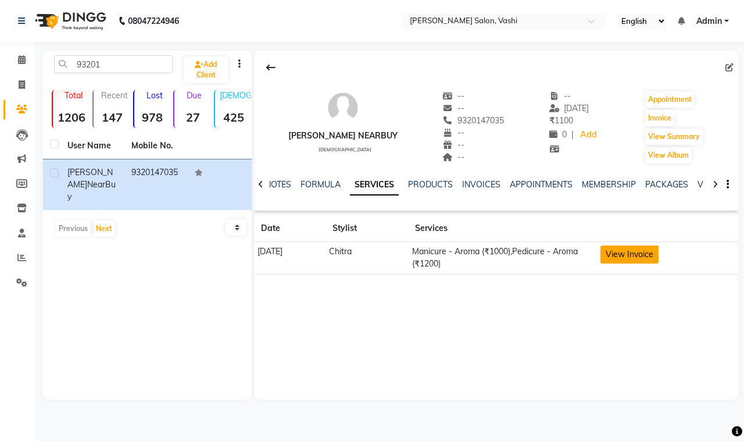
click at [640, 257] on button "View Invoice" at bounding box center [629, 254] width 58 height 18
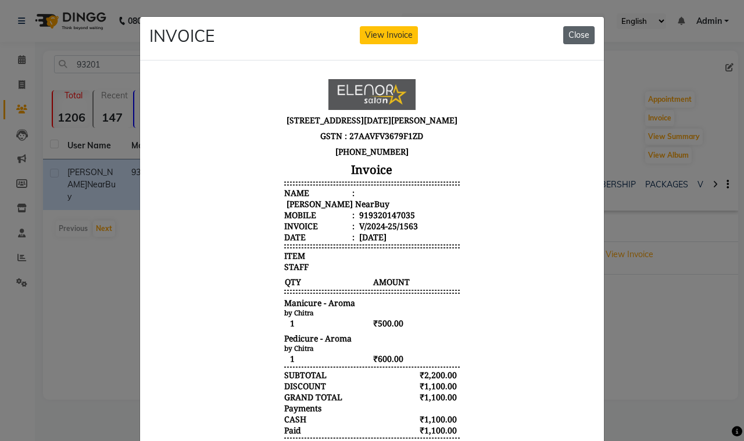
click at [571, 35] on button "Close" at bounding box center [578, 35] width 31 height 18
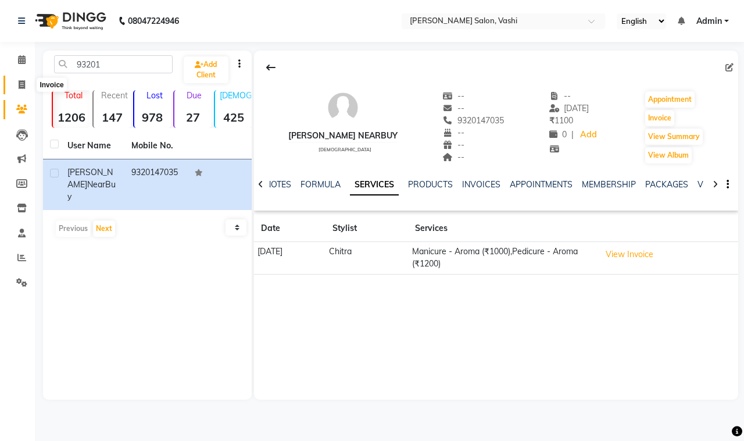
click at [22, 86] on icon at bounding box center [22, 84] width 6 height 9
select select "695"
select select "service"
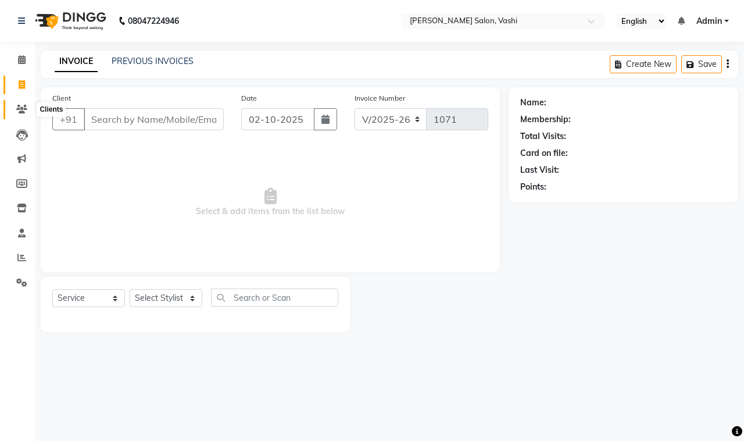
click at [19, 112] on icon at bounding box center [21, 109] width 11 height 9
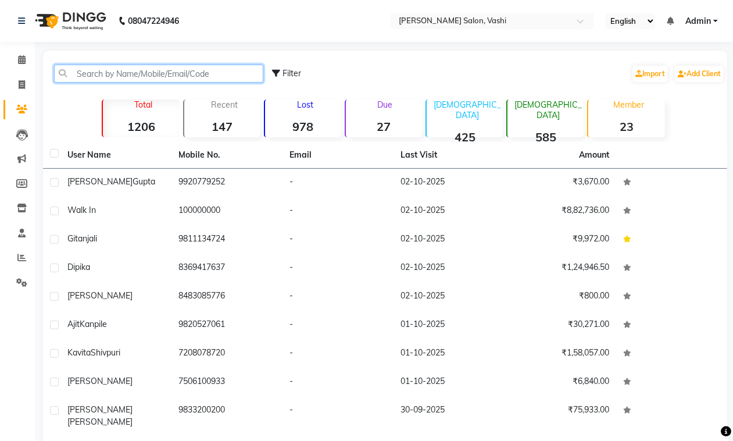
click at [230, 74] on input "text" at bounding box center [158, 74] width 209 height 18
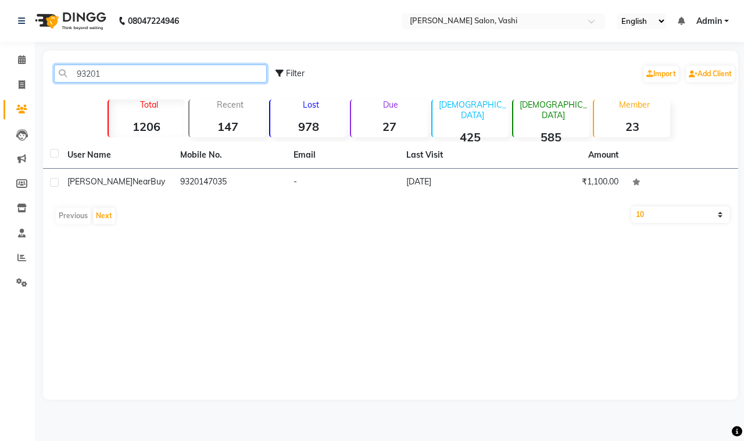
type input "93201"
click at [19, 85] on icon at bounding box center [22, 84] width 6 height 9
select select "695"
select select "service"
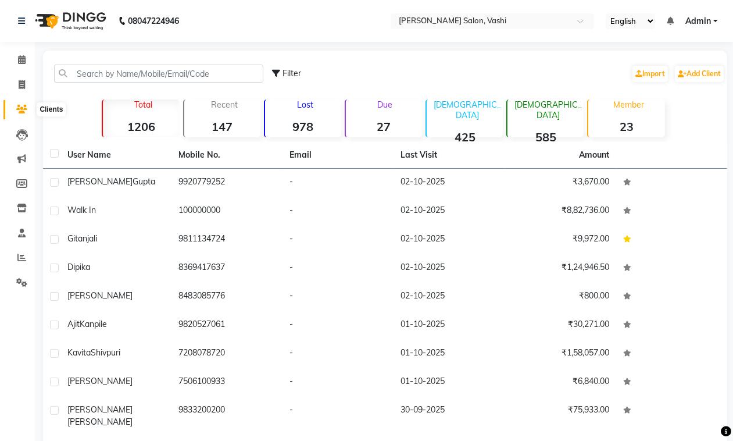
click at [22, 110] on icon at bounding box center [21, 109] width 11 height 9
click at [22, 87] on icon at bounding box center [22, 84] width 6 height 9
select select "service"
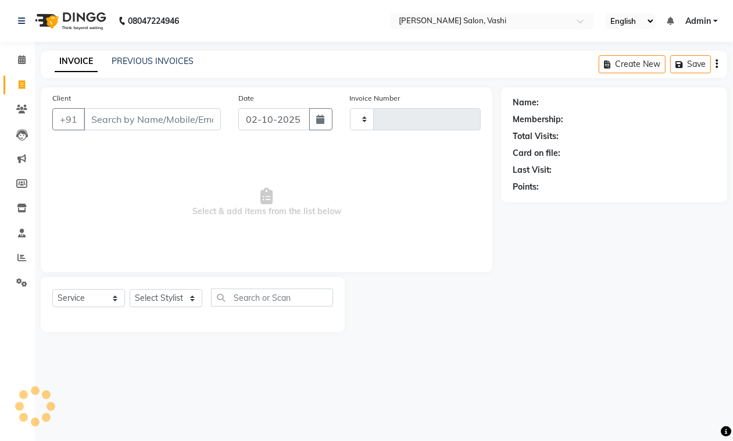
type input "1071"
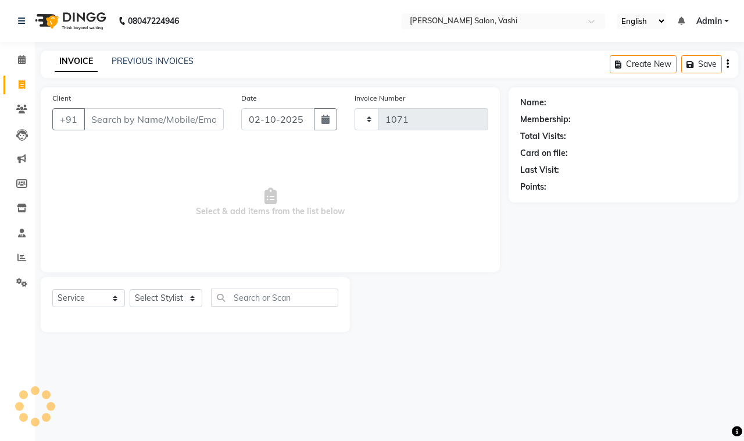
select select "695"
click at [114, 110] on input "Client" at bounding box center [154, 119] width 140 height 22
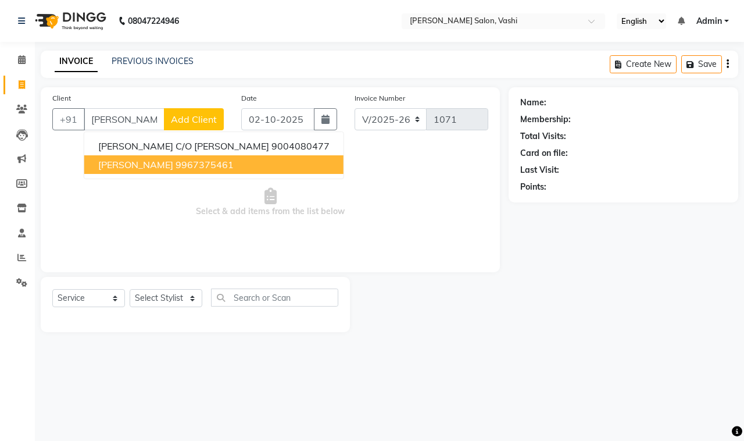
click at [144, 163] on span "Sheela Abraham" at bounding box center [135, 165] width 75 height 12
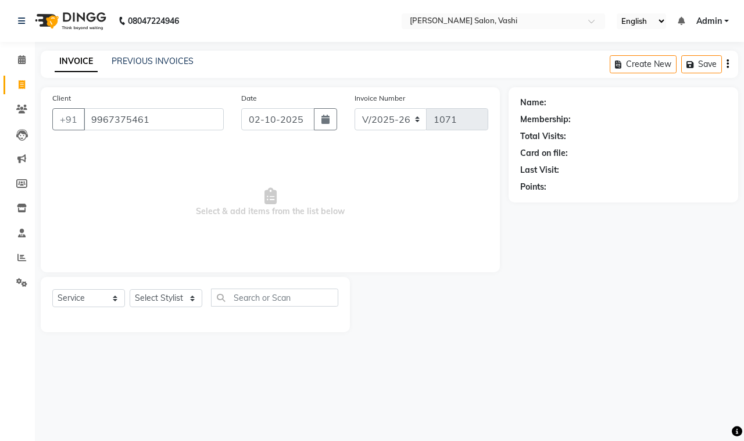
type input "9967375461"
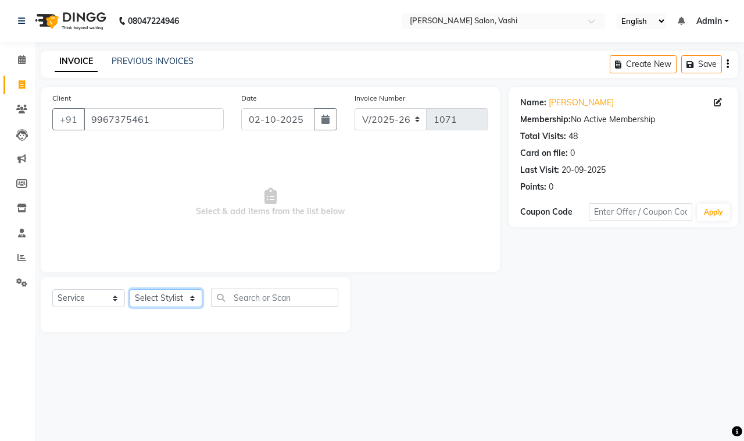
click at [171, 300] on select "Select Stylist DC Dipika Freelancer Hasan Rehan Salmani Vinith Zoya Shaikh" at bounding box center [166, 298] width 73 height 18
select select "10404"
click at [130, 289] on select "Select Stylist DC Dipika Freelancer Hasan Rehan Salmani Vinith Zoya Shaikh" at bounding box center [166, 298] width 73 height 18
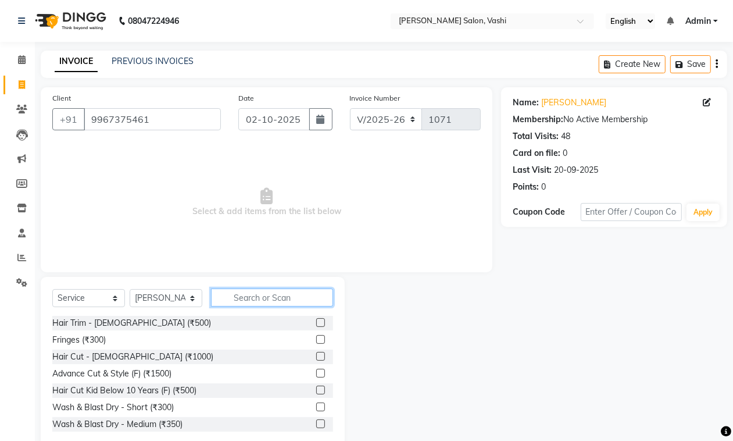
click at [248, 298] on input "text" at bounding box center [272, 297] width 122 height 18
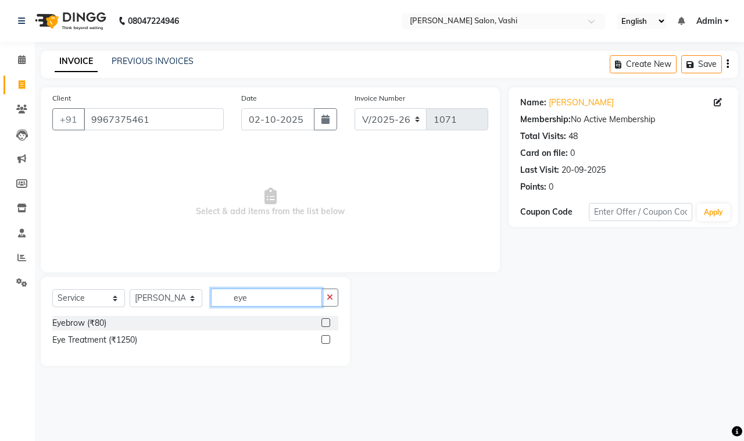
type input "eye"
click at [328, 320] on label at bounding box center [325, 322] width 9 height 9
click at [328, 320] on input "checkbox" at bounding box center [325, 323] width 8 height 8
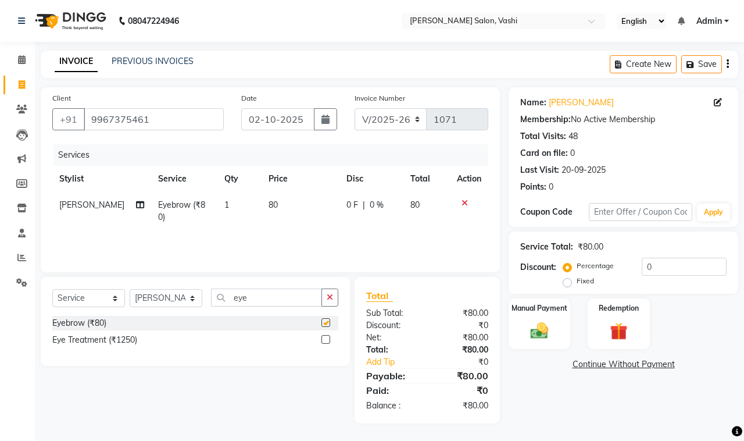
checkbox input "false"
click at [265, 300] on input "eye" at bounding box center [266, 297] width 111 height 18
type input "e"
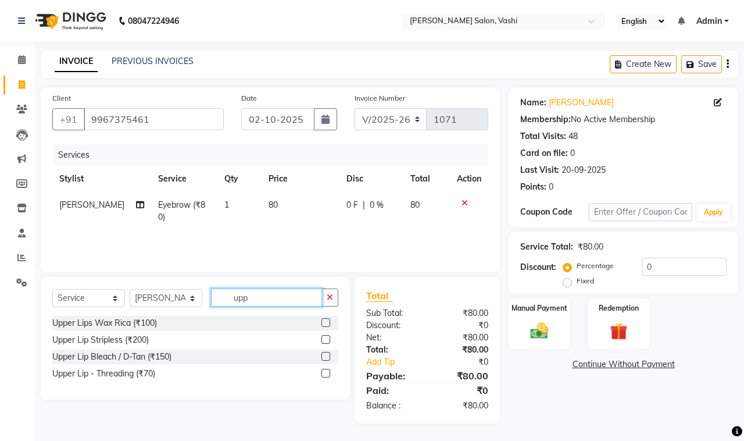
type input "upp"
click at [324, 340] on label at bounding box center [325, 339] width 9 height 9
click at [324, 340] on input "checkbox" at bounding box center [325, 340] width 8 height 8
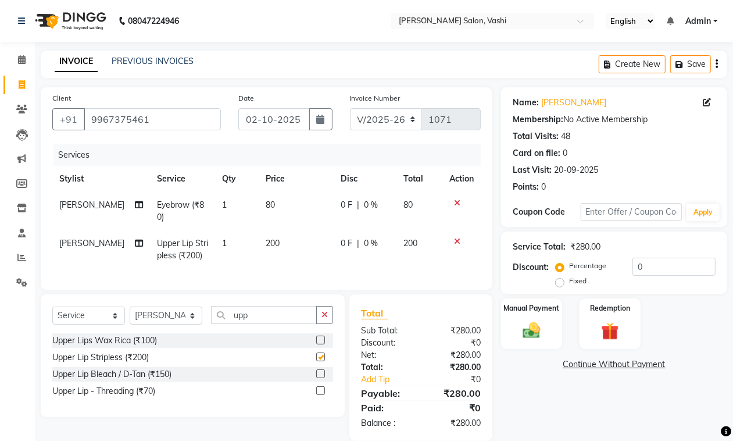
checkbox input "false"
click at [223, 208] on span "1" at bounding box center [225, 204] width 5 height 10
select select "10404"
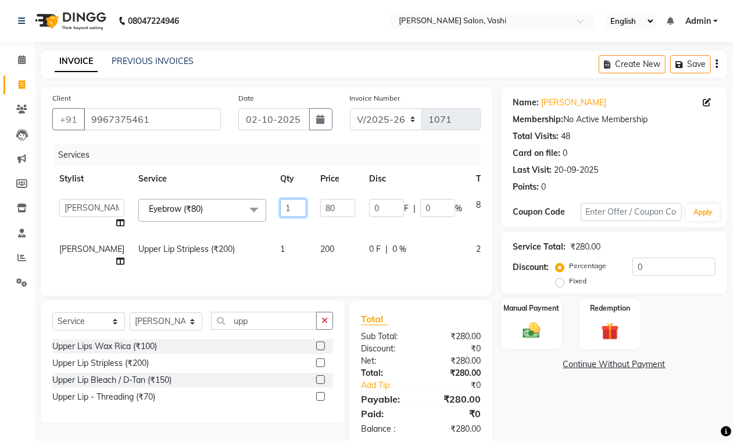
drag, startPoint x: 244, startPoint y: 209, endPoint x: 271, endPoint y: 214, distance: 27.7
click at [273, 214] on td "1" at bounding box center [293, 214] width 40 height 44
type input "2"
click at [651, 272] on input "0" at bounding box center [673, 266] width 83 height 18
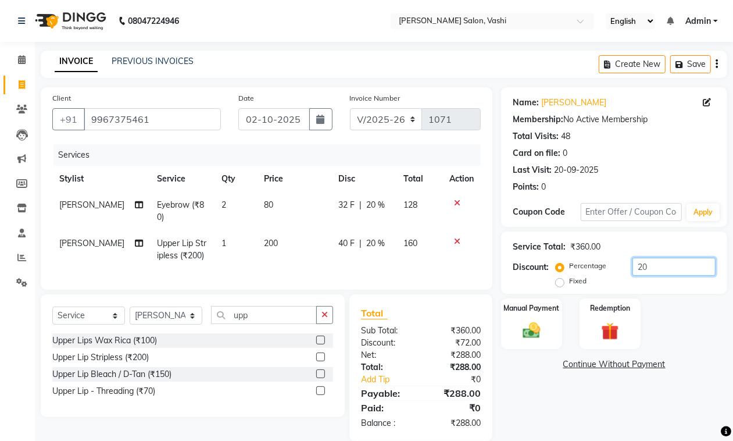
scroll to position [27, 0]
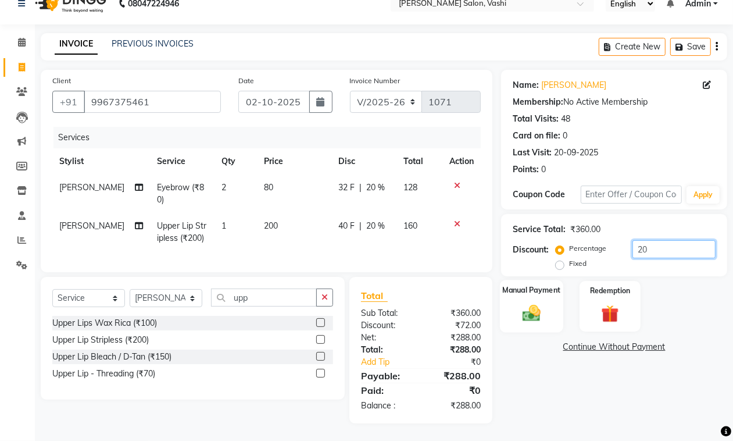
type input "20"
click at [522, 302] on img at bounding box center [531, 312] width 29 height 21
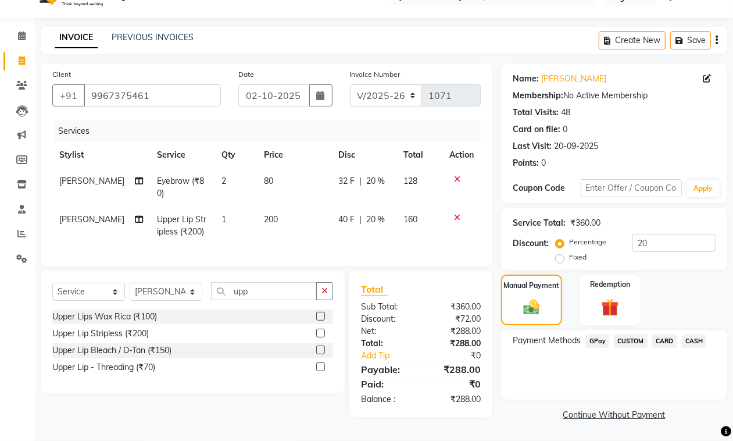
click at [599, 334] on span "GPay" at bounding box center [597, 340] width 24 height 13
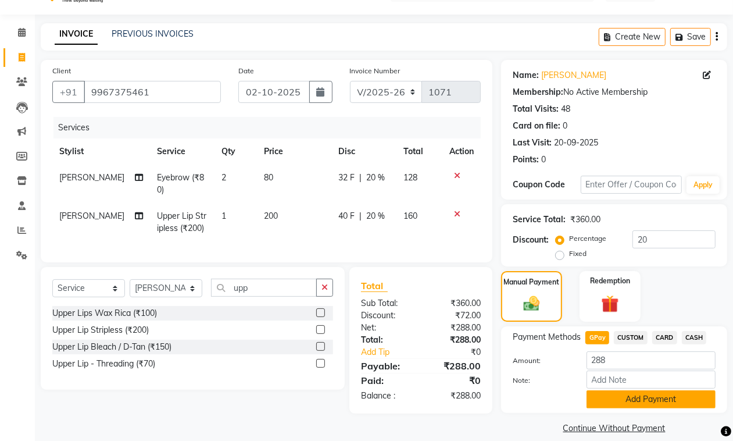
click at [625, 396] on button "Add Payment" at bounding box center [650, 399] width 129 height 18
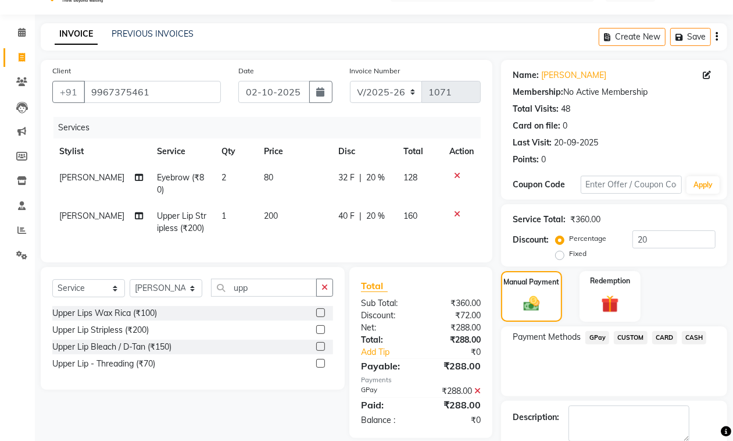
scroll to position [89, 0]
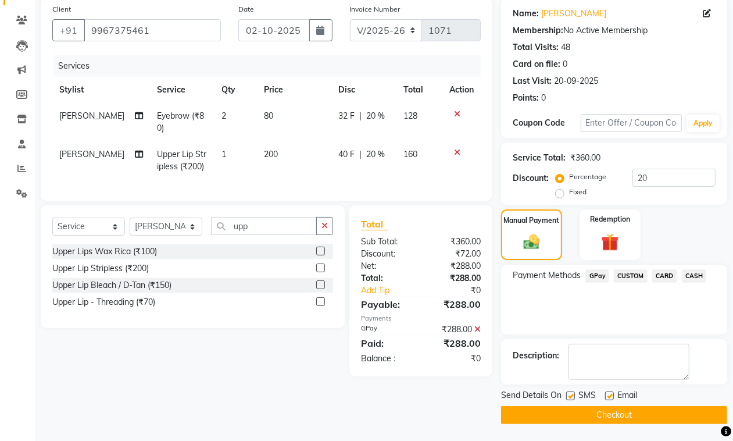
click at [574, 397] on label at bounding box center [570, 395] width 9 height 9
click at [574, 397] on input "checkbox" at bounding box center [570, 396] width 8 height 8
checkbox input "false"
click at [611, 396] on label at bounding box center [609, 395] width 9 height 9
click at [611, 396] on input "checkbox" at bounding box center [609, 396] width 8 height 8
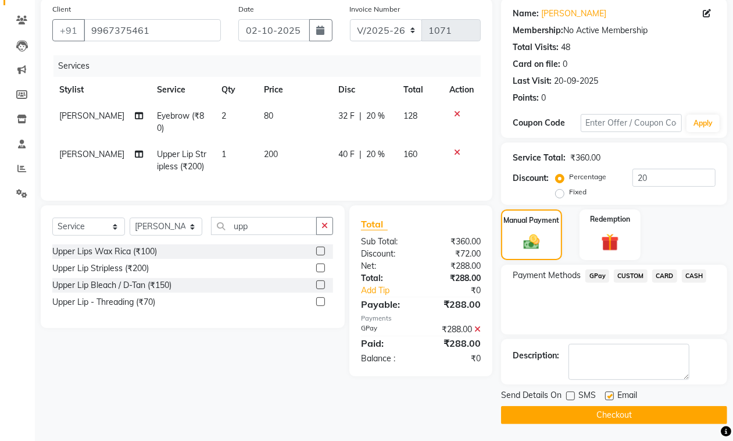
checkbox input "false"
click at [614, 414] on button "Checkout" at bounding box center [614, 415] width 226 height 18
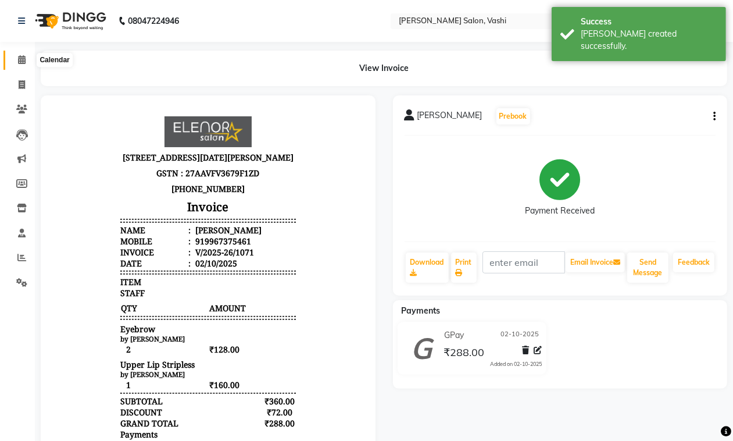
click at [20, 58] on icon at bounding box center [22, 59] width 8 height 9
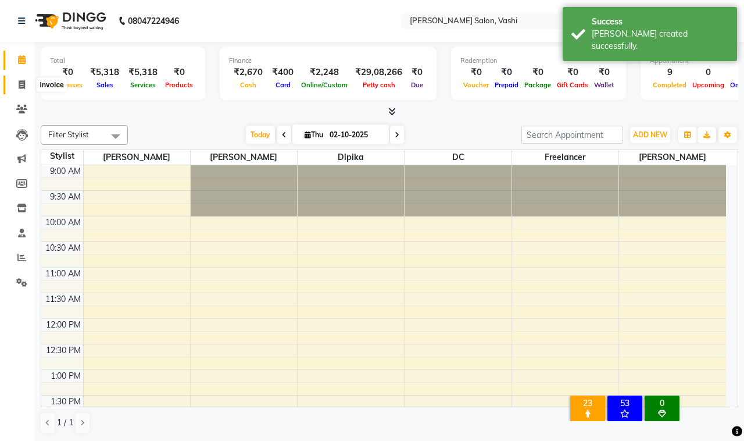
click at [17, 88] on span at bounding box center [22, 84] width 20 height 13
select select "695"
select select "service"
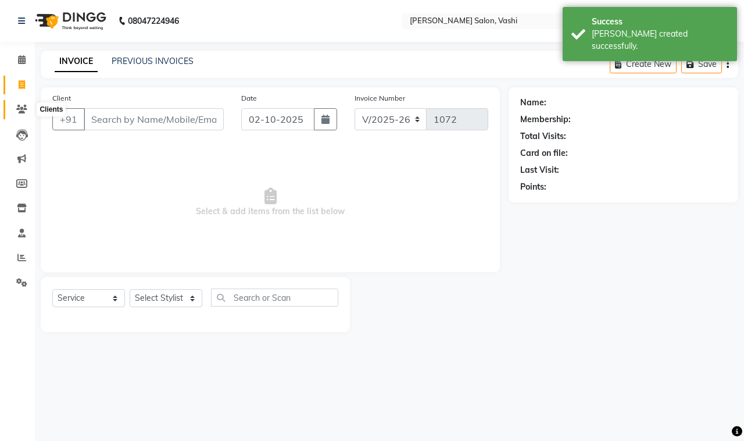
click at [22, 112] on icon at bounding box center [21, 109] width 11 height 9
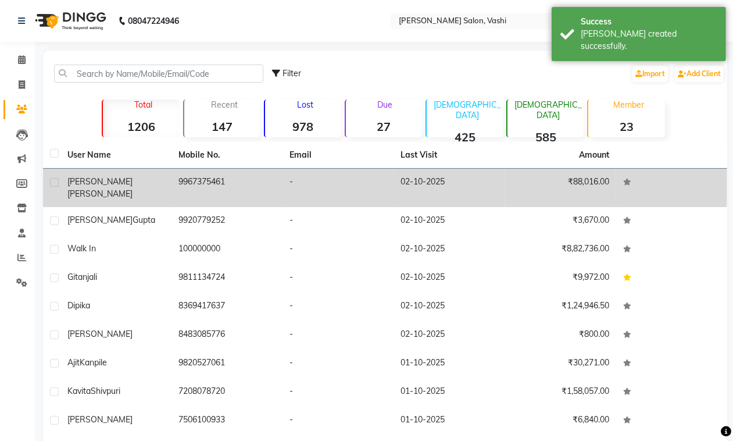
click at [110, 188] on span "Abraham" at bounding box center [99, 193] width 65 height 10
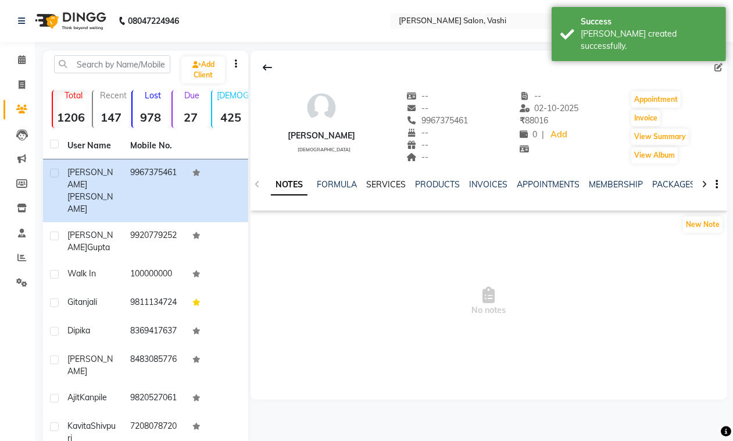
click at [373, 183] on link "SERVICES" at bounding box center [386, 184] width 40 height 10
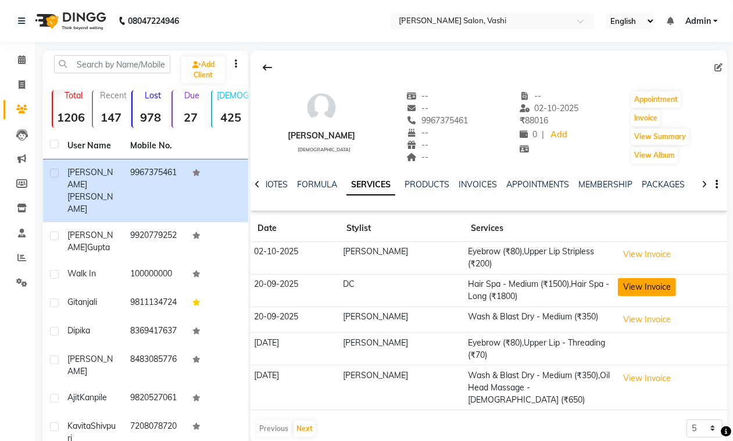
click at [636, 288] on button "View Invoice" at bounding box center [647, 287] width 58 height 18
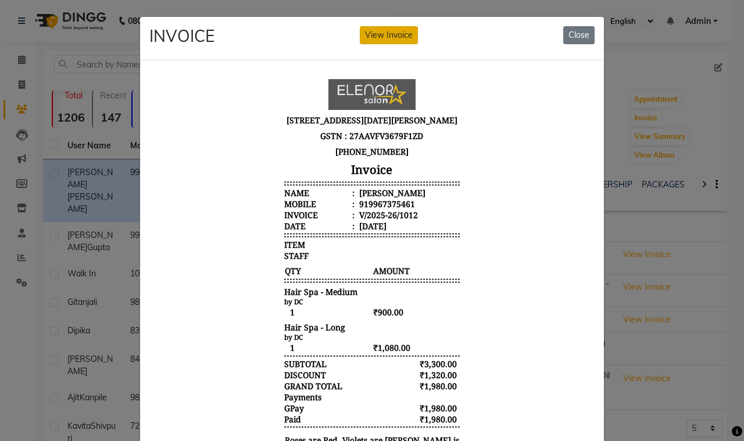
click at [379, 31] on button "View Invoice" at bounding box center [389, 35] width 58 height 18
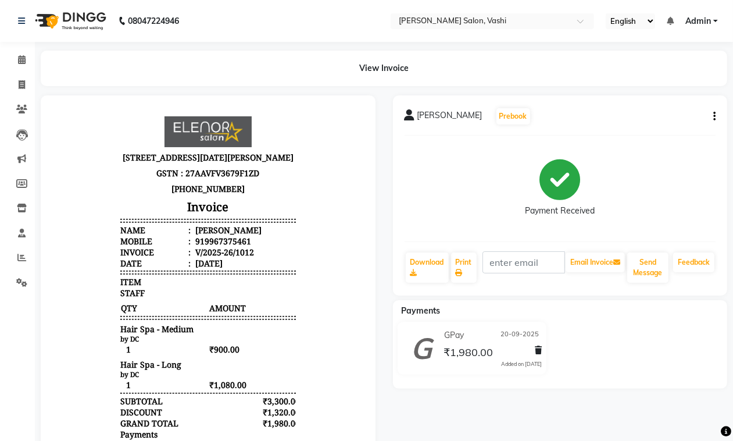
scroll to position [9, 0]
click at [712, 117] on button "button" at bounding box center [711, 116] width 7 height 12
click at [645, 131] on div "Edit Invoice" at bounding box center [657, 131] width 80 height 15
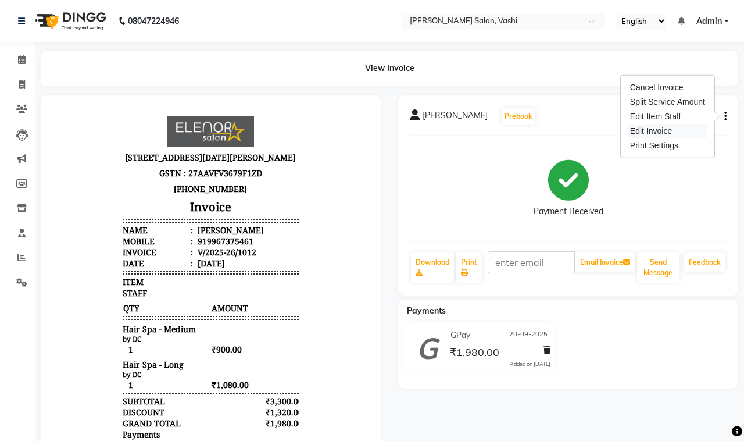
select select "service"
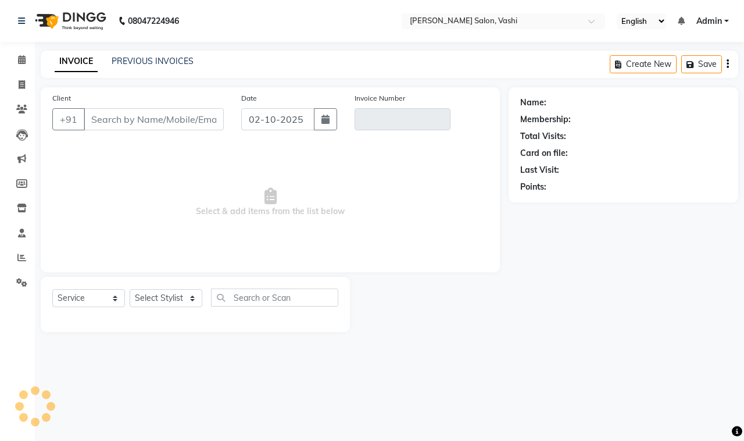
type input "9967375461"
type input "V/2025-26/1012"
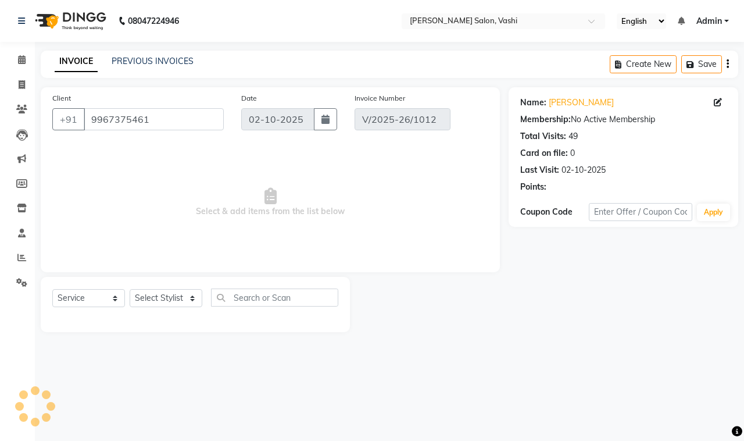
type input "20-09-2025"
select select "select"
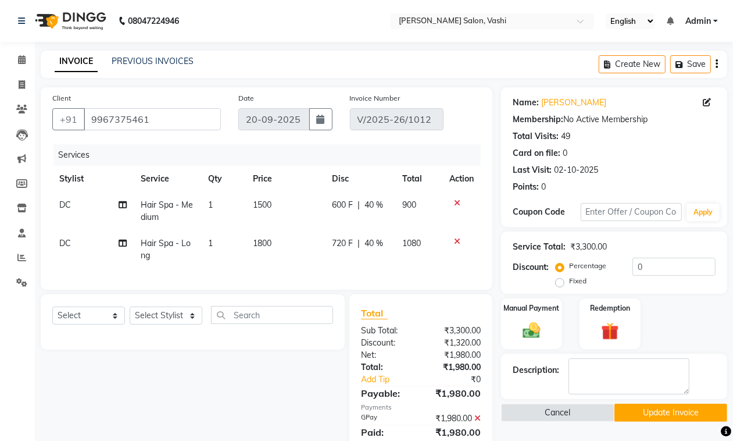
click at [53, 202] on td "DC" at bounding box center [92, 211] width 81 height 38
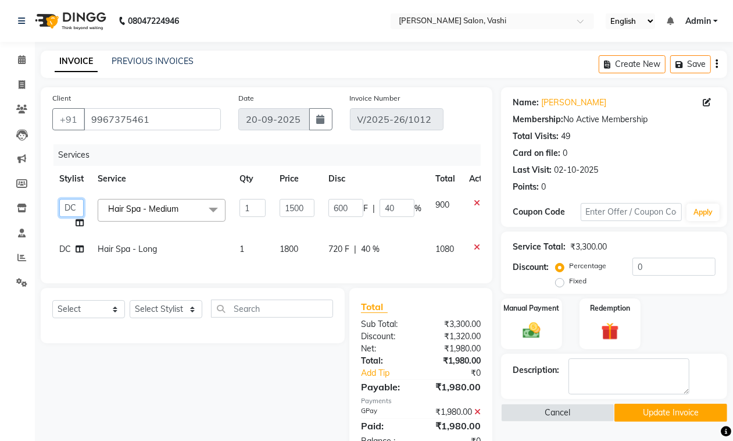
click at [67, 204] on select "DC Dipika Freelancer Hasan Rehan Salmani Vinith Zoya Shaikh" at bounding box center [71, 208] width 24 height 18
select select "85000"
click at [65, 248] on span "DC" at bounding box center [65, 249] width 12 height 10
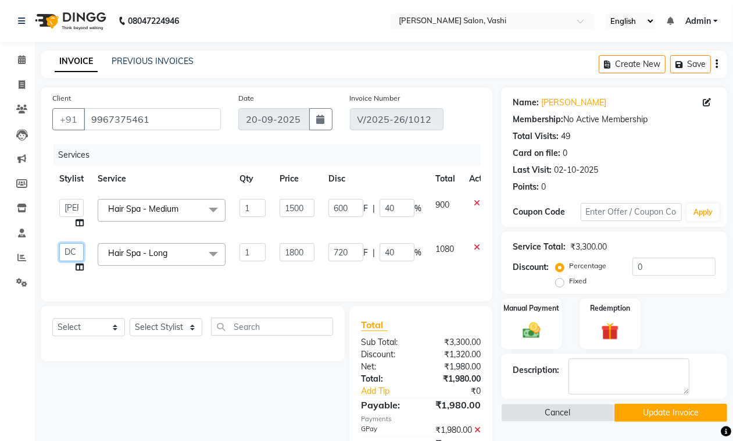
click at [65, 248] on select "DC Dipika Freelancer Hasan Rehan Salmani Vinith Zoya Shaikh" at bounding box center [71, 252] width 24 height 18
select select "10481"
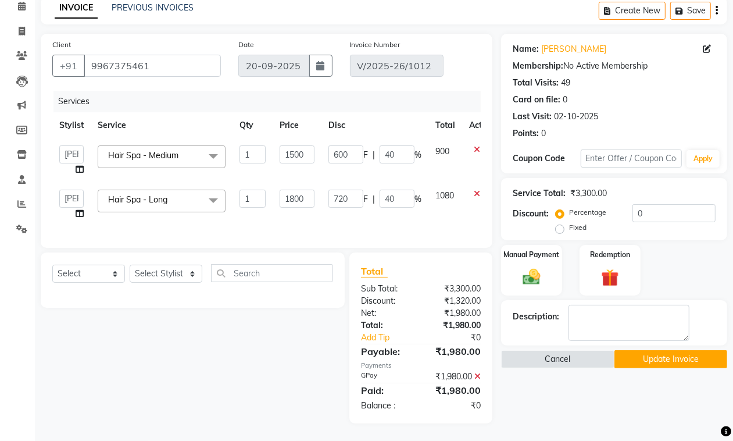
click at [664, 355] on button "Update Invoice" at bounding box center [670, 359] width 113 height 18
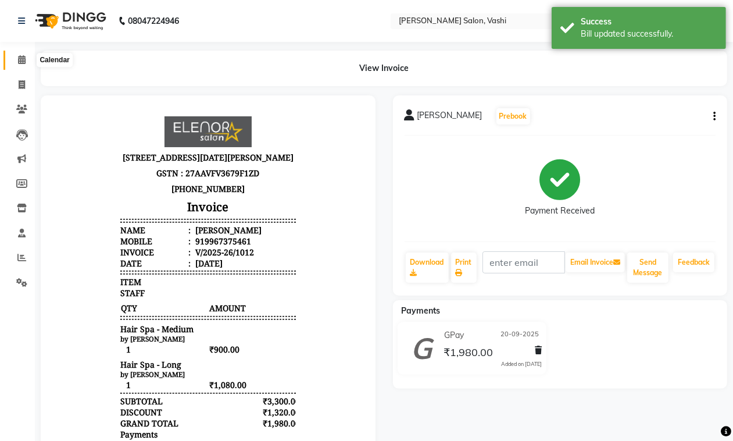
click at [30, 53] on span at bounding box center [22, 59] width 20 height 13
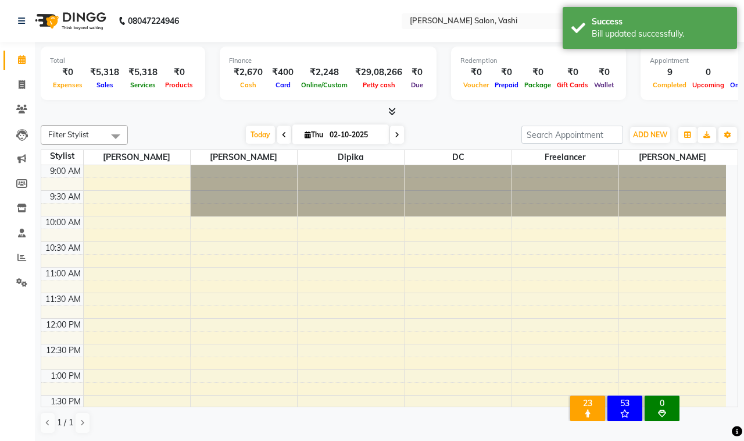
scroll to position [466, 0]
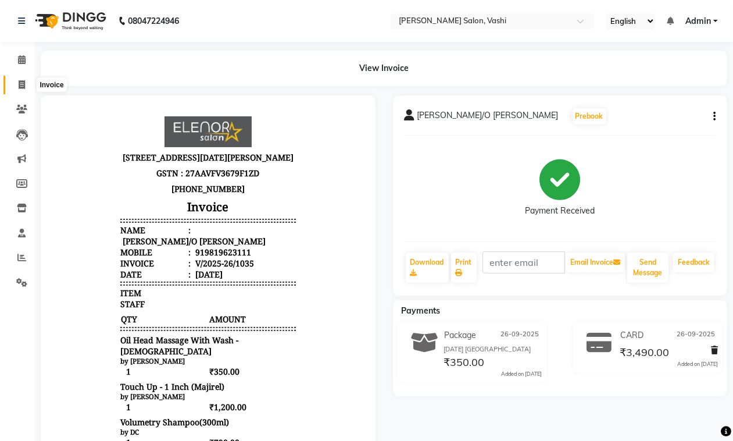
click at [24, 85] on icon at bounding box center [22, 84] width 6 height 9
select select "695"
select select "service"
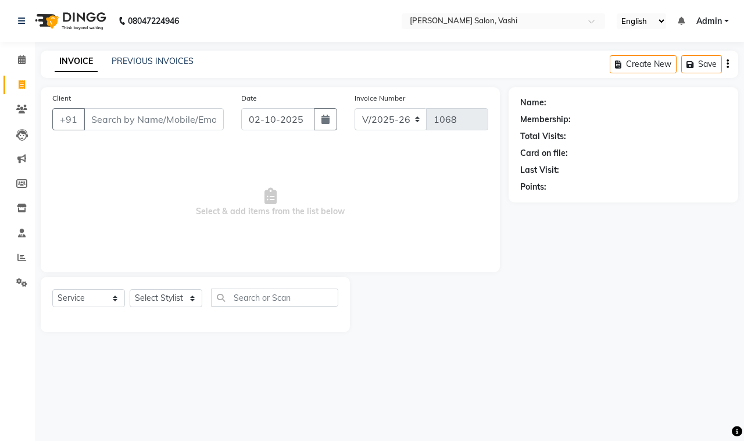
click at [159, 70] on div "INVOICE PREVIOUS INVOICES Create New Save" at bounding box center [389, 64] width 697 height 27
click at [164, 46] on div "08047224946 Select Location × [PERSON_NAME] Salon, Vashi English ENGLISH Españo…" at bounding box center [372, 220] width 744 height 441
click at [160, 60] on link "PREVIOUS INVOICES" at bounding box center [153, 61] width 82 height 10
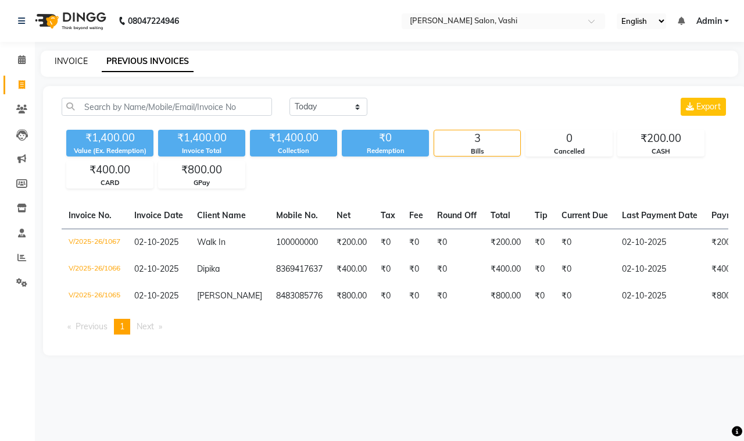
click at [74, 59] on link "INVOICE" at bounding box center [71, 61] width 33 height 10
select select "service"
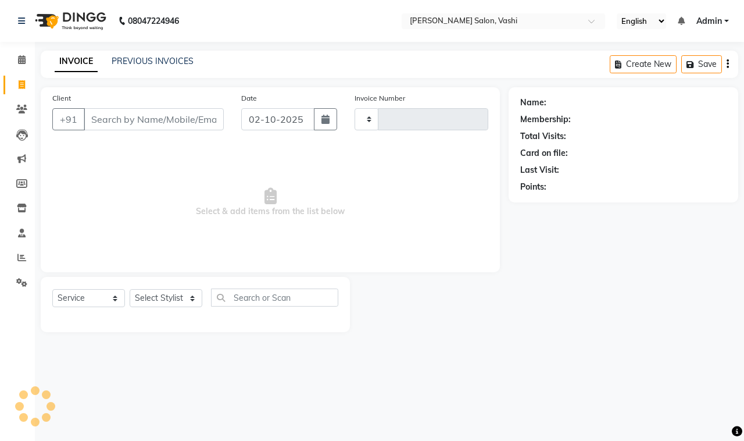
type input "1068"
select select "695"
click at [22, 109] on icon at bounding box center [21, 109] width 11 height 9
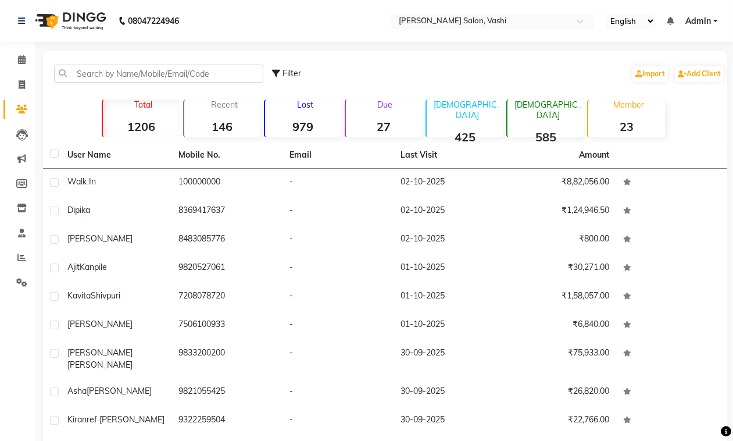
click at [359, 103] on p "Due" at bounding box center [385, 104] width 74 height 10
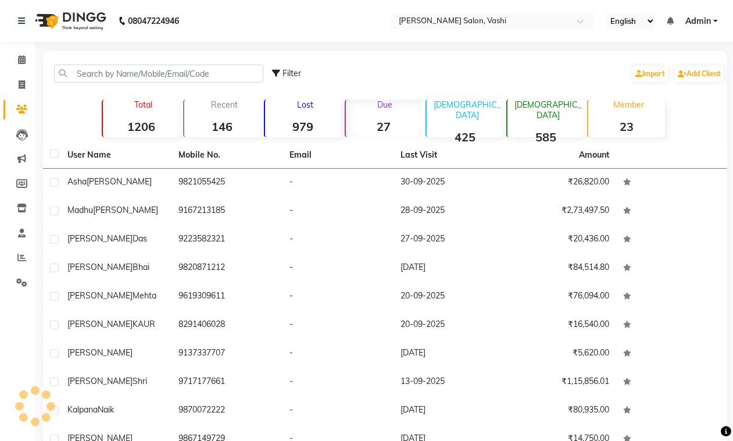
click at [418, 103] on p "Due" at bounding box center [385, 104] width 74 height 10
click at [384, 111] on div "Due 27" at bounding box center [383, 118] width 77 height 38
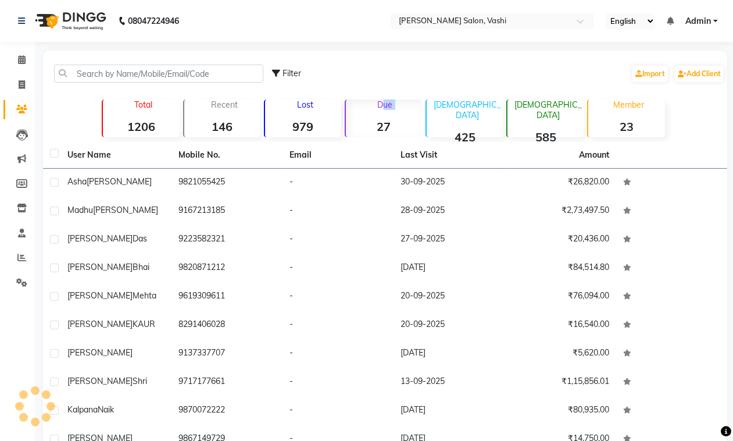
click at [384, 111] on div "Due 27" at bounding box center [383, 118] width 77 height 38
click at [23, 262] on icon at bounding box center [21, 257] width 9 height 9
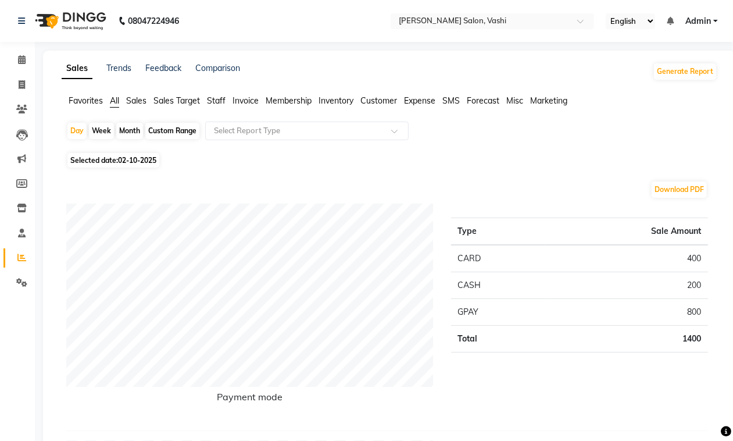
click at [213, 101] on span "Staff" at bounding box center [216, 100] width 19 height 10
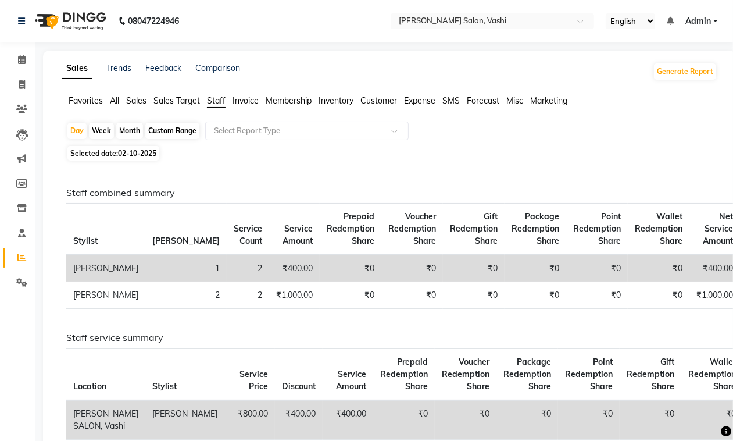
click at [139, 129] on div "Month" at bounding box center [129, 131] width 27 height 16
select select "10"
select select "2025"
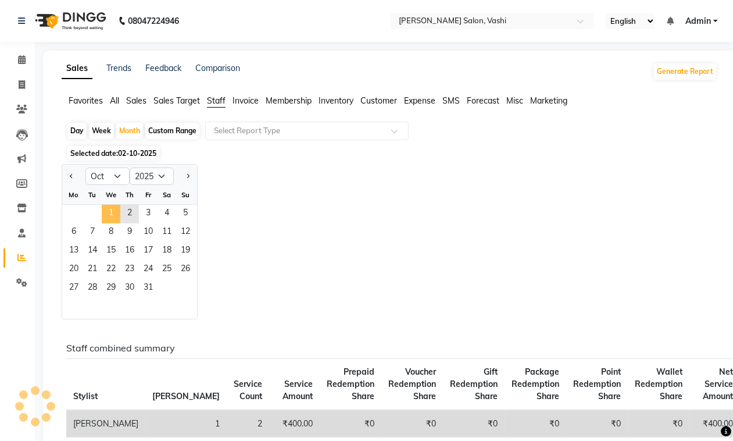
click at [109, 210] on span "1" at bounding box center [111, 214] width 19 height 19
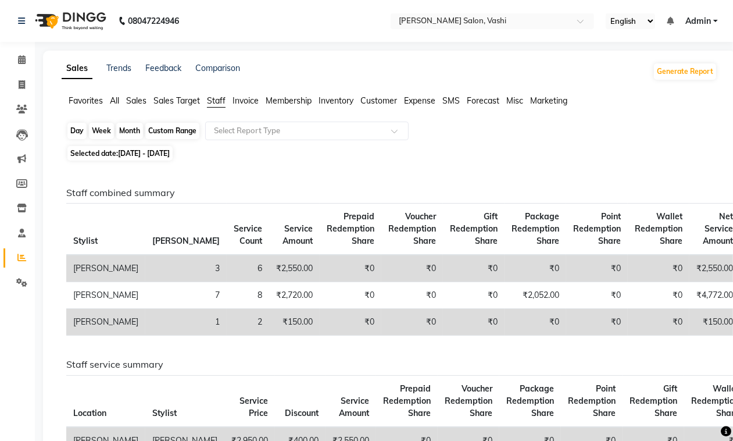
click at [137, 126] on div "Month" at bounding box center [129, 131] width 27 height 16
select select "10"
select select "2025"
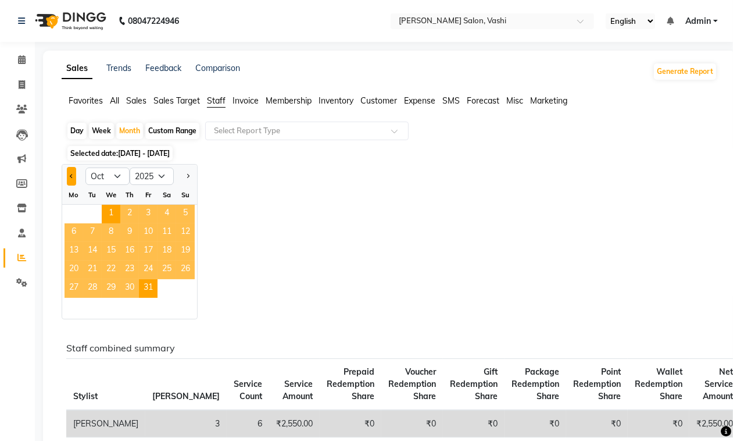
click at [67, 177] on button "Previous month" at bounding box center [71, 176] width 9 height 19
select select "9"
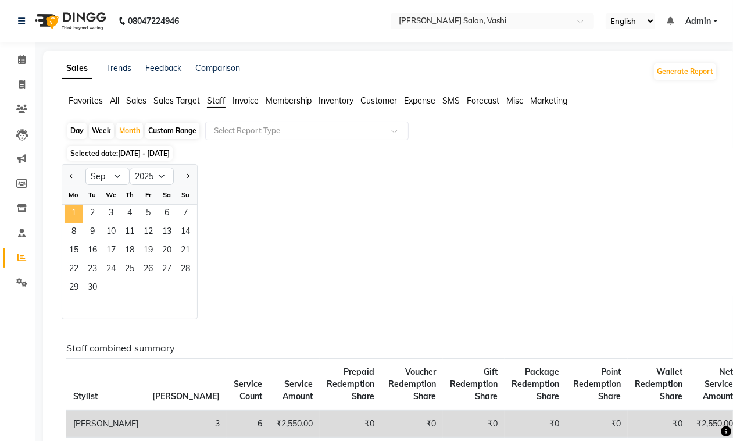
click at [67, 208] on span "1" at bounding box center [74, 214] width 19 height 19
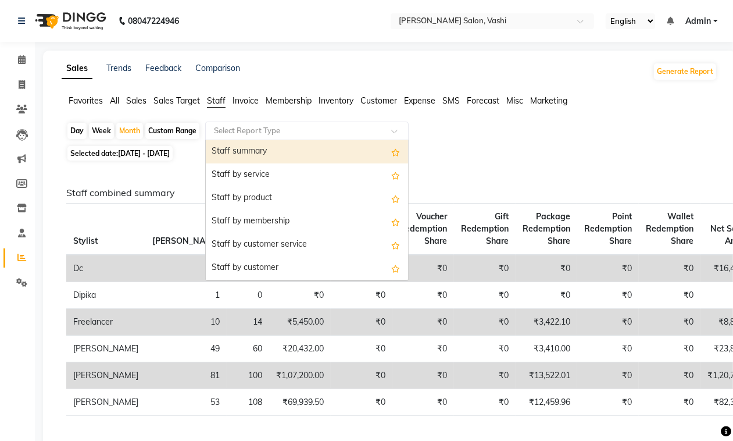
click at [343, 123] on div "Select Report Type" at bounding box center [306, 130] width 203 height 19
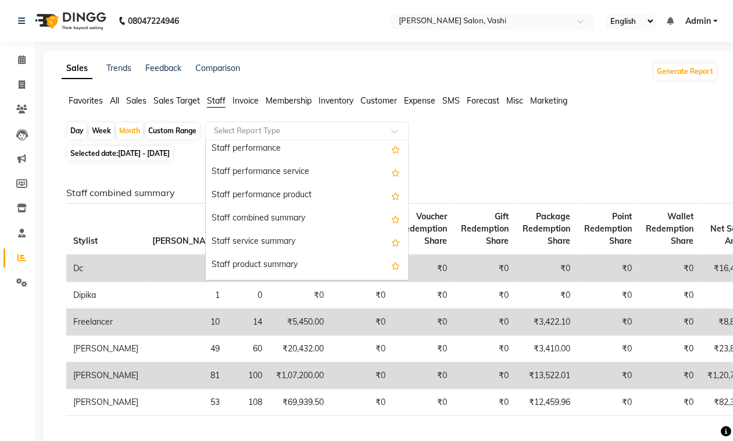
scroll to position [203, 0]
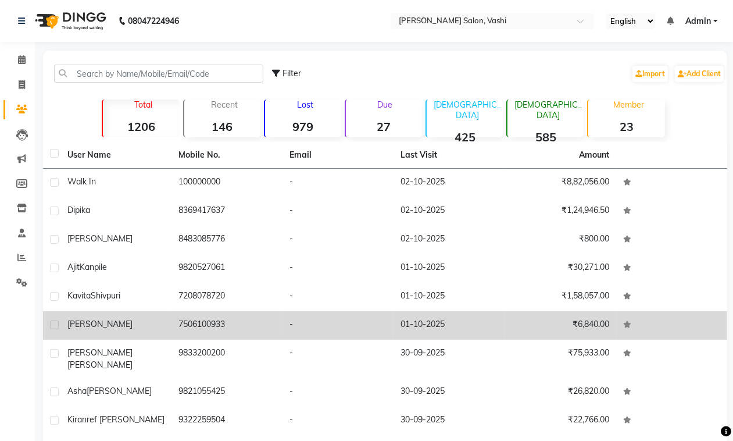
click at [300, 335] on td "-" at bounding box center [337, 325] width 111 height 28
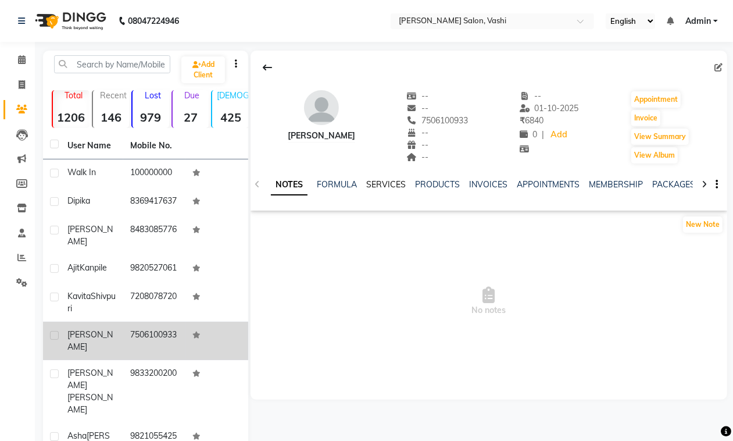
click at [391, 185] on link "SERVICES" at bounding box center [386, 184] width 40 height 10
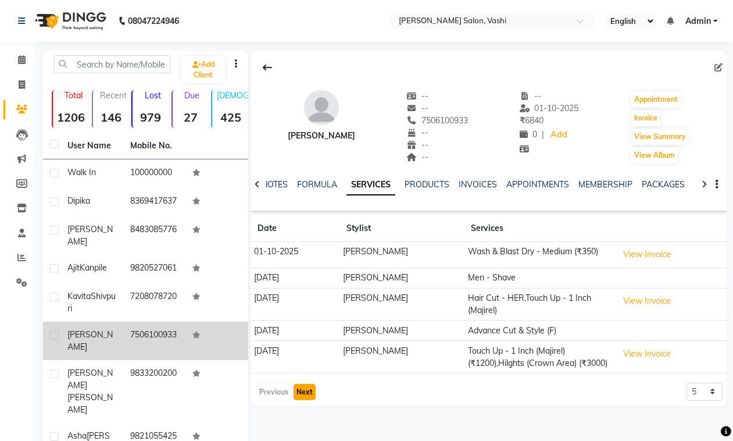
click at [299, 400] on button "Next" at bounding box center [304, 392] width 22 height 16
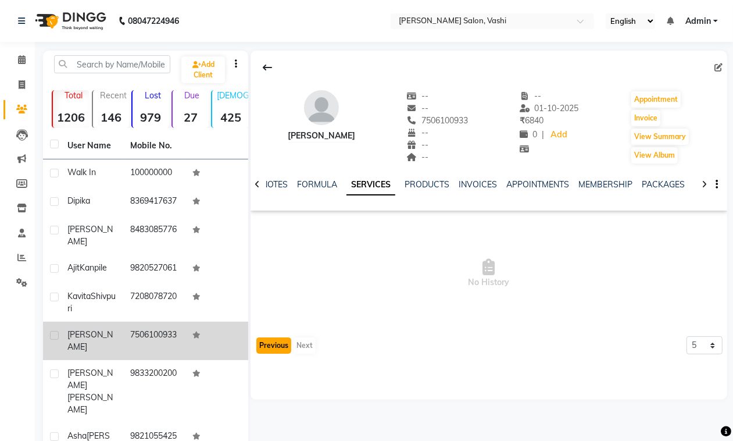
click at [268, 350] on button "Previous" at bounding box center [273, 345] width 35 height 16
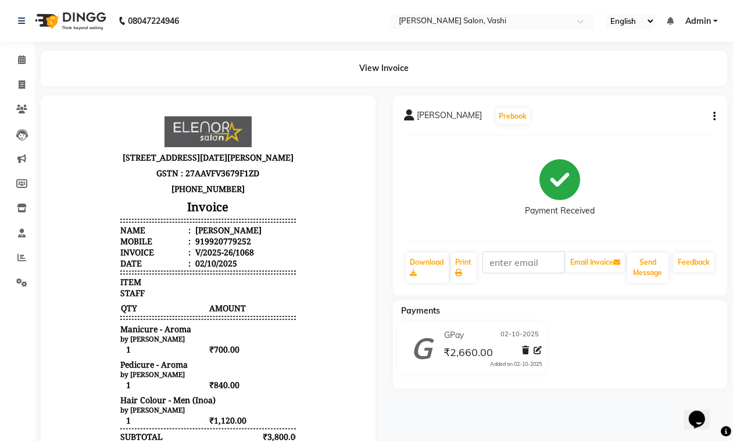
click at [712, 117] on button "button" at bounding box center [711, 116] width 7 height 12
click at [647, 135] on div "Edit Invoice" at bounding box center [657, 131] width 80 height 15
select select "service"
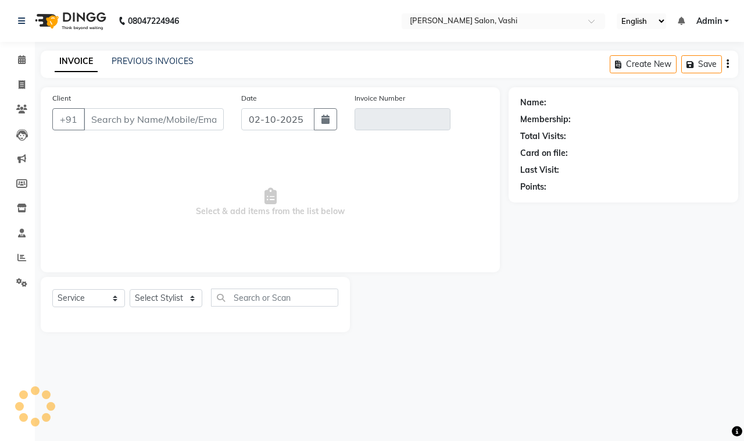
type input "9920779252"
type input "V/2025-26/1068"
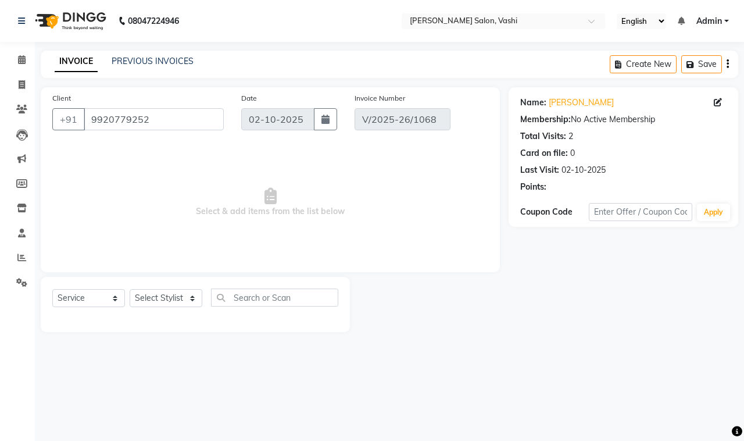
select select "select"
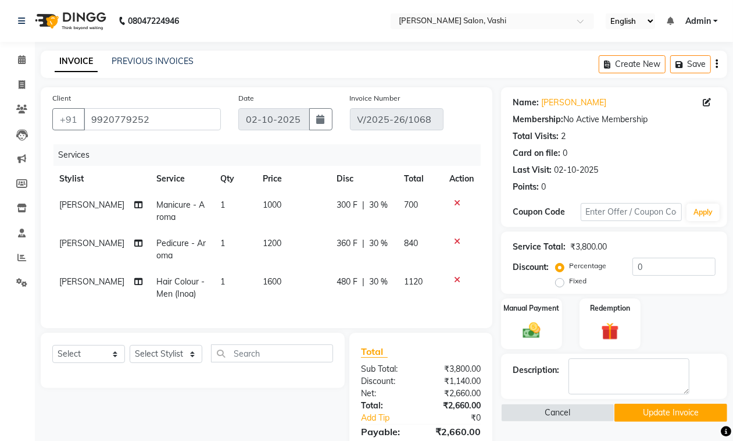
click at [90, 279] on span "[PERSON_NAME]" at bounding box center [91, 281] width 65 height 10
select select "10404"
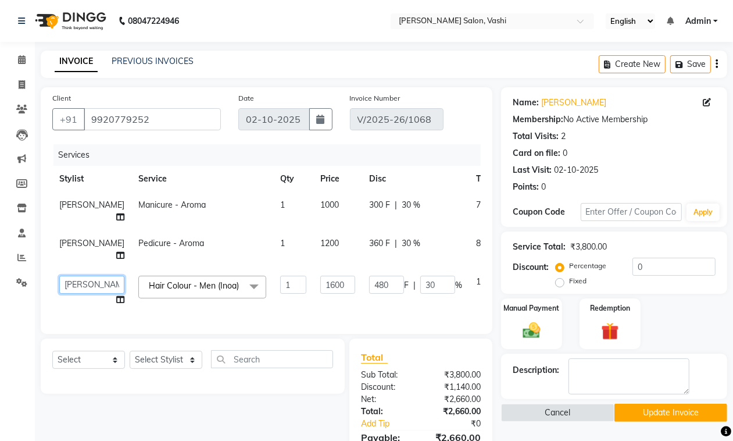
click at [81, 293] on select "DC Dipika Freelancer [PERSON_NAME] [PERSON_NAME] [PERSON_NAME]" at bounding box center [91, 284] width 65 height 18
select select "85000"
click at [150, 368] on select "Select Stylist DC Dipika Freelancer [PERSON_NAME] [PERSON_NAME] [PERSON_NAME]" at bounding box center [166, 359] width 73 height 18
select select "85000"
click at [130, 368] on select "Select Stylist DC Dipika Freelancer [PERSON_NAME] [PERSON_NAME] [PERSON_NAME]" at bounding box center [166, 359] width 73 height 18
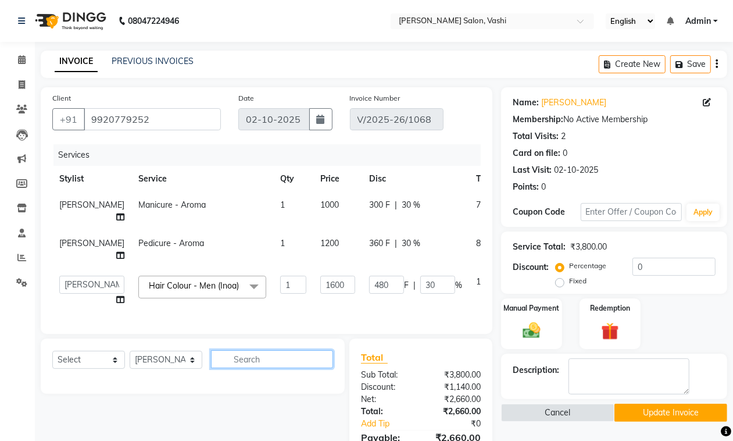
click at [306, 368] on input "text" at bounding box center [272, 359] width 122 height 18
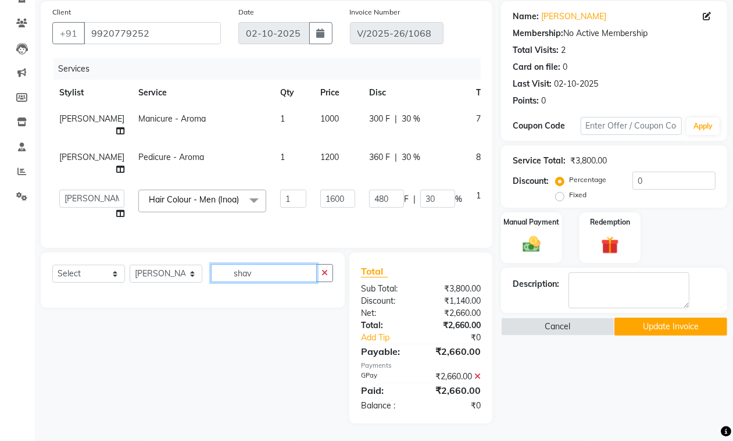
scroll to position [126, 0]
type input "shav"
click at [99, 273] on select "Select Service Product Membership Package Voucher Prepaid Gift Card" at bounding box center [88, 273] width 73 height 18
select select "service"
click at [52, 264] on select "Select Service Product Membership Package Voucher Prepaid Gift Card" at bounding box center [88, 273] width 73 height 18
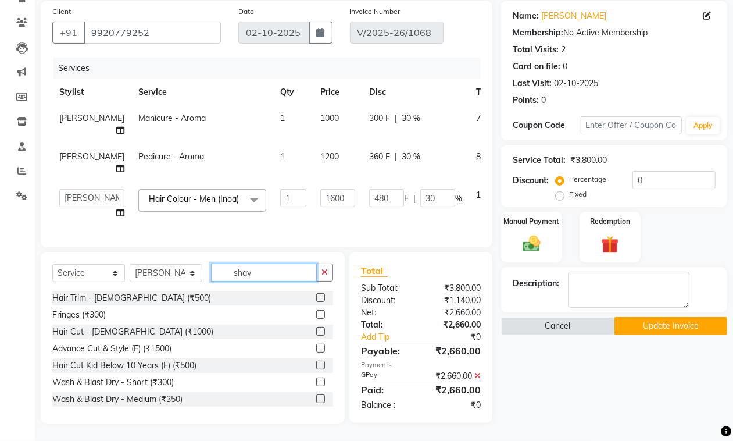
click at [275, 277] on input "shav" at bounding box center [264, 272] width 106 height 18
click at [279, 268] on input "shav" at bounding box center [264, 272] width 106 height 18
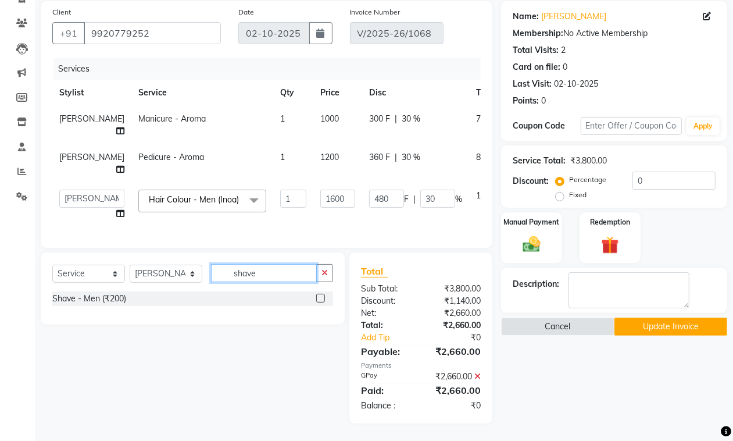
type input "shave"
click at [316, 298] on label at bounding box center [320, 297] width 9 height 9
click at [316, 298] on input "checkbox" at bounding box center [320, 299] width 8 height 8
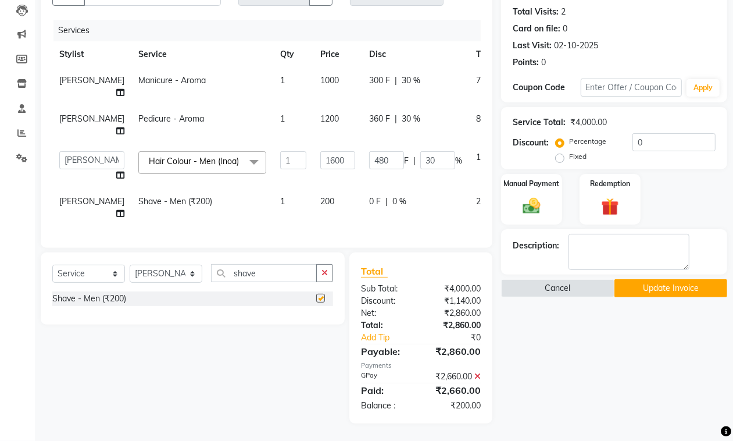
checkbox input "false"
drag, startPoint x: 727, startPoint y: 242, endPoint x: 742, endPoint y: 276, distance: 36.7
click at [733, 276] on html "08047224946 Select Location × [PERSON_NAME] Salon, Vashi English ENGLISH Españo…" at bounding box center [366, 96] width 733 height 441
click at [477, 377] on icon at bounding box center [477, 376] width 6 height 8
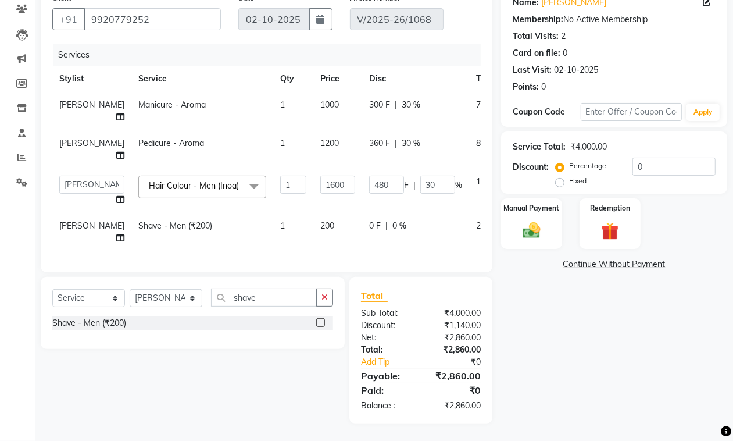
scroll to position [140, 0]
click at [633, 157] on input "0" at bounding box center [673, 166] width 83 height 18
type input "20"
type input "320"
type input "20"
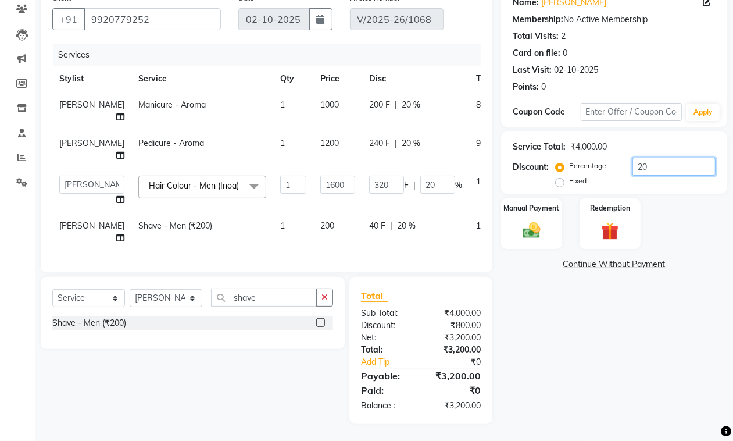
type input "0"
type input "30"
type input "480"
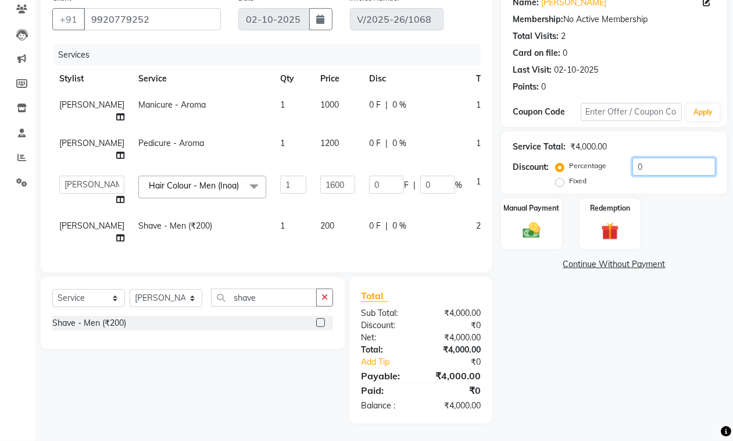
type input "30"
click at [533, 220] on img at bounding box center [531, 230] width 29 height 21
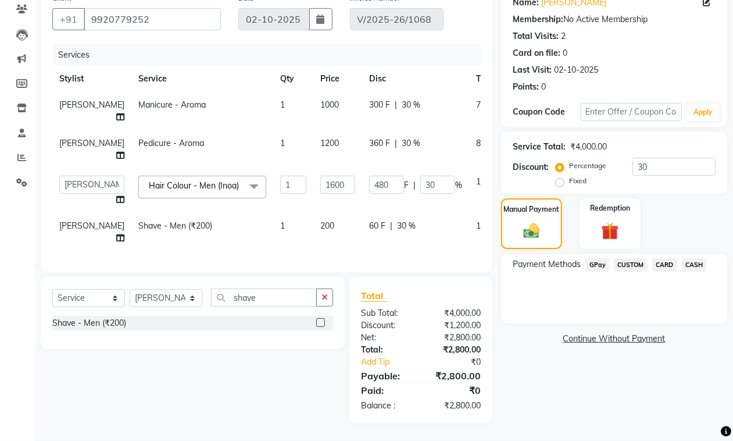
click at [600, 258] on span "GPay" at bounding box center [597, 264] width 24 height 13
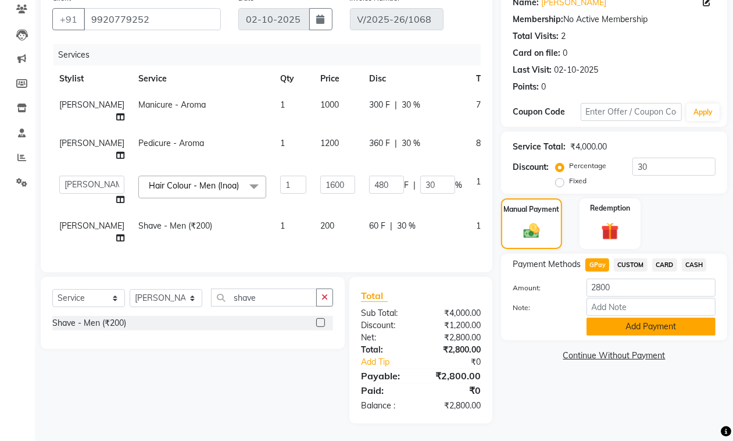
click at [637, 317] on button "Add Payment" at bounding box center [650, 326] width 129 height 18
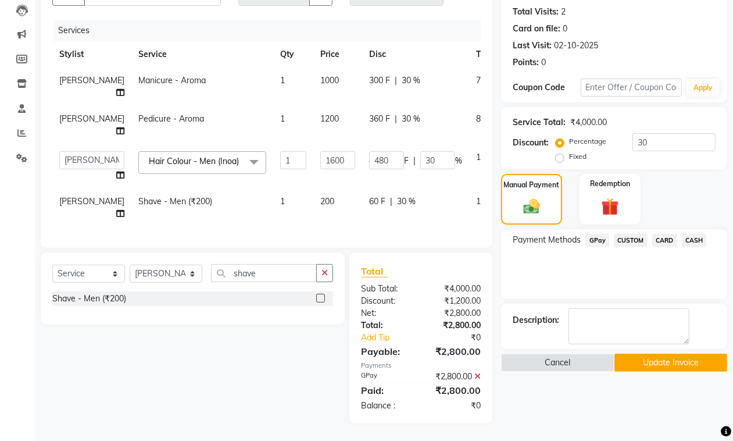
scroll to position [164, 0]
click at [637, 353] on button "Update Invoice" at bounding box center [670, 362] width 113 height 18
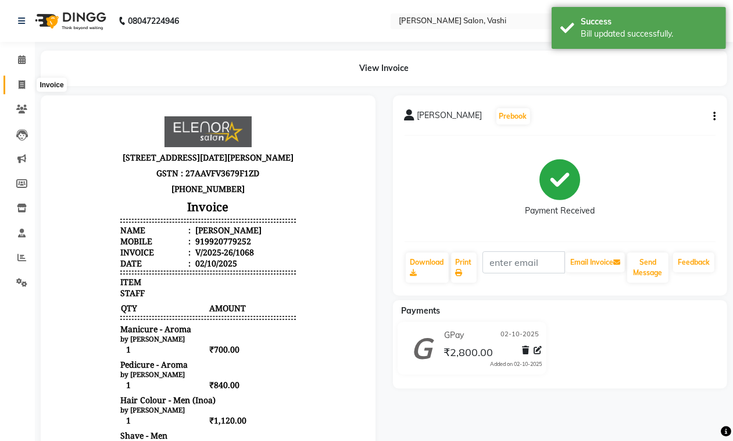
click at [24, 85] on icon at bounding box center [22, 84] width 6 height 9
select select "695"
select select "service"
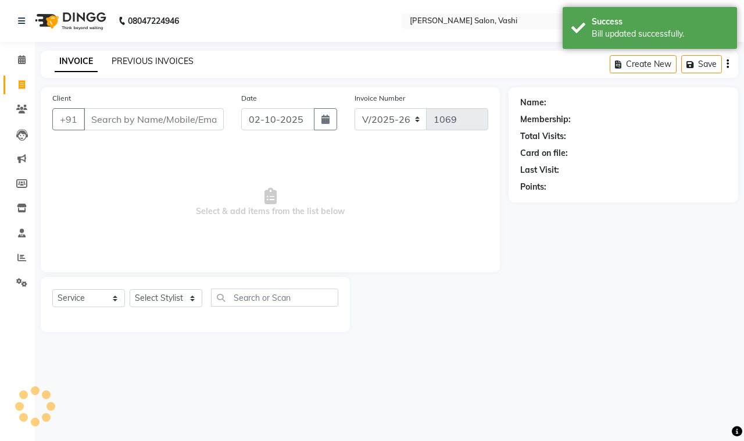
click at [150, 65] on link "PREVIOUS INVOICES" at bounding box center [153, 61] width 82 height 10
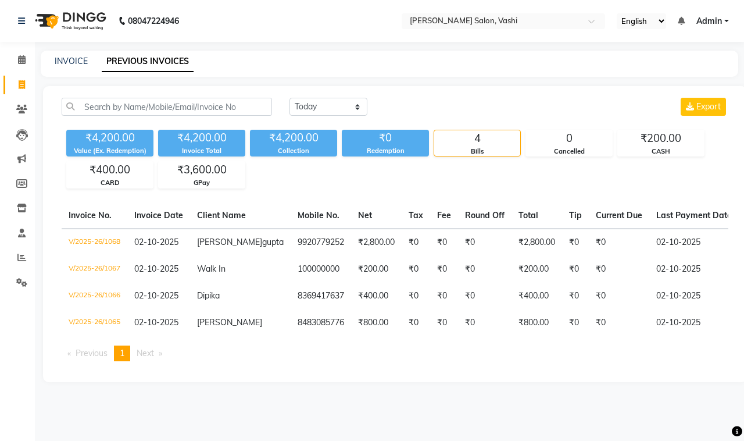
scroll to position [0, 238]
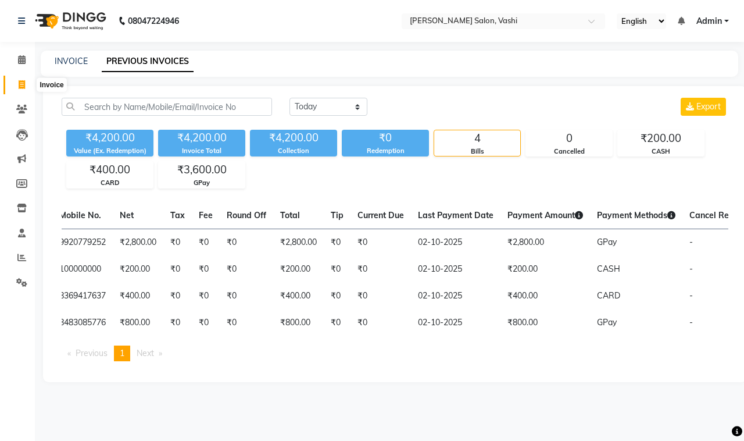
click at [22, 83] on icon at bounding box center [22, 84] width 6 height 9
select select "695"
select select "service"
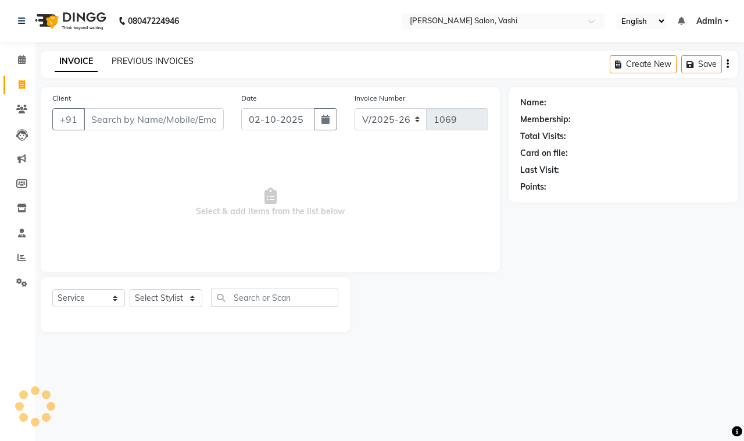
click at [172, 56] on link "PREVIOUS INVOICES" at bounding box center [153, 61] width 82 height 10
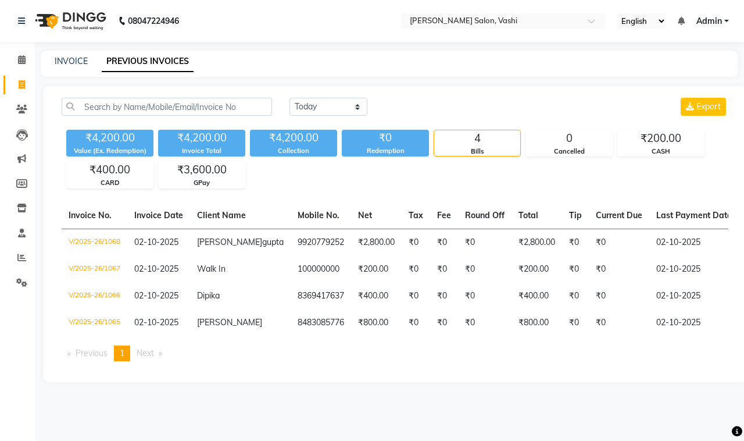
click at [293, 370] on div "Invoice No. Invoice Date Client Name Mobile No. Net Tax Fee Round Off Total Tip…" at bounding box center [395, 286] width 681 height 168
click at [268, 370] on div "Invoice No. Invoice Date Client Name Mobile No. Net Tax Fee Round Off Total Tip…" at bounding box center [395, 286] width 681 height 168
select select "service"
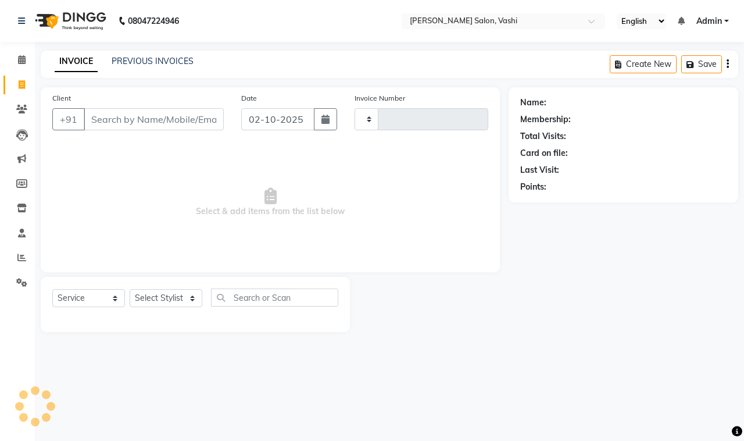
type input "1069"
select select "695"
click at [179, 71] on div "INVOICE PREVIOUS INVOICES Create New Save" at bounding box center [389, 64] width 697 height 27
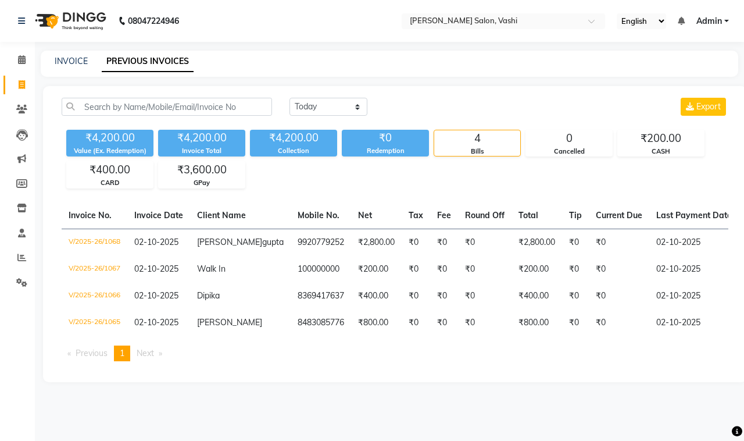
click at [179, 65] on link "PREVIOUS INVOICES" at bounding box center [148, 61] width 92 height 21
click at [24, 90] on span at bounding box center [22, 84] width 20 height 13
select select "695"
select select "service"
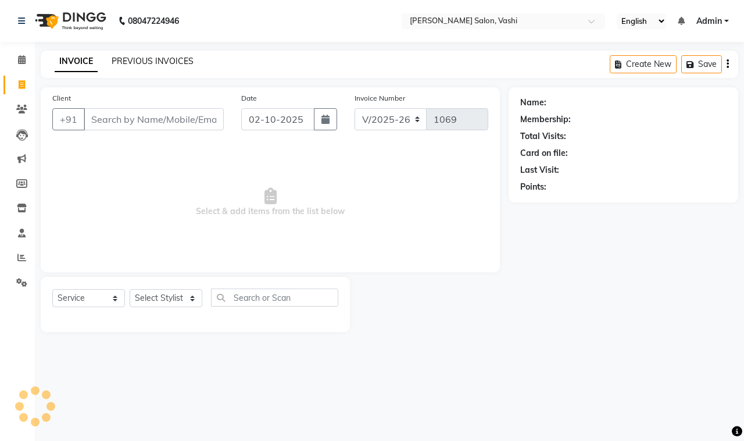
click at [137, 59] on link "PREVIOUS INVOICES" at bounding box center [153, 61] width 82 height 10
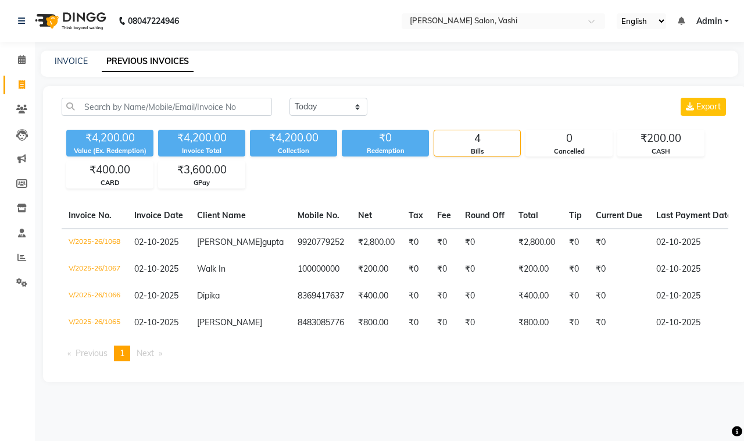
click at [71, 52] on div "INVOICE PREVIOUS INVOICES" at bounding box center [389, 64] width 697 height 26
click at [74, 64] on link "INVOICE" at bounding box center [71, 61] width 33 height 10
select select "695"
select select "service"
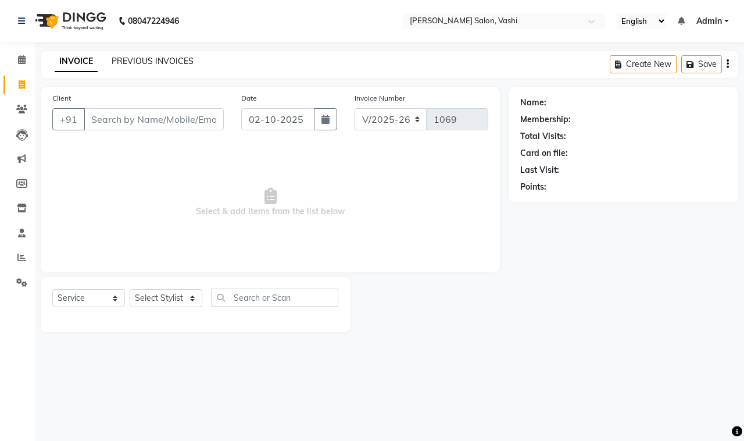
click at [128, 57] on link "PREVIOUS INVOICES" at bounding box center [153, 61] width 82 height 10
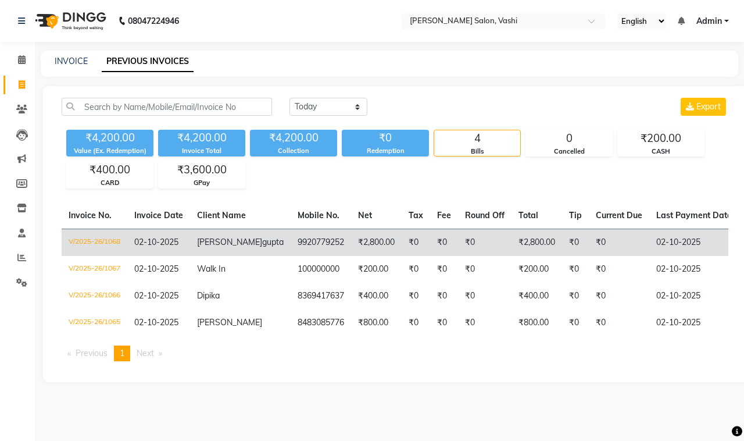
click at [351, 246] on td "₹2,800.00" at bounding box center [376, 241] width 51 height 27
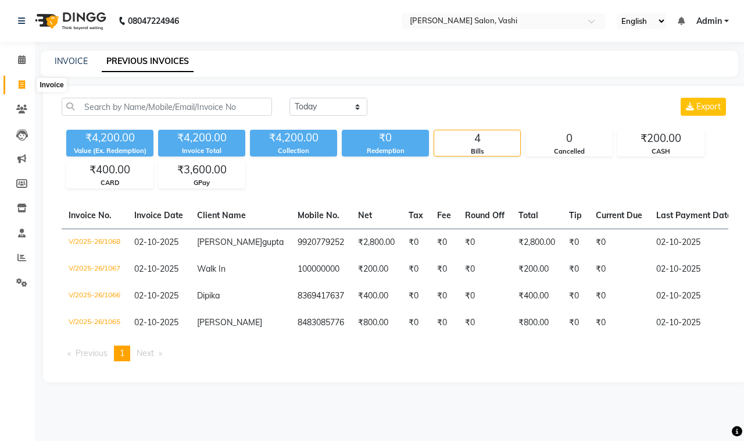
click at [20, 85] on icon at bounding box center [22, 84] width 6 height 9
select select "service"
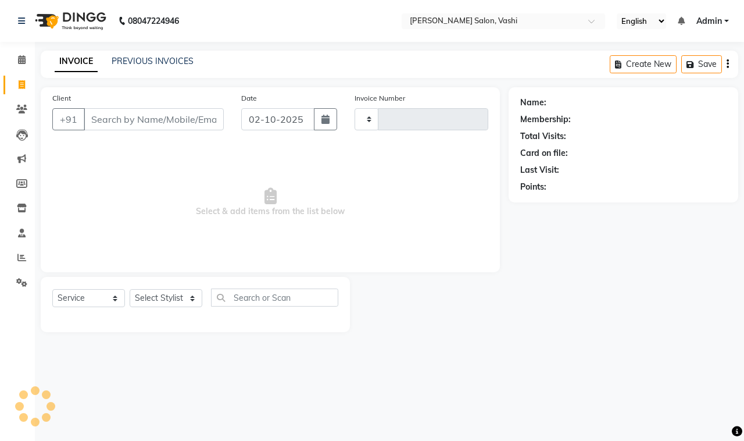
type input "1069"
select select "695"
click at [178, 60] on link "PREVIOUS INVOICES" at bounding box center [153, 61] width 82 height 10
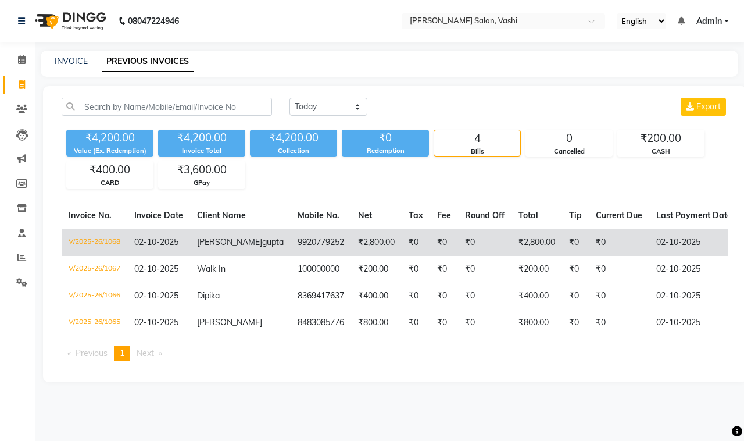
click at [292, 240] on td "9920779252" at bounding box center [321, 241] width 60 height 27
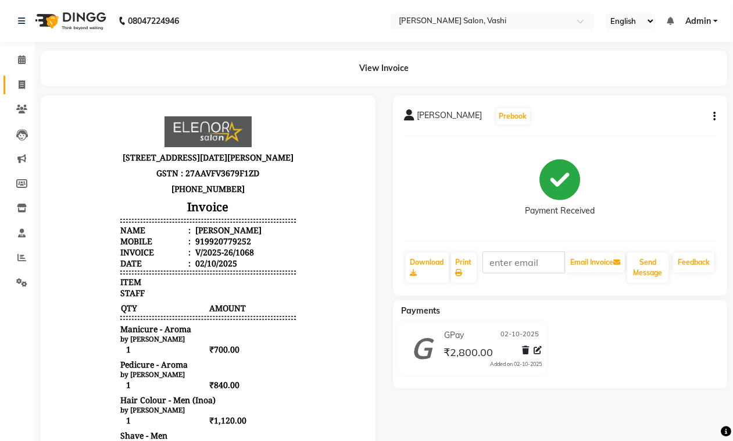
click at [19, 93] on link "Invoice" at bounding box center [17, 85] width 28 height 19
select select "695"
select select "service"
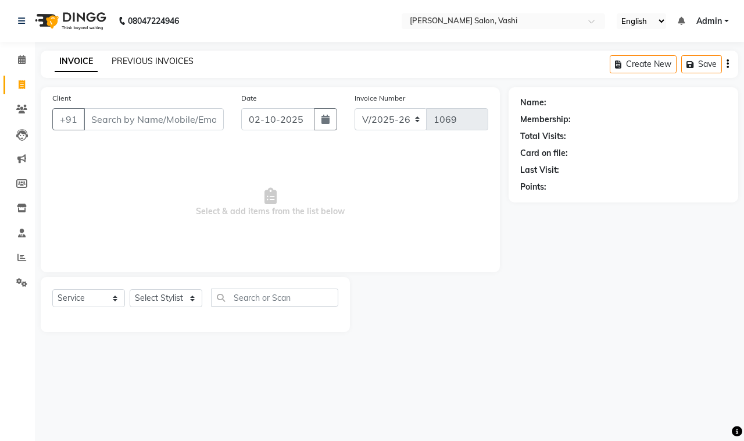
click at [180, 62] on link "PREVIOUS INVOICES" at bounding box center [153, 61] width 82 height 10
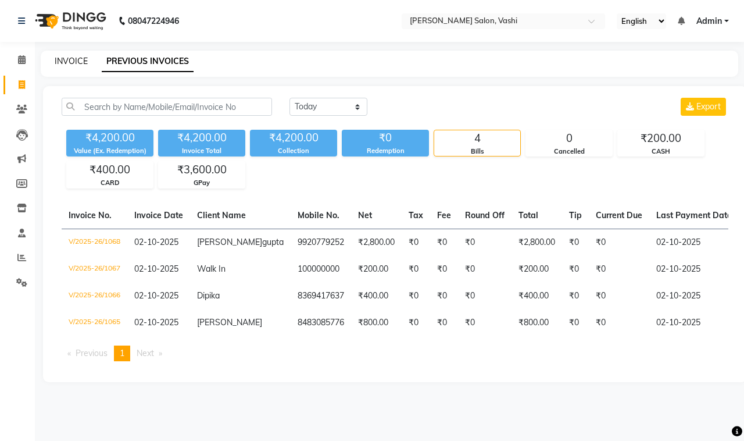
click at [80, 57] on link "INVOICE" at bounding box center [71, 61] width 33 height 10
select select "service"
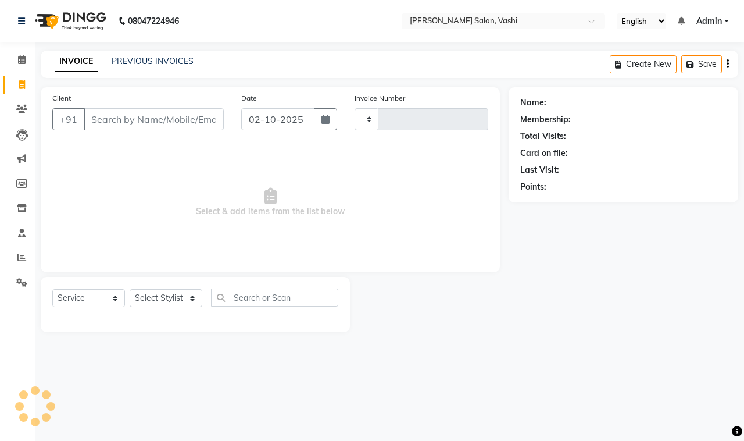
type input "1069"
select select "695"
click at [152, 59] on link "PREVIOUS INVOICES" at bounding box center [153, 61] width 82 height 10
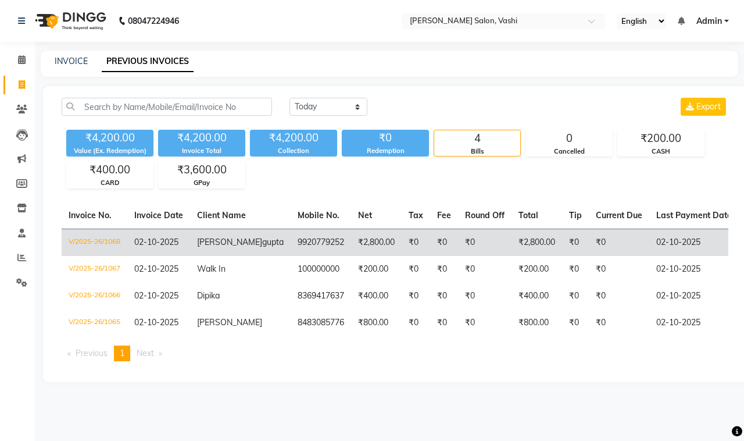
click at [351, 234] on td "₹2,800.00" at bounding box center [376, 241] width 51 height 27
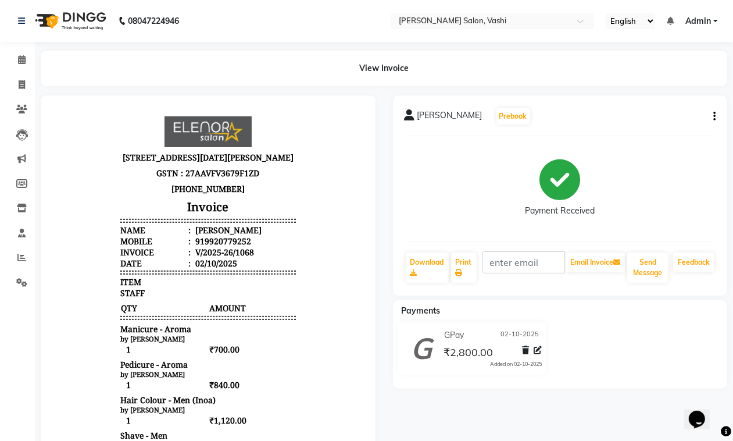
scroll to position [9, 0]
drag, startPoint x: 349, startPoint y: 189, endPoint x: 405, endPoint y: 427, distance: 244.2
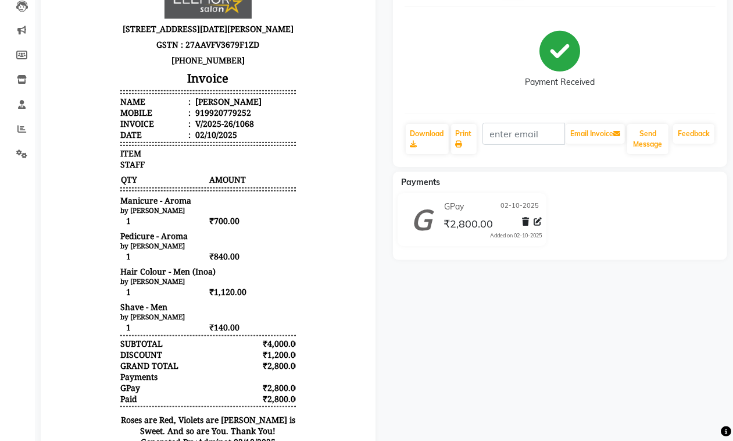
scroll to position [128, 0]
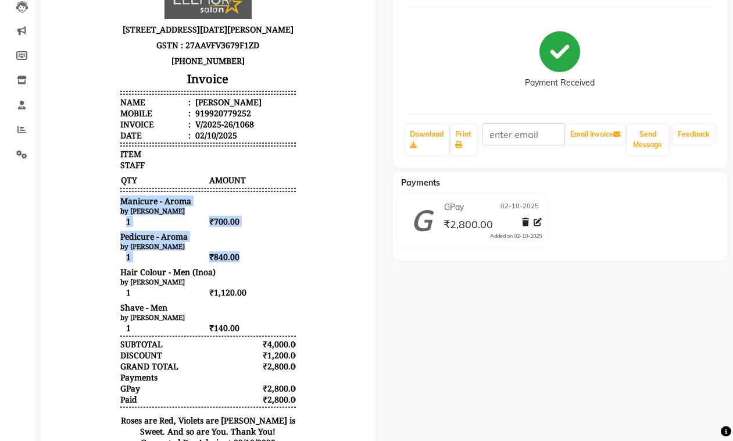
drag, startPoint x: 339, startPoint y: 173, endPoint x: 373, endPoint y: 247, distance: 81.4
click at [363, 247] on html "[STREET_ADDRESS][DATE][PERSON_NAME] GSTN : 27AAVFV3679F1ZD [PHONE_NUMBER] Invoi…" at bounding box center [207, 221] width 311 height 485
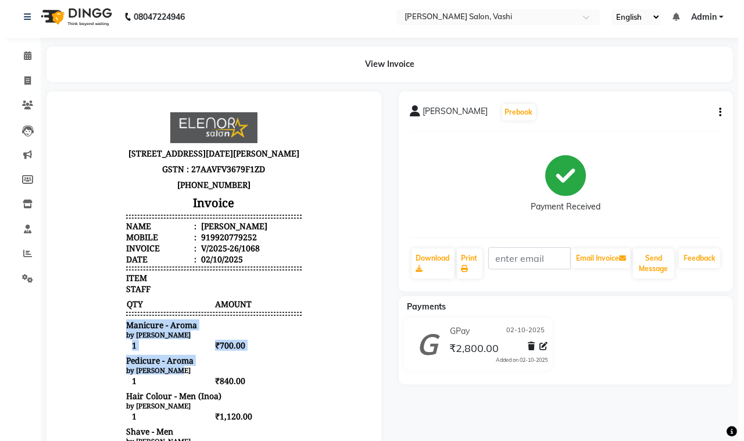
scroll to position [0, 0]
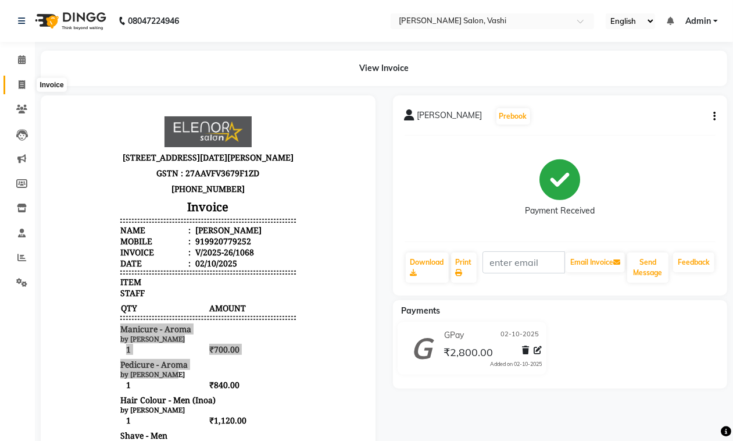
click at [23, 84] on icon at bounding box center [22, 84] width 6 height 9
select select "service"
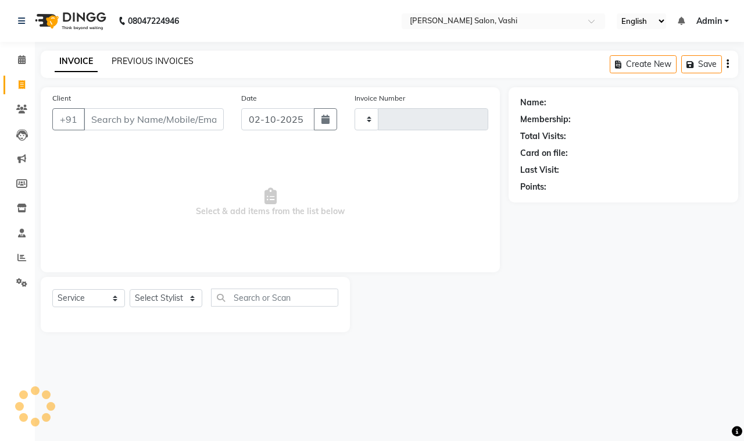
type input "1069"
click at [167, 63] on link "PREVIOUS INVOICES" at bounding box center [153, 61] width 82 height 10
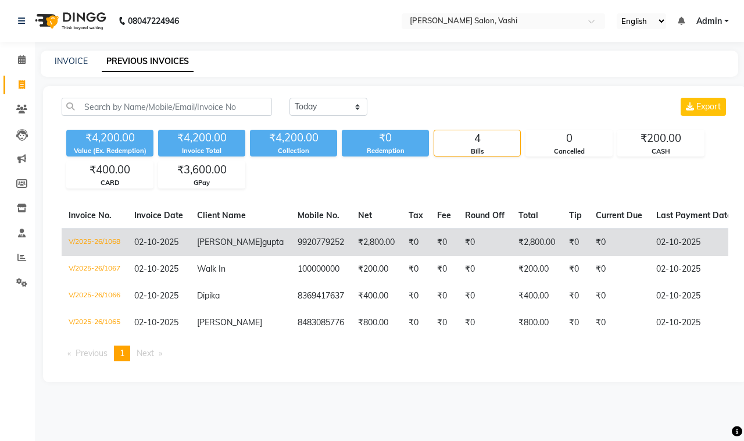
click at [458, 243] on td "₹0" at bounding box center [484, 241] width 53 height 27
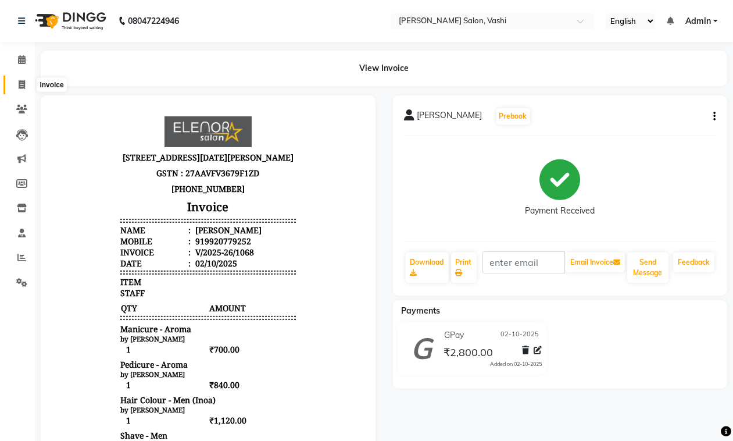
drag, startPoint x: 18, startPoint y: 84, endPoint x: 32, endPoint y: 85, distance: 14.0
click at [19, 83] on icon at bounding box center [22, 84] width 6 height 9
select select "695"
select select "service"
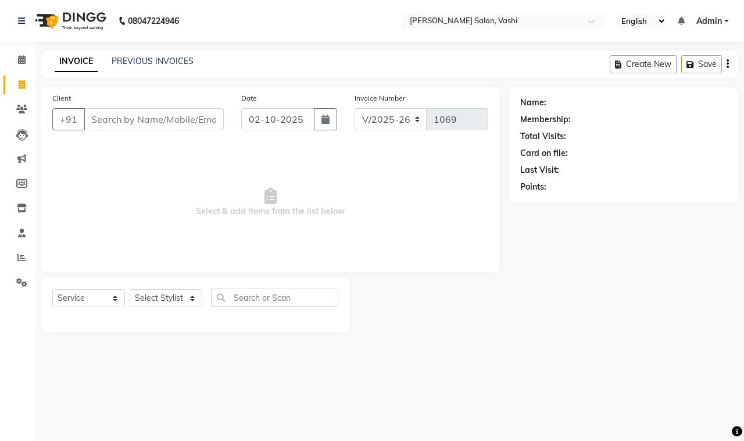
click at [162, 70] on div "INVOICE PREVIOUS INVOICES Create New Save" at bounding box center [389, 64] width 697 height 27
click at [152, 65] on link "PREVIOUS INVOICES" at bounding box center [153, 61] width 82 height 10
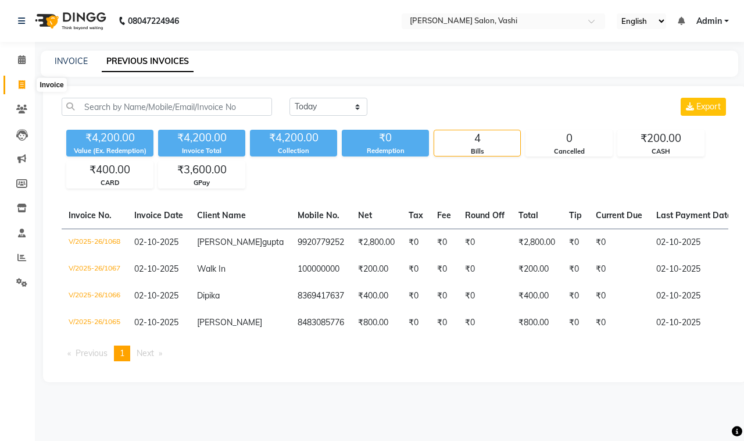
click at [24, 87] on icon at bounding box center [22, 84] width 6 height 9
select select "695"
select select "service"
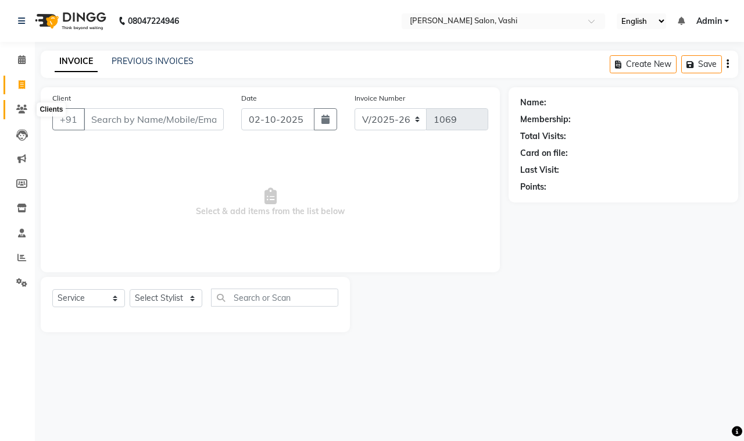
click at [24, 103] on span at bounding box center [22, 109] width 20 height 13
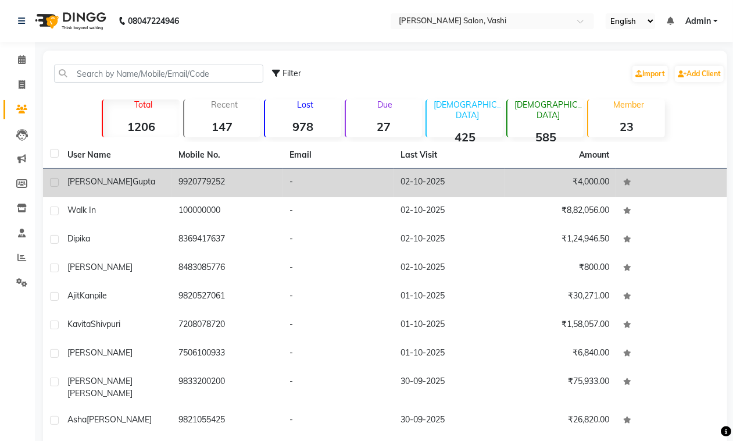
drag, startPoint x: 167, startPoint y: 188, endPoint x: 205, endPoint y: 189, distance: 38.4
click at [167, 188] on td "dhiraj gupta" at bounding box center [115, 183] width 111 height 28
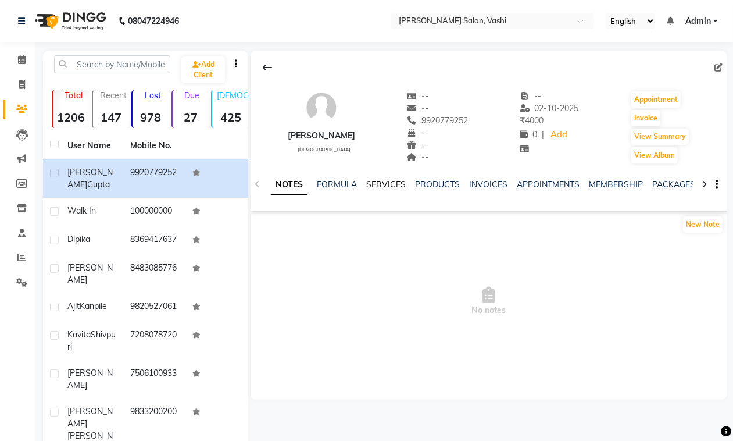
click at [384, 183] on link "SERVICES" at bounding box center [386, 184] width 40 height 10
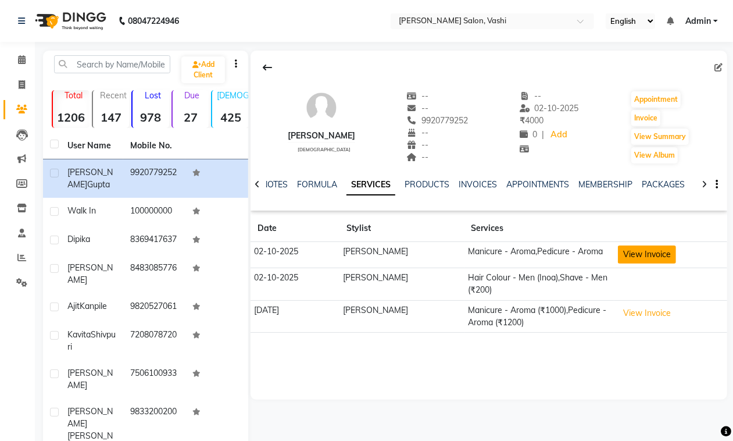
click at [635, 255] on button "View Invoice" at bounding box center [647, 254] width 58 height 18
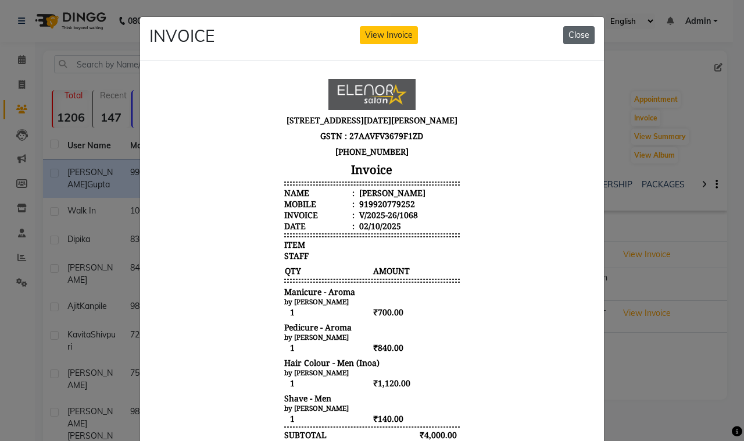
click at [578, 32] on button "Close" at bounding box center [578, 35] width 31 height 18
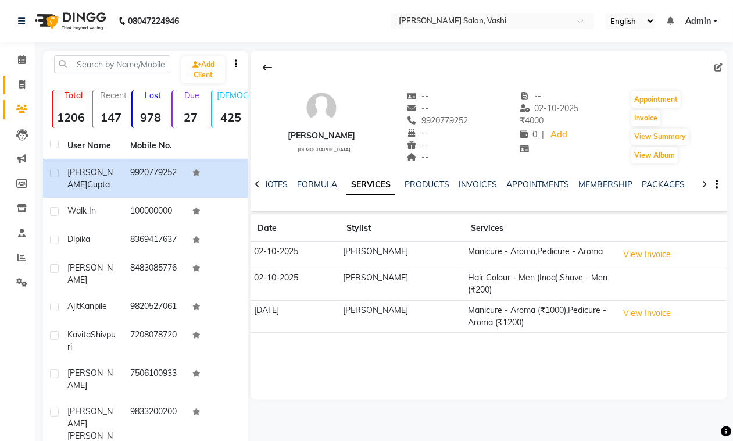
click at [16, 94] on link "Invoice" at bounding box center [17, 85] width 28 height 19
select select "695"
select select "service"
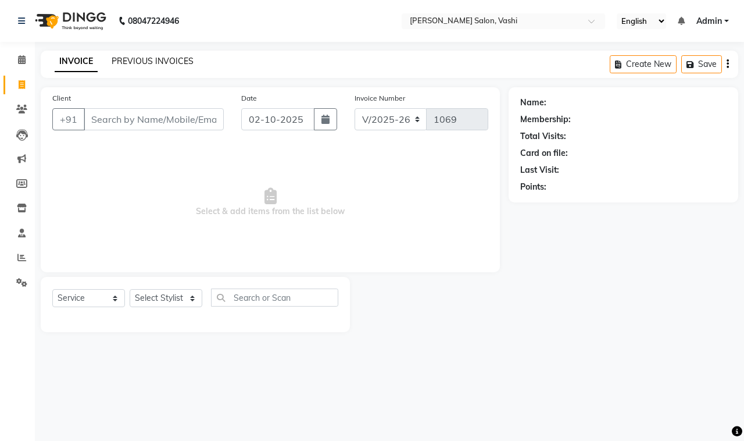
click at [157, 63] on link "PREVIOUS INVOICES" at bounding box center [153, 61] width 82 height 10
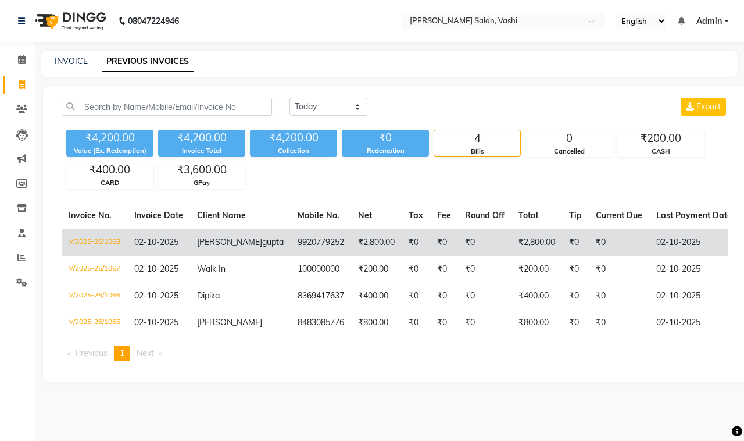
click at [430, 239] on td "₹0" at bounding box center [444, 241] width 28 height 27
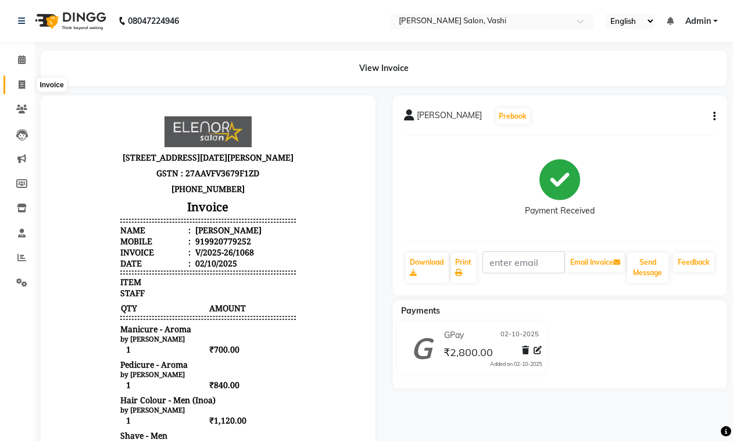
click at [22, 85] on icon at bounding box center [22, 84] width 6 height 9
select select "695"
select select "service"
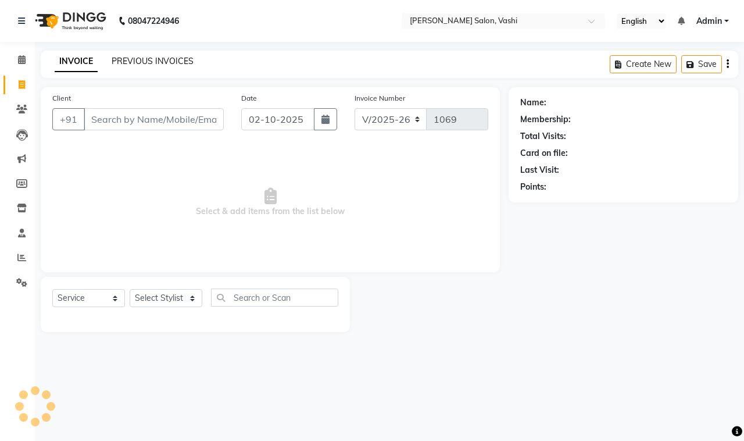
click at [162, 65] on link "PREVIOUS INVOICES" at bounding box center [153, 61] width 82 height 10
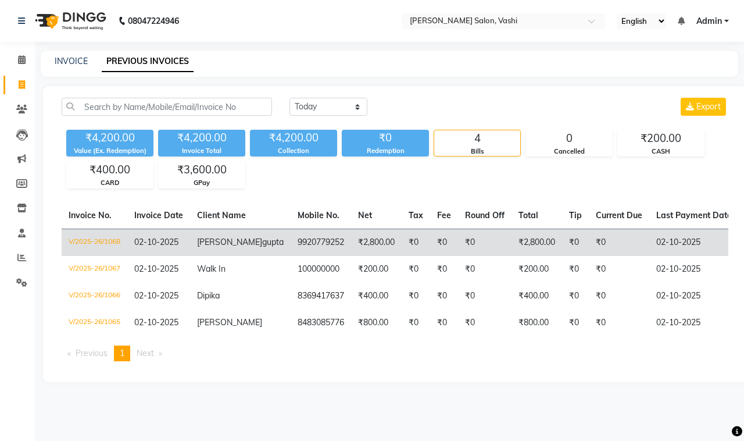
click at [513, 249] on td "₹2,800.00" at bounding box center [536, 241] width 51 height 27
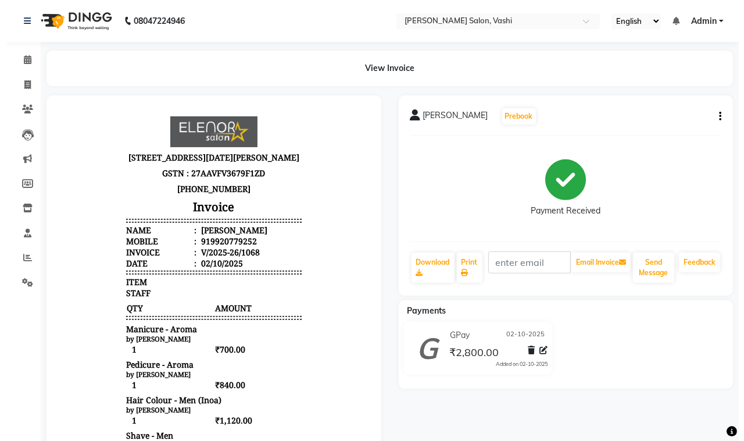
scroll to position [9, 0]
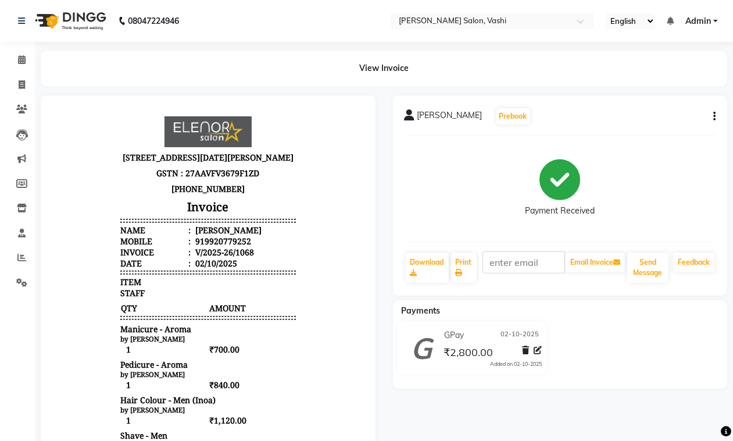
drag, startPoint x: 343, startPoint y: 230, endPoint x: 405, endPoint y: 388, distance: 170.4
click at [19, 83] on icon at bounding box center [22, 84] width 6 height 9
select select "695"
select select "service"
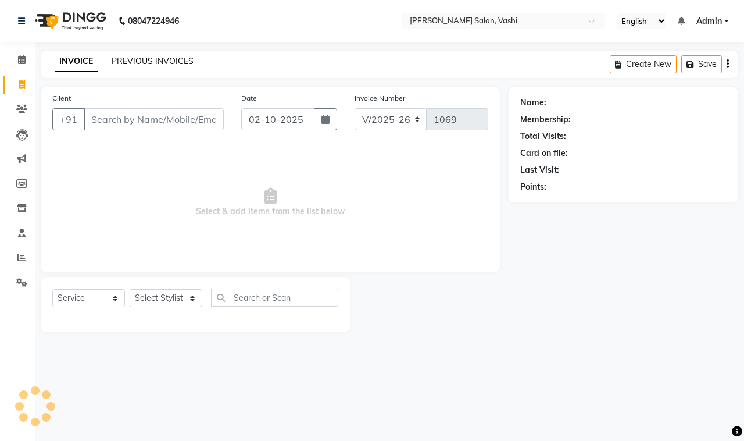
click at [173, 56] on link "PREVIOUS INVOICES" at bounding box center [153, 61] width 82 height 10
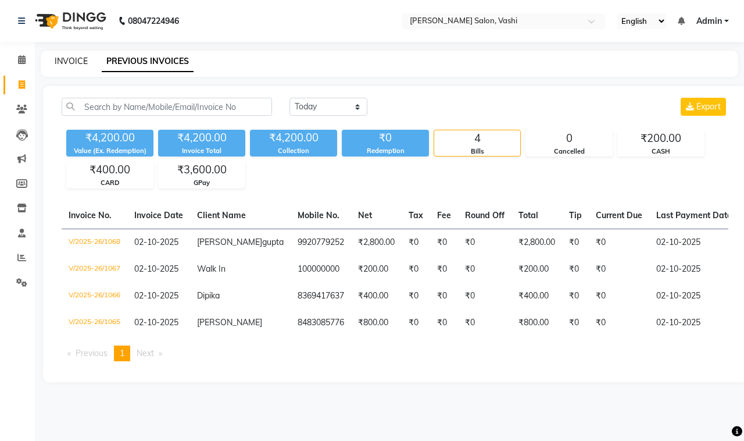
click at [80, 62] on link "INVOICE" at bounding box center [71, 61] width 33 height 10
select select "695"
select select "service"
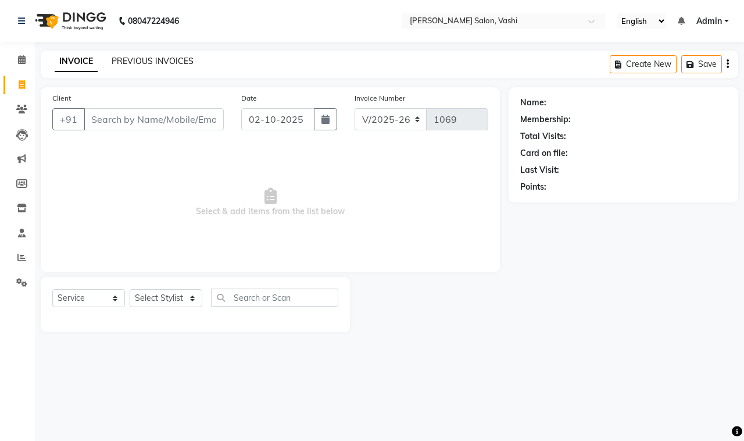
click at [139, 59] on link "PREVIOUS INVOICES" at bounding box center [153, 61] width 82 height 10
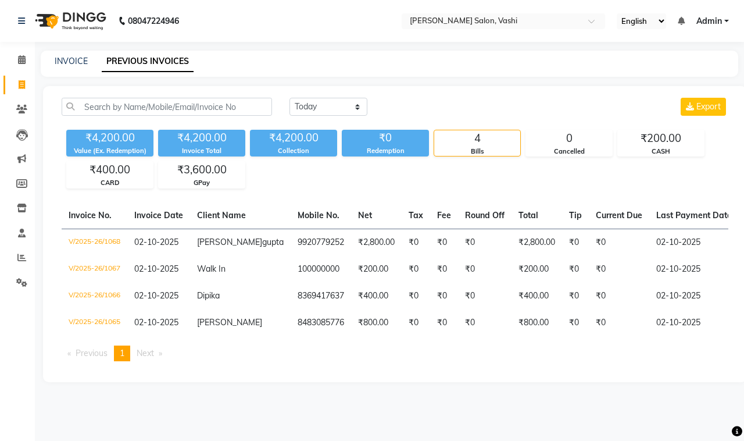
scroll to position [0, 181]
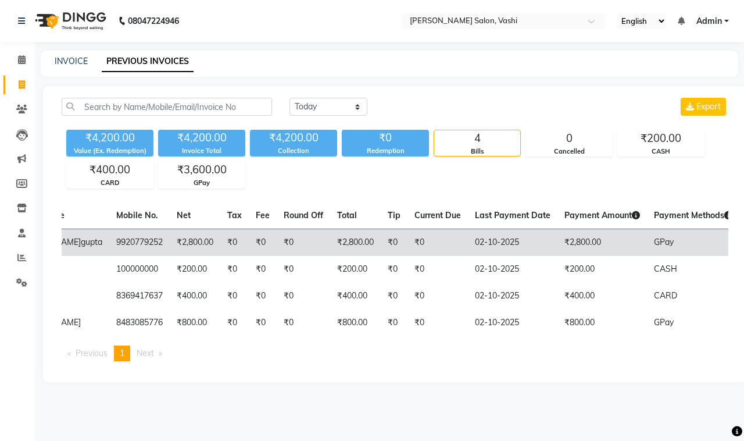
click at [468, 253] on td "02-10-2025" at bounding box center [512, 241] width 89 height 27
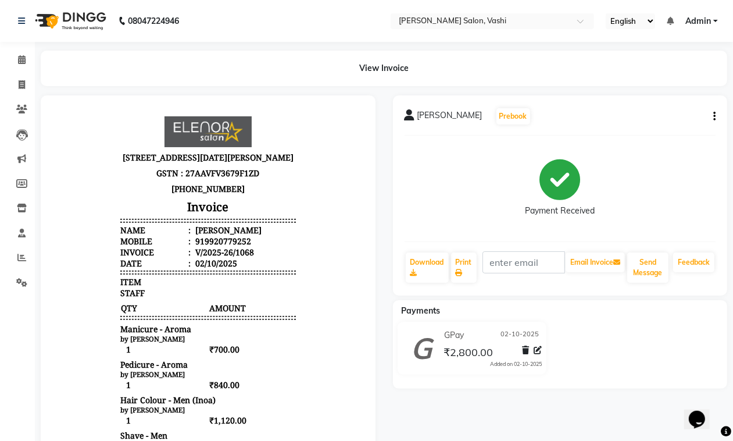
click at [715, 116] on icon "button" at bounding box center [714, 116] width 2 height 1
click at [622, 131] on div "Edit Invoice" at bounding box center [657, 131] width 80 height 15
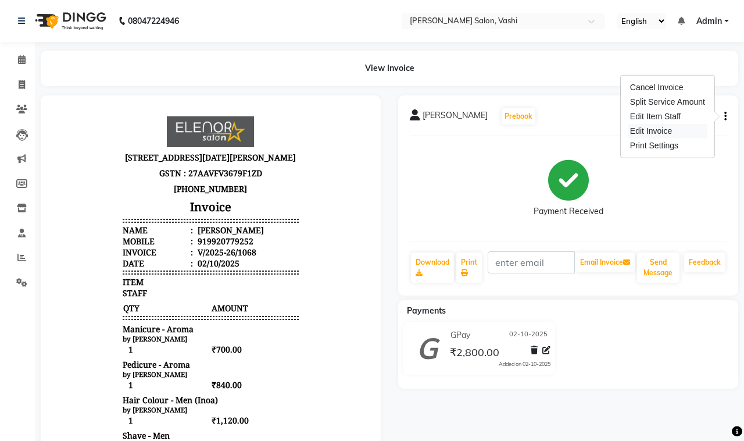
select select "service"
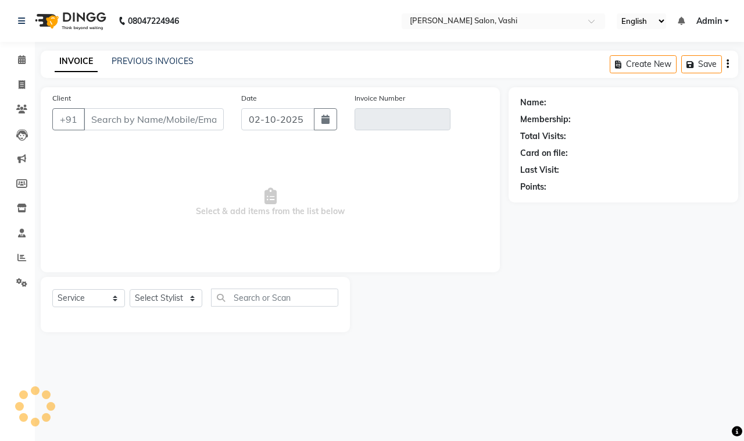
type input "9920779252"
type input "V/2025-26/1068"
select select "select"
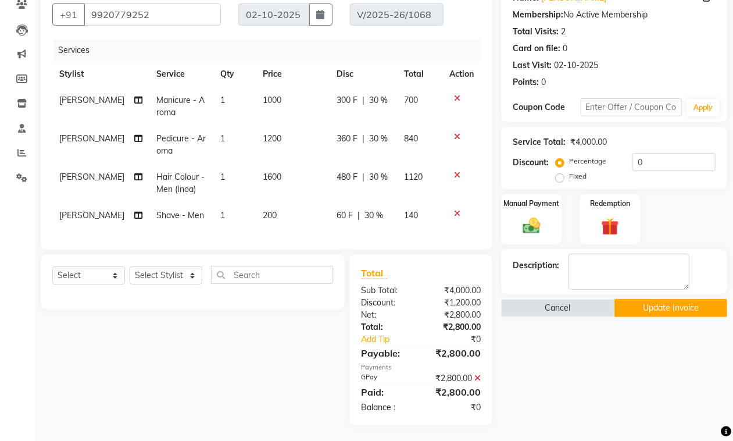
scroll to position [116, 0]
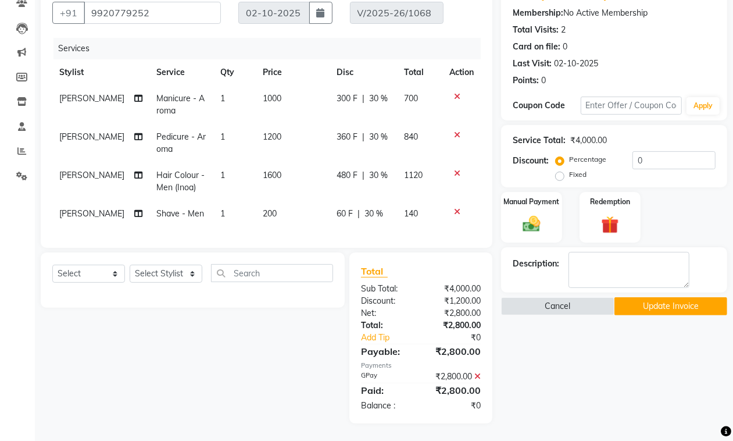
click at [475, 378] on icon at bounding box center [477, 376] width 6 height 8
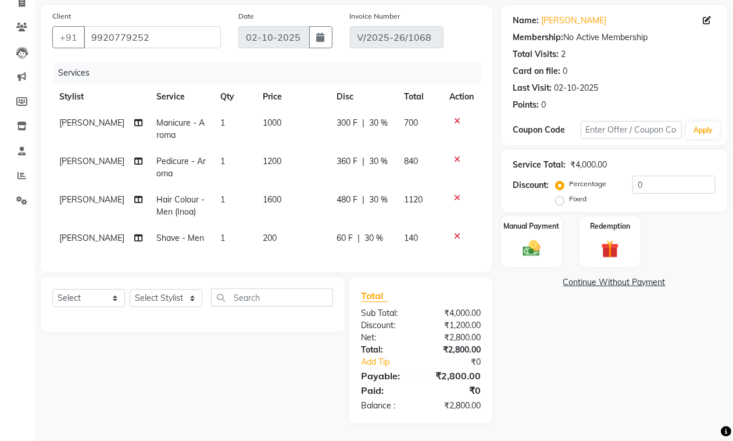
scroll to position [92, 0]
click at [526, 238] on img at bounding box center [531, 248] width 29 height 21
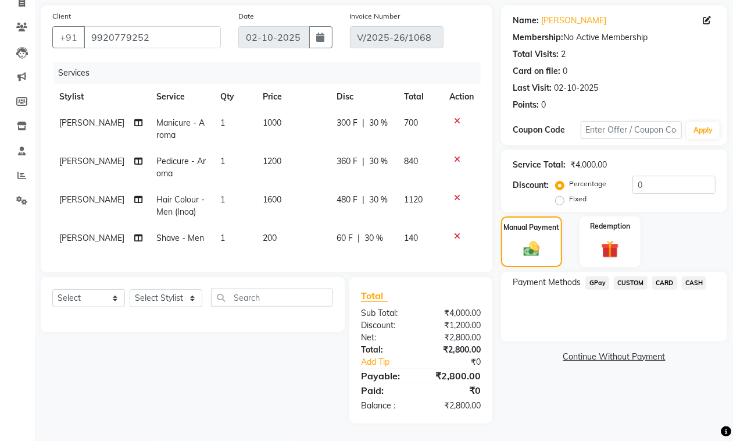
click at [694, 276] on span "CASH" at bounding box center [694, 282] width 25 height 13
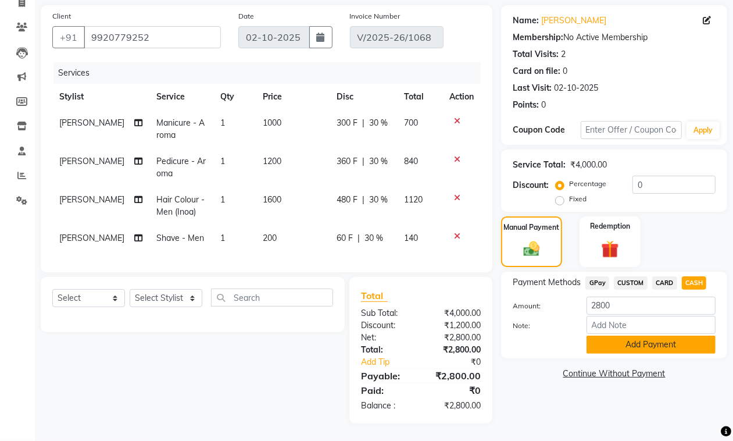
click at [656, 335] on button "Add Payment" at bounding box center [650, 344] width 129 height 18
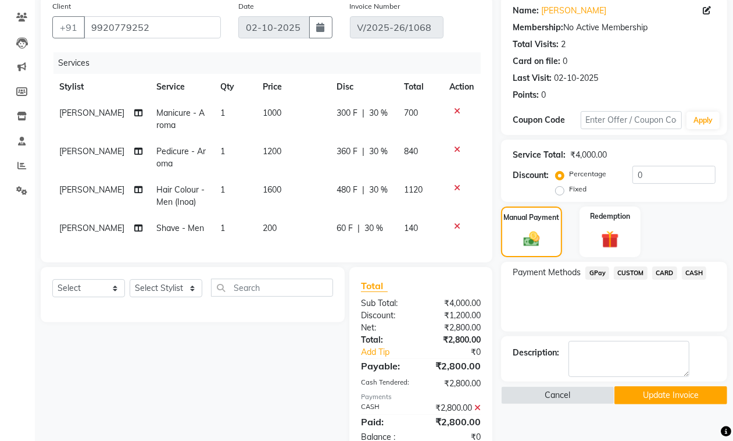
scroll to position [134, 0]
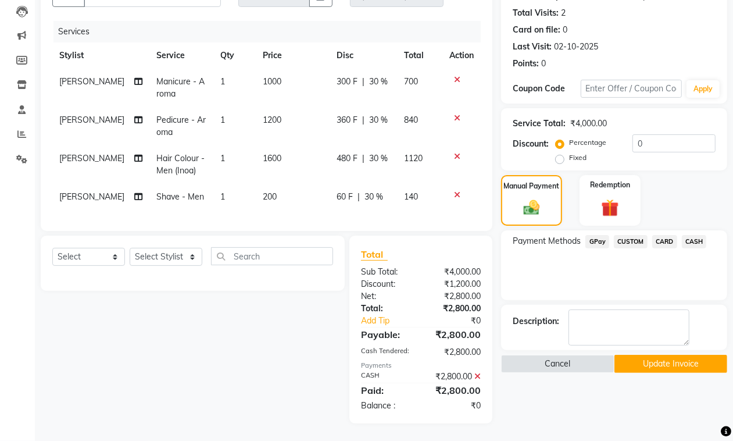
click at [692, 360] on button "Update Invoice" at bounding box center [670, 364] width 113 height 18
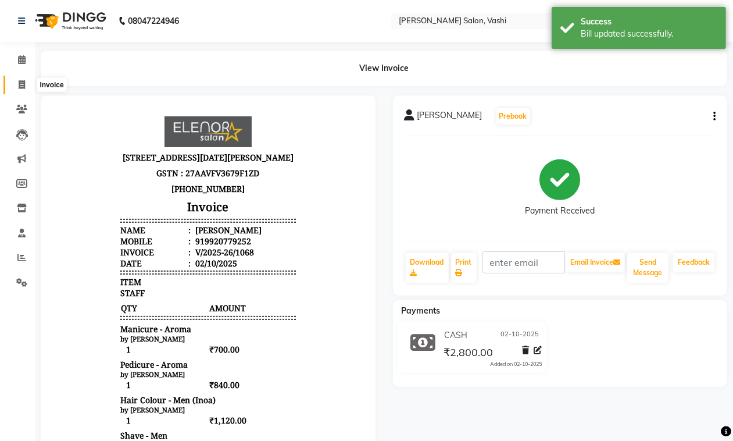
click at [20, 85] on icon at bounding box center [22, 84] width 6 height 9
select select "service"
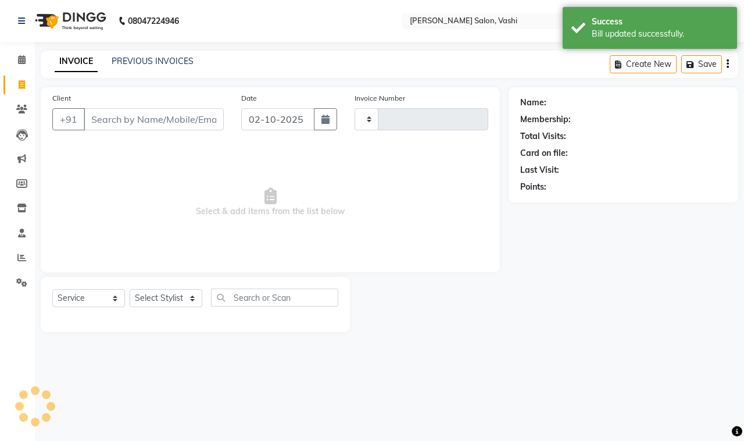
type input "1069"
select select "695"
click at [133, 63] on link "PREVIOUS INVOICES" at bounding box center [153, 61] width 82 height 10
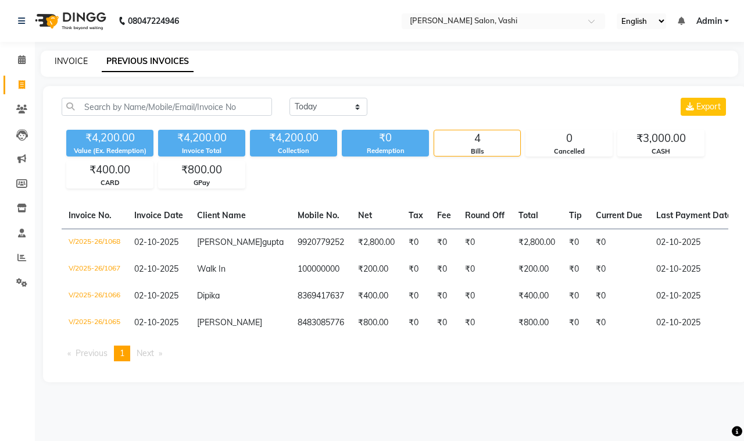
click at [69, 58] on link "INVOICE" at bounding box center [71, 61] width 33 height 10
select select "695"
select select "service"
